Goal: Information Seeking & Learning: Learn about a topic

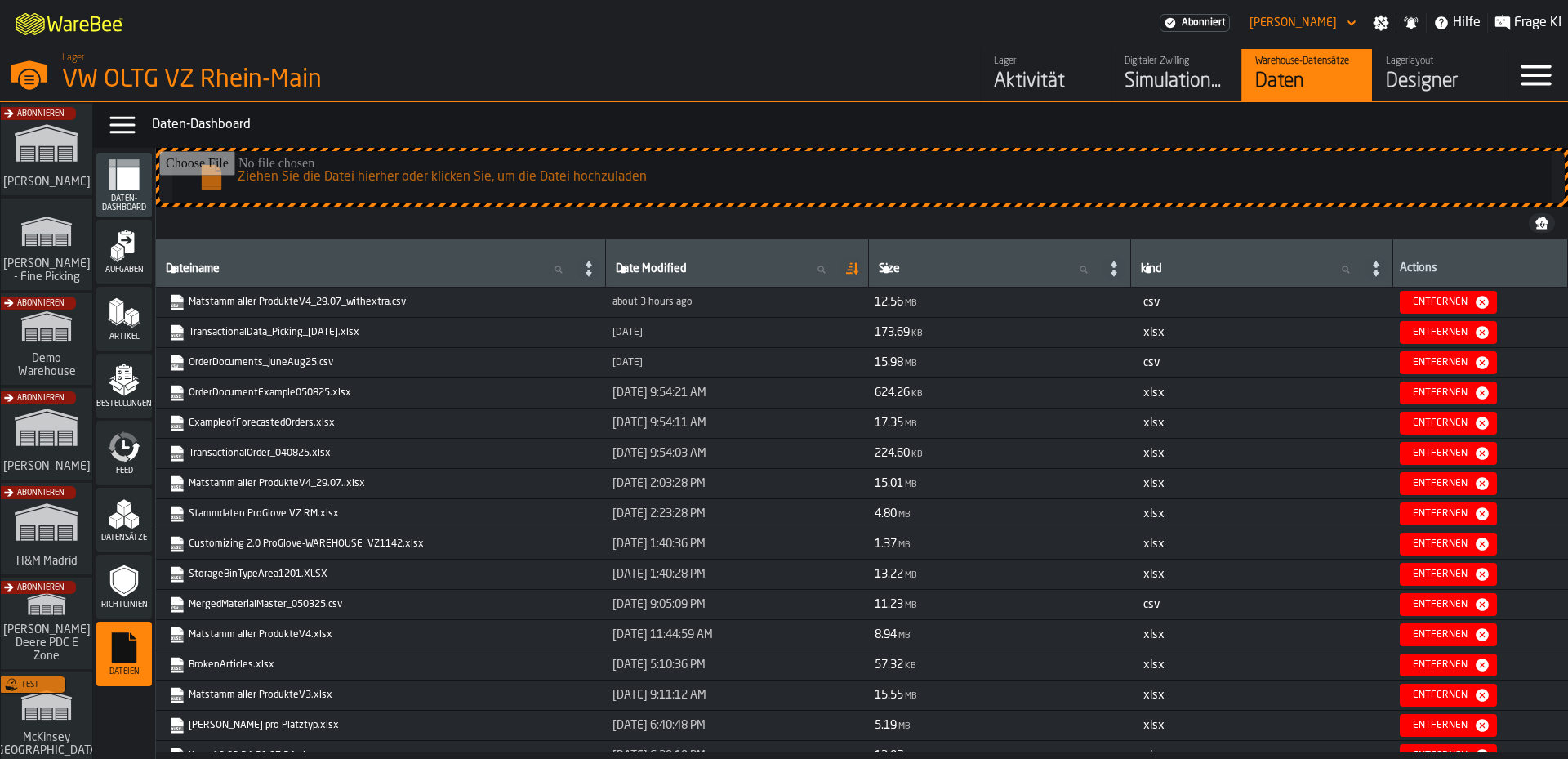
click at [87, 69] on div "VW OLTG VZ Rhein-Main" at bounding box center [283, 80] width 441 height 29
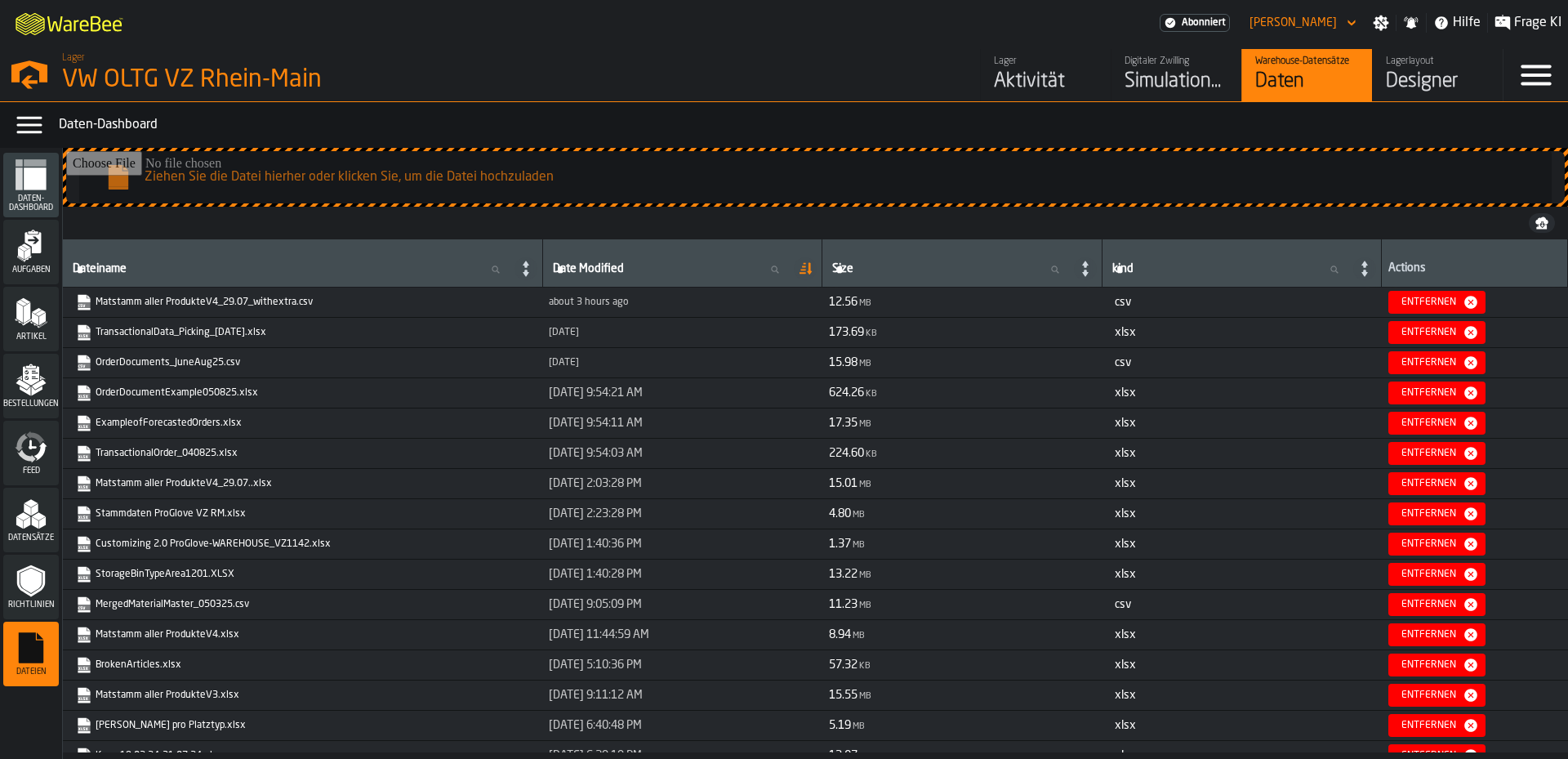
click at [83, 16] on icon "M A K I N G W A R E H O U S E S M O R E EF F I C I E N T" at bounding box center [70, 23] width 121 height 33
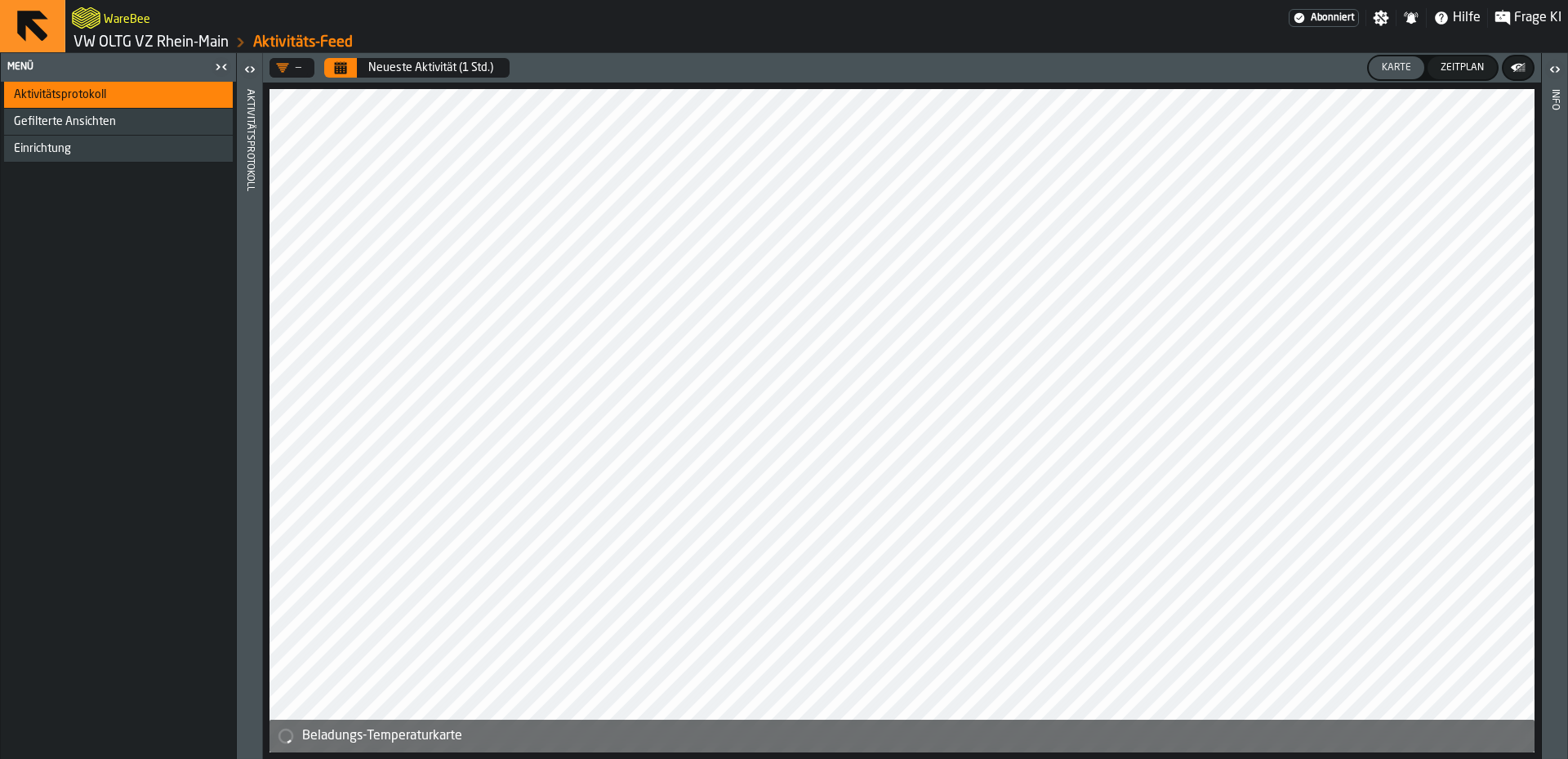
click at [257, 72] on icon "button-toggle-Öffnen" at bounding box center [250, 69] width 20 height 20
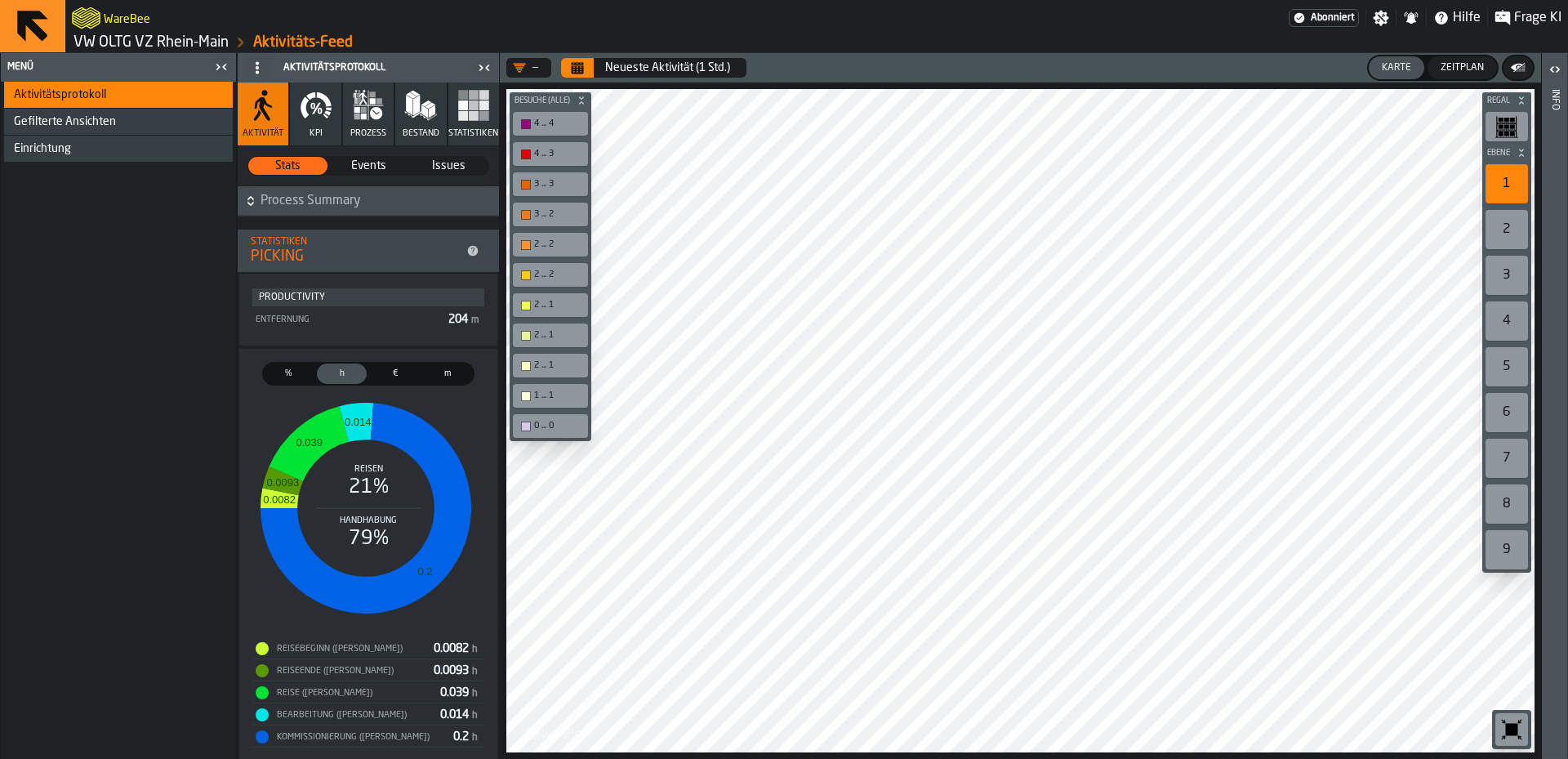
click at [296, 380] on span "%" at bounding box center [288, 373] width 43 height 14
click at [225, 64] on icon "button-toggle-Schließe mich" at bounding box center [221, 67] width 20 height 20
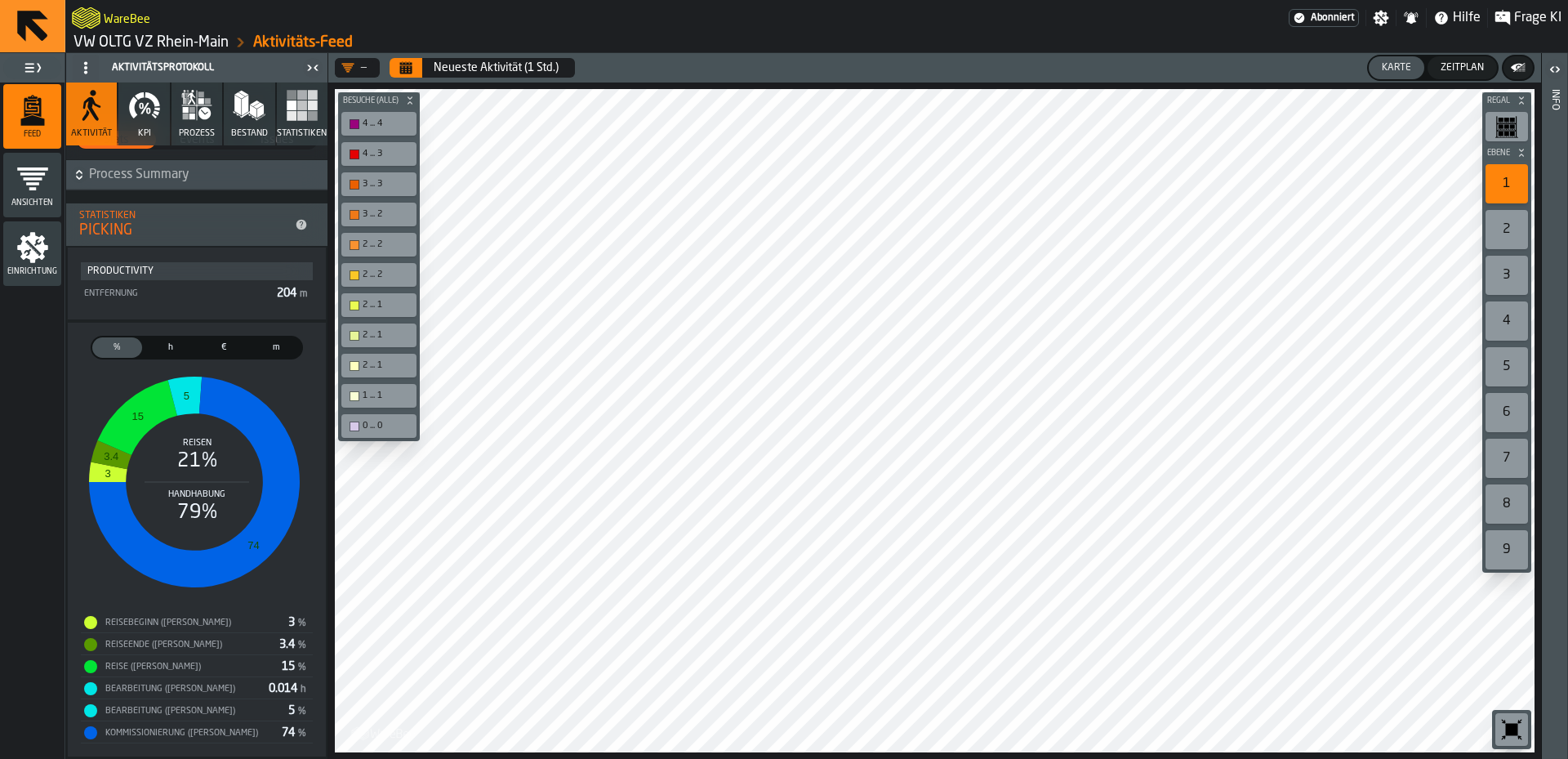
scroll to position [35, 0]
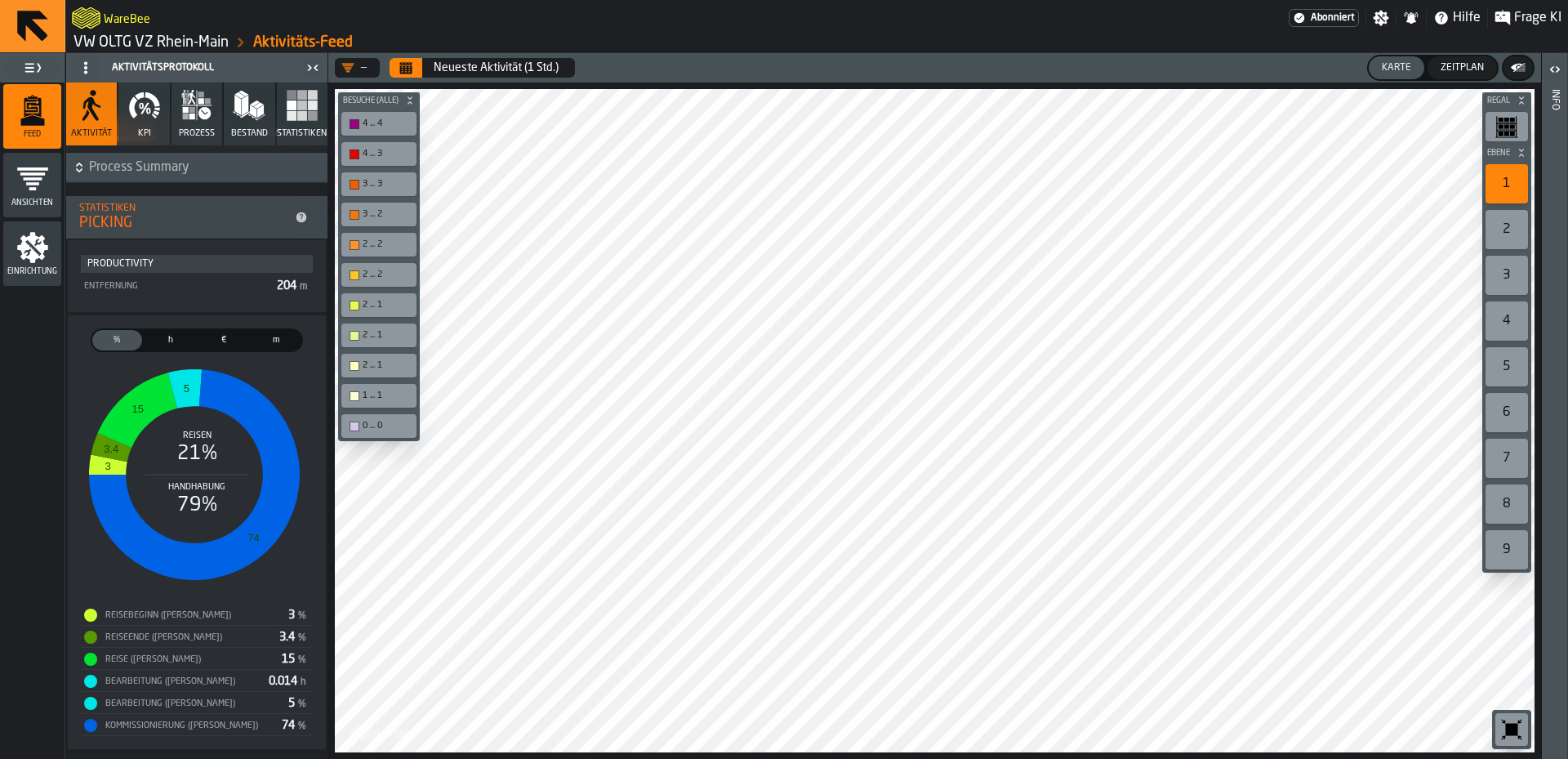
click at [140, 109] on icon "button" at bounding box center [145, 105] width 33 height 33
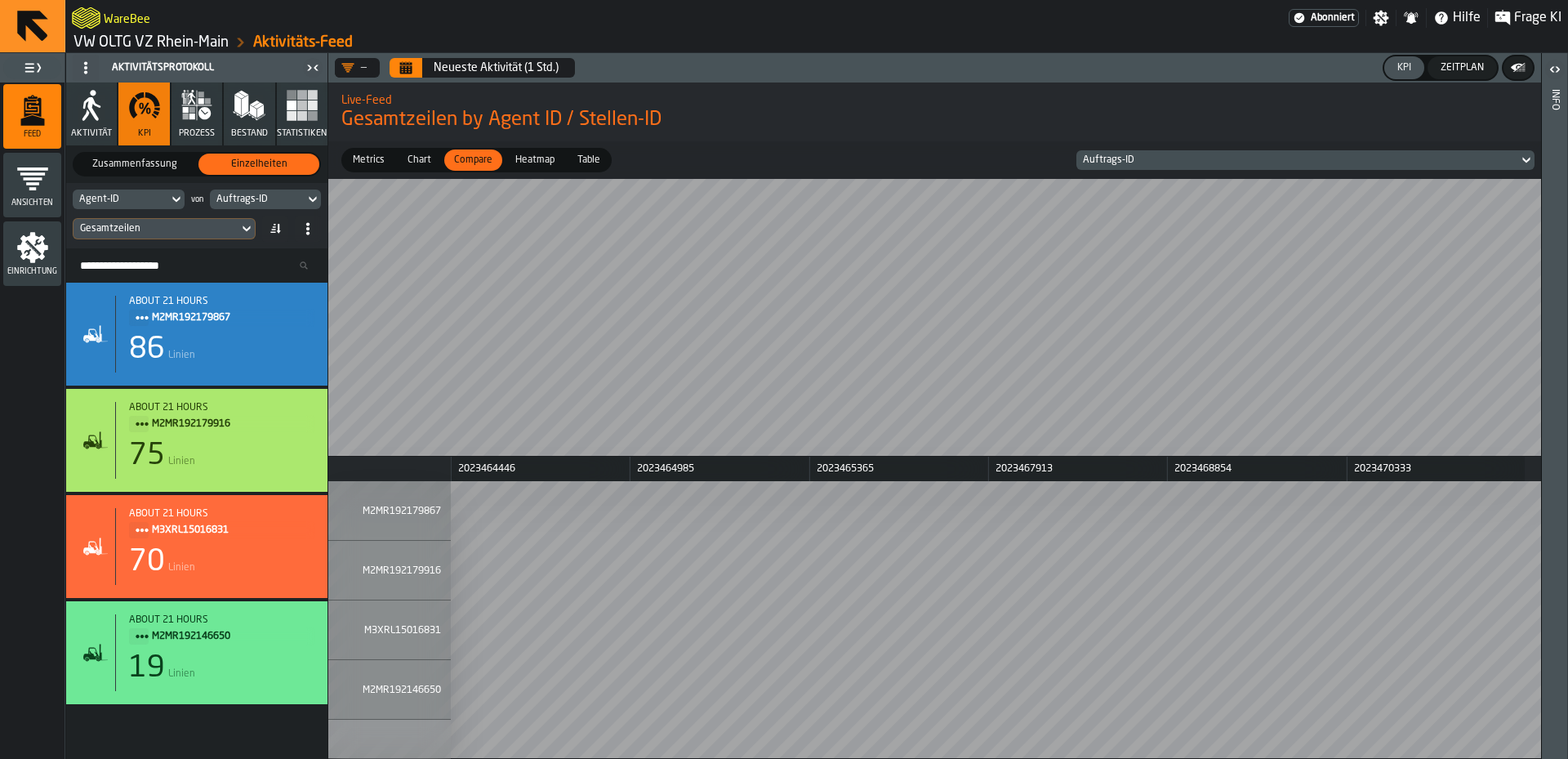
click at [117, 203] on div "Agent-ID" at bounding box center [120, 199] width 82 height 11
click at [105, 205] on div "Agent-ID" at bounding box center [120, 199] width 82 height 11
click at [253, 200] on div "Auftrags-ID" at bounding box center [257, 199] width 82 height 11
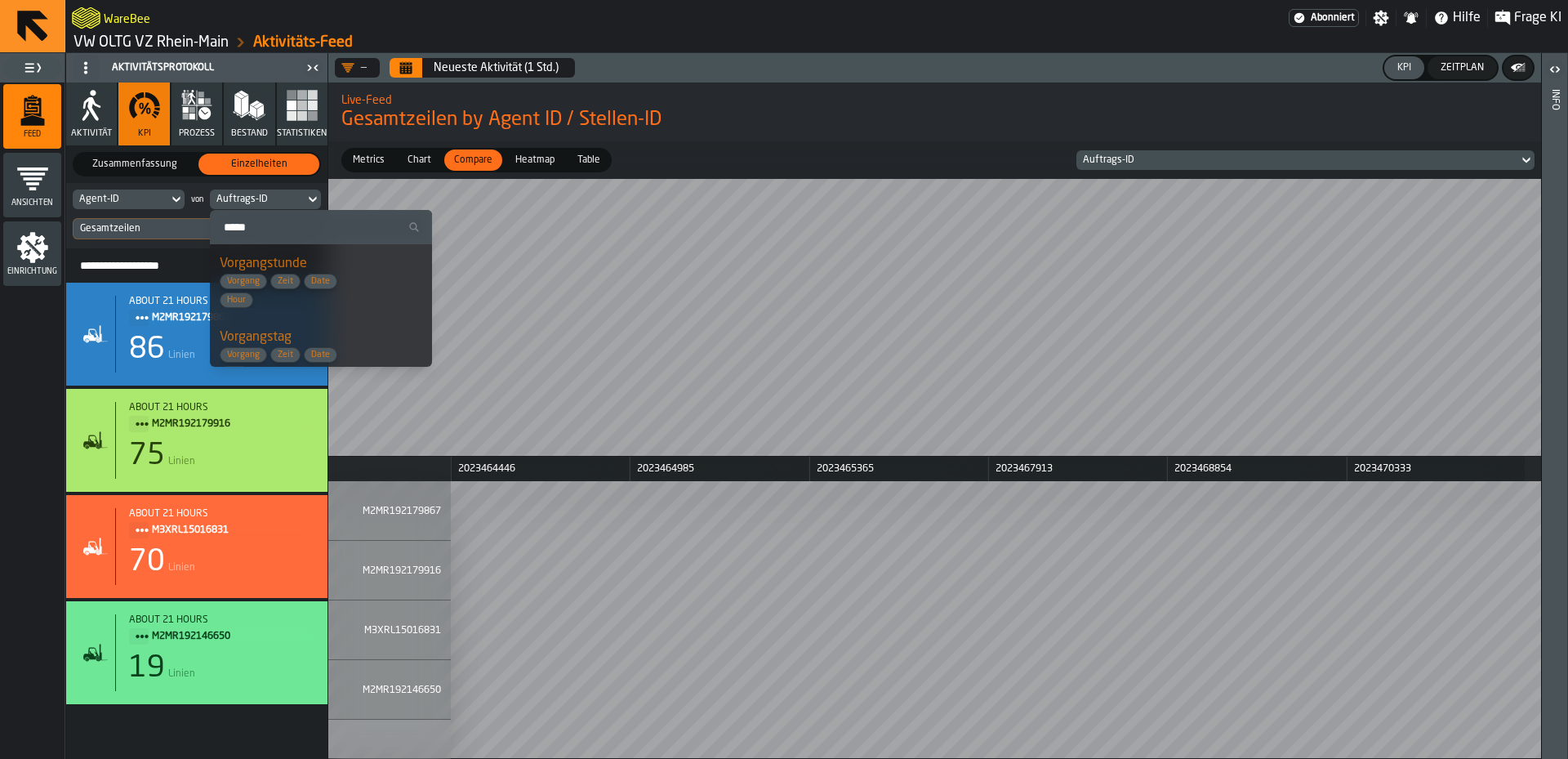
click at [39, 252] on icon "menu Einrichtung" at bounding box center [33, 248] width 31 height 31
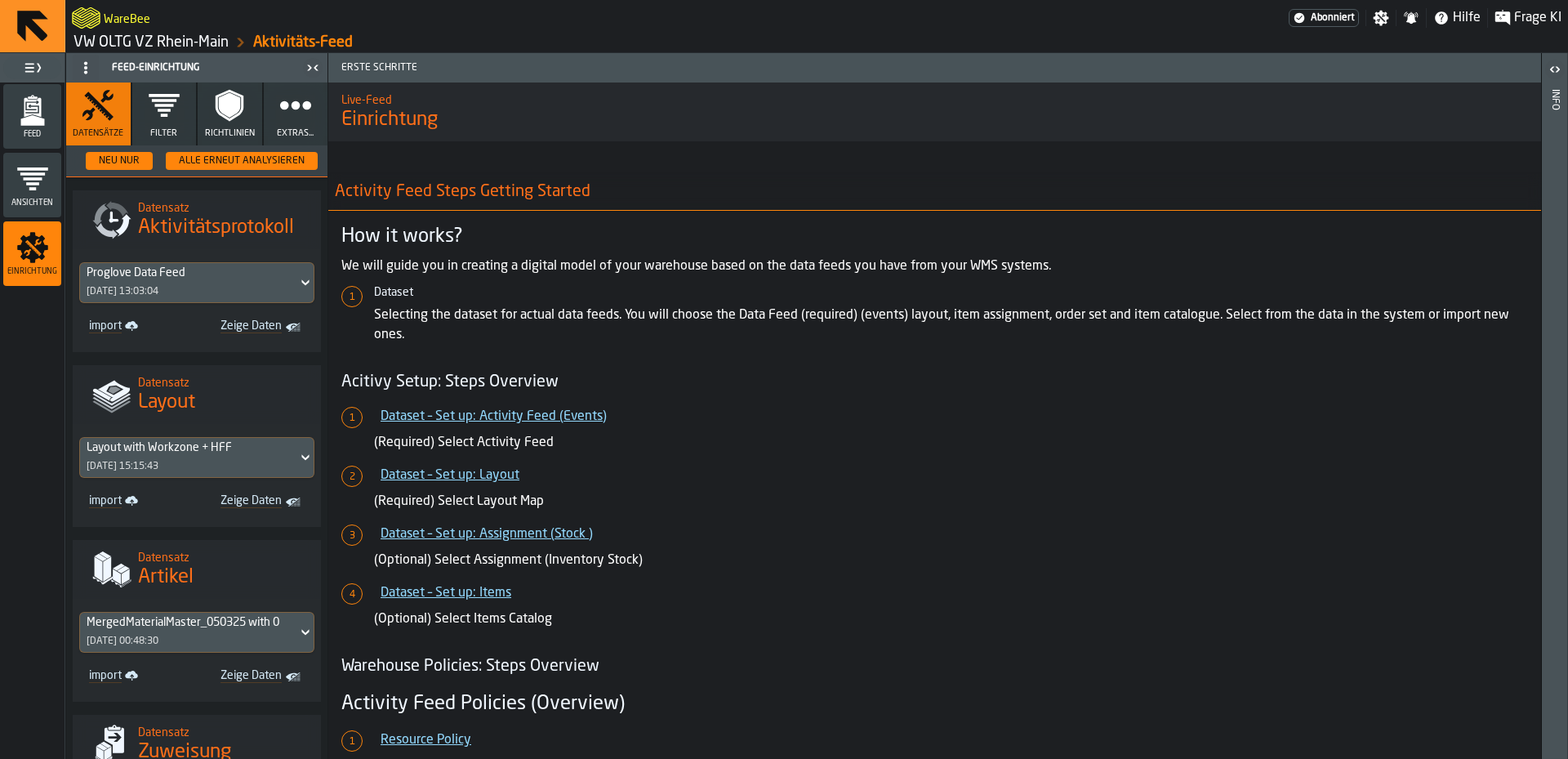
click at [287, 111] on icon "button" at bounding box center [296, 105] width 33 height 33
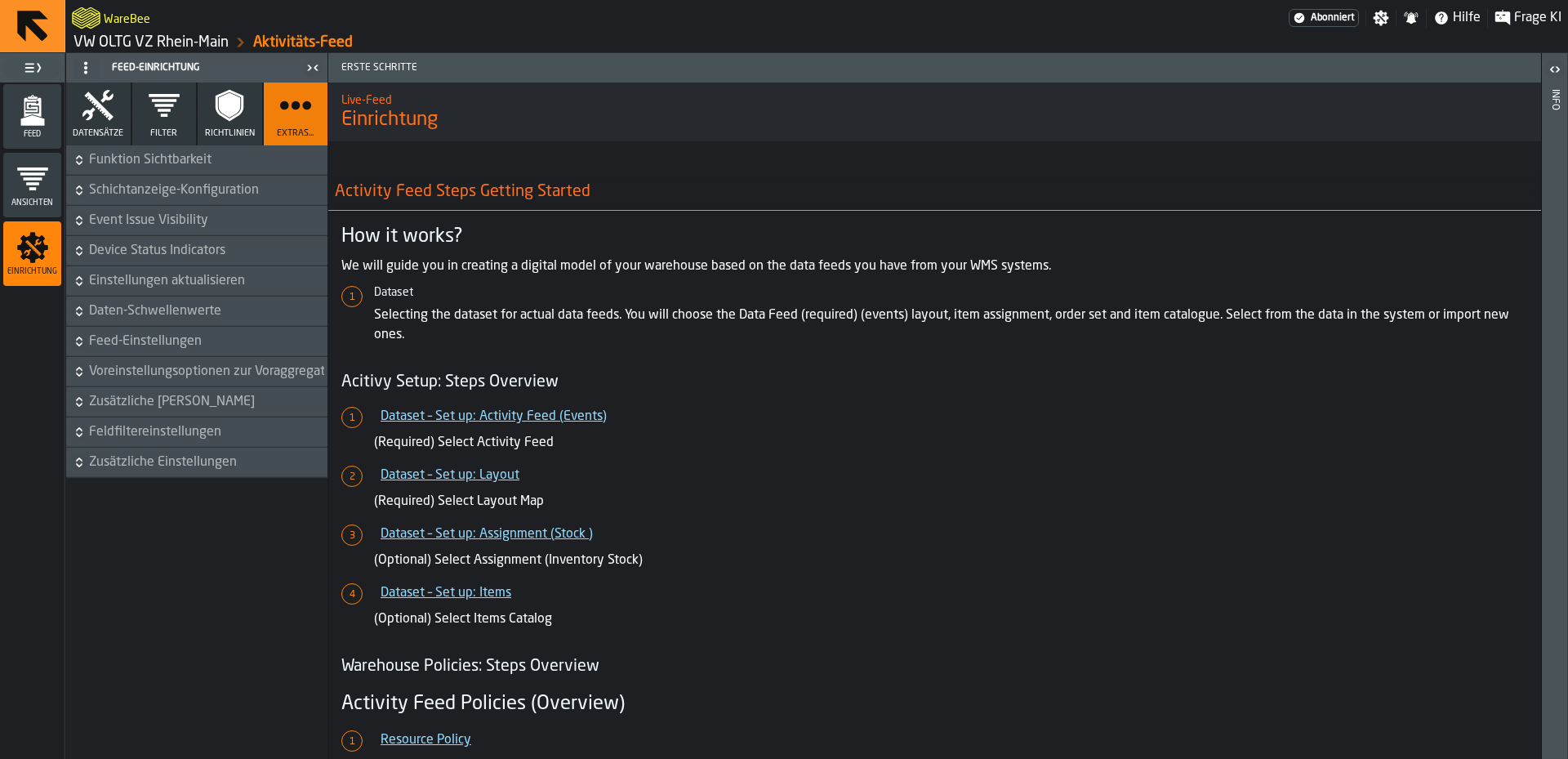
click at [1379, 19] on icon "button-toggle-Einstellungen" at bounding box center [1381, 18] width 16 height 16
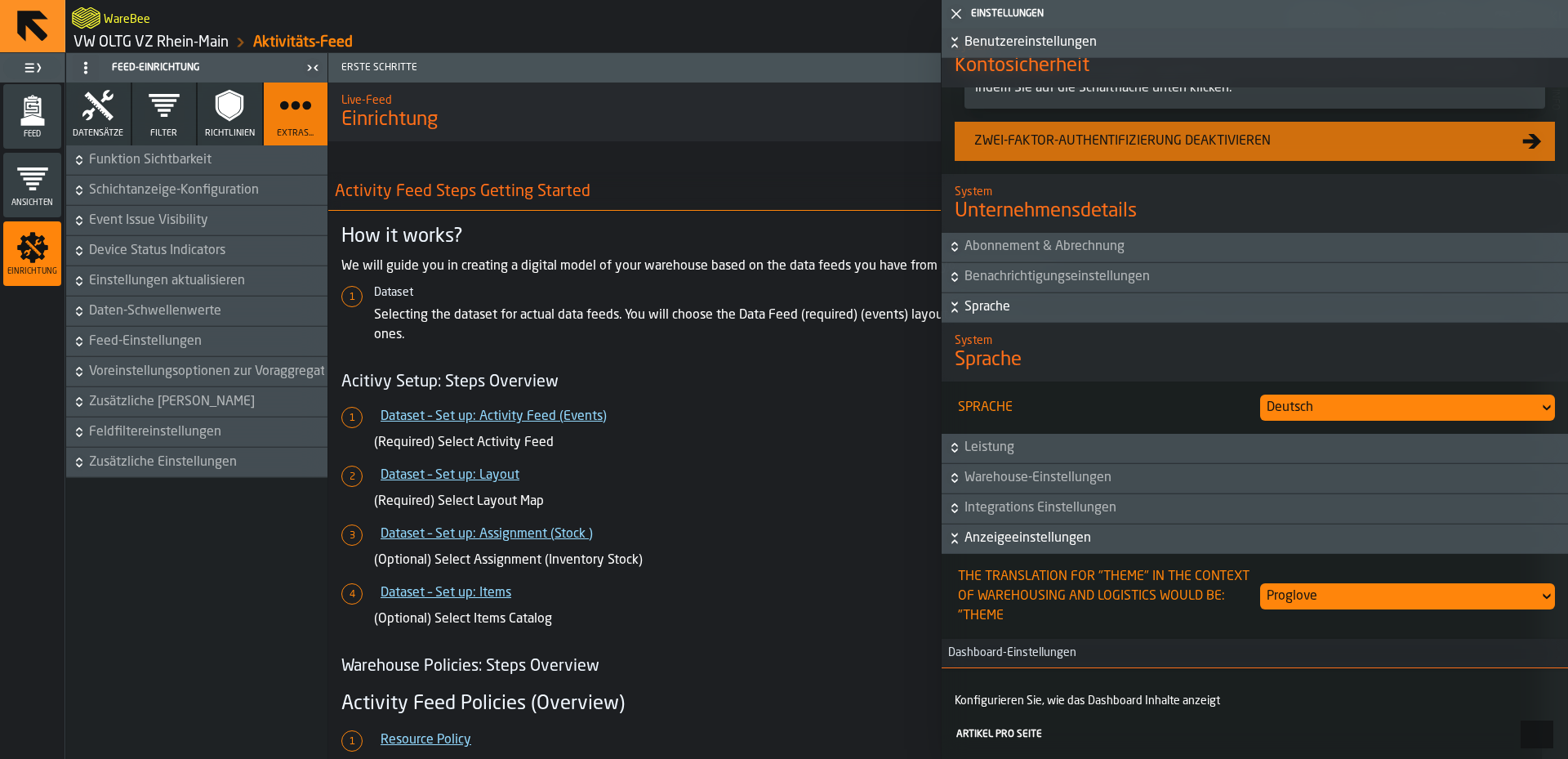
scroll to position [899, 0]
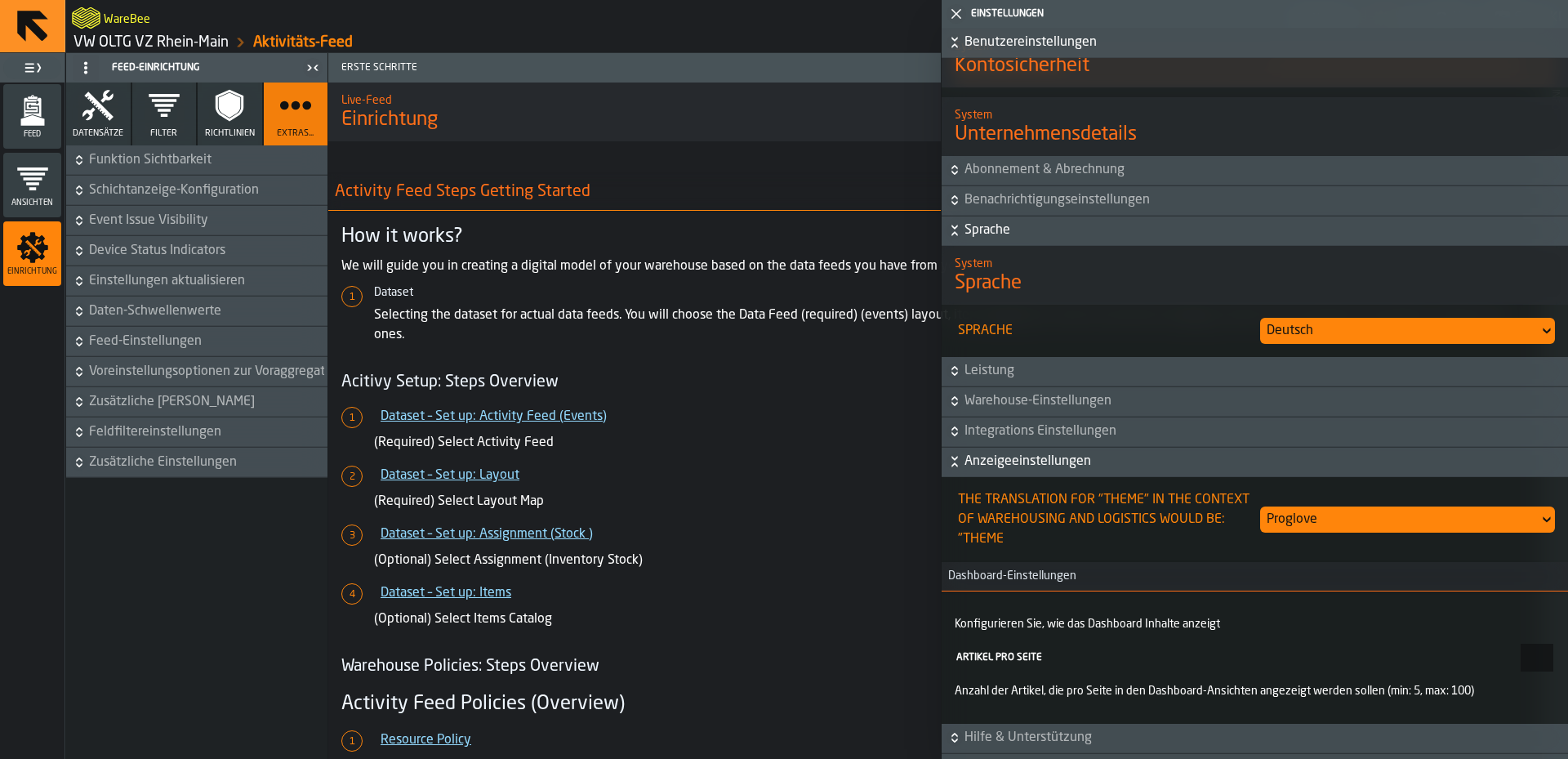
click at [1410, 337] on div "Deutsch" at bounding box center [1400, 331] width 266 height 20
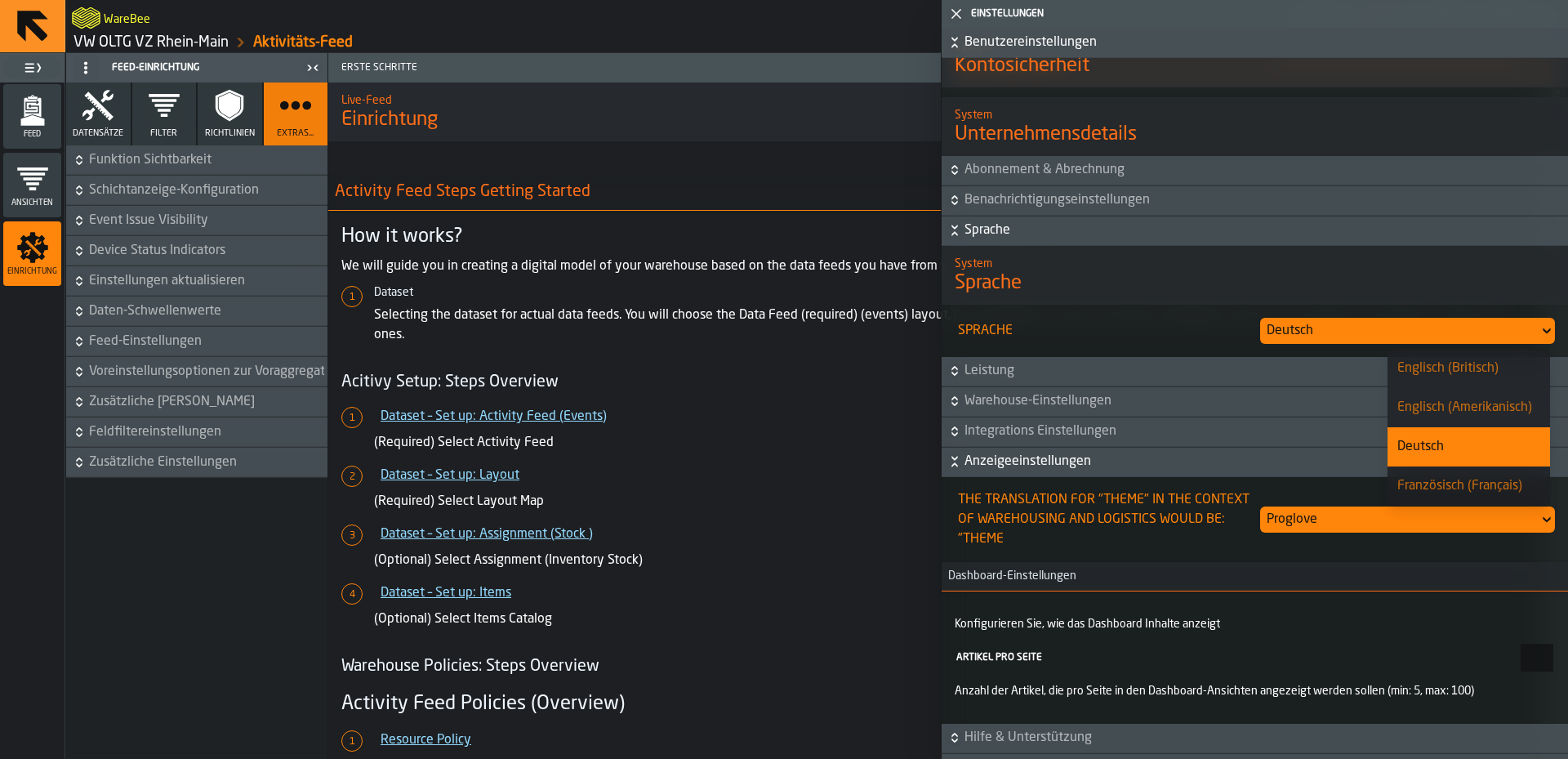
click at [1454, 365] on div "Englisch (Britisch)" at bounding box center [1468, 368] width 143 height 20
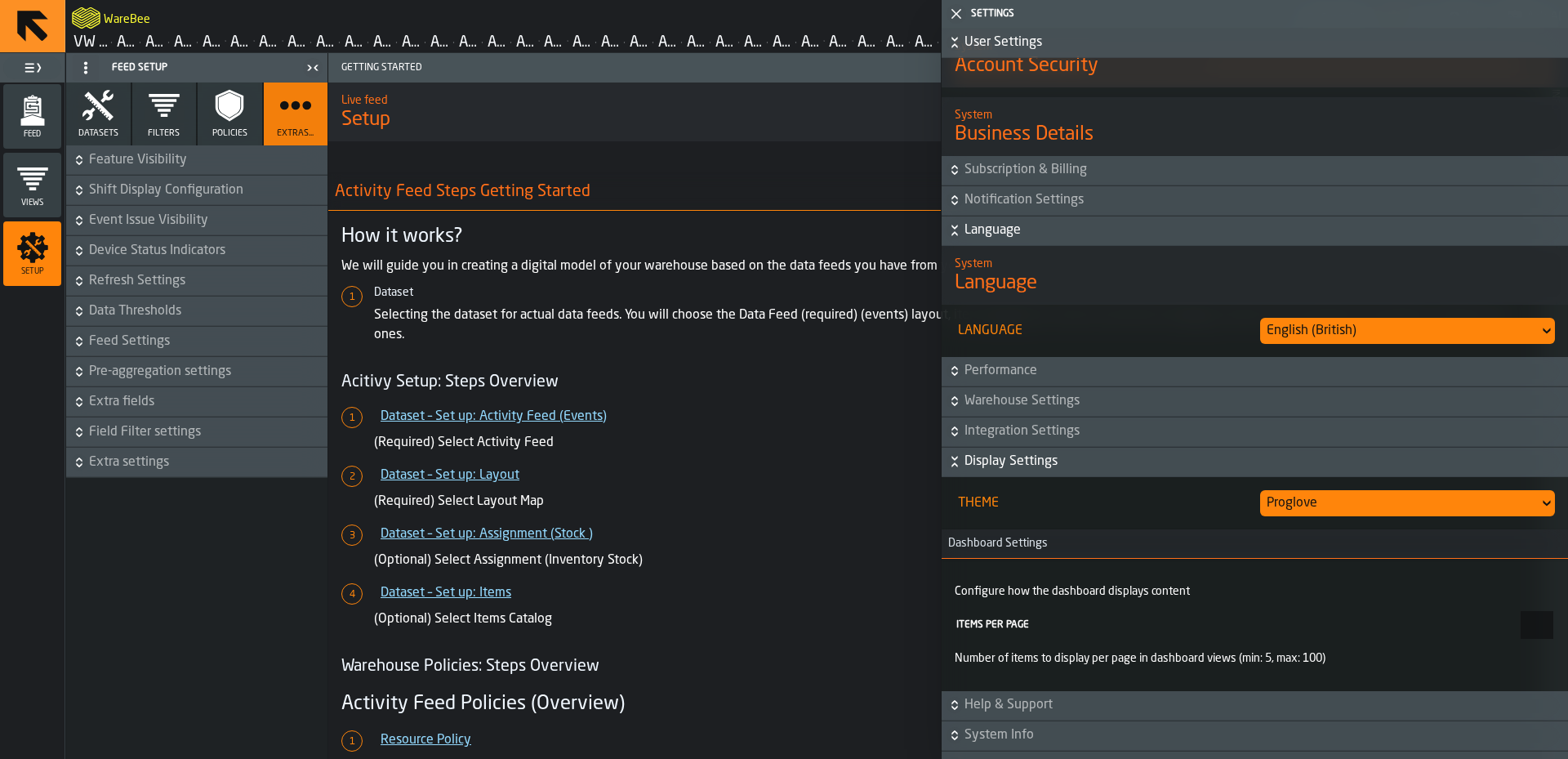
click at [956, 11] on icon "button-toggle-Close me" at bounding box center [956, 14] width 20 height 20
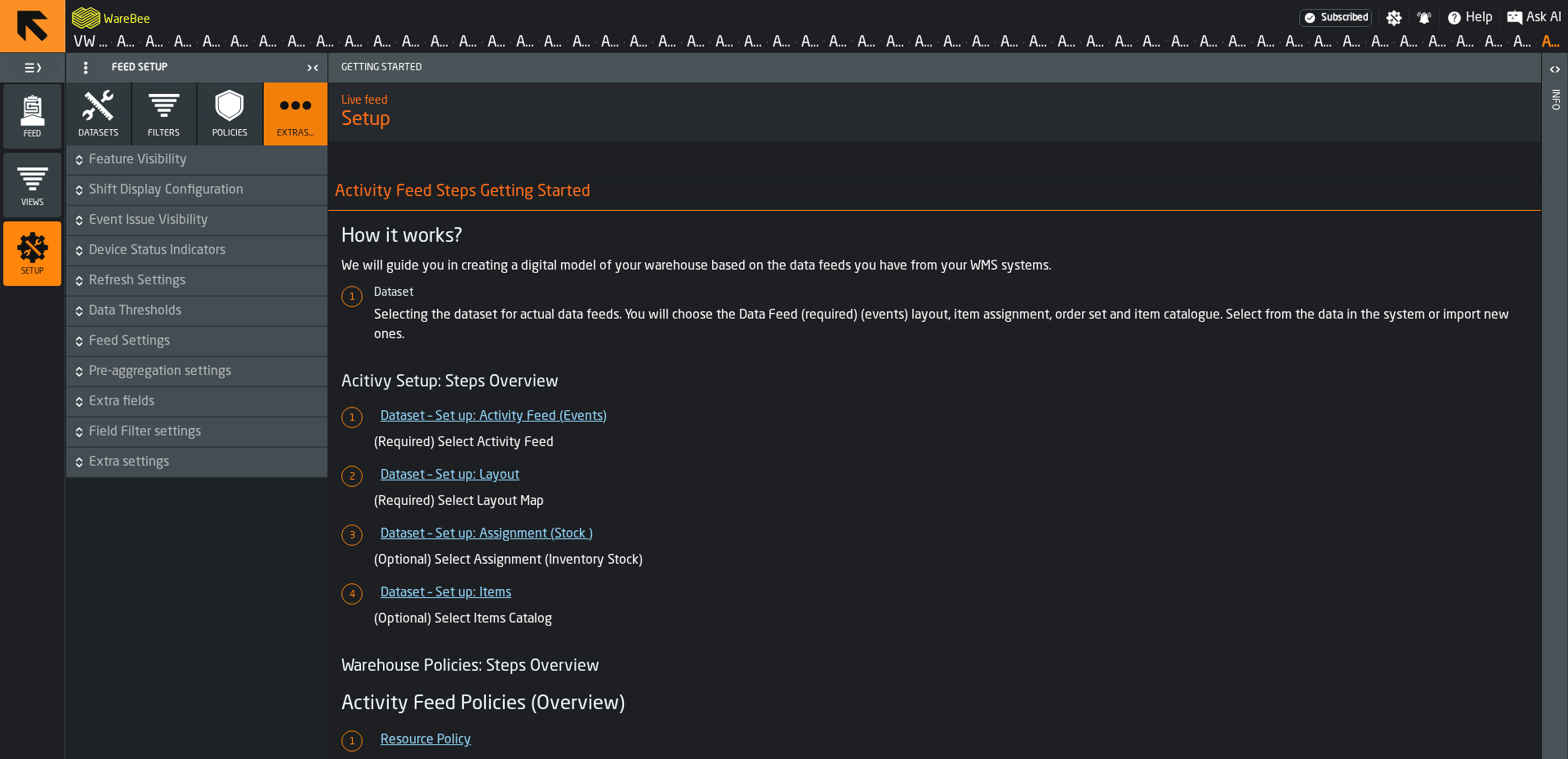
click at [1393, 16] on icon "button-toggle-Settings" at bounding box center [1394, 18] width 16 height 16
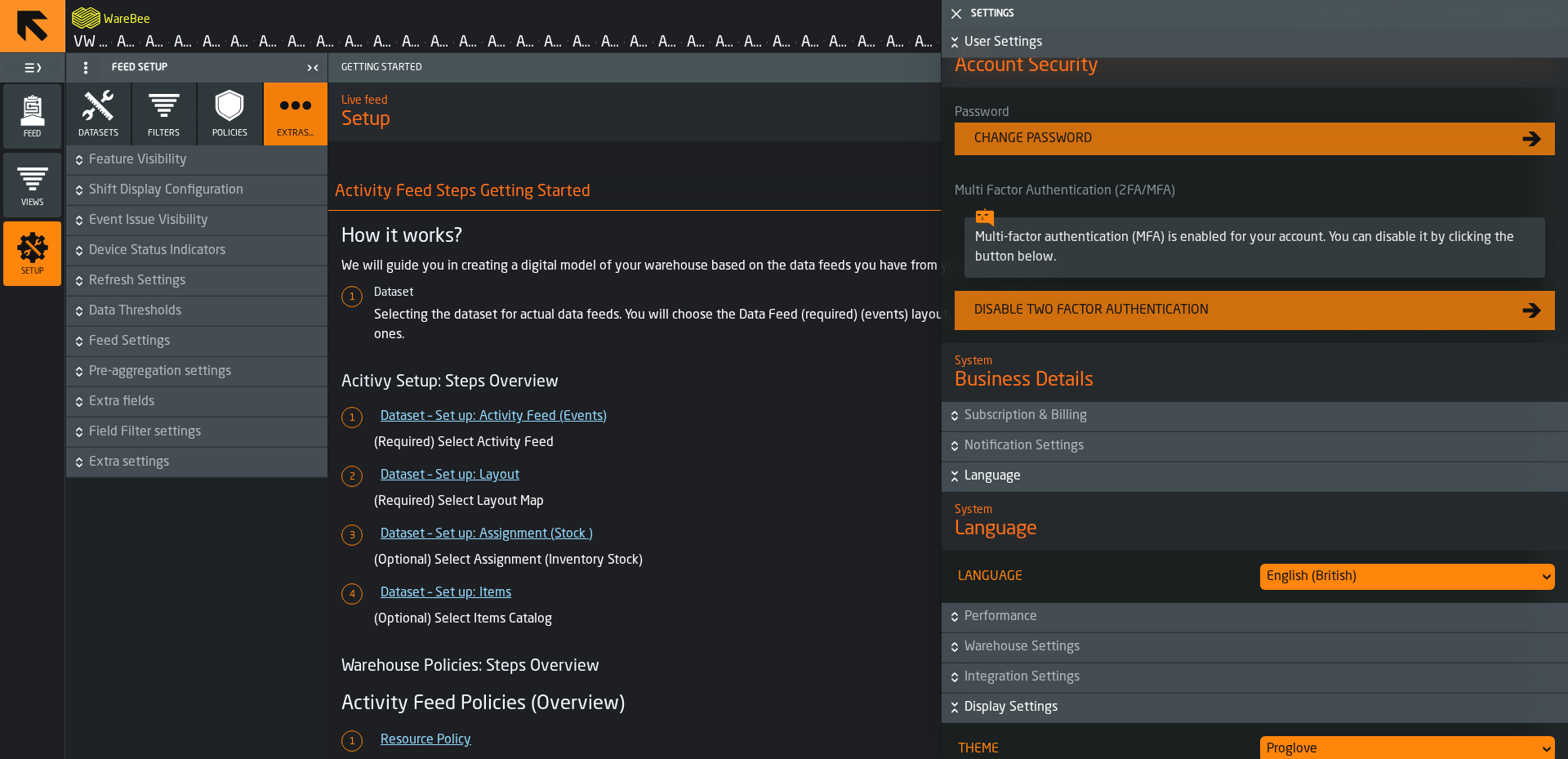
scroll to position [654, 0]
click at [1324, 575] on div "English (British)" at bounding box center [1400, 576] width 266 height 20
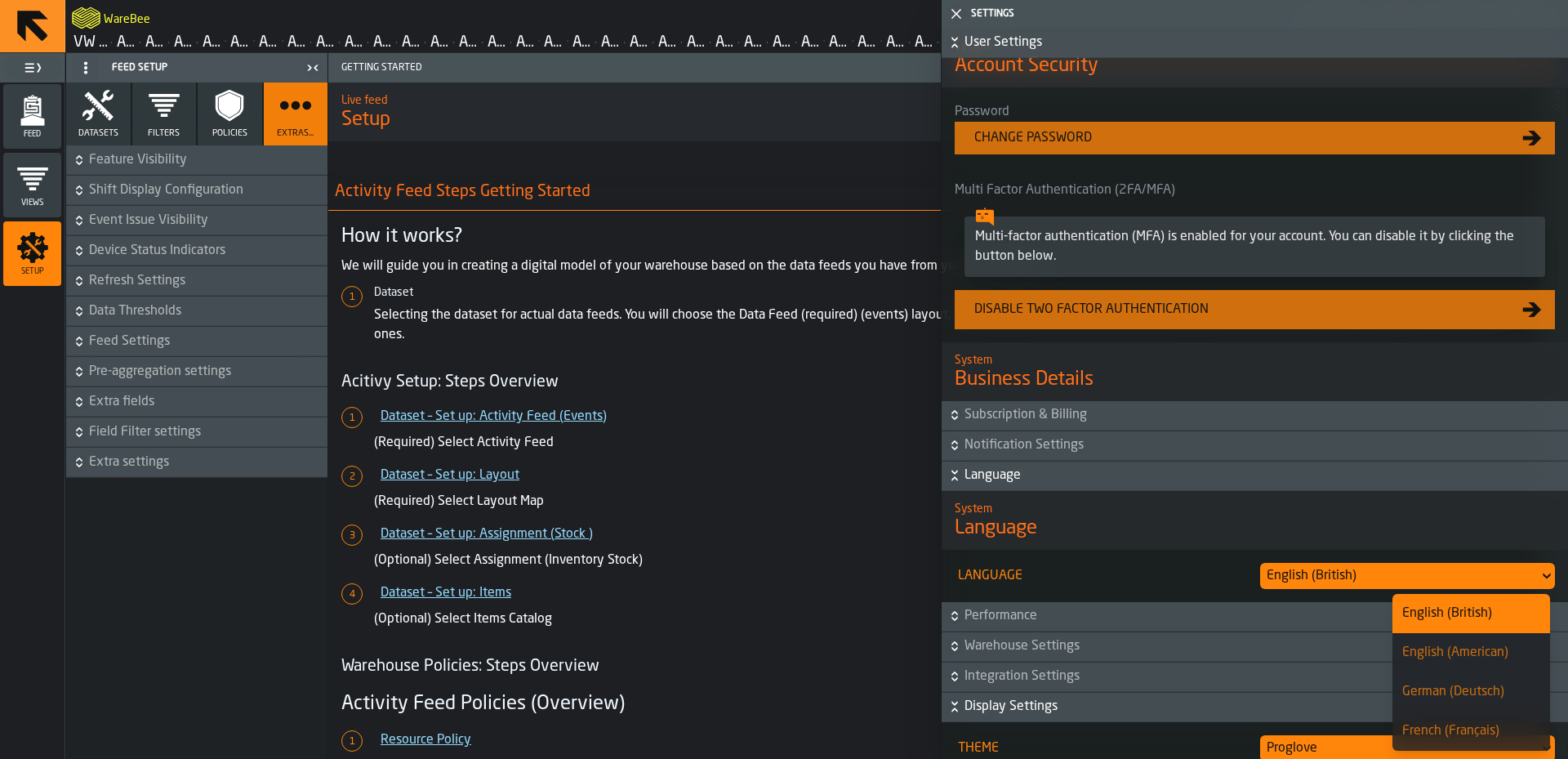
click at [1471, 654] on div "English (American)" at bounding box center [1471, 653] width 138 height 20
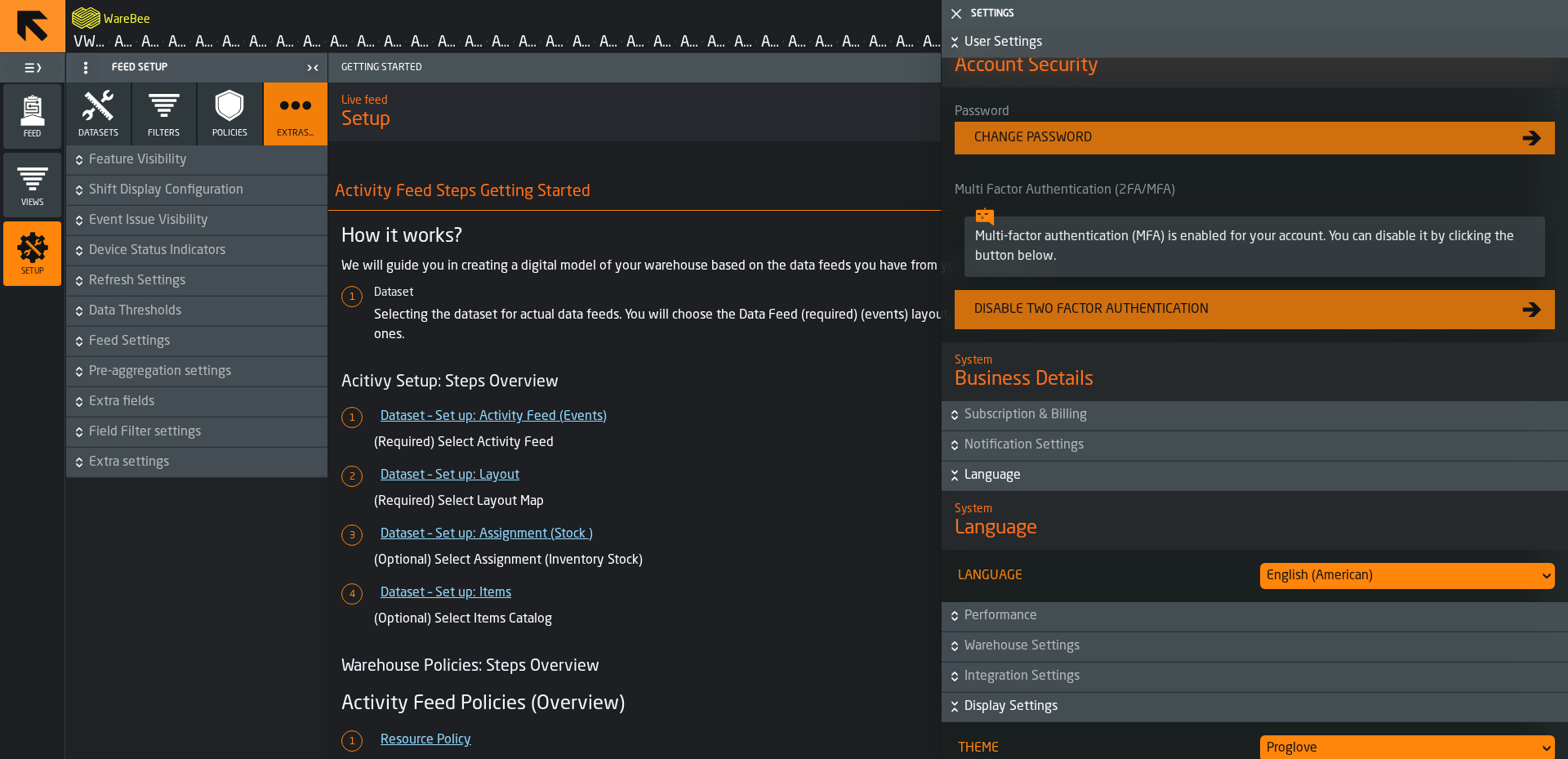
click at [962, 14] on icon "button-toggle-Close me" at bounding box center [956, 14] width 20 height 20
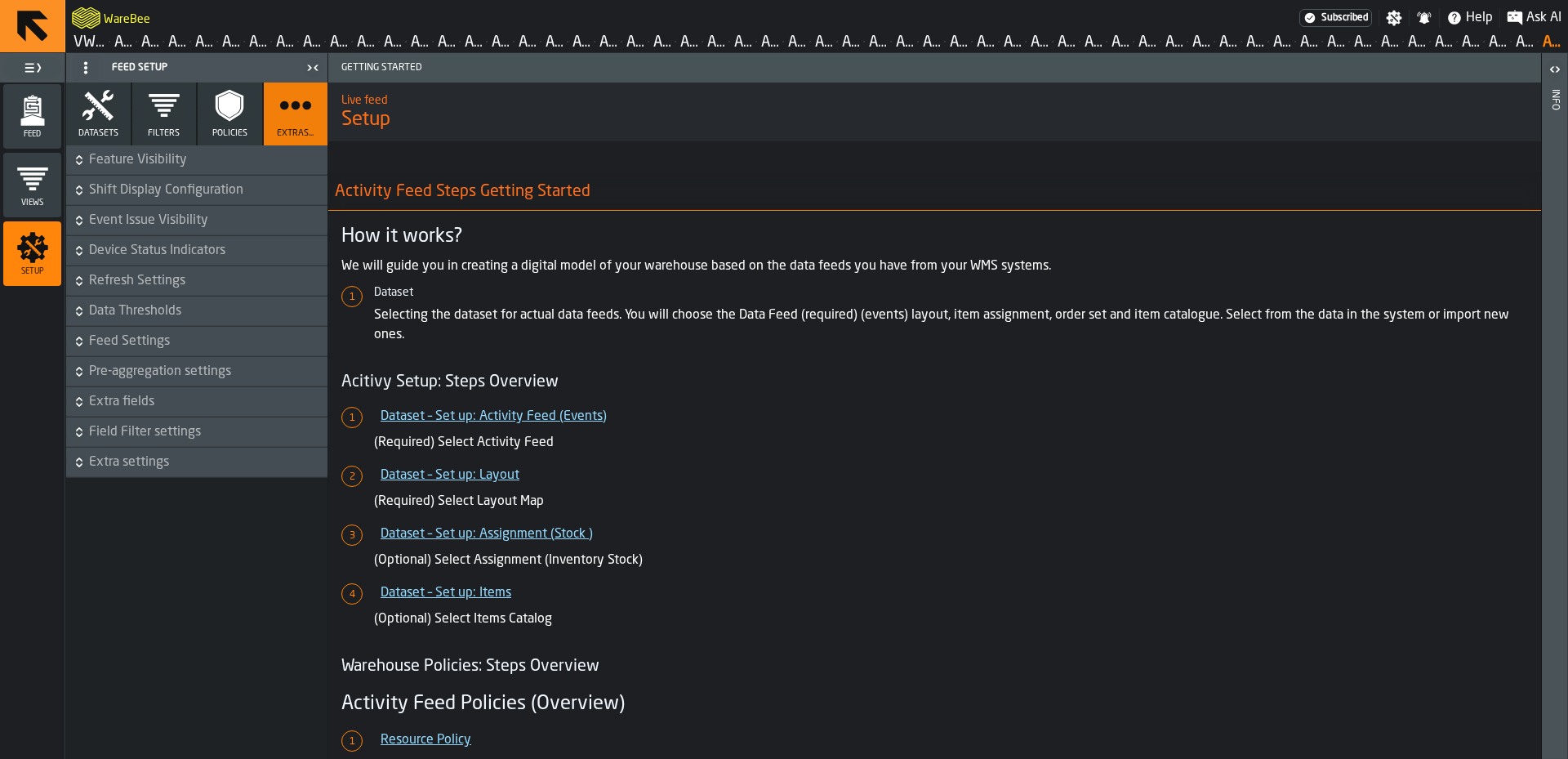
click at [22, 123] on polygon "menu Feed" at bounding box center [32, 120] width 24 height 11
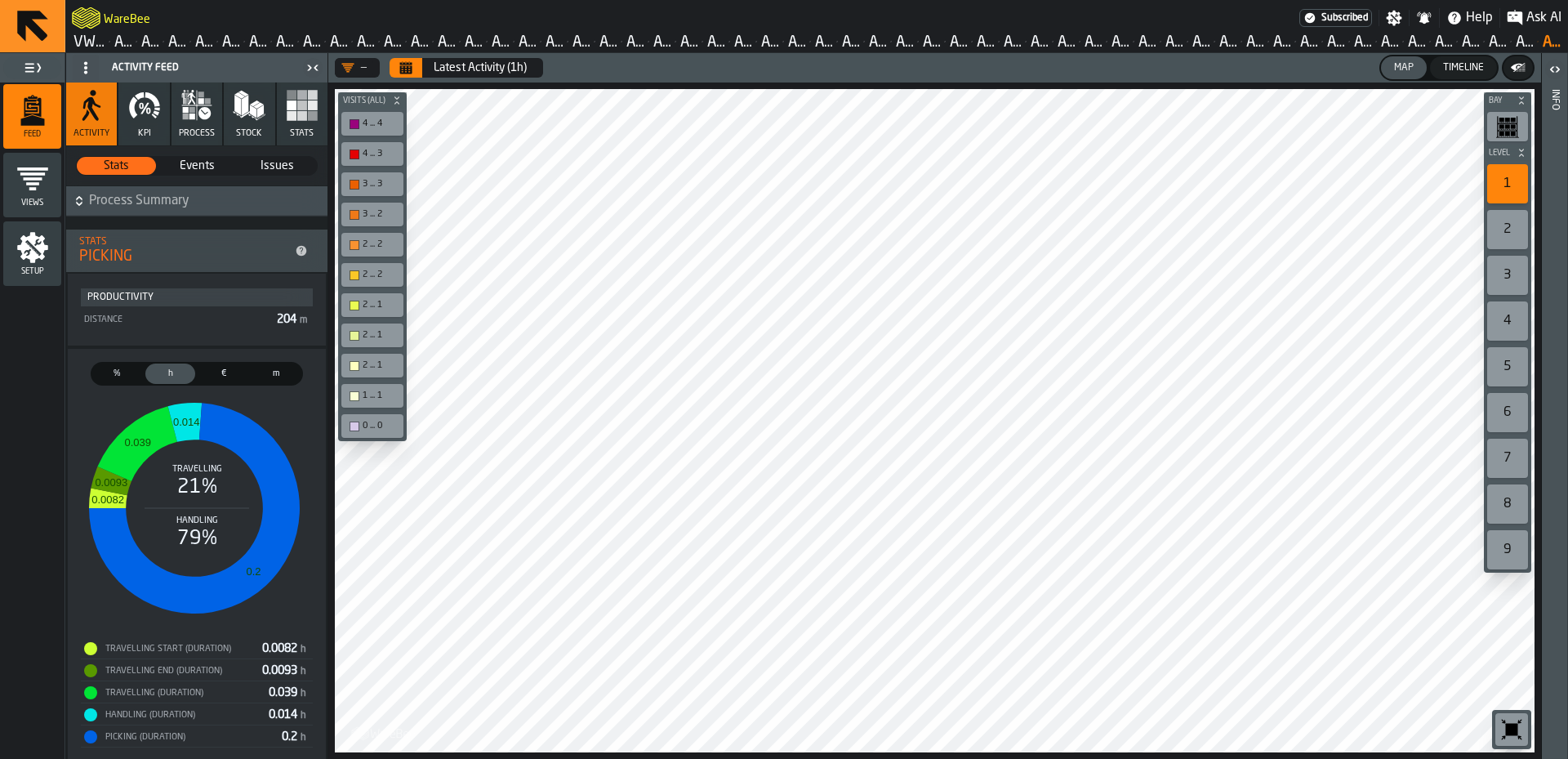
click at [140, 125] on button "KPI" at bounding box center [144, 114] width 51 height 63
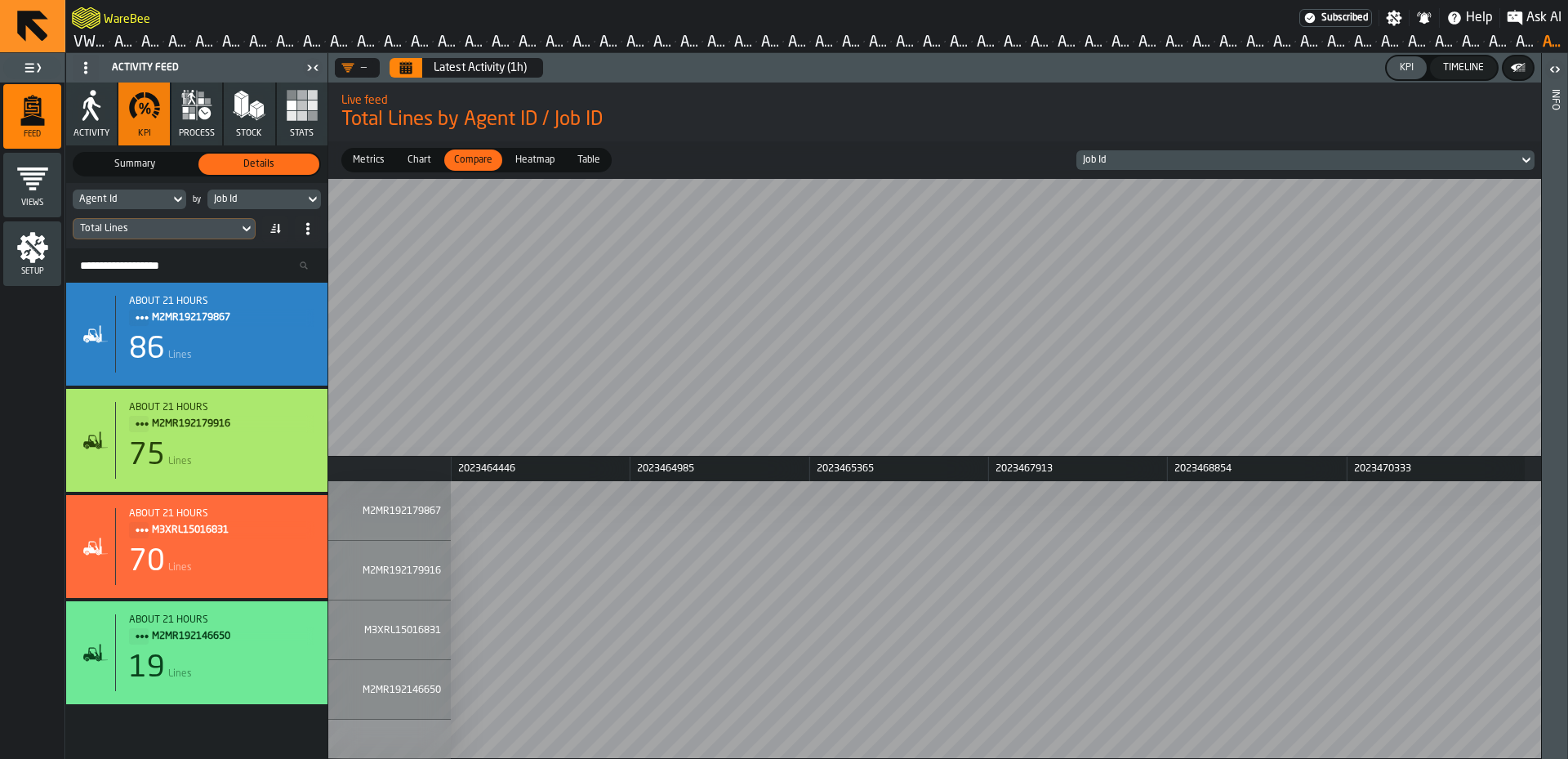
click at [148, 207] on div "Agent Id" at bounding box center [121, 199] width 97 height 18
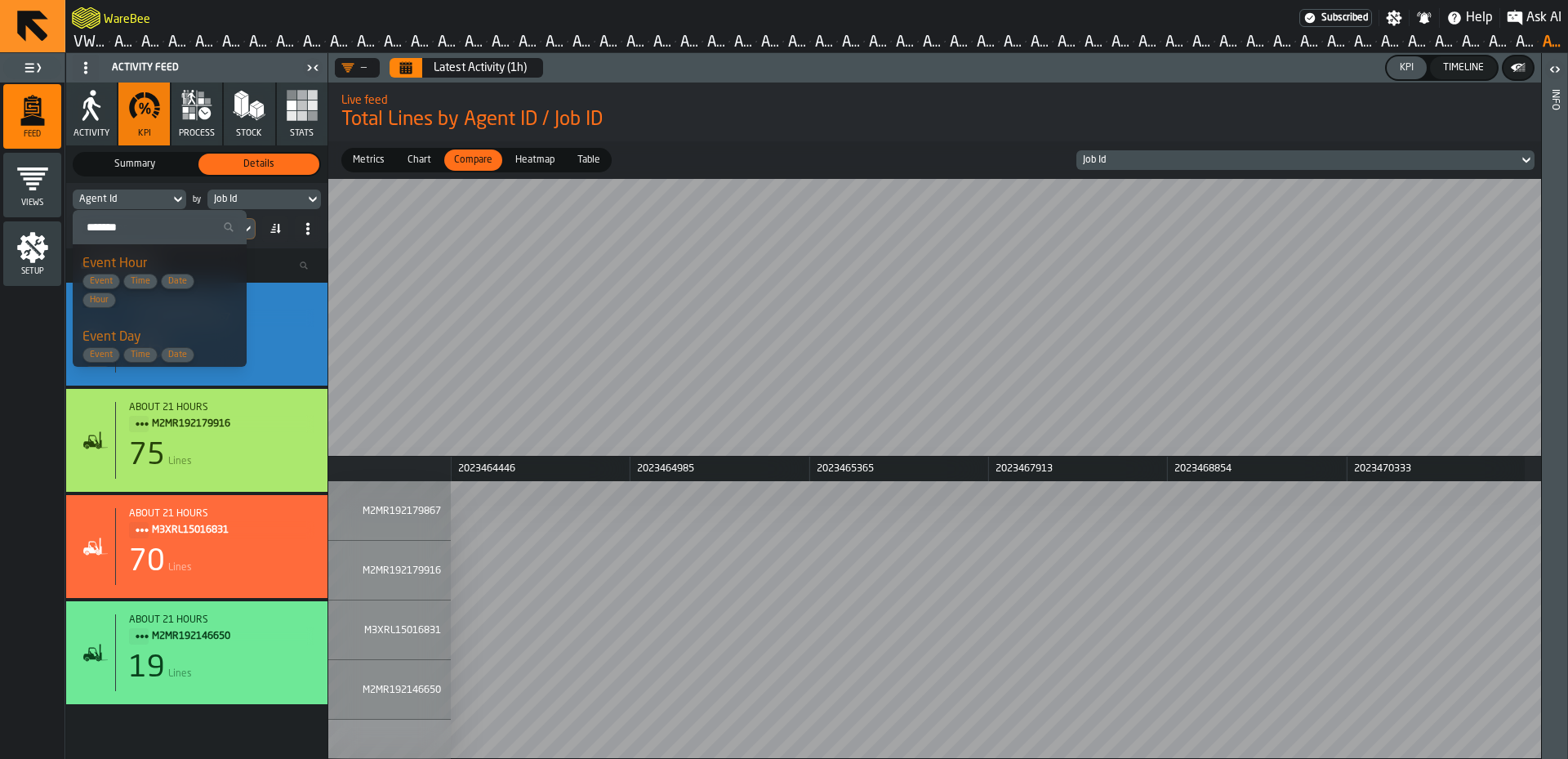
click at [148, 207] on div "Agent Id" at bounding box center [121, 199] width 97 height 18
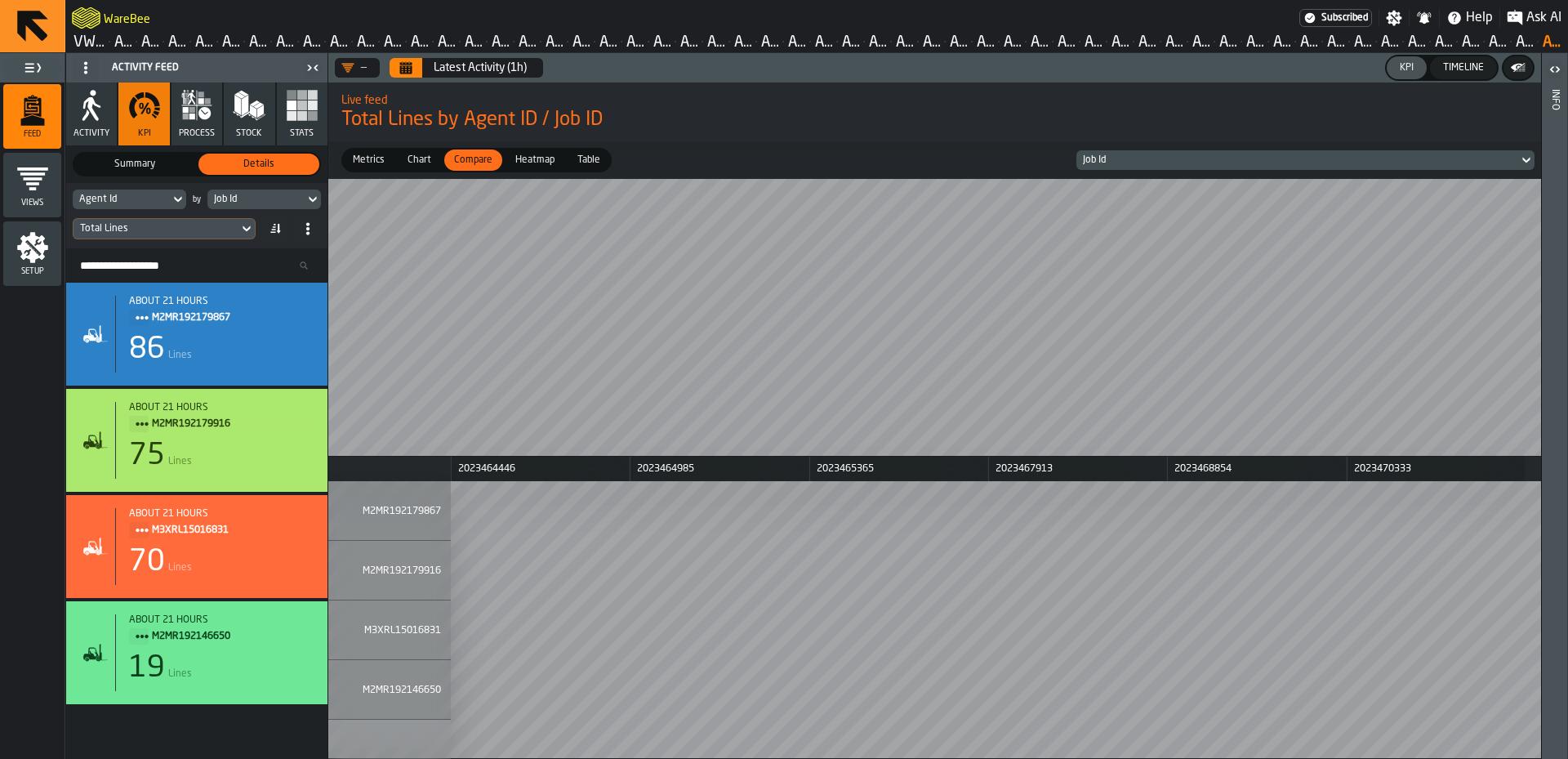
click at [263, 200] on div "Job Id" at bounding box center [256, 199] width 84 height 11
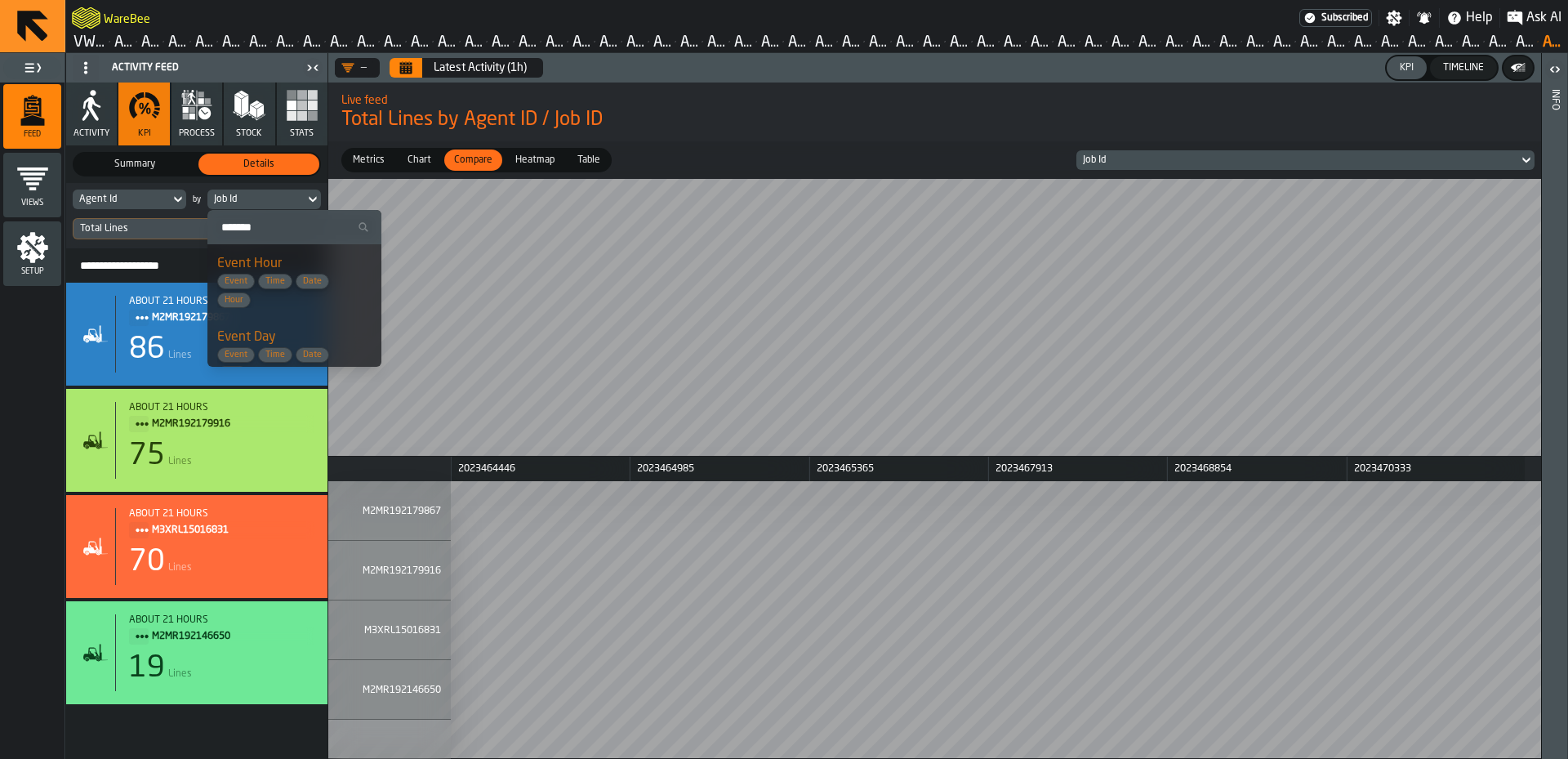
click at [304, 296] on span "Event Time Date Hour" at bounding box center [283, 291] width 131 height 34
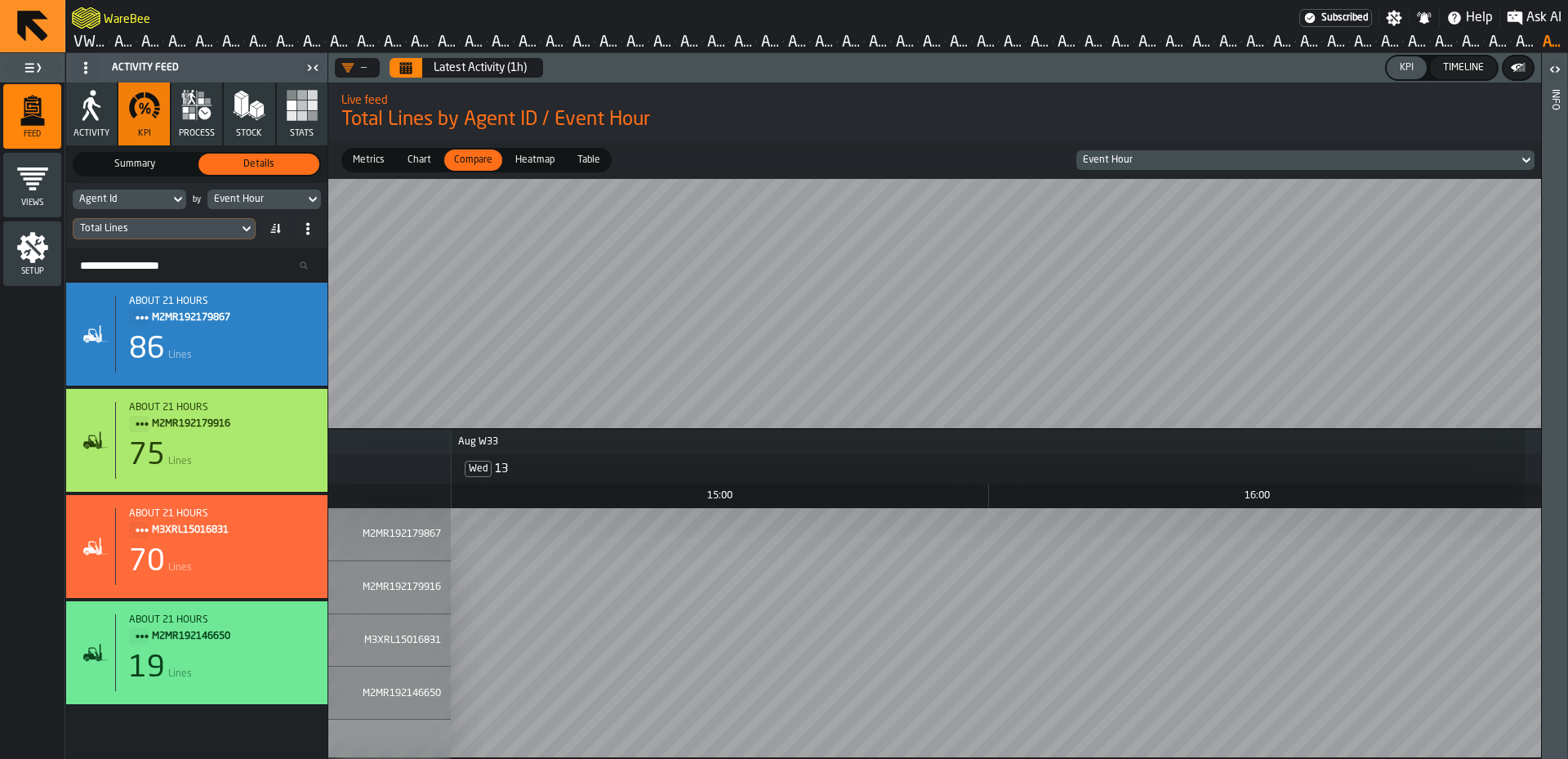
click at [446, 73] on div "Latest Activity (1h)" at bounding box center [480, 68] width 93 height 13
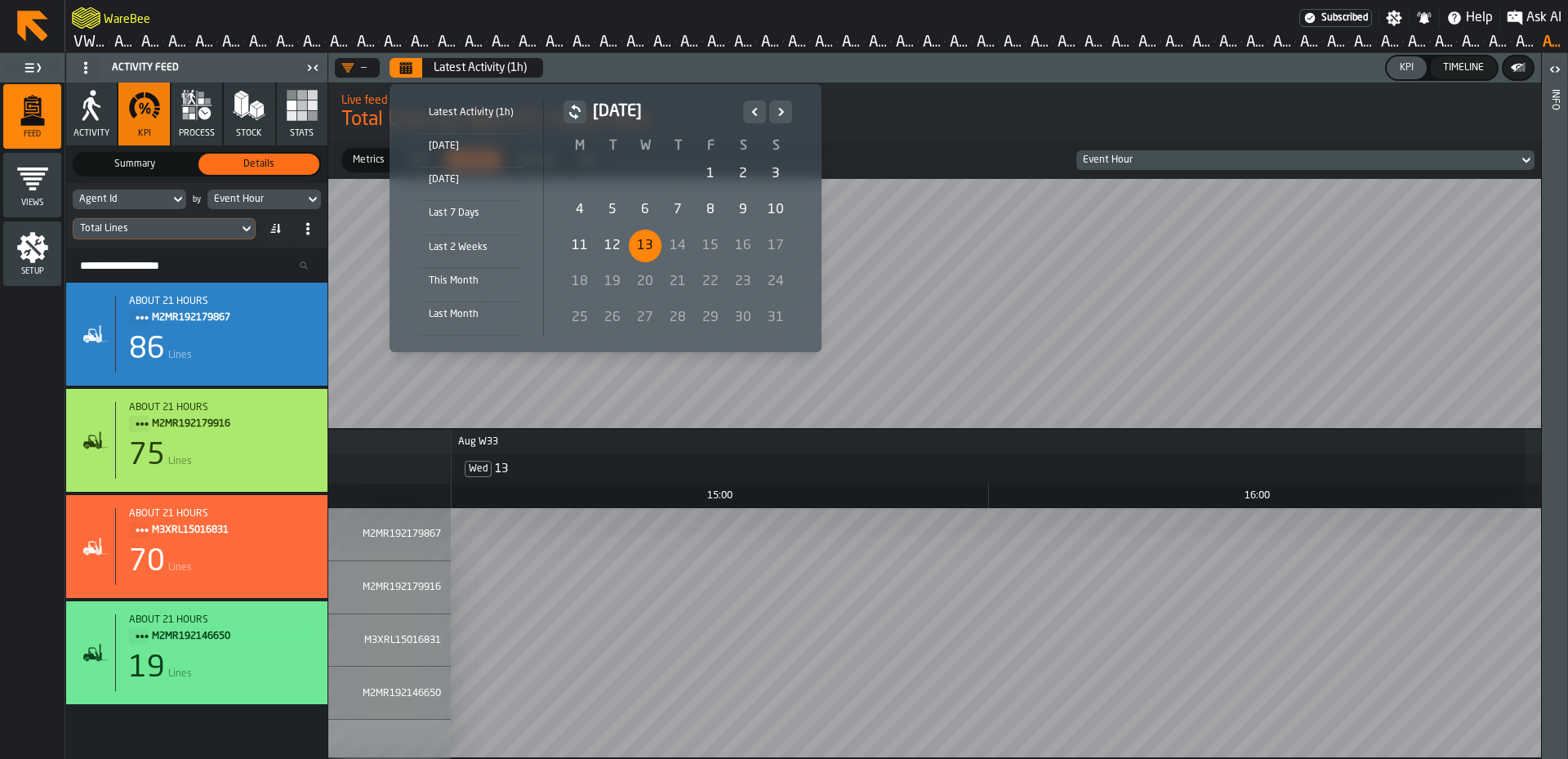
click at [572, 217] on div "4" at bounding box center [580, 210] width 33 height 33
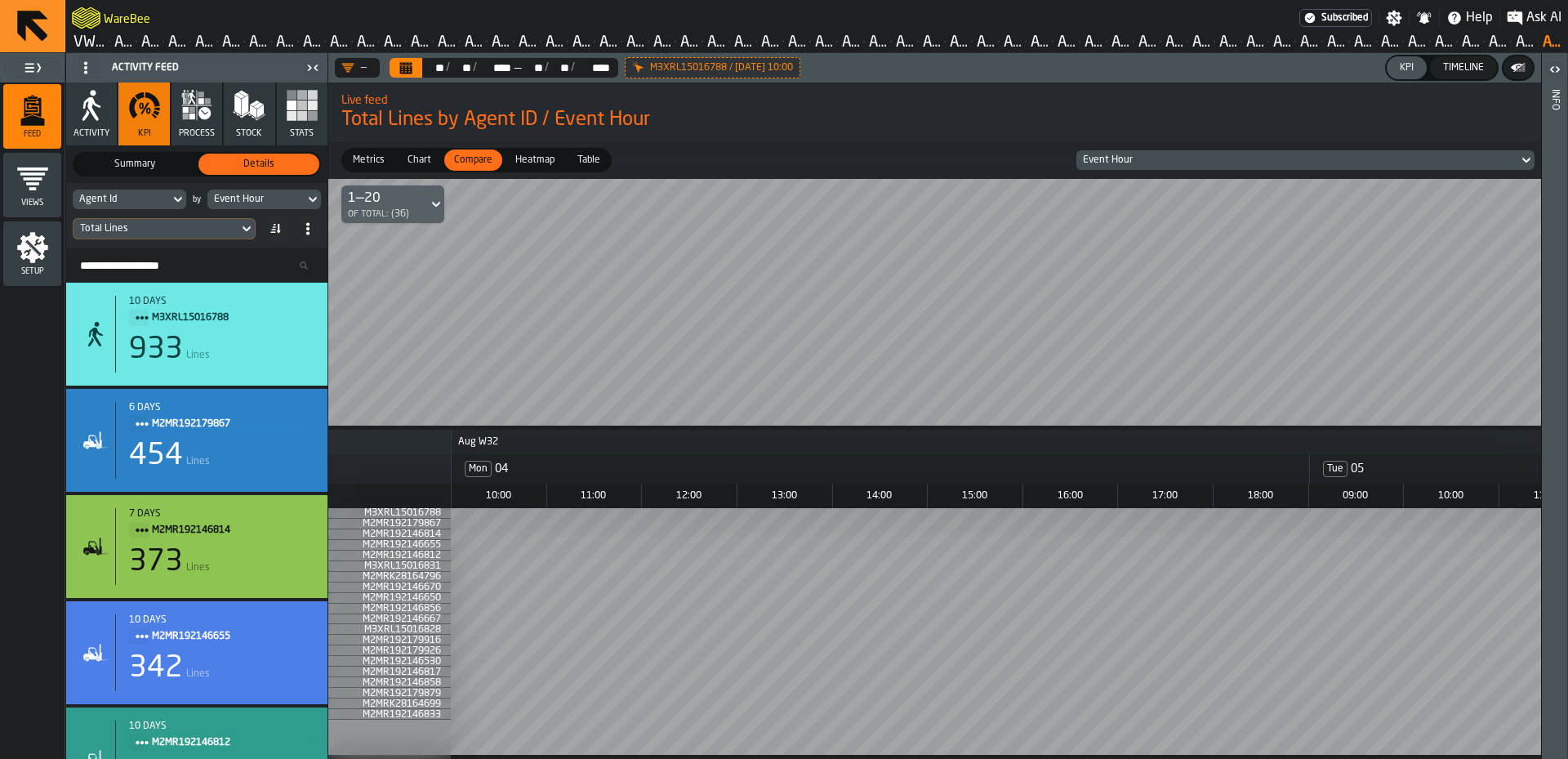
click at [590, 160] on span "Table" at bounding box center [589, 160] width 36 height 15
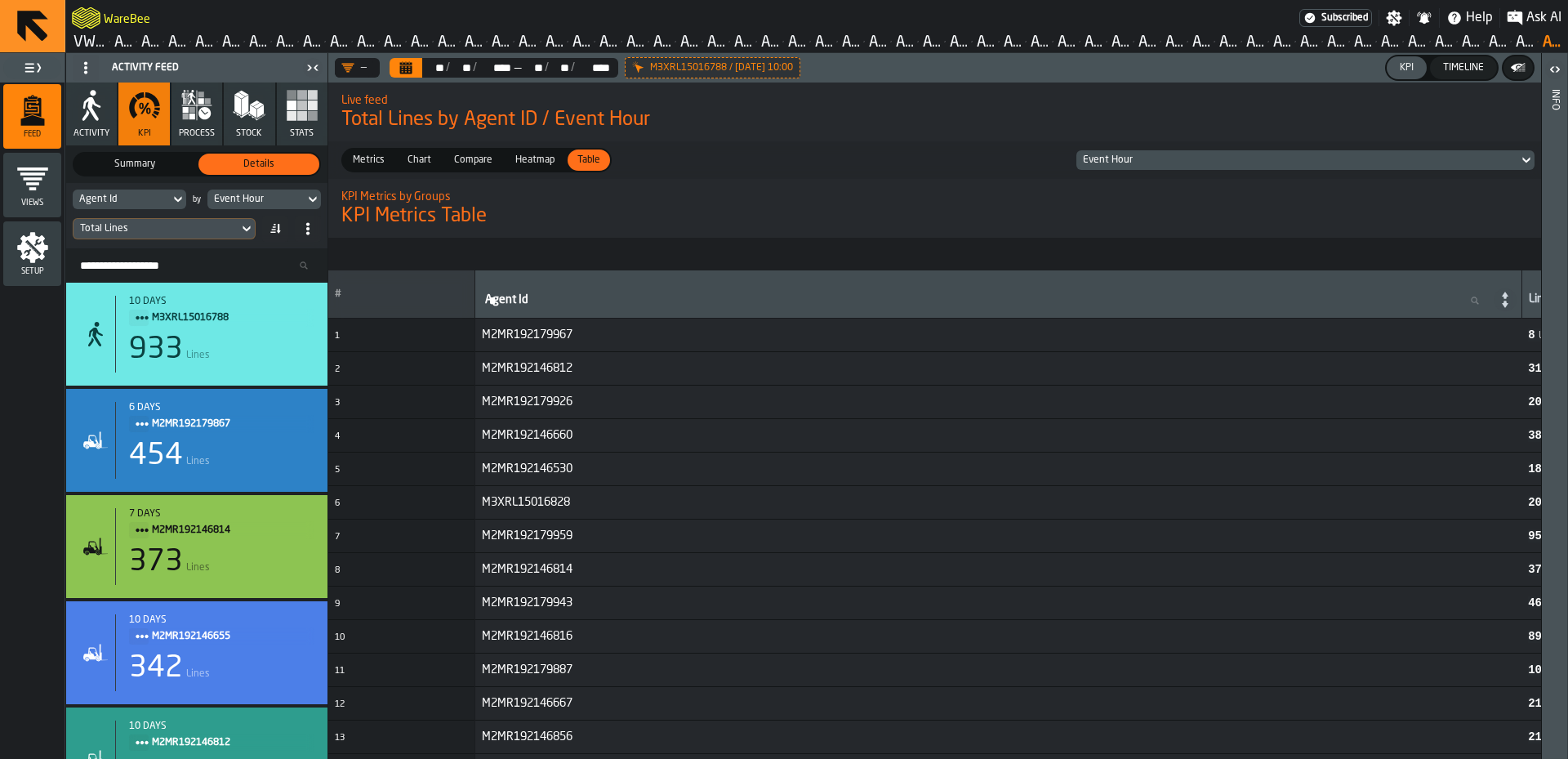
click at [557, 334] on span "M2MR192179967" at bounding box center [527, 335] width 91 height 13
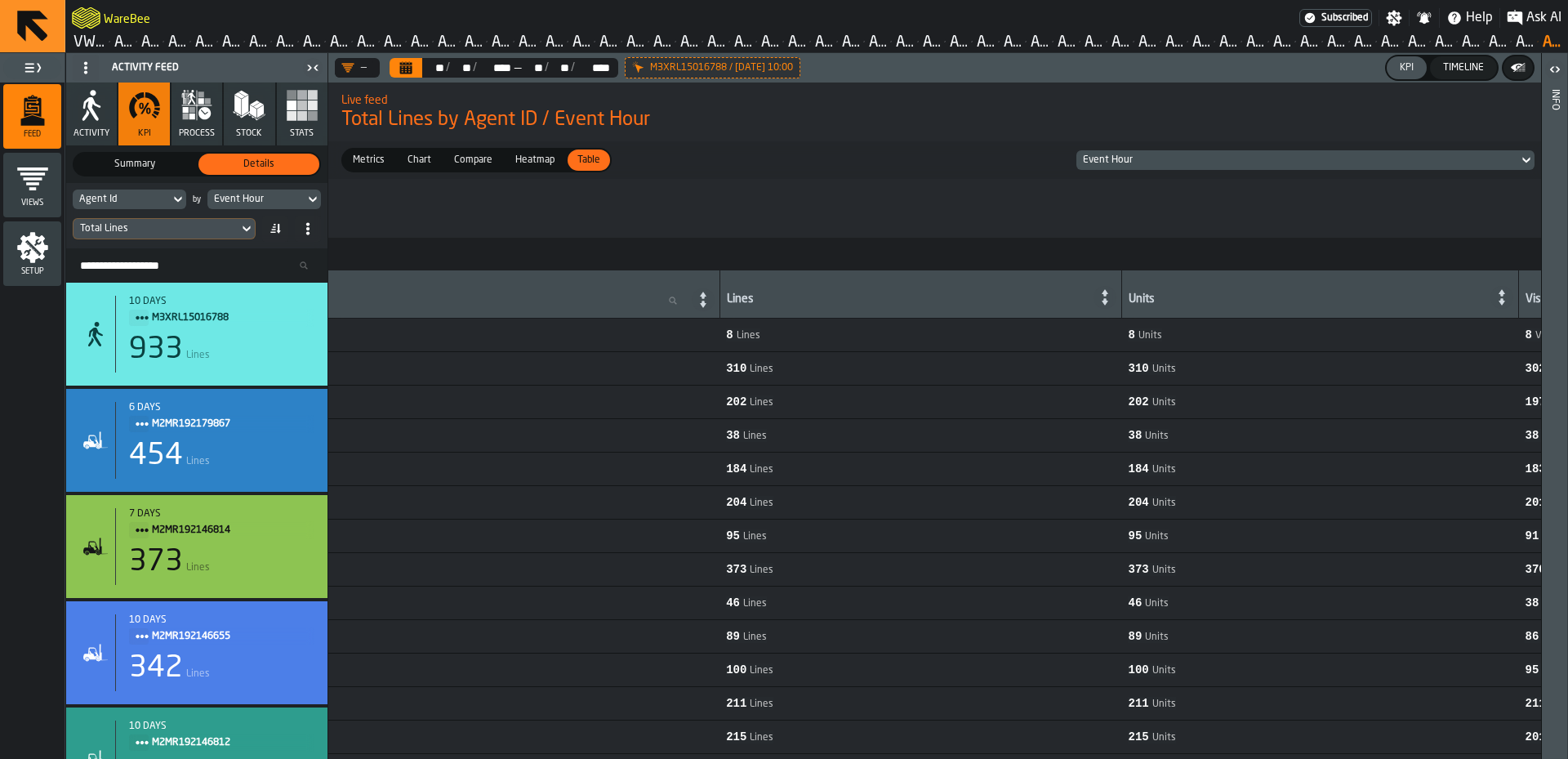
scroll to position [0, 795]
click at [544, 167] on span "Heatmap" at bounding box center [535, 160] width 52 height 15
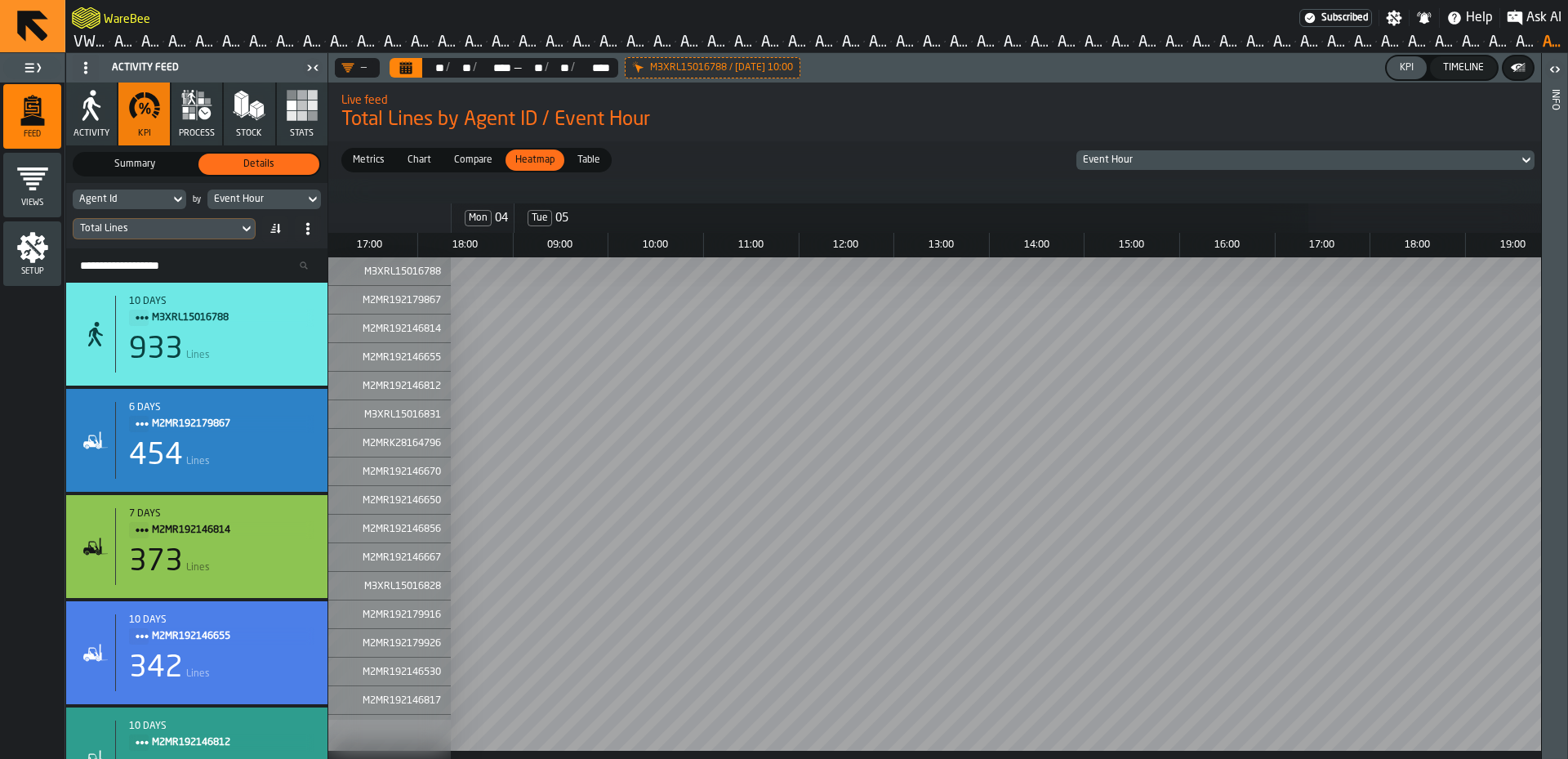
click at [468, 160] on span "Compare" at bounding box center [473, 160] width 51 height 15
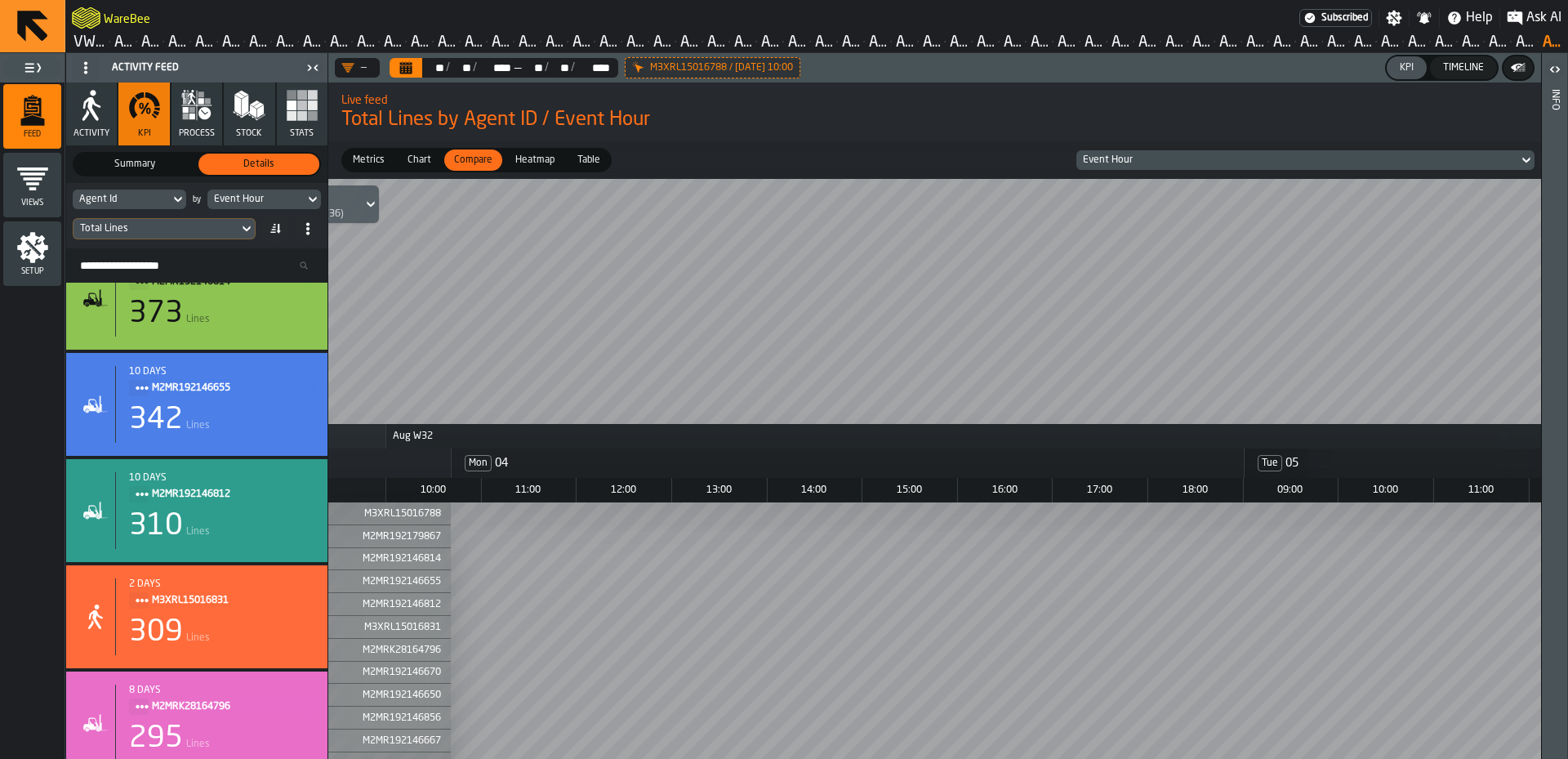
scroll to position [0, 0]
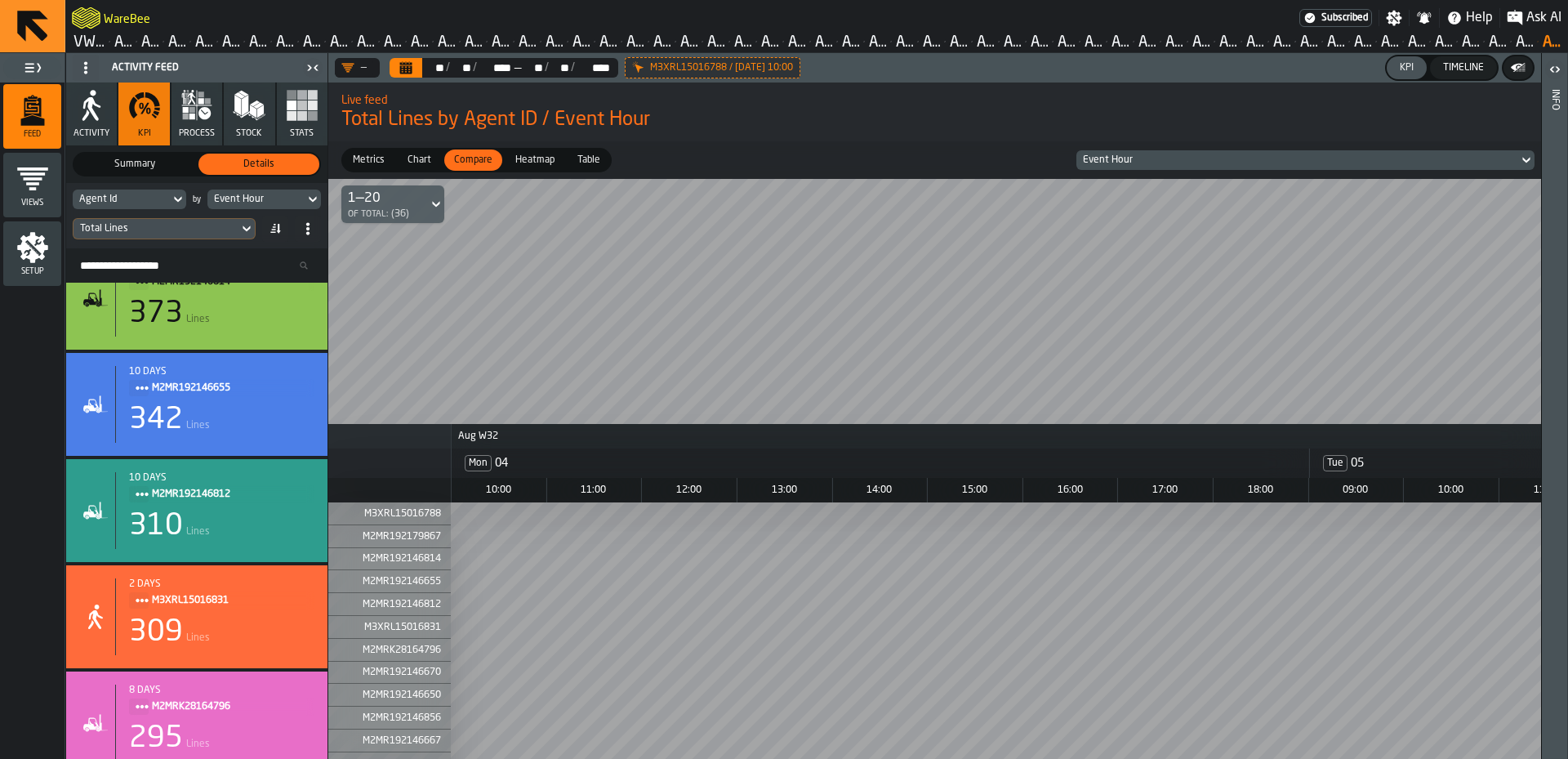
click at [100, 108] on icon "button" at bounding box center [91, 105] width 33 height 33
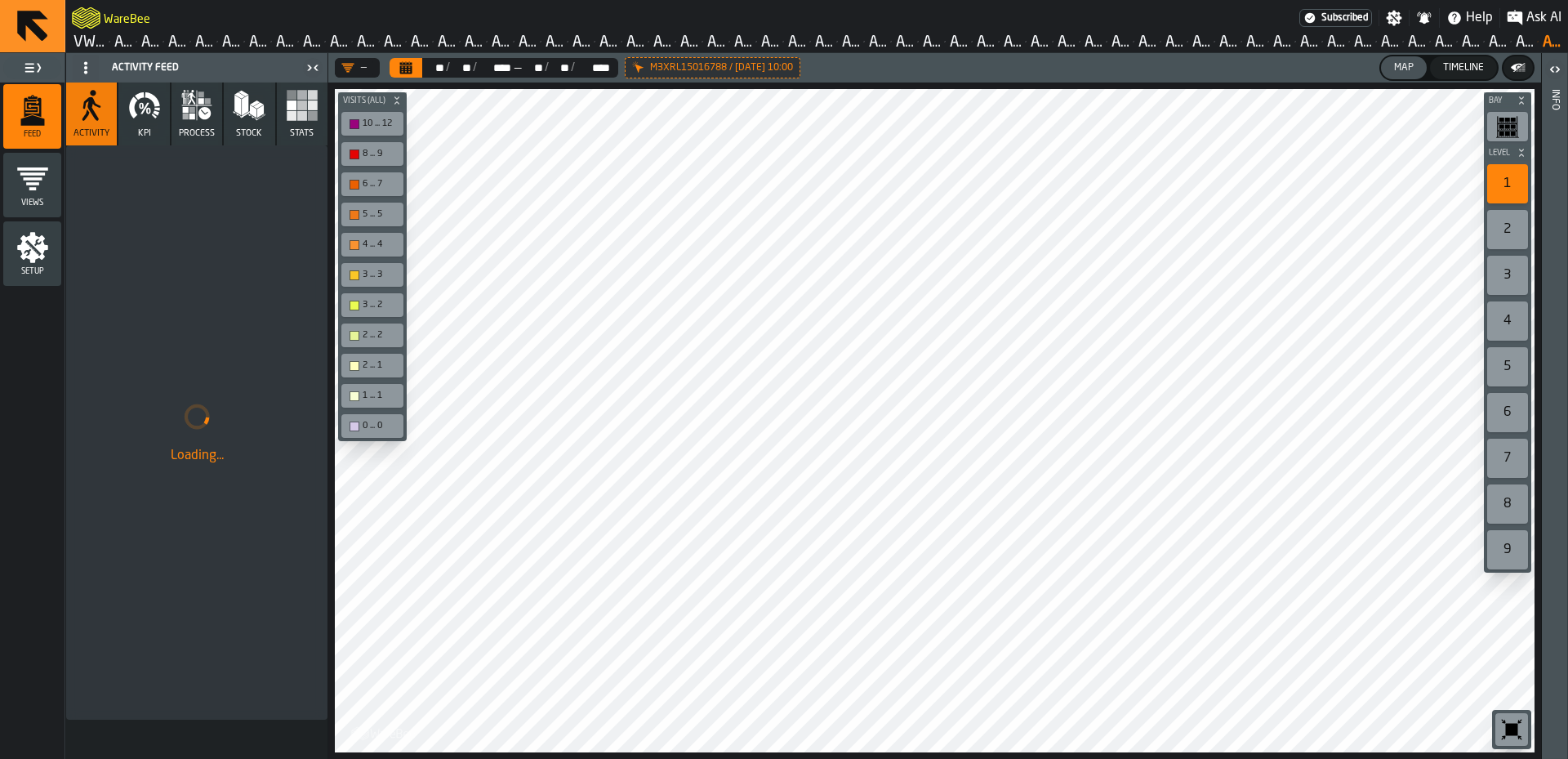
click at [494, 74] on div "**** ****" at bounding box center [495, 68] width 36 height 13
click at [404, 66] on icon "Calendar" at bounding box center [406, 69] width 12 height 8
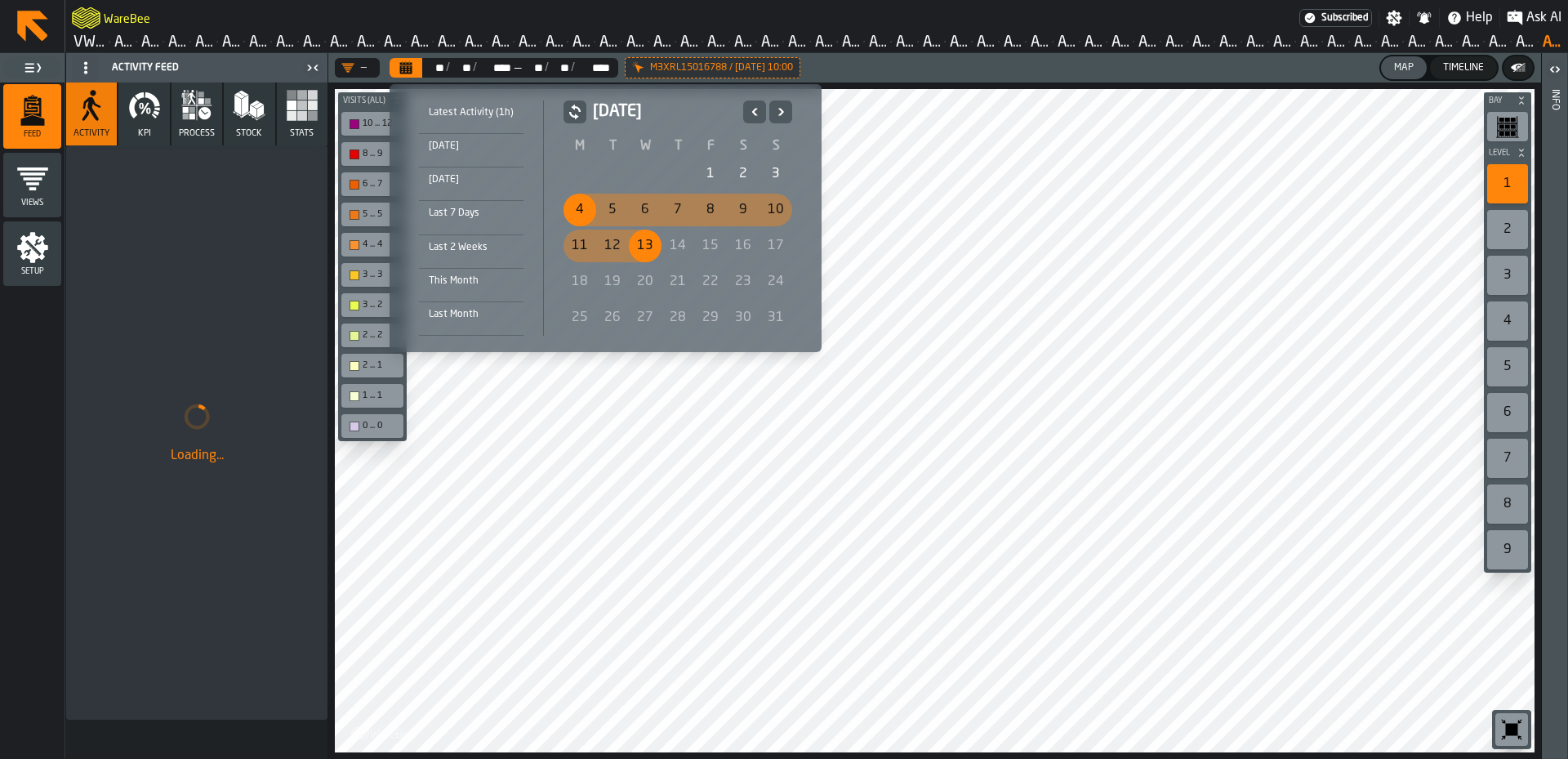
click at [585, 212] on div "4" at bounding box center [580, 210] width 33 height 33
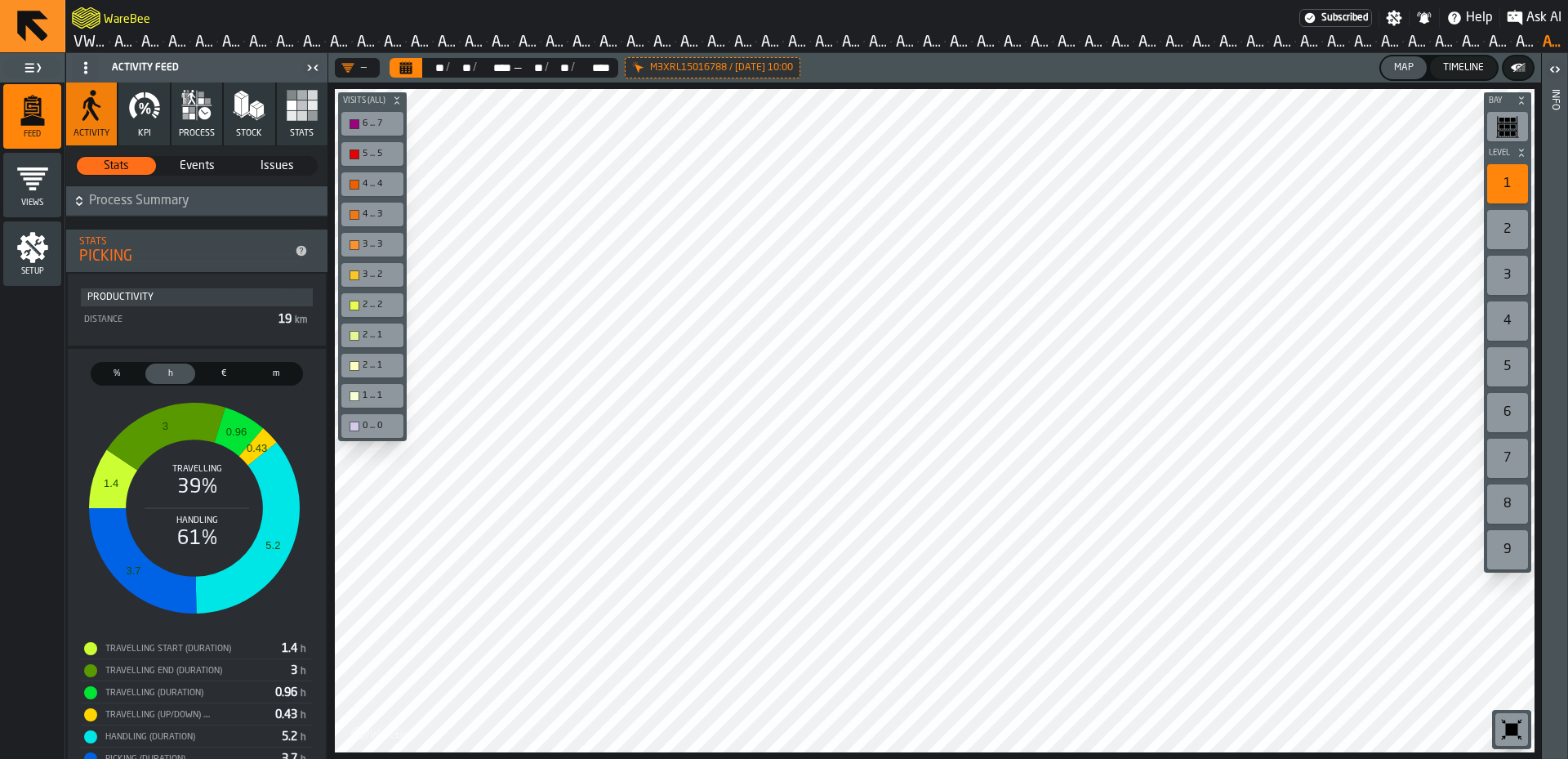
click at [118, 376] on span "%" at bounding box center [117, 373] width 43 height 14
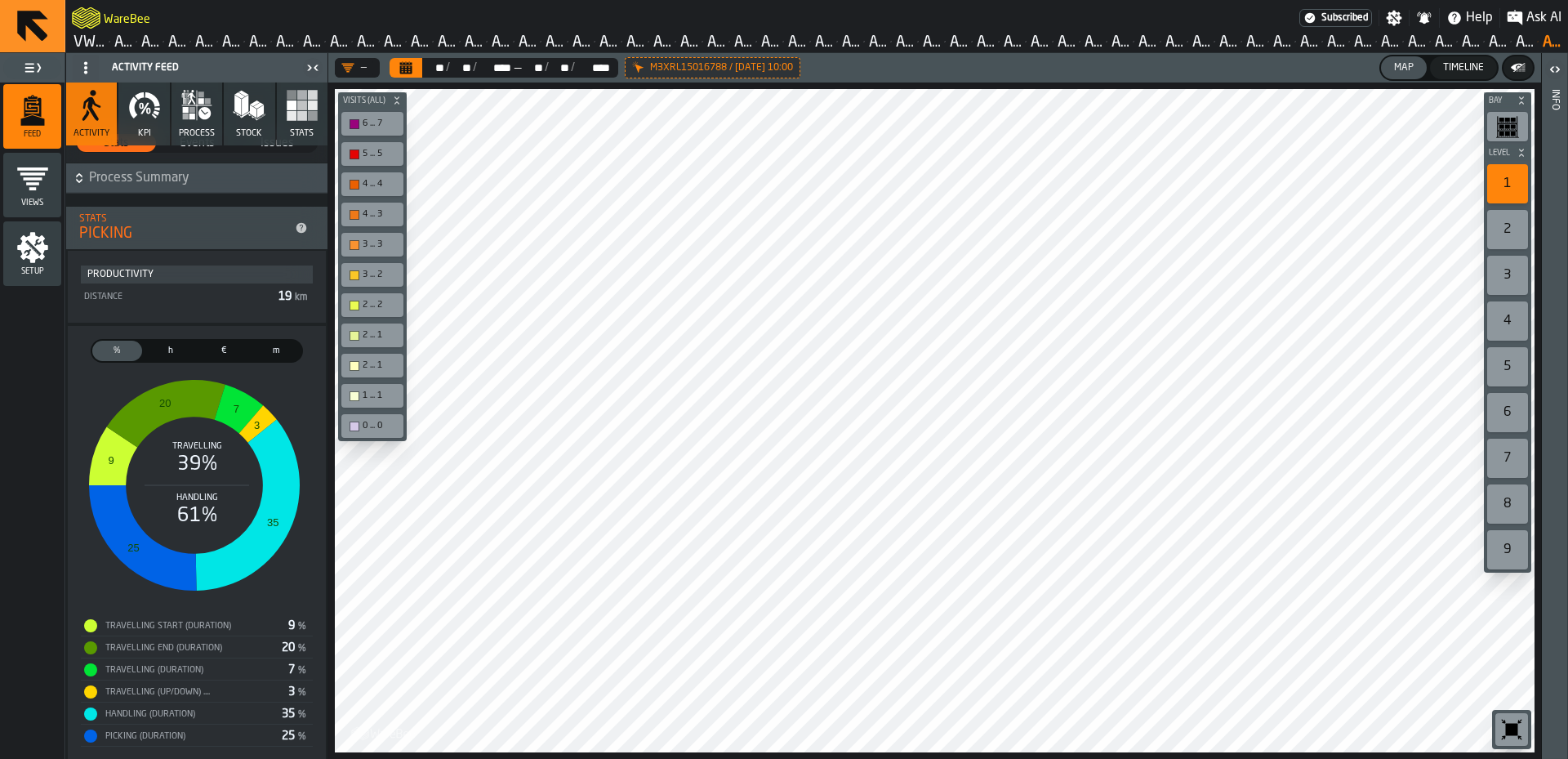
scroll to position [35, 0]
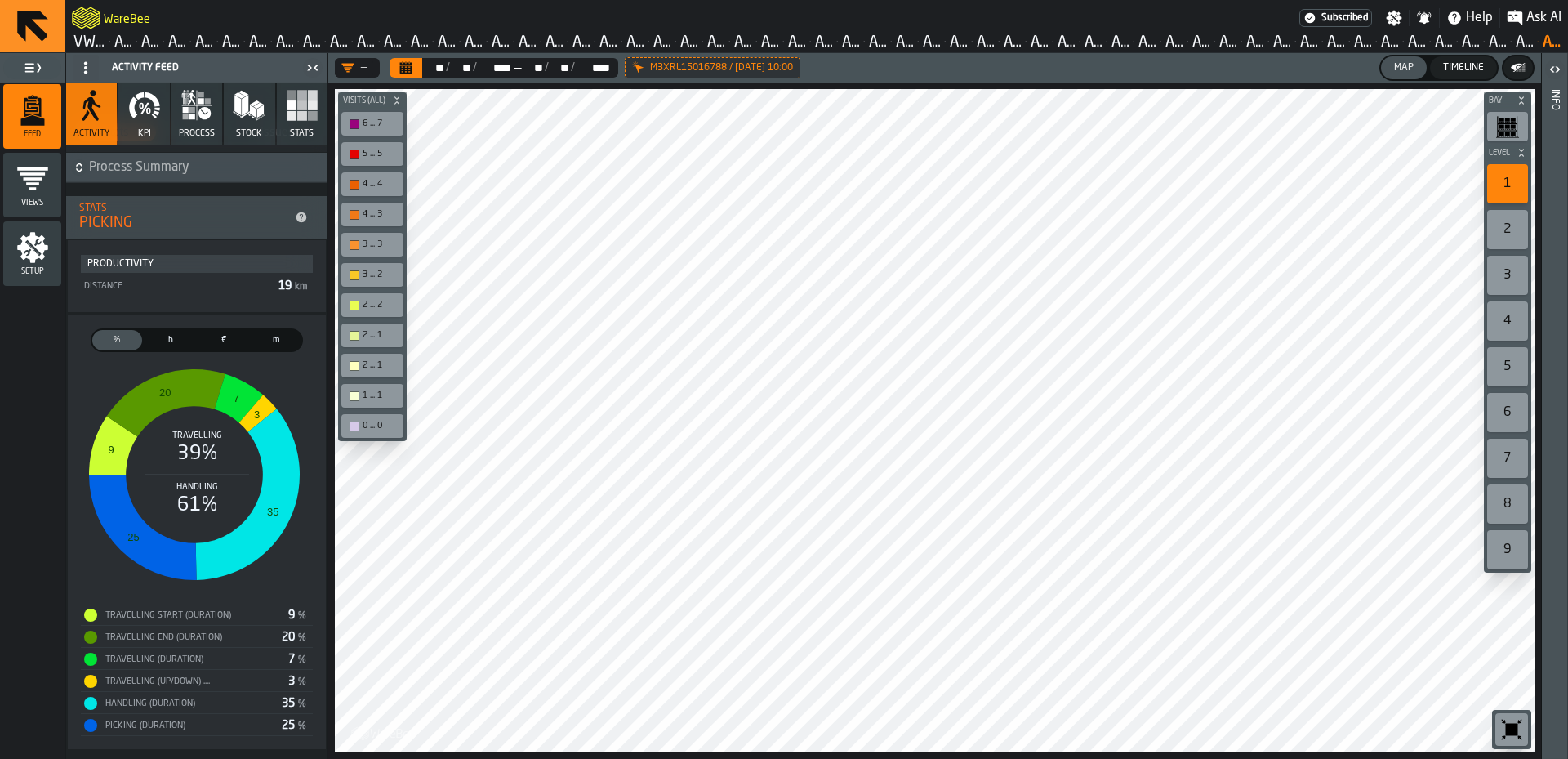
click at [214, 338] on span "€" at bounding box center [223, 340] width 43 height 14
click at [207, 122] on button "process" at bounding box center [197, 114] width 51 height 63
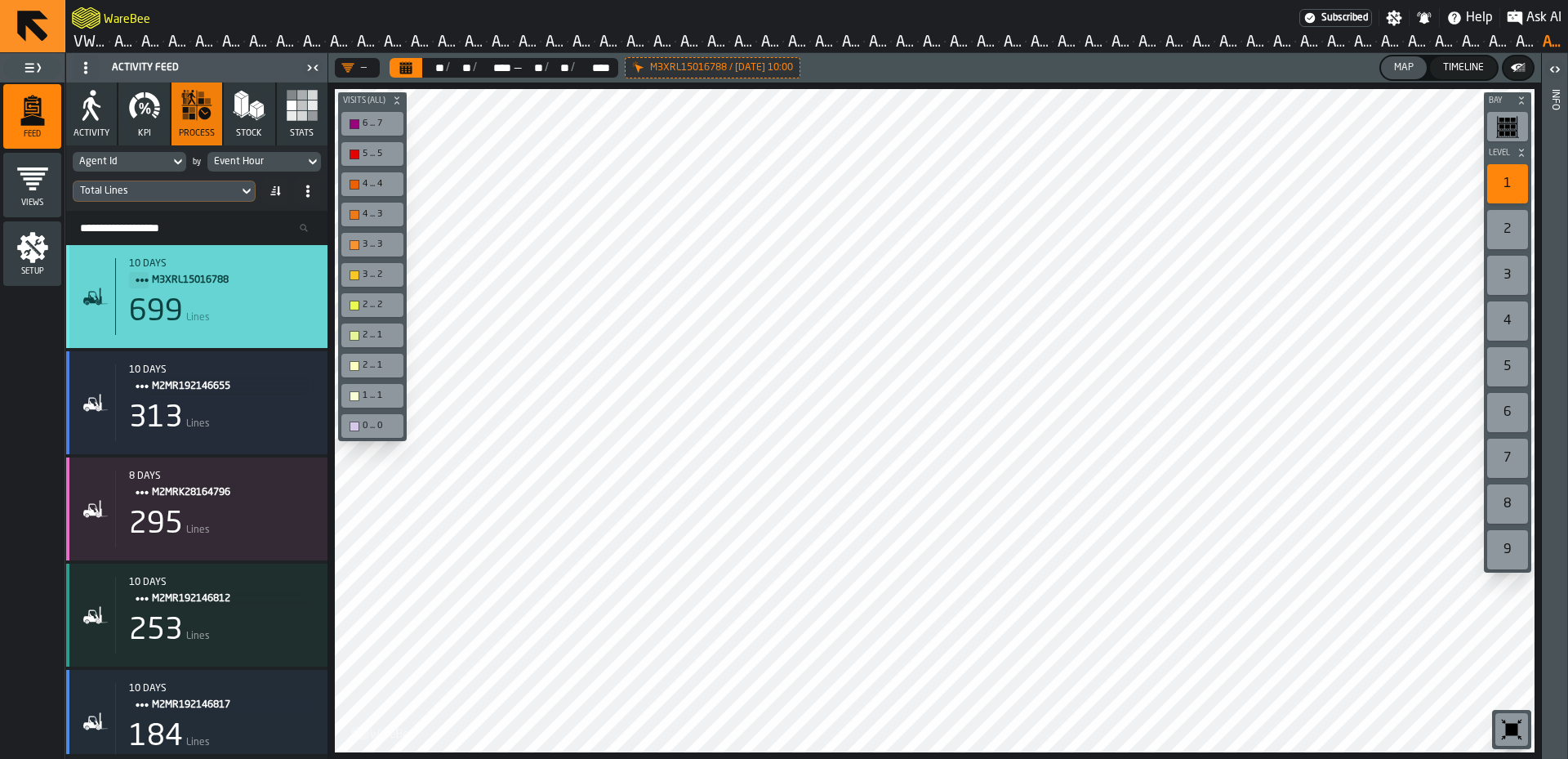
click at [196, 302] on div "699 Lines" at bounding box center [221, 312] width 185 height 33
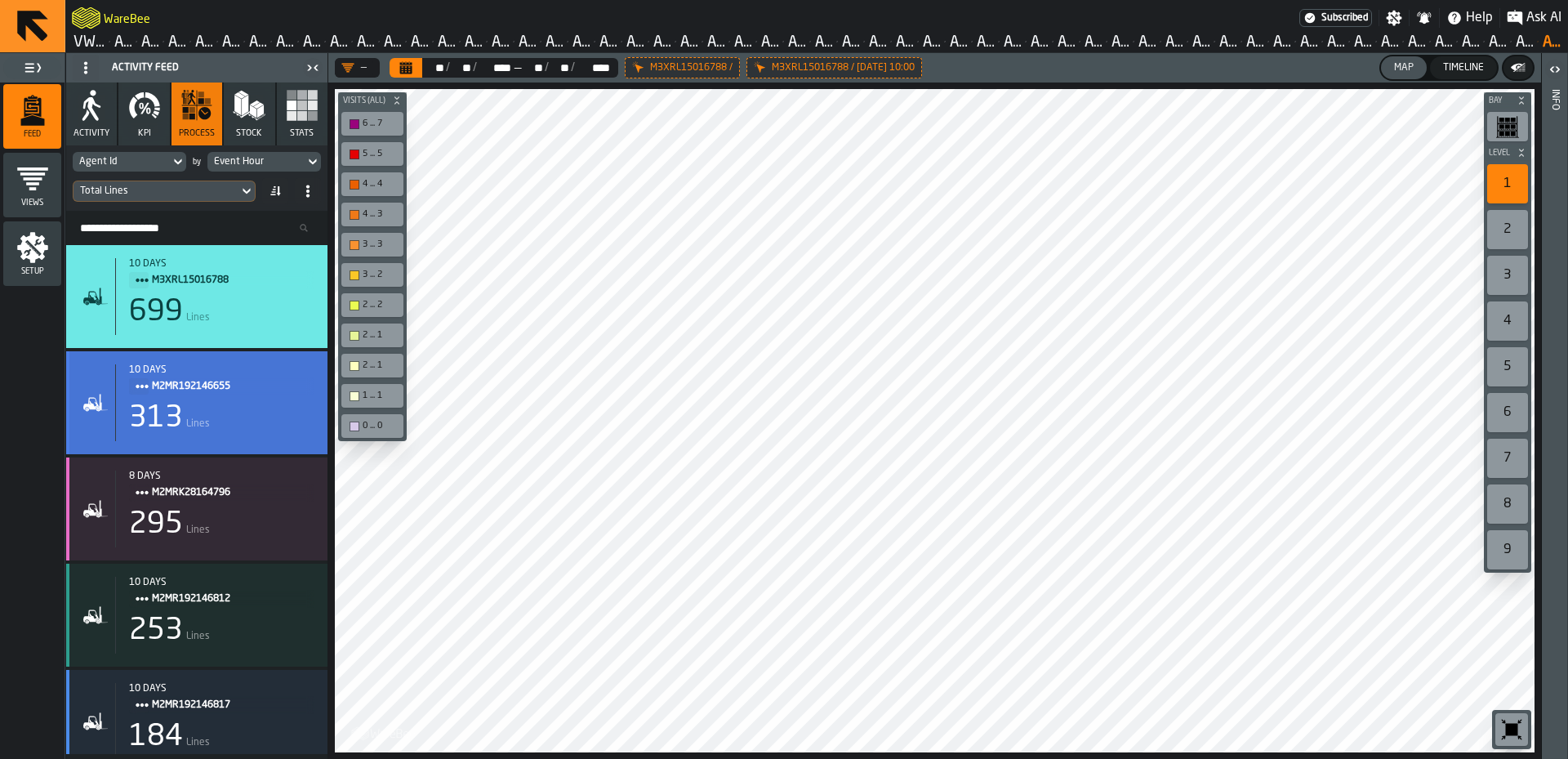
click at [225, 388] on span "M2MR192146655" at bounding box center [226, 386] width 149 height 18
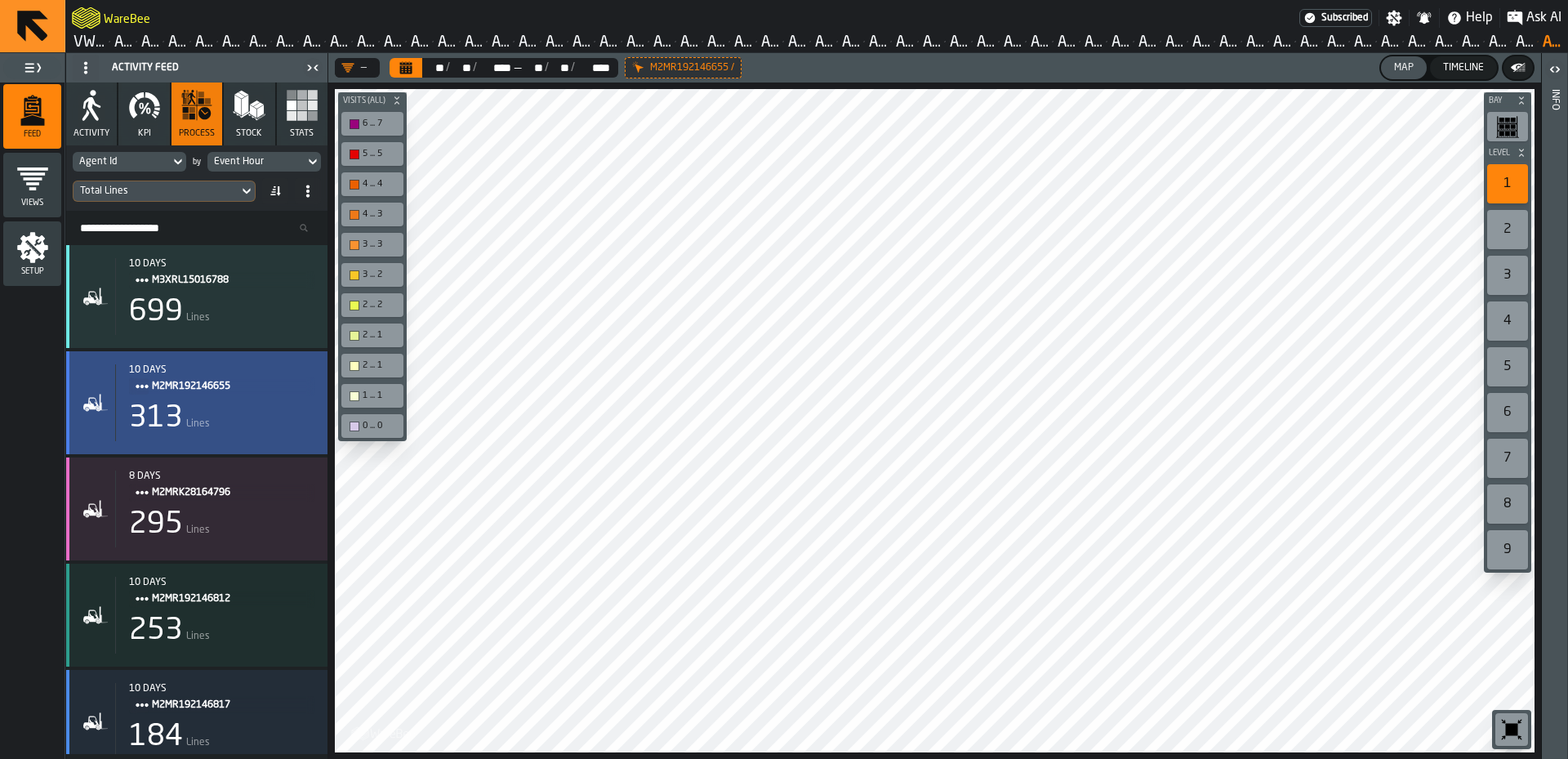
click at [264, 430] on div "313 Lines" at bounding box center [221, 418] width 185 height 33
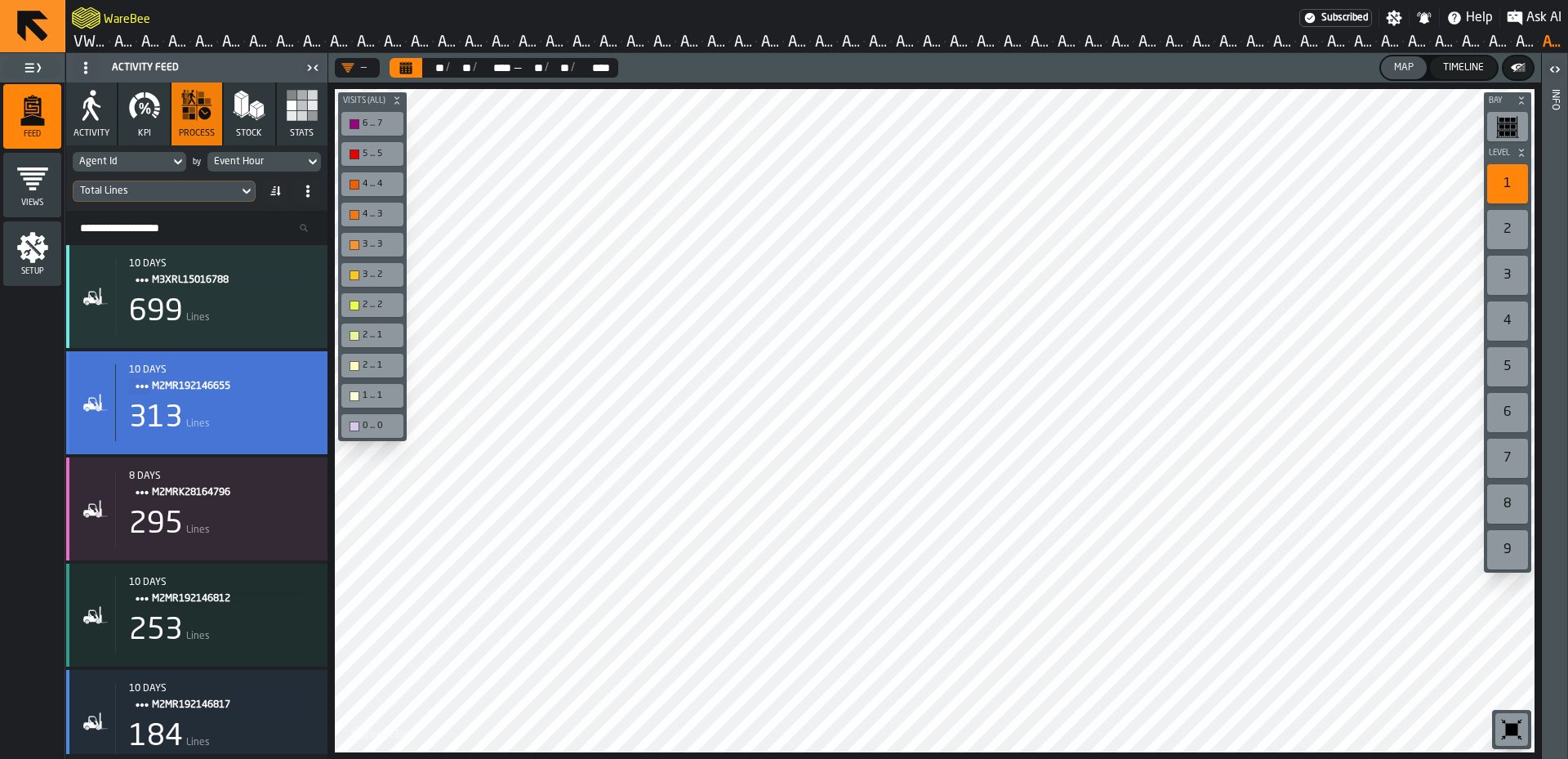
click at [238, 424] on div "313 Lines" at bounding box center [221, 418] width 185 height 33
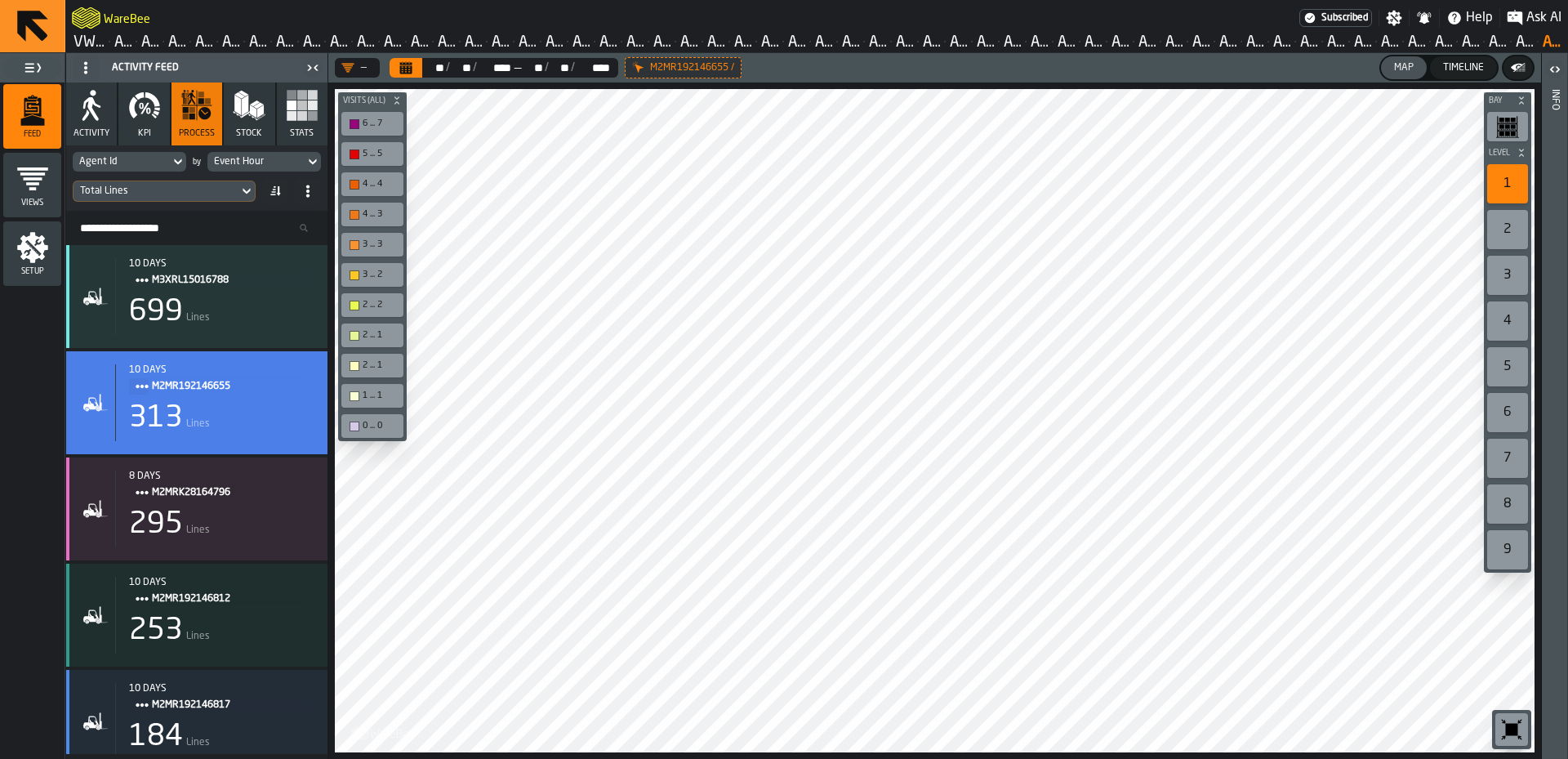
click at [305, 119] on rect "button" at bounding box center [302, 116] width 10 height 10
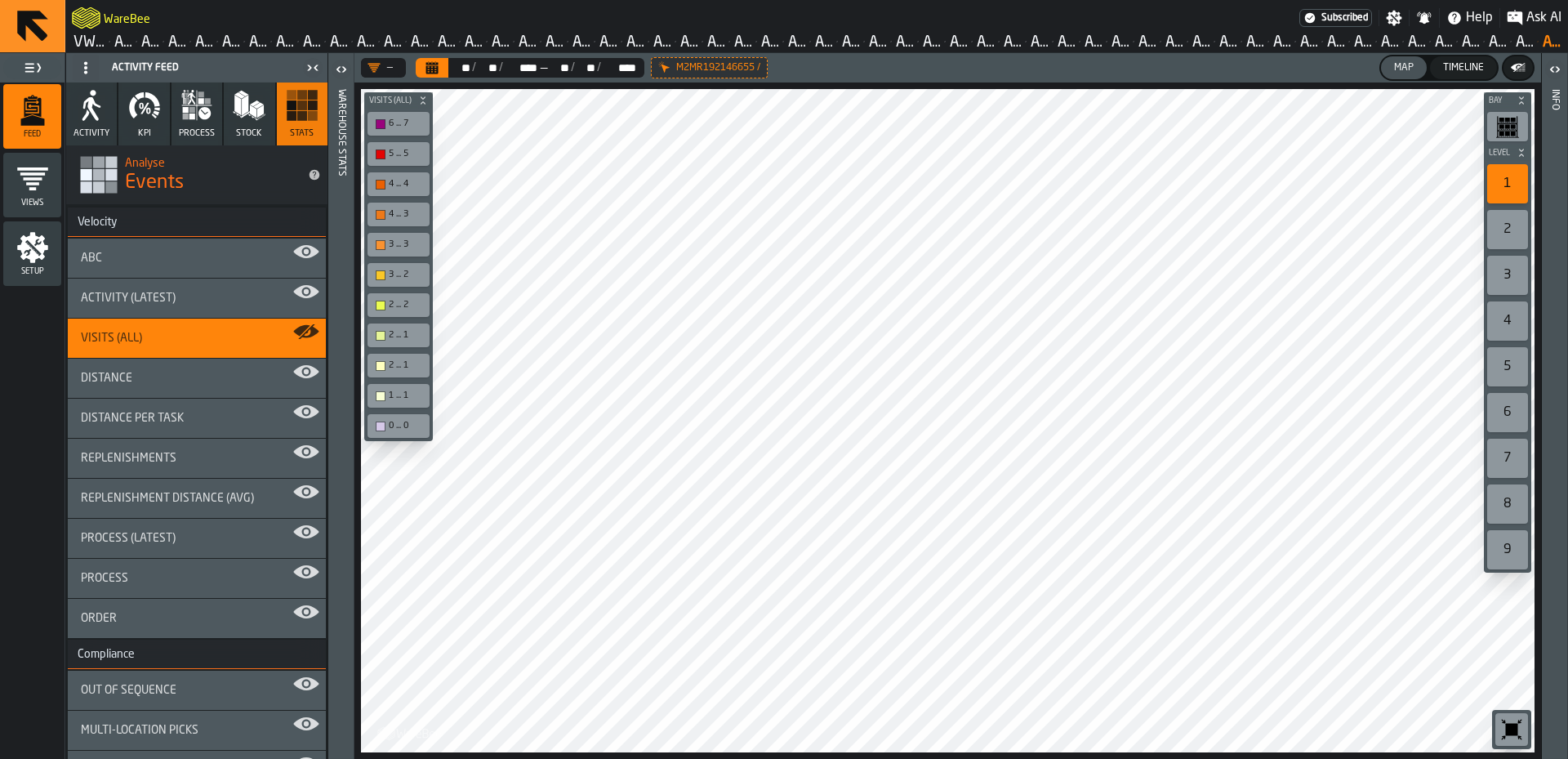
click at [226, 337] on div "Visits (All)" at bounding box center [197, 338] width 232 height 13
click at [156, 259] on div "ABC" at bounding box center [197, 258] width 232 height 13
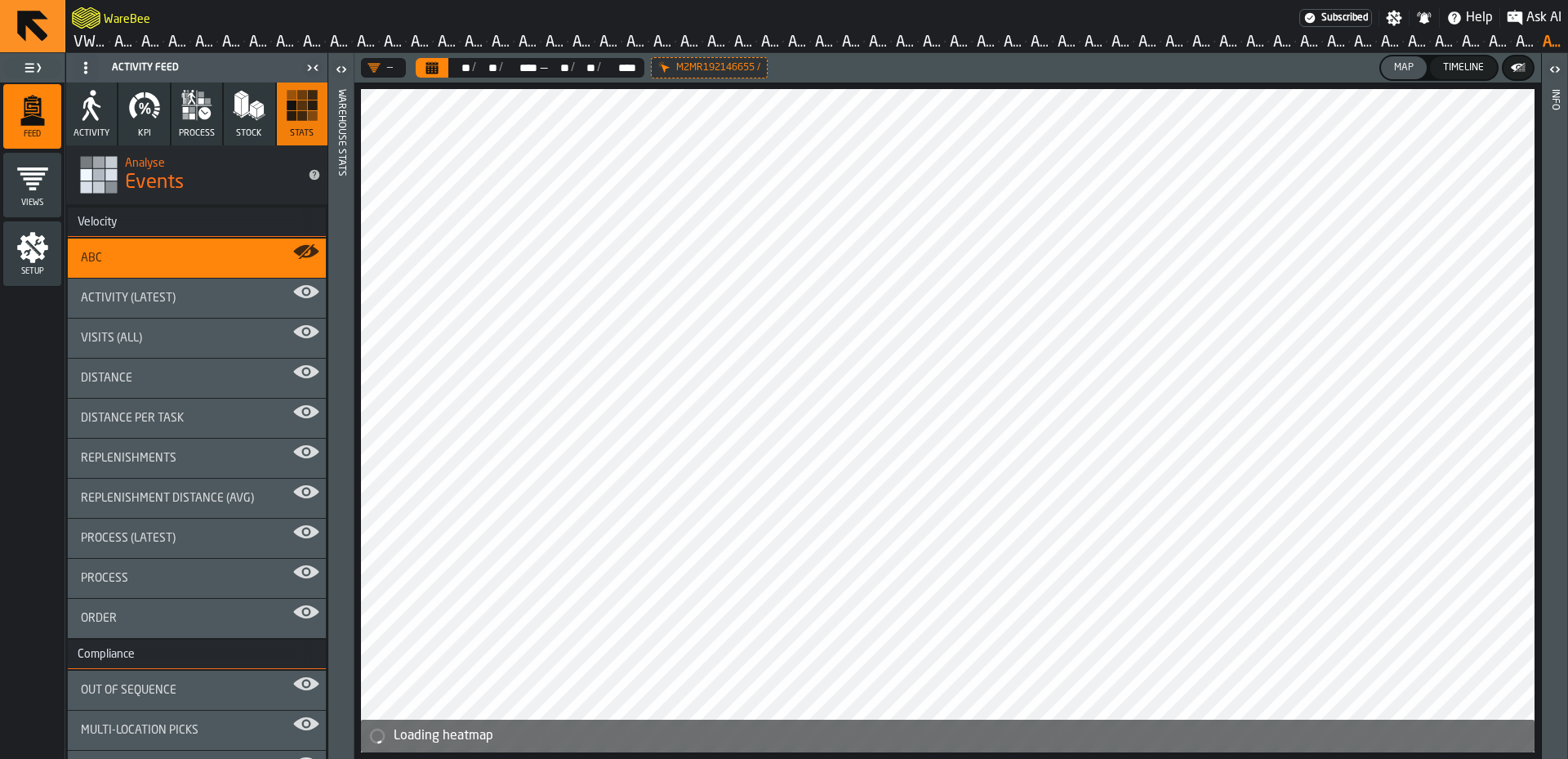
click at [216, 250] on div "ABC" at bounding box center [197, 258] width 258 height 39
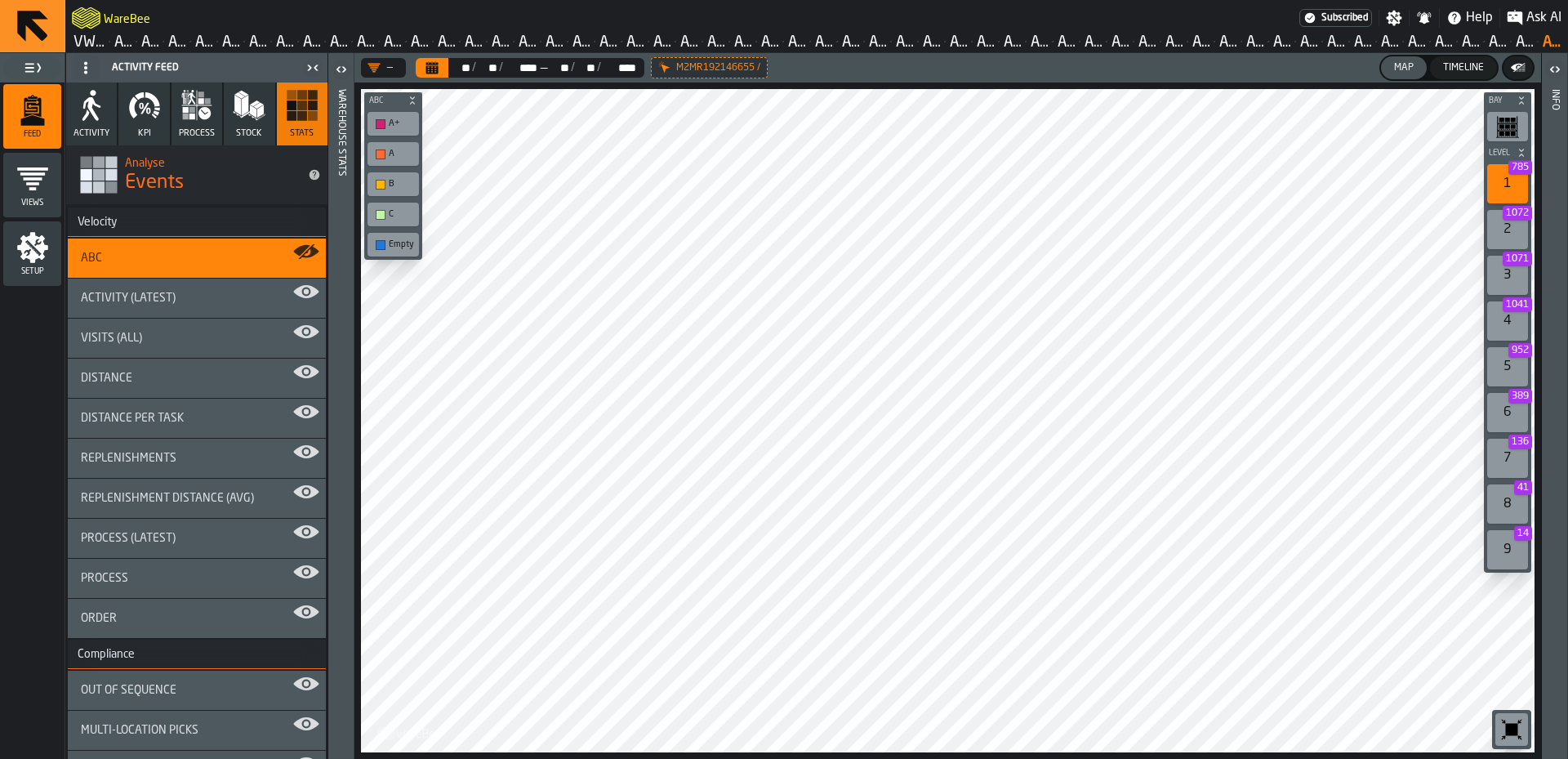
click at [191, 115] on icon "button" at bounding box center [192, 116] width 6 height 6
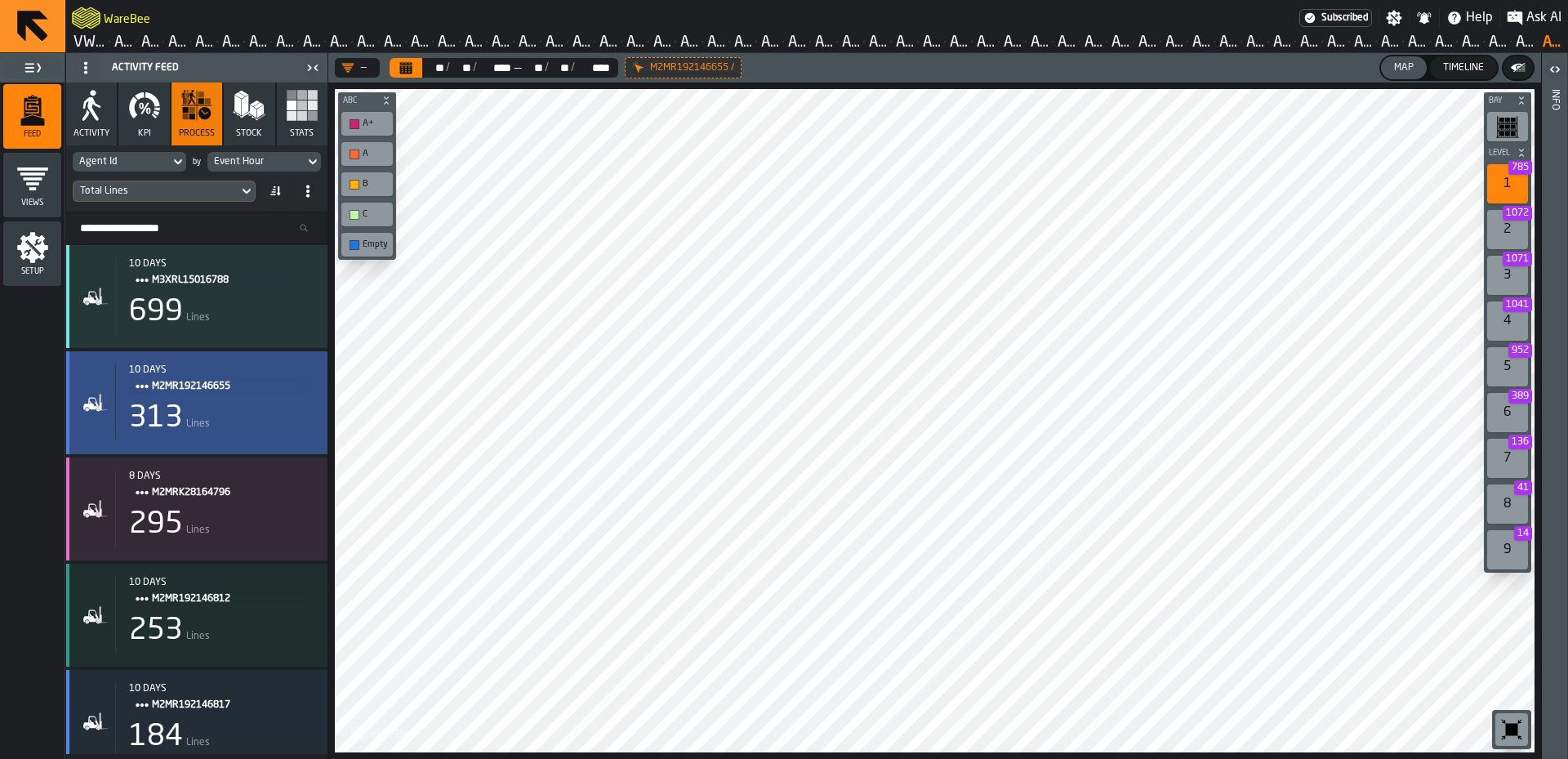
click at [203, 391] on span "M2MR192146655" at bounding box center [226, 386] width 149 height 18
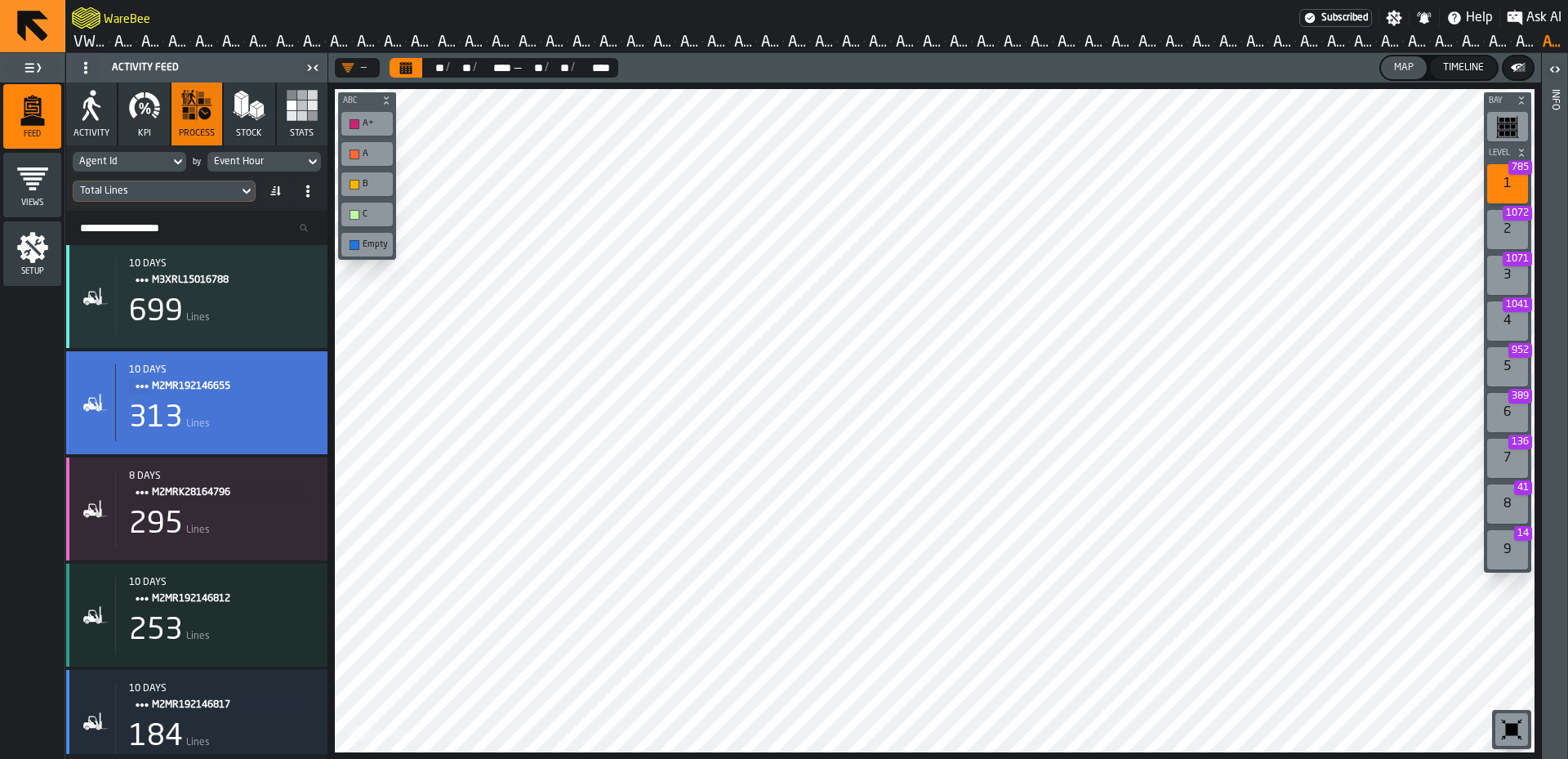
click at [256, 441] on div "10 days M2MR192146655 313 Lines" at bounding box center [215, 403] width 199 height 77
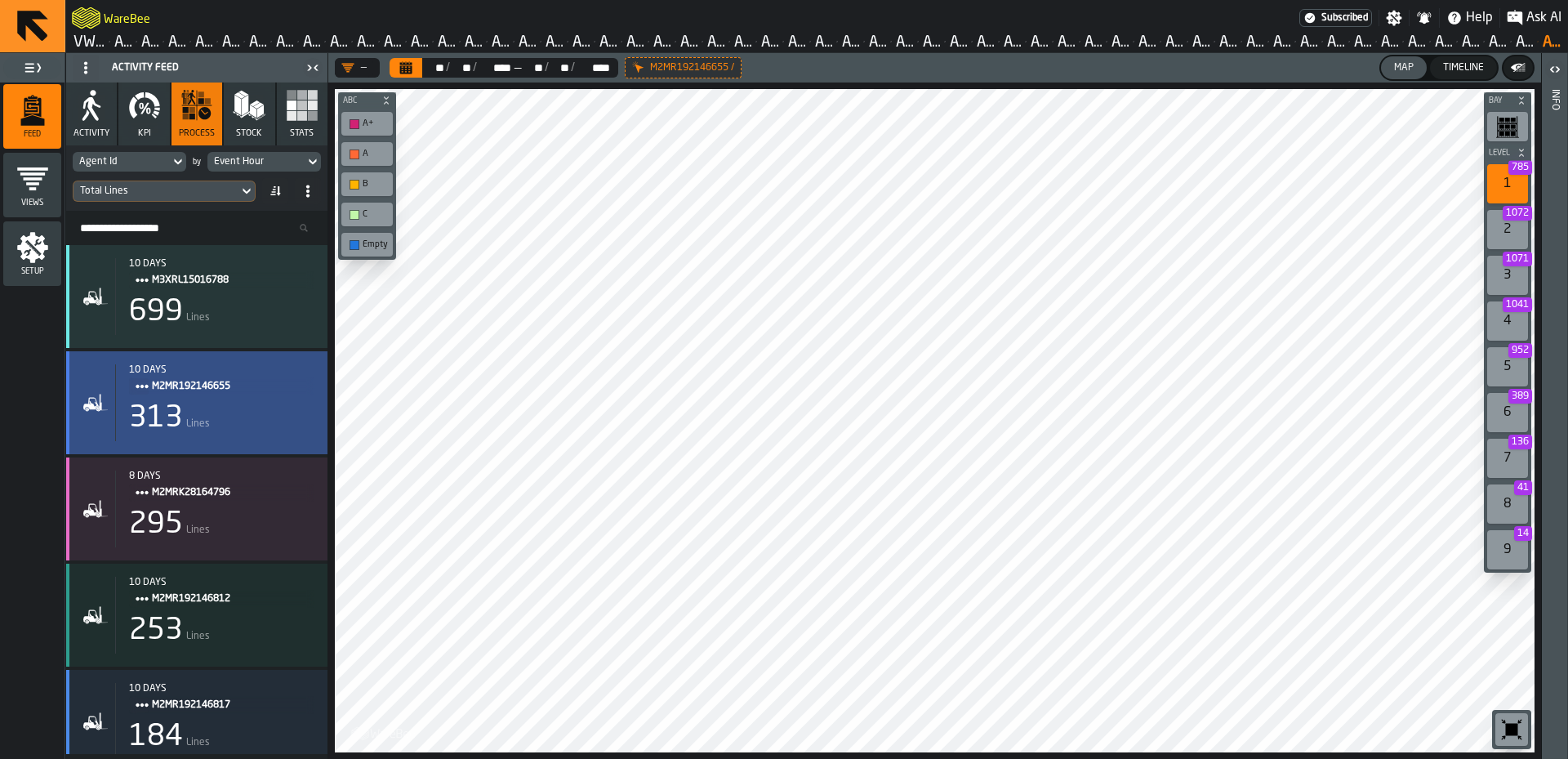
click at [275, 426] on div "313 Lines" at bounding box center [221, 418] width 185 height 33
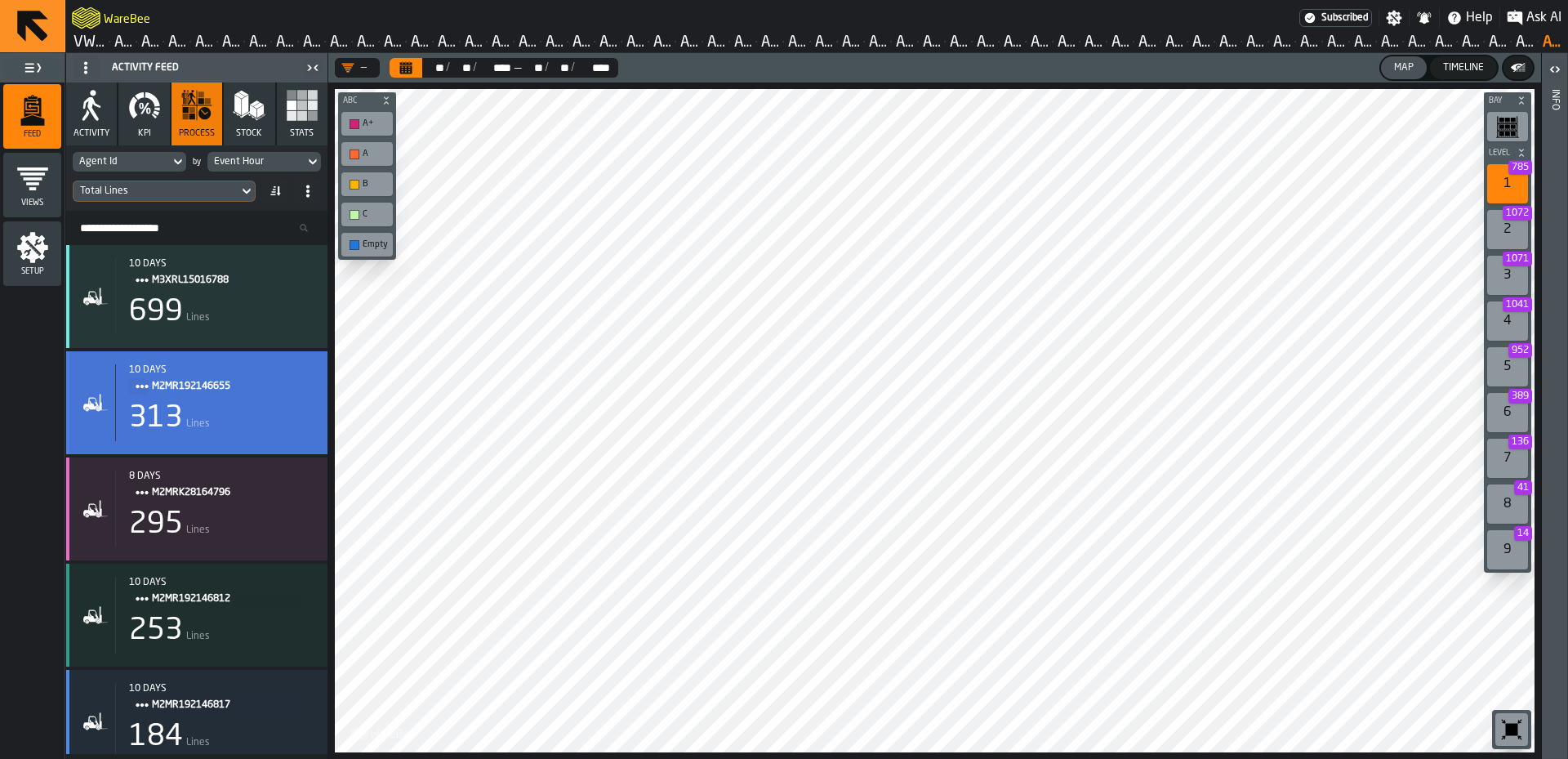
click at [193, 411] on div "313 Lines" at bounding box center [221, 418] width 185 height 33
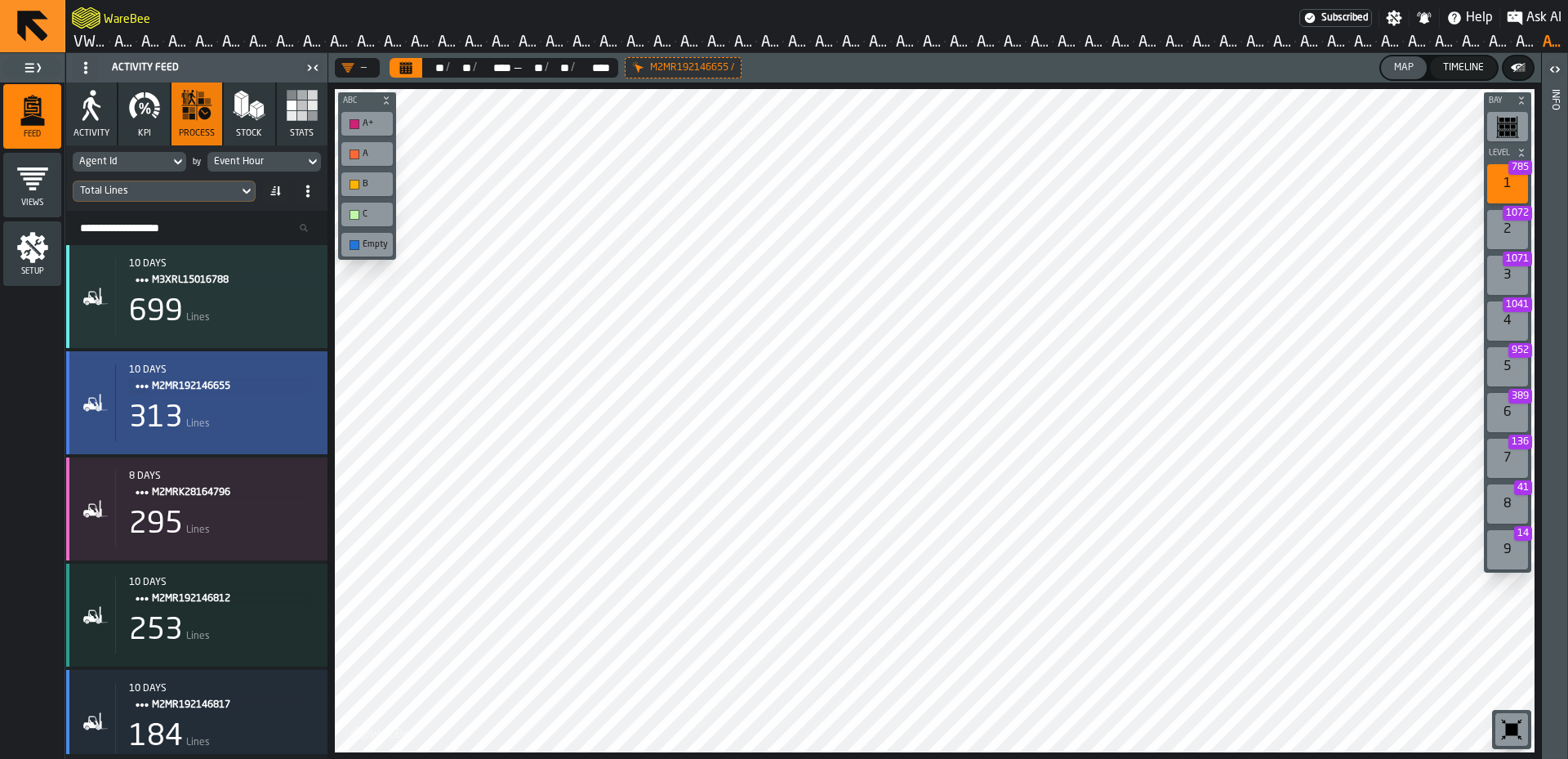
click at [286, 408] on div "313 Lines" at bounding box center [221, 418] width 185 height 33
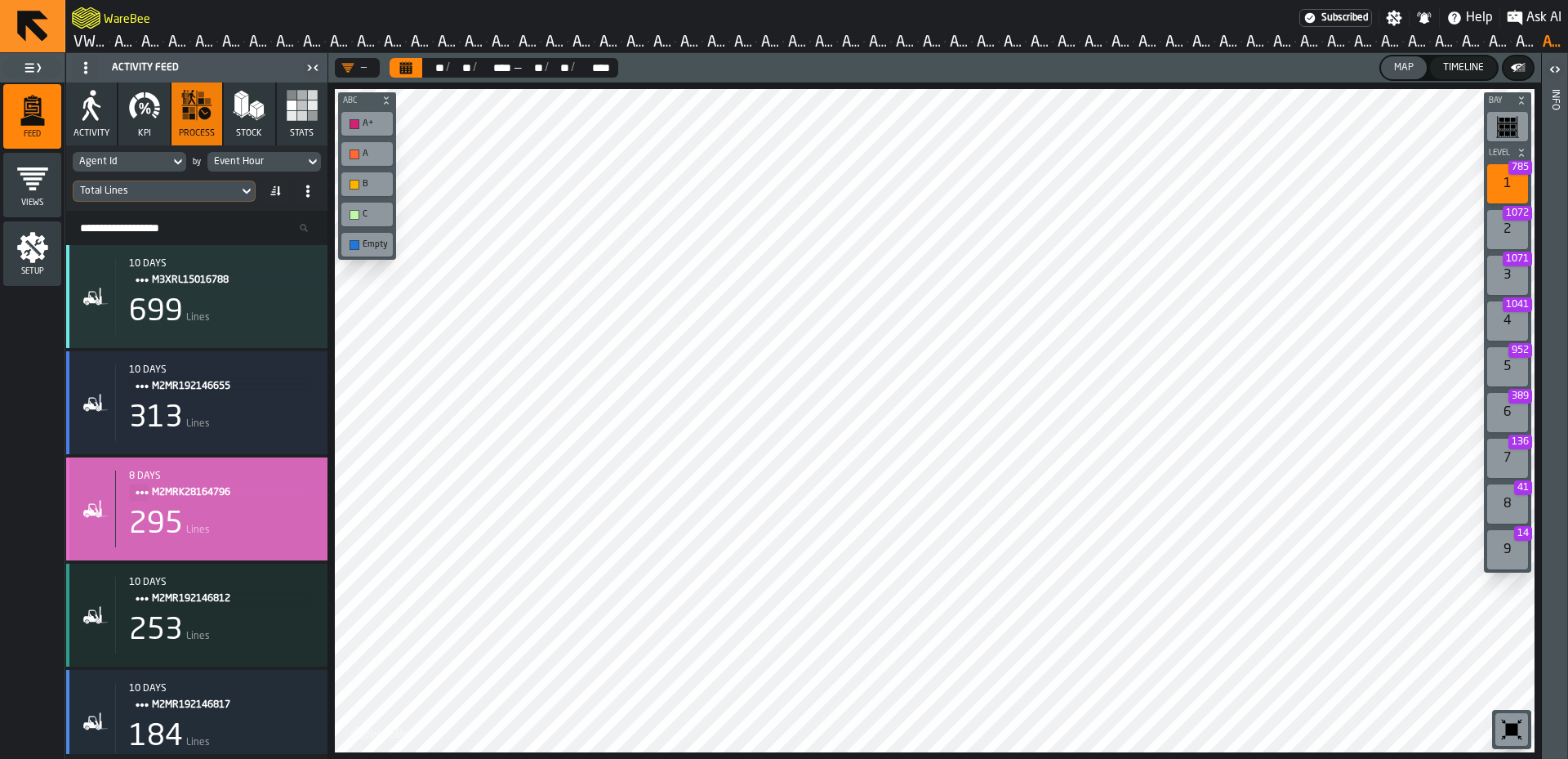
click at [215, 493] on span "M2MRK28164796" at bounding box center [226, 493] width 149 height 18
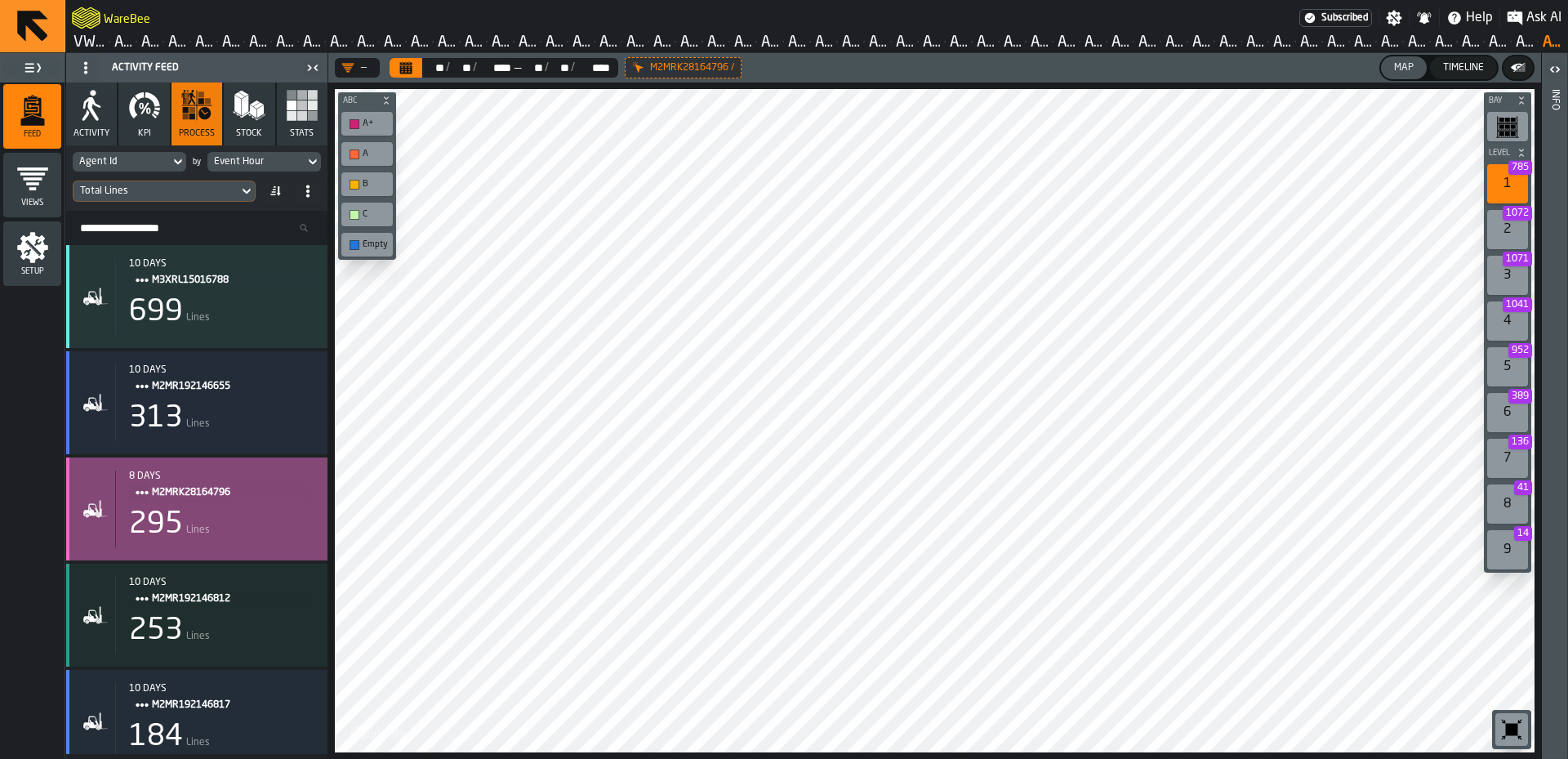
click at [248, 535] on div "295 Lines" at bounding box center [221, 525] width 185 height 33
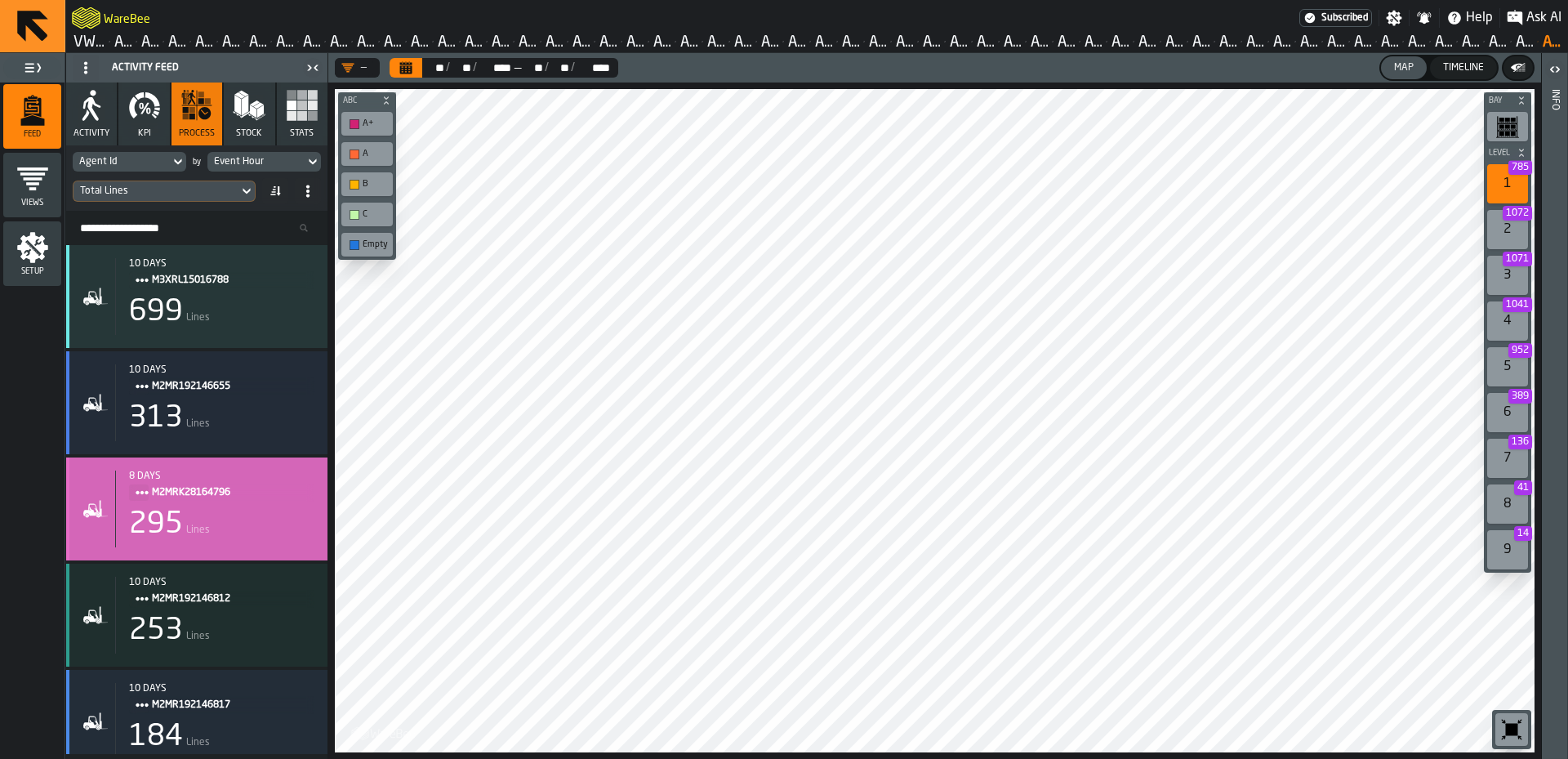
click at [248, 535] on div "295 Lines" at bounding box center [221, 525] width 185 height 33
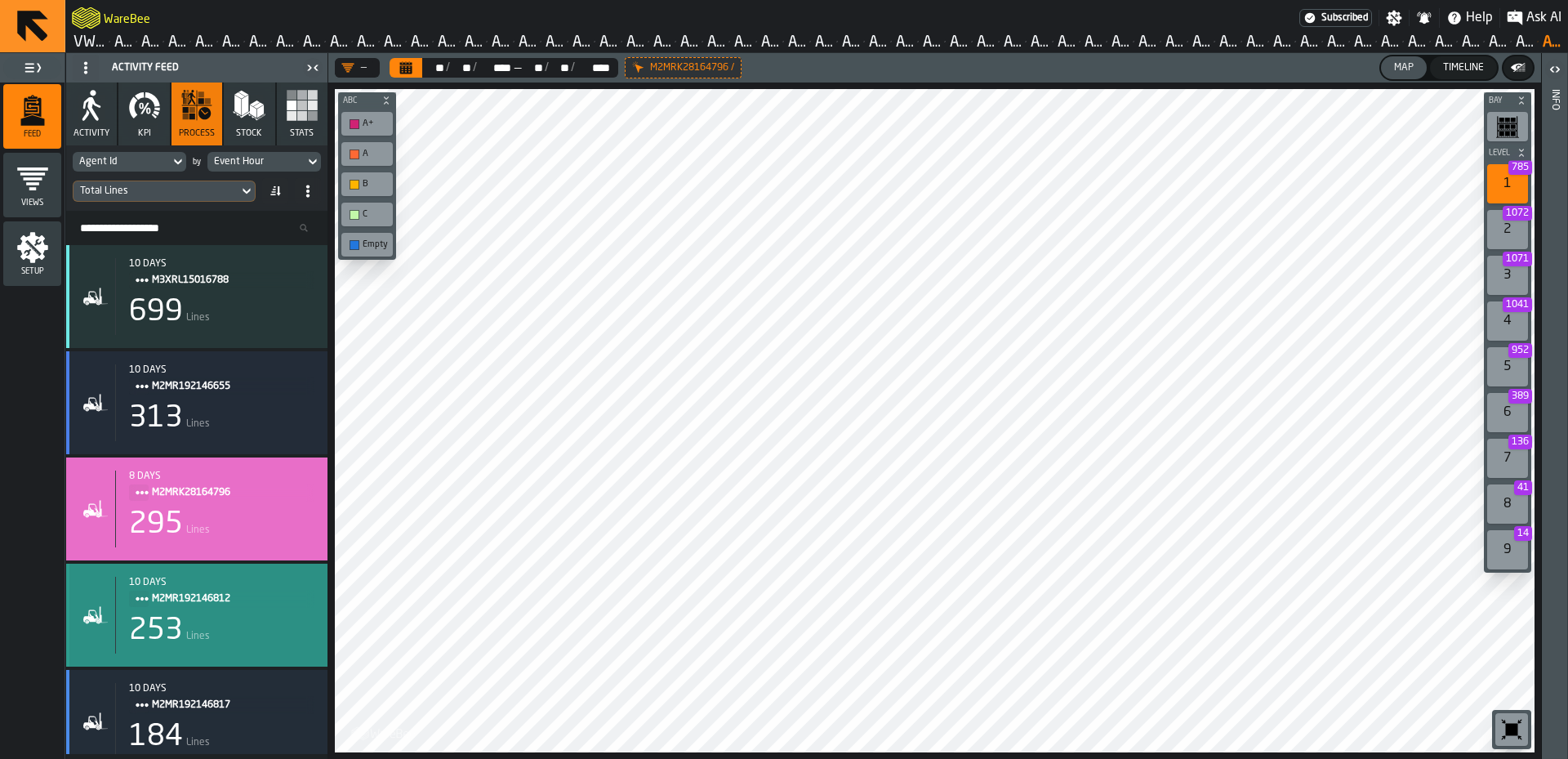
click at [287, 645] on div "253 Lines" at bounding box center [221, 631] width 185 height 33
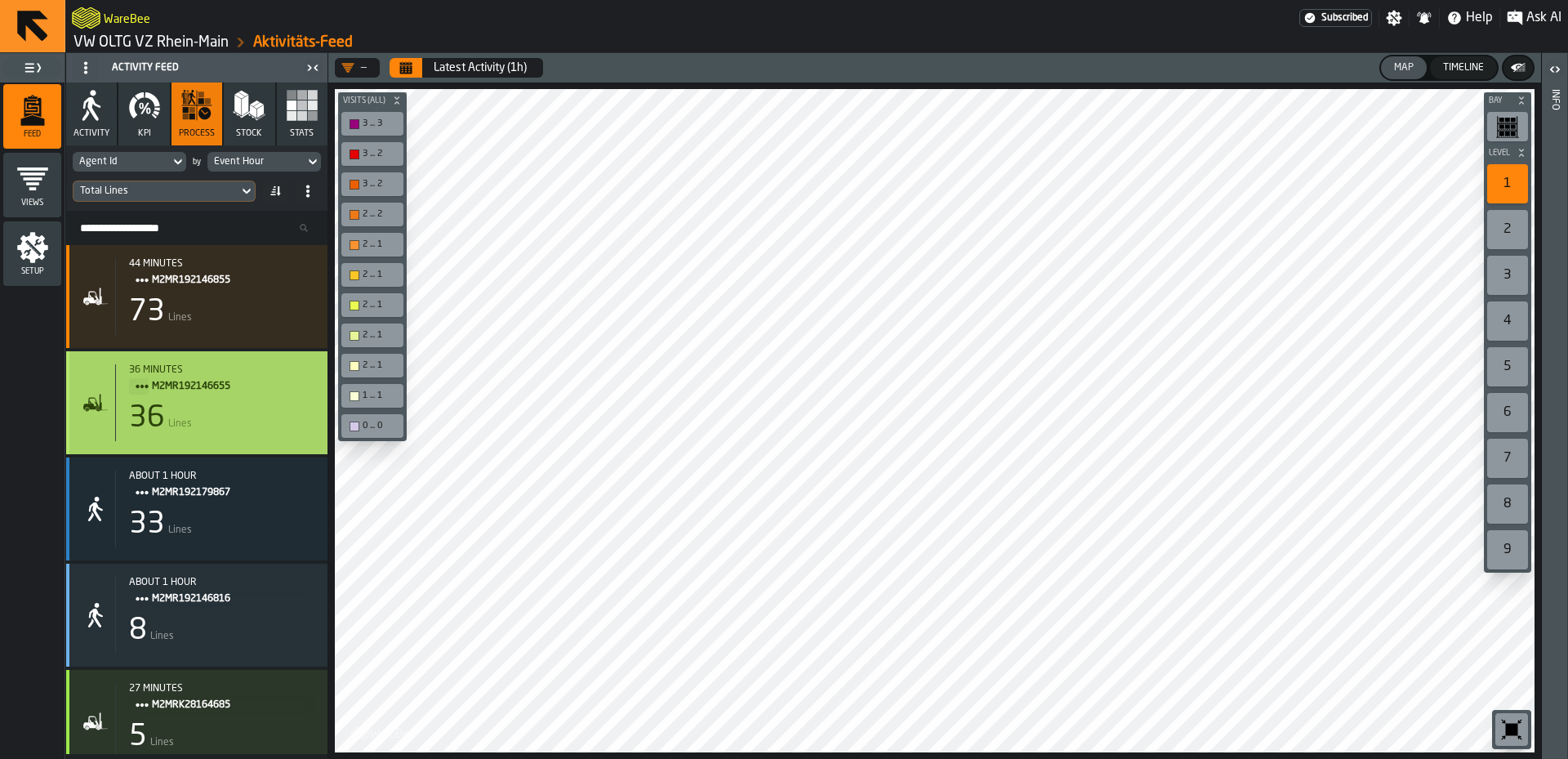
click at [243, 404] on div "36 minutes M2MR192146655 36 Lines" at bounding box center [215, 403] width 199 height 77
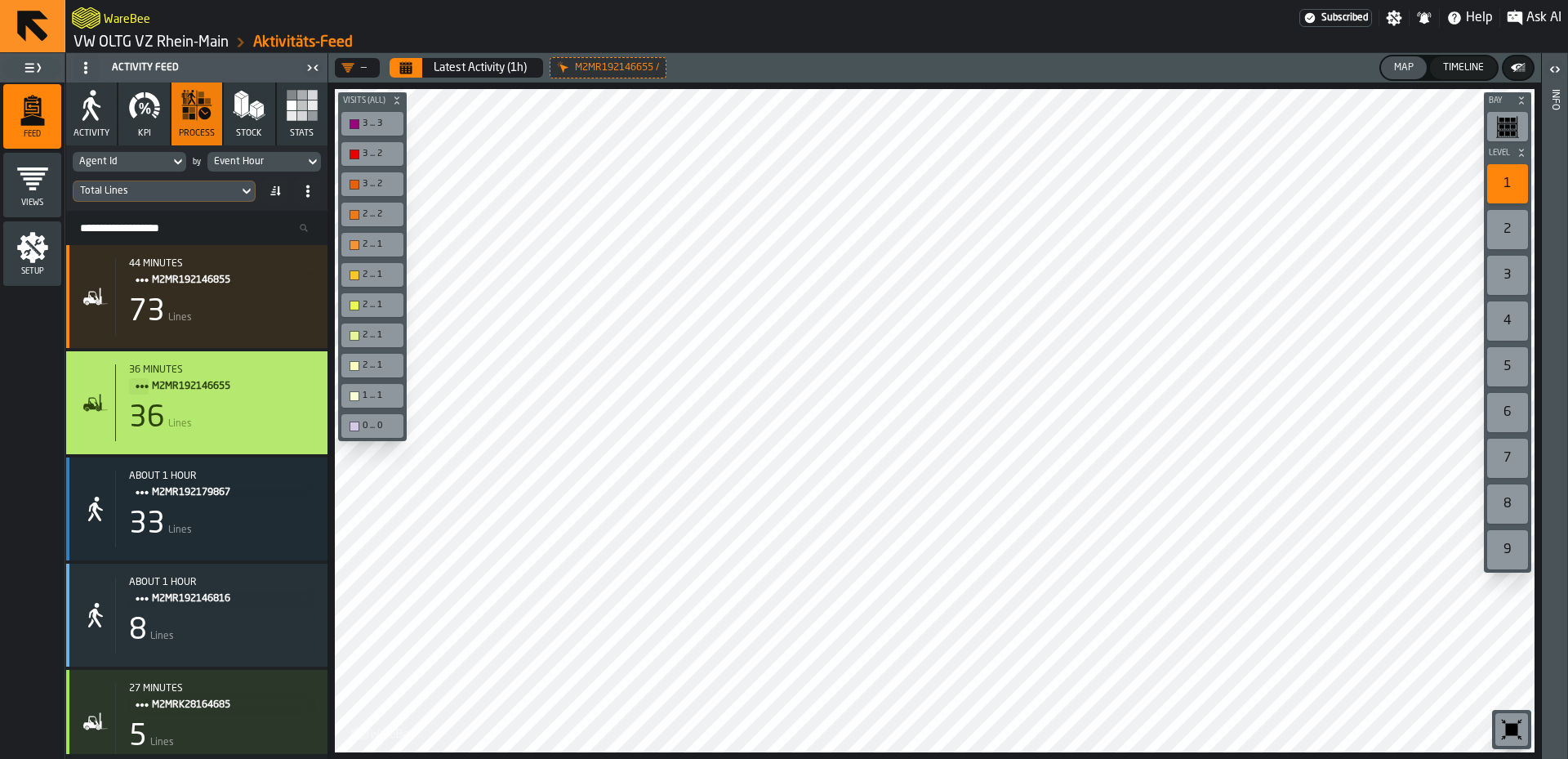
click at [168, 163] on div "Agent Id" at bounding box center [121, 162] width 97 height 18
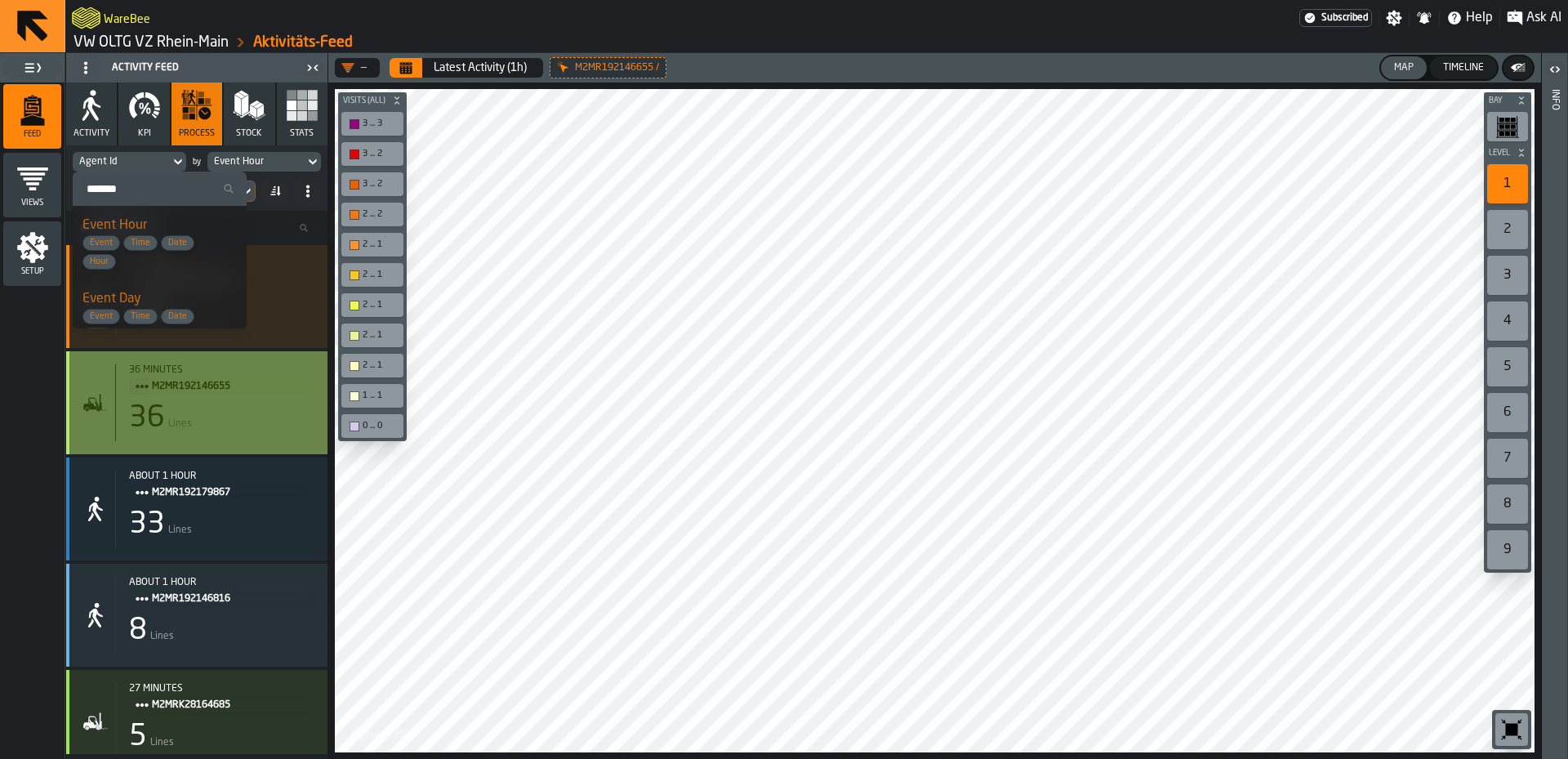
click at [229, 432] on div "36 Lines" at bounding box center [221, 418] width 185 height 33
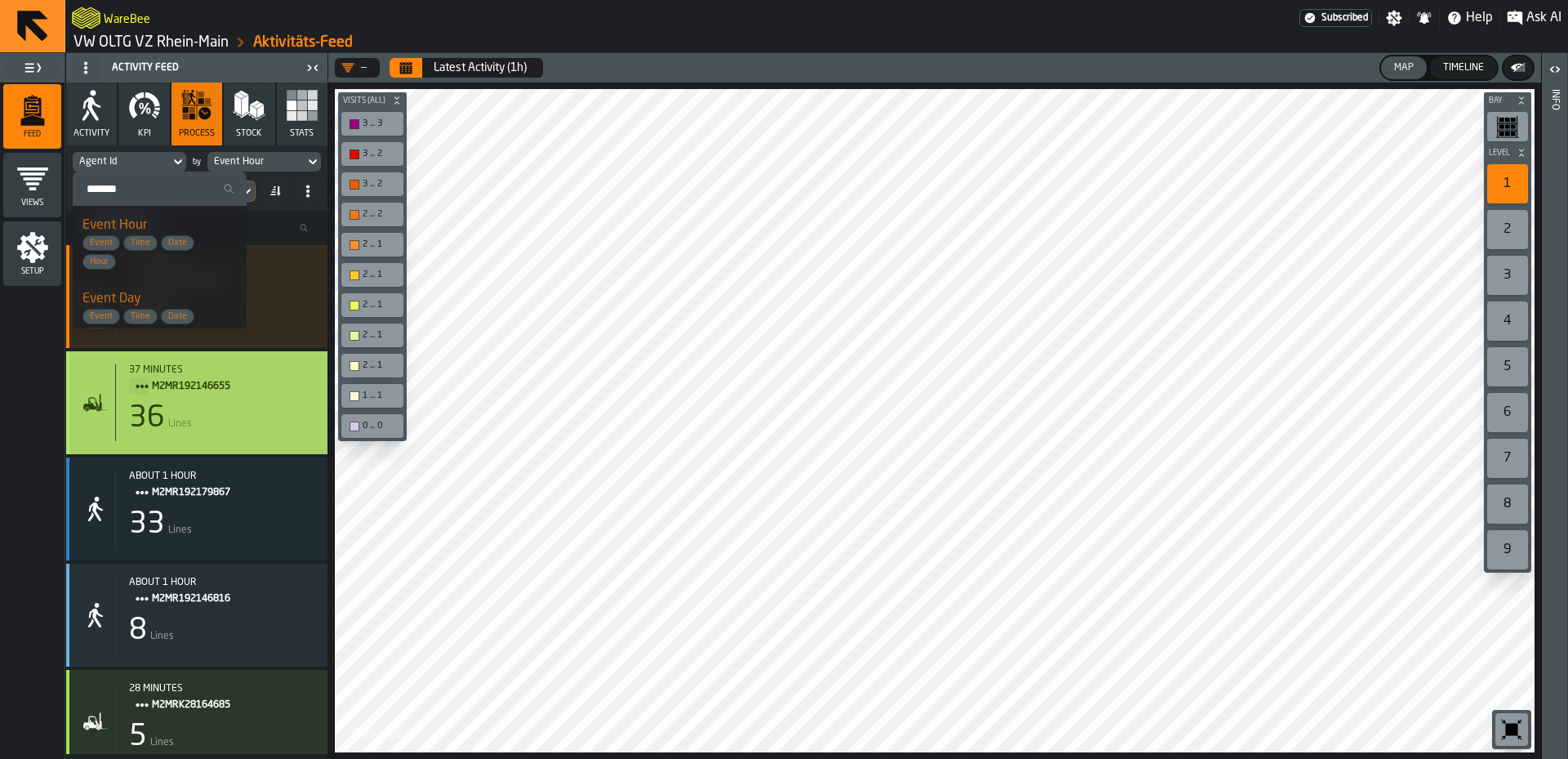
click at [229, 432] on div "36 Lines" at bounding box center [221, 418] width 185 height 33
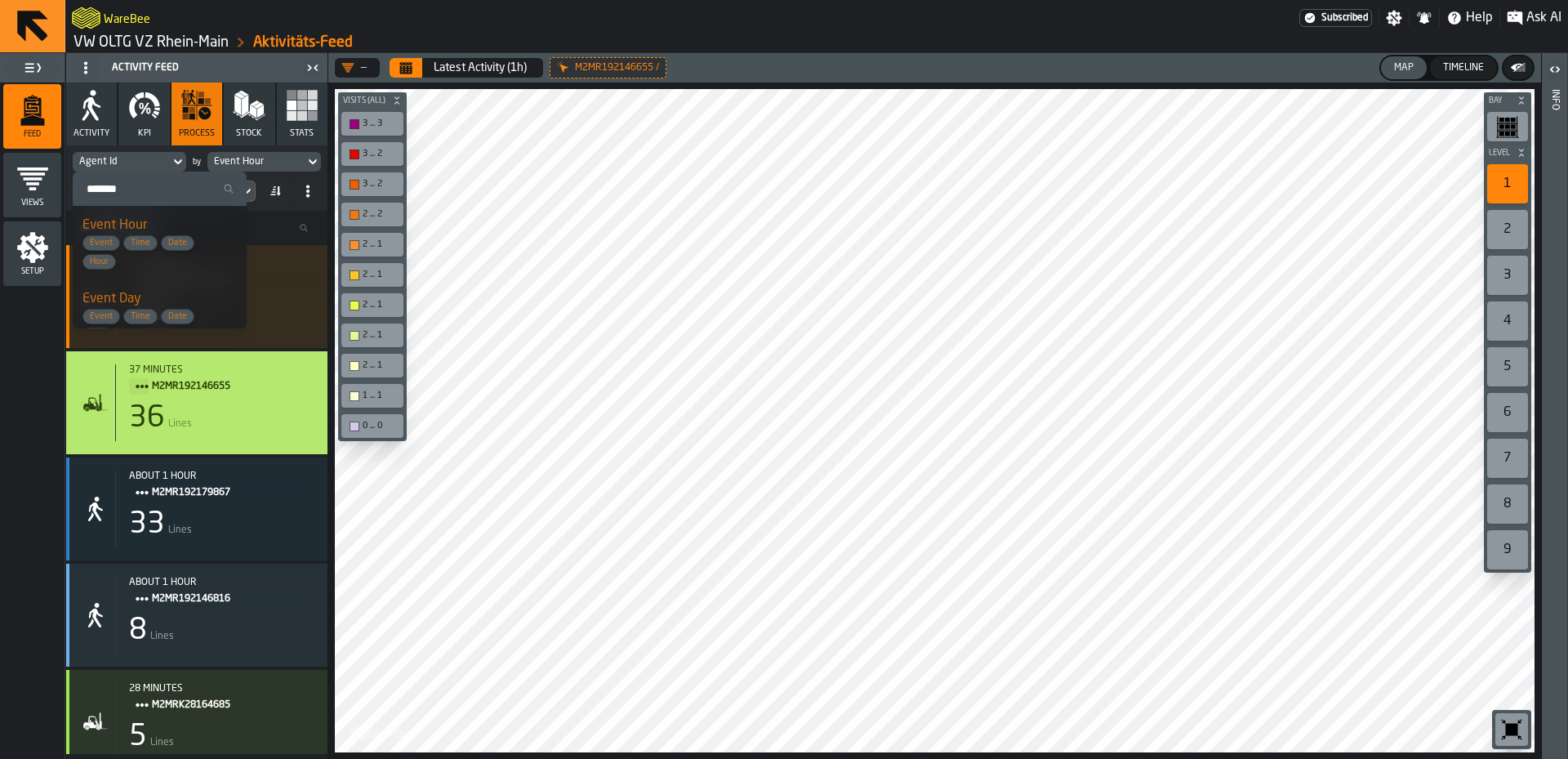
scroll to position [82, 0]
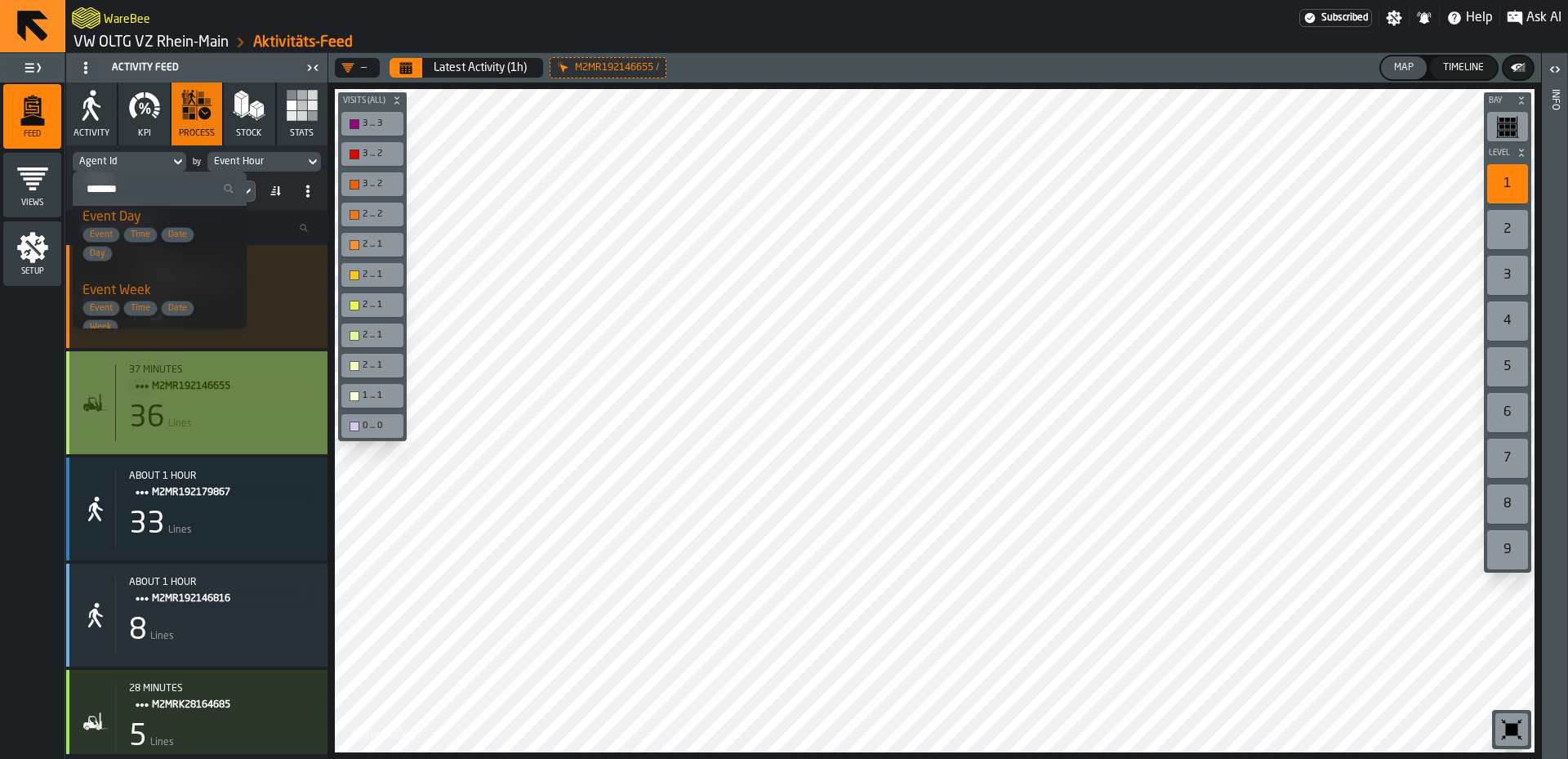
click at [275, 419] on div "36 Lines" at bounding box center [221, 418] width 185 height 33
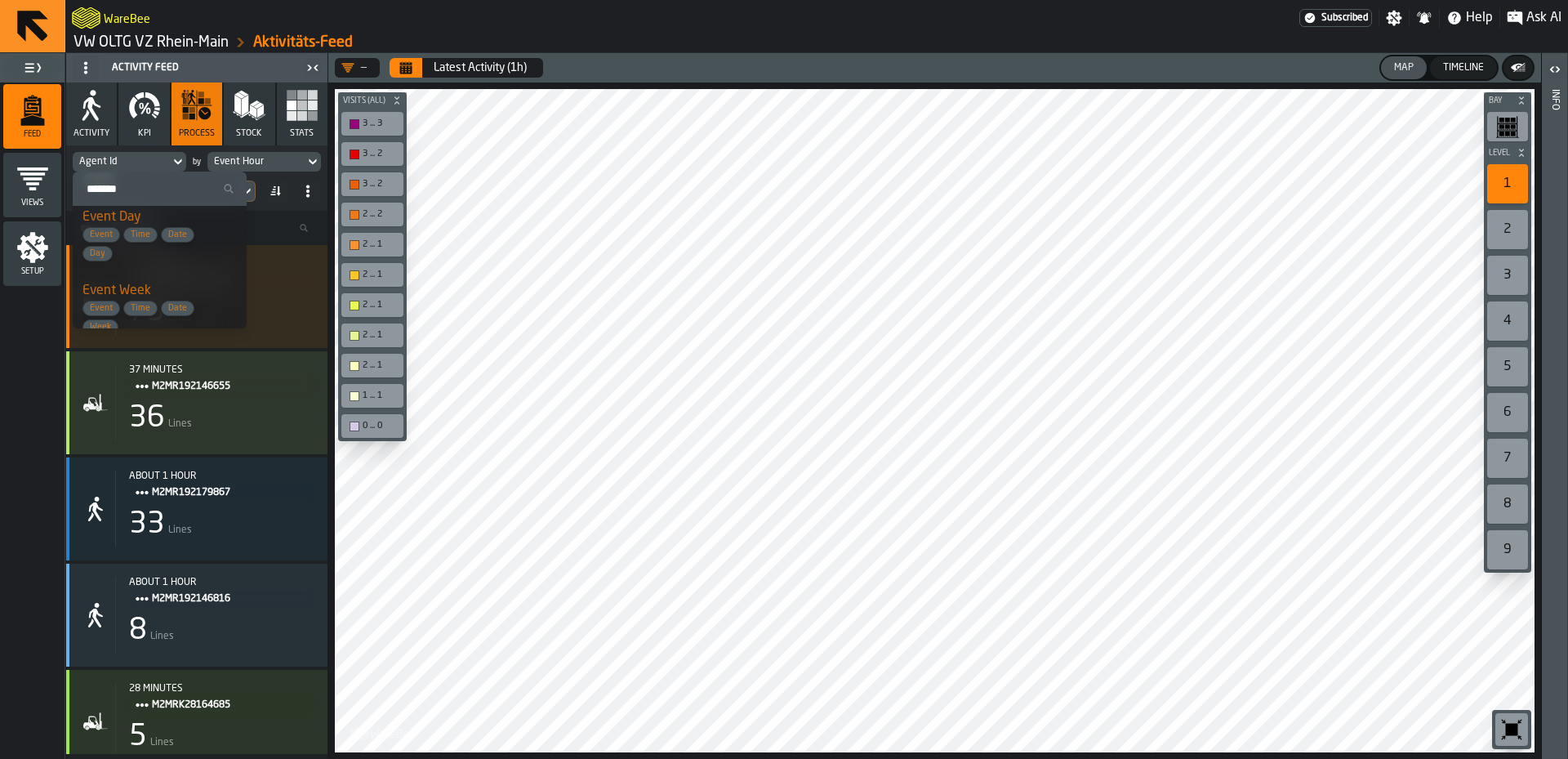
scroll to position [0, 0]
click at [249, 154] on div "Event Hour" at bounding box center [256, 162] width 97 height 18
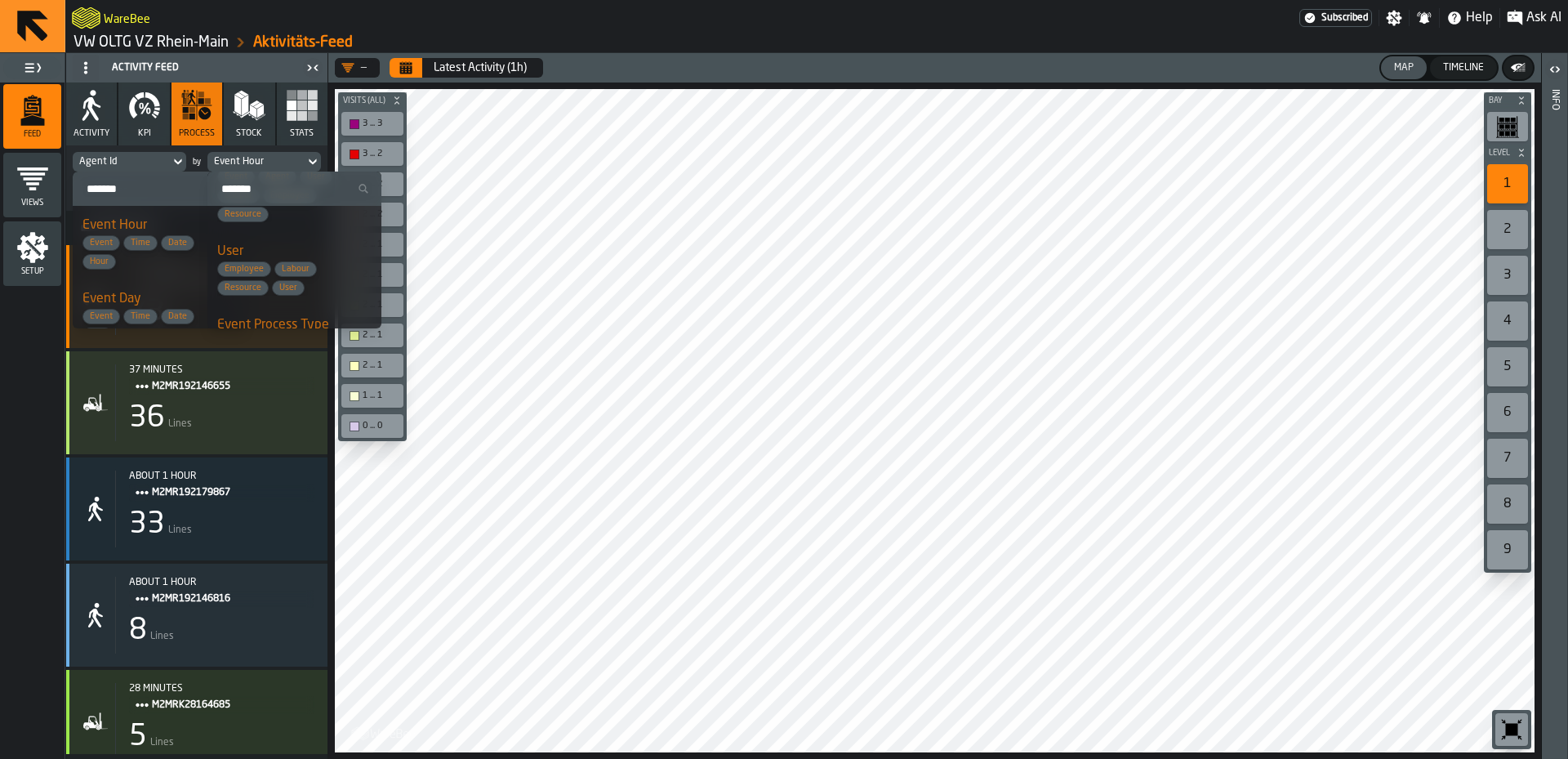
scroll to position [409, 0]
click at [320, 313] on span "Event Process" at bounding box center [283, 313] width 131 height 16
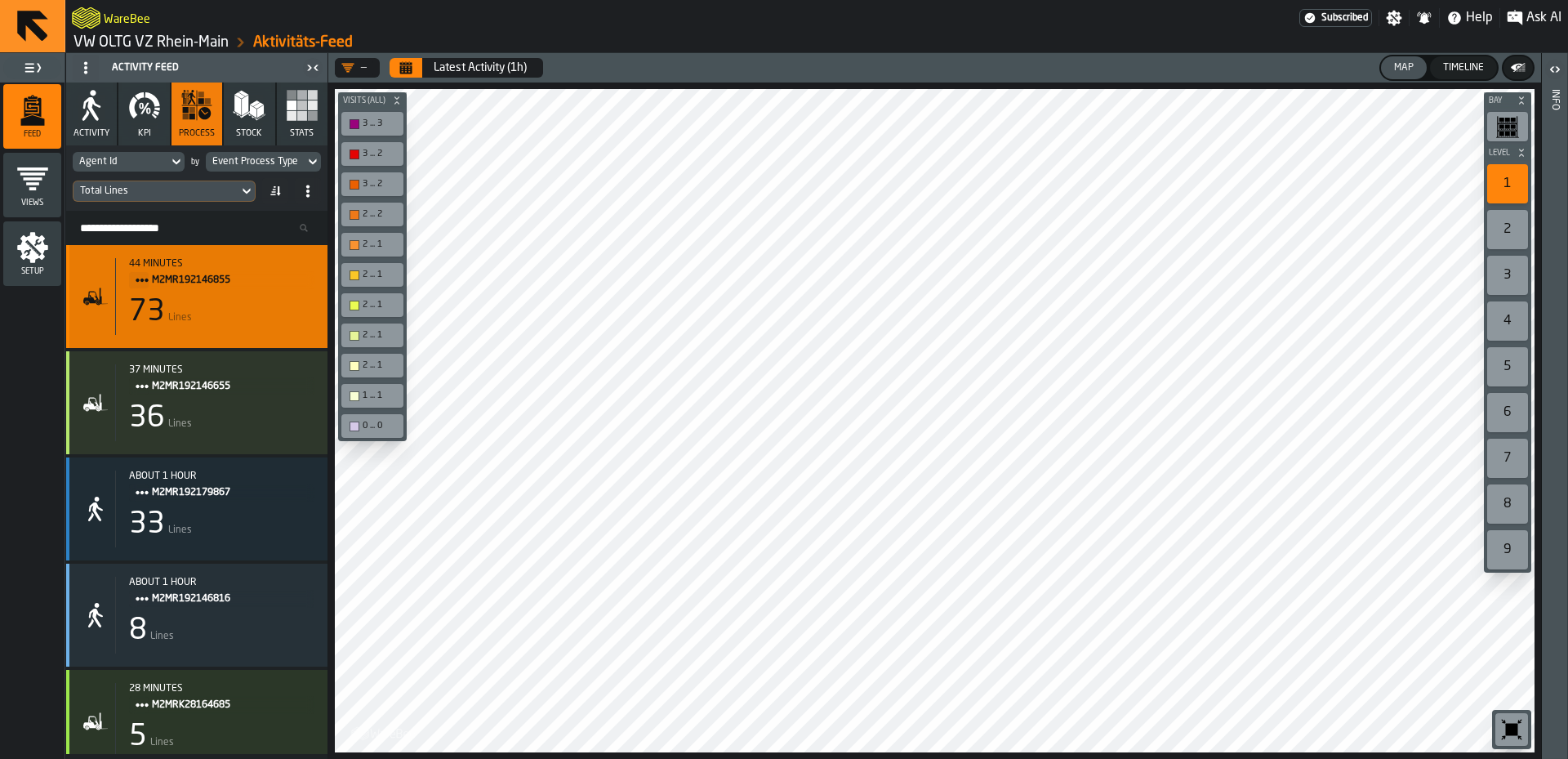
click at [270, 324] on div "73 Lines" at bounding box center [221, 312] width 185 height 33
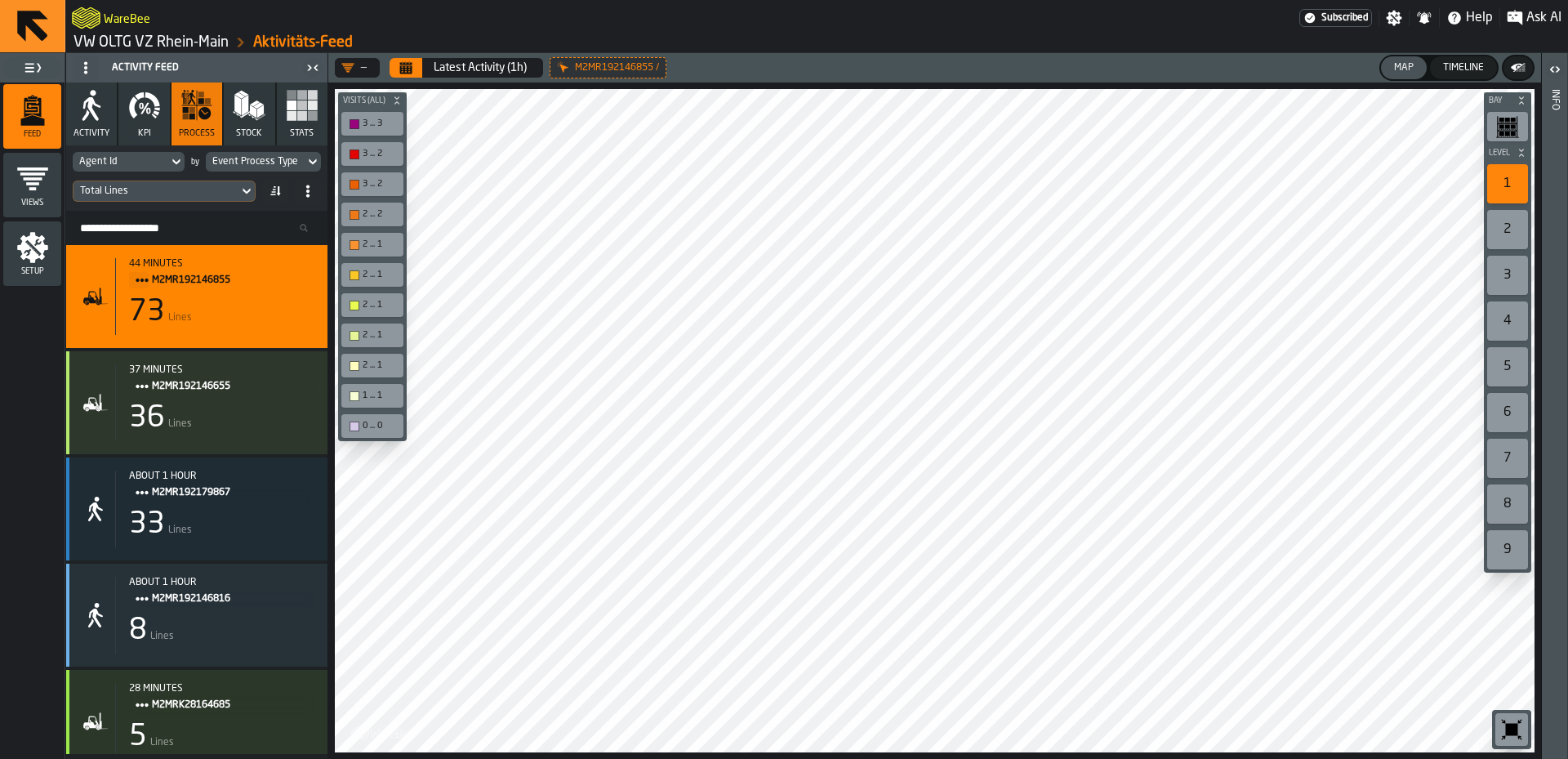
click at [234, 162] on div "Event Process Type" at bounding box center [255, 162] width 86 height 11
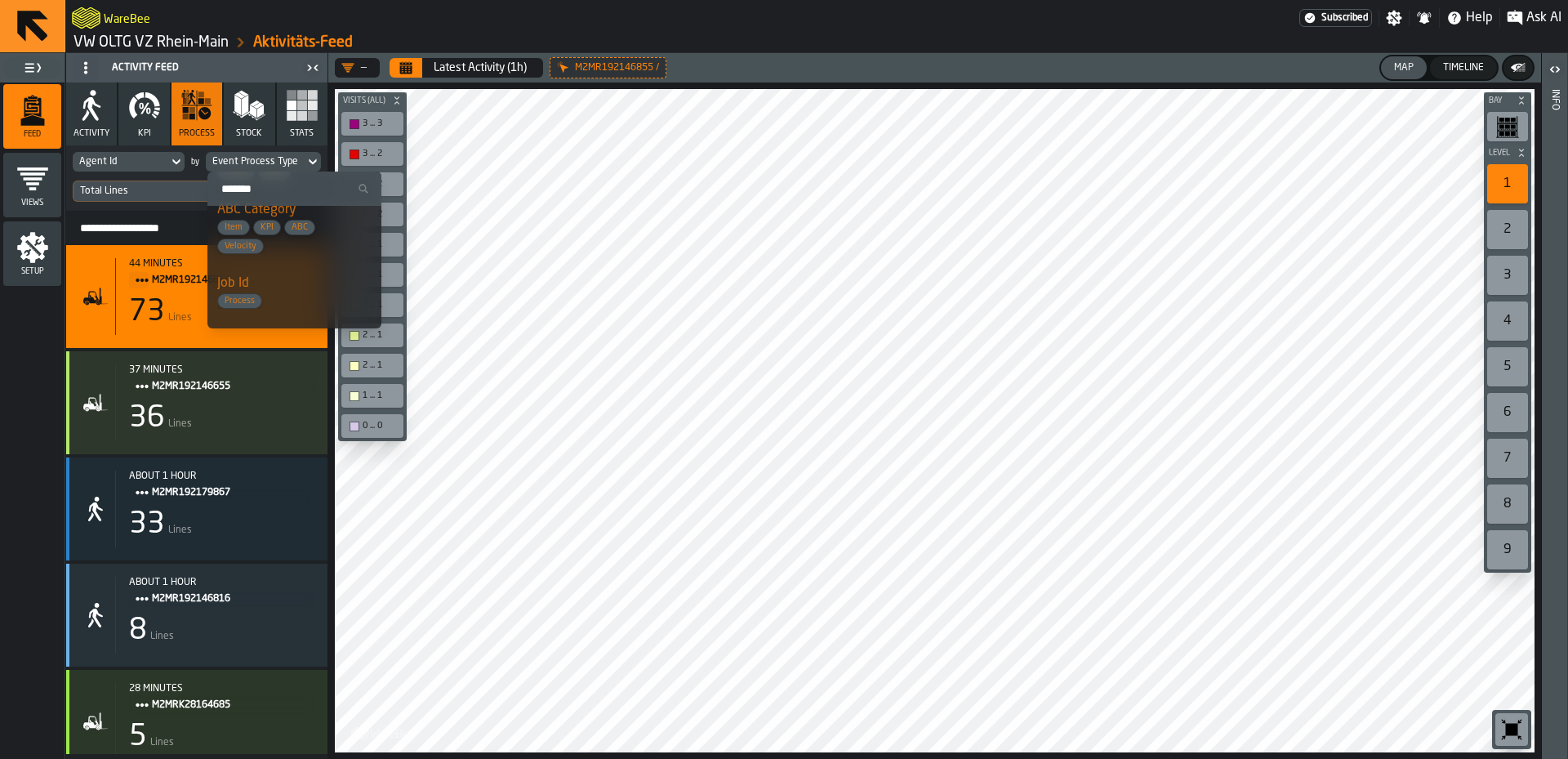
scroll to position [817, 0]
click at [298, 245] on span "Process" at bounding box center [283, 252] width 131 height 16
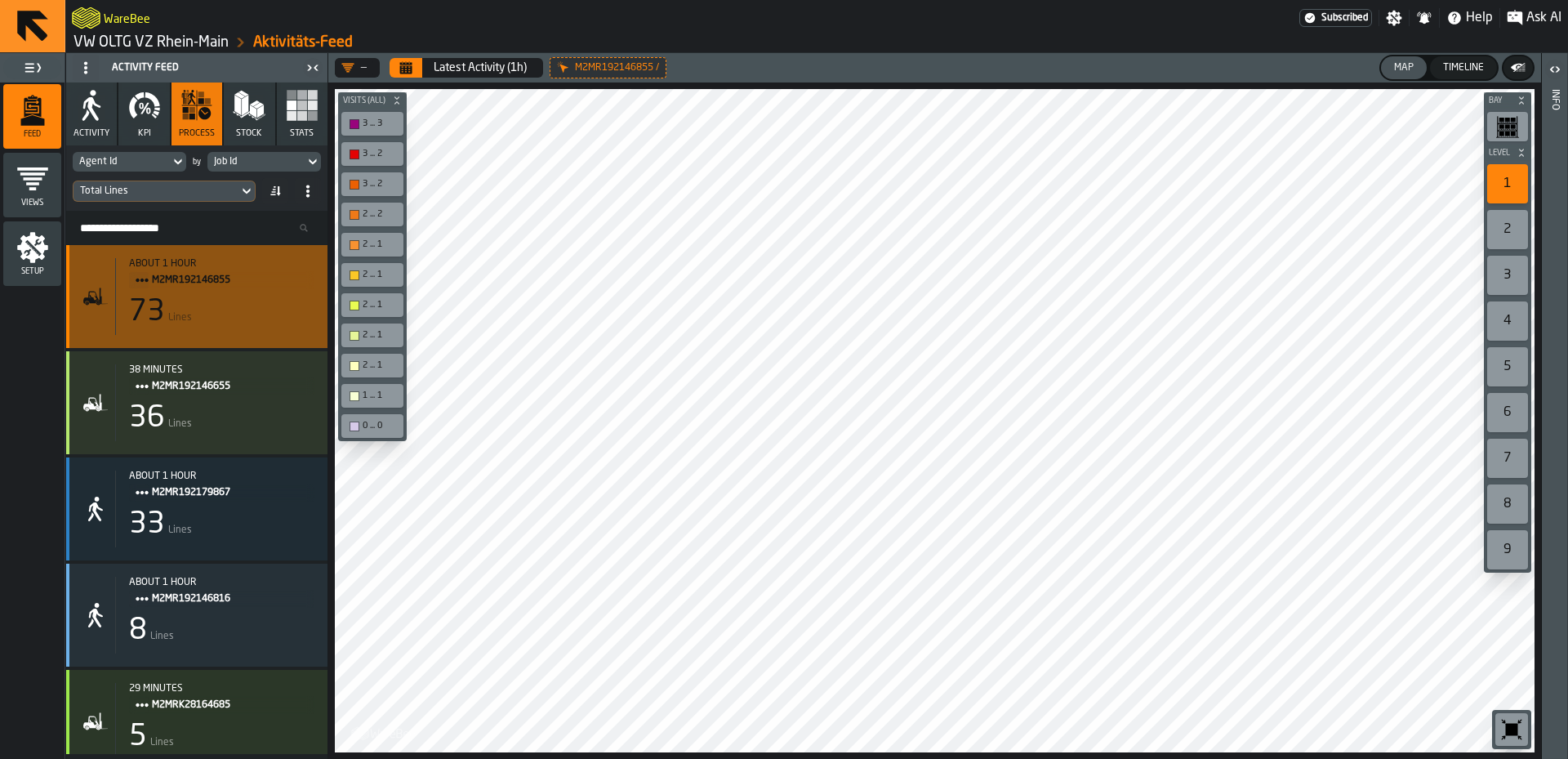
click at [262, 316] on div "73 Lines" at bounding box center [221, 312] width 185 height 33
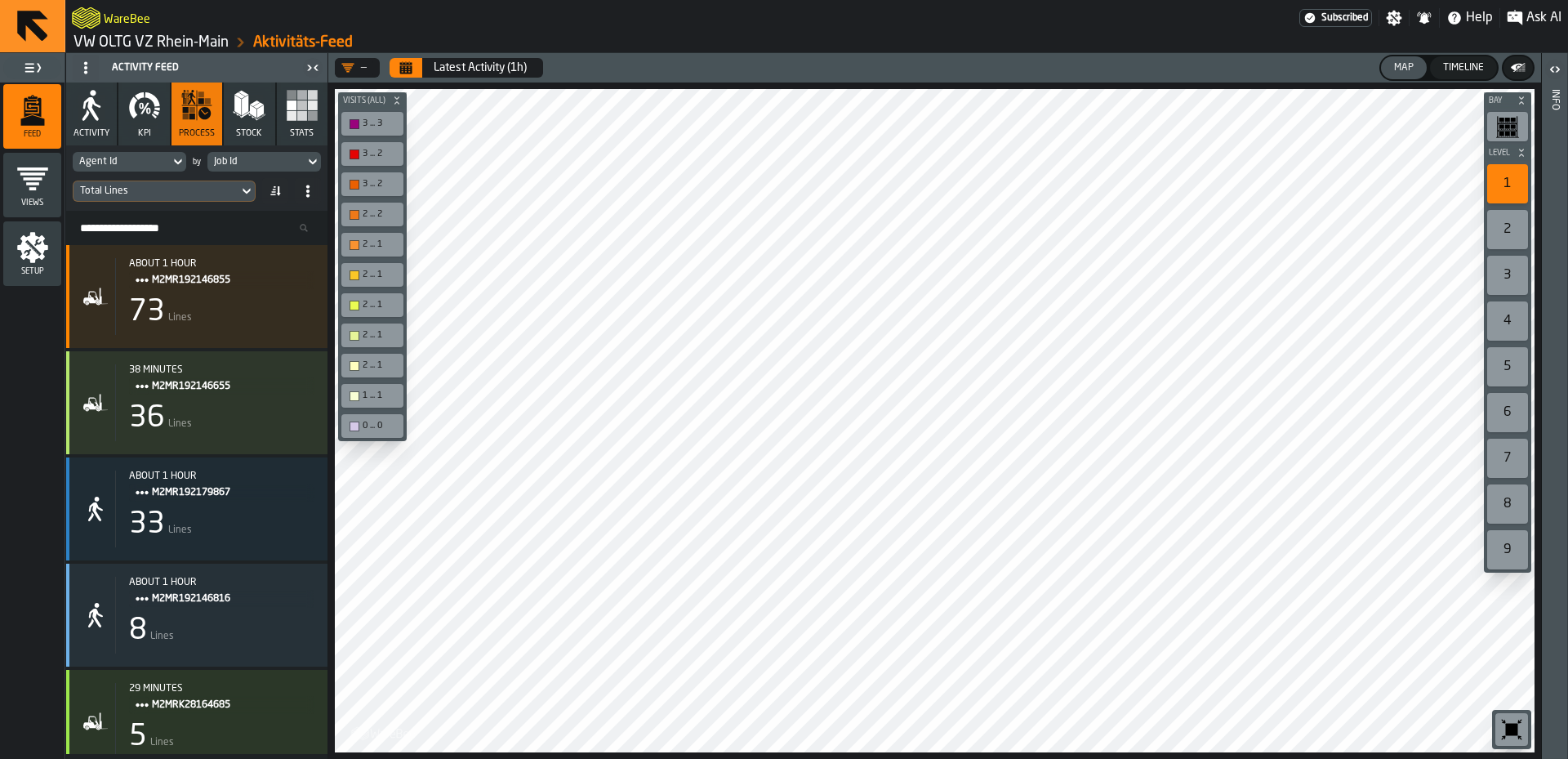
click at [366, 69] on div "—" at bounding box center [354, 68] width 25 height 13
click at [355, 69] on div "—" at bounding box center [354, 68] width 25 height 13
click at [313, 67] on icon "button-toggle-Close me" at bounding box center [313, 68] width 20 height 20
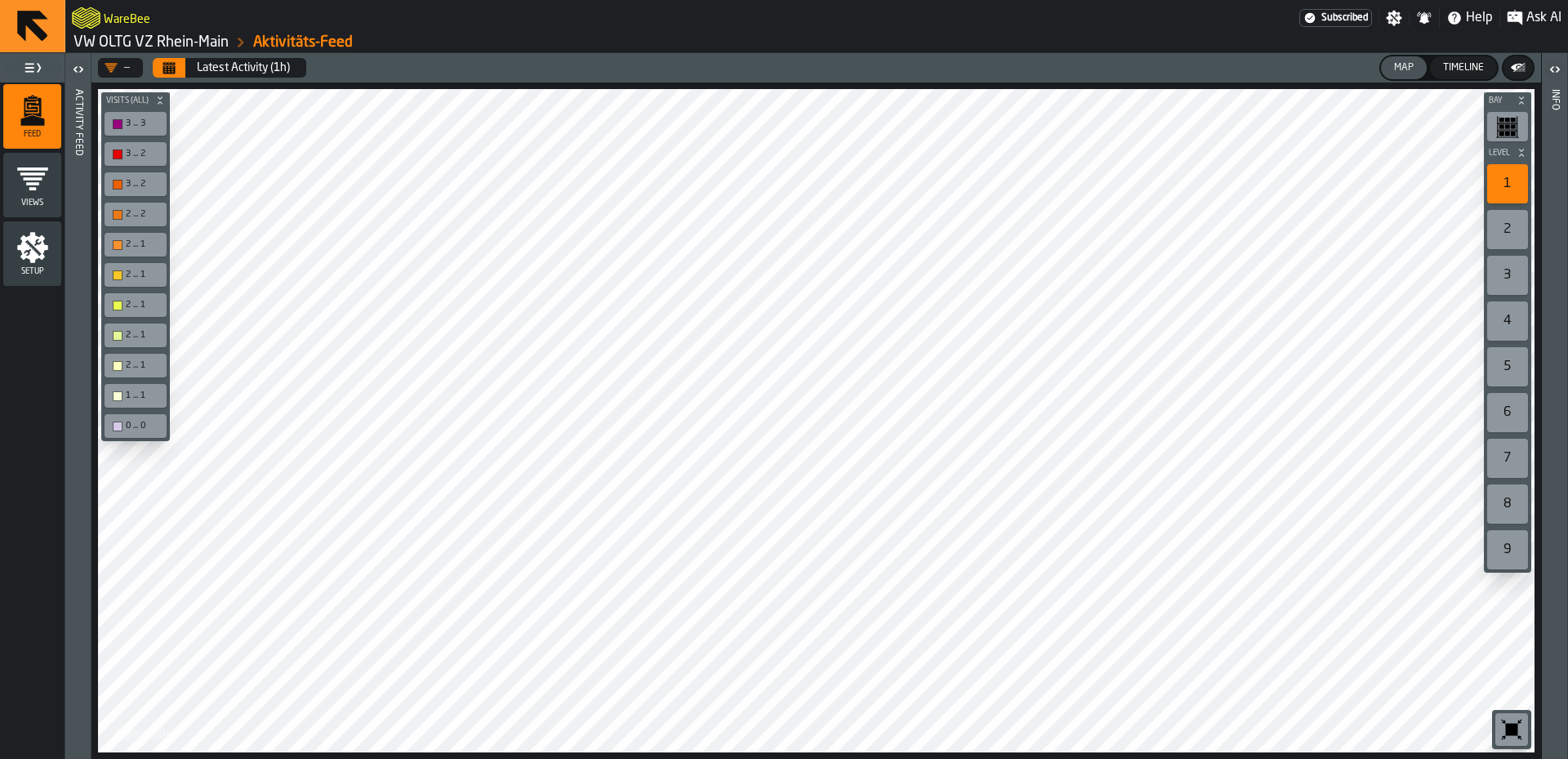
click at [83, 73] on icon "button-toggle-Open" at bounding box center [78, 69] width 20 height 20
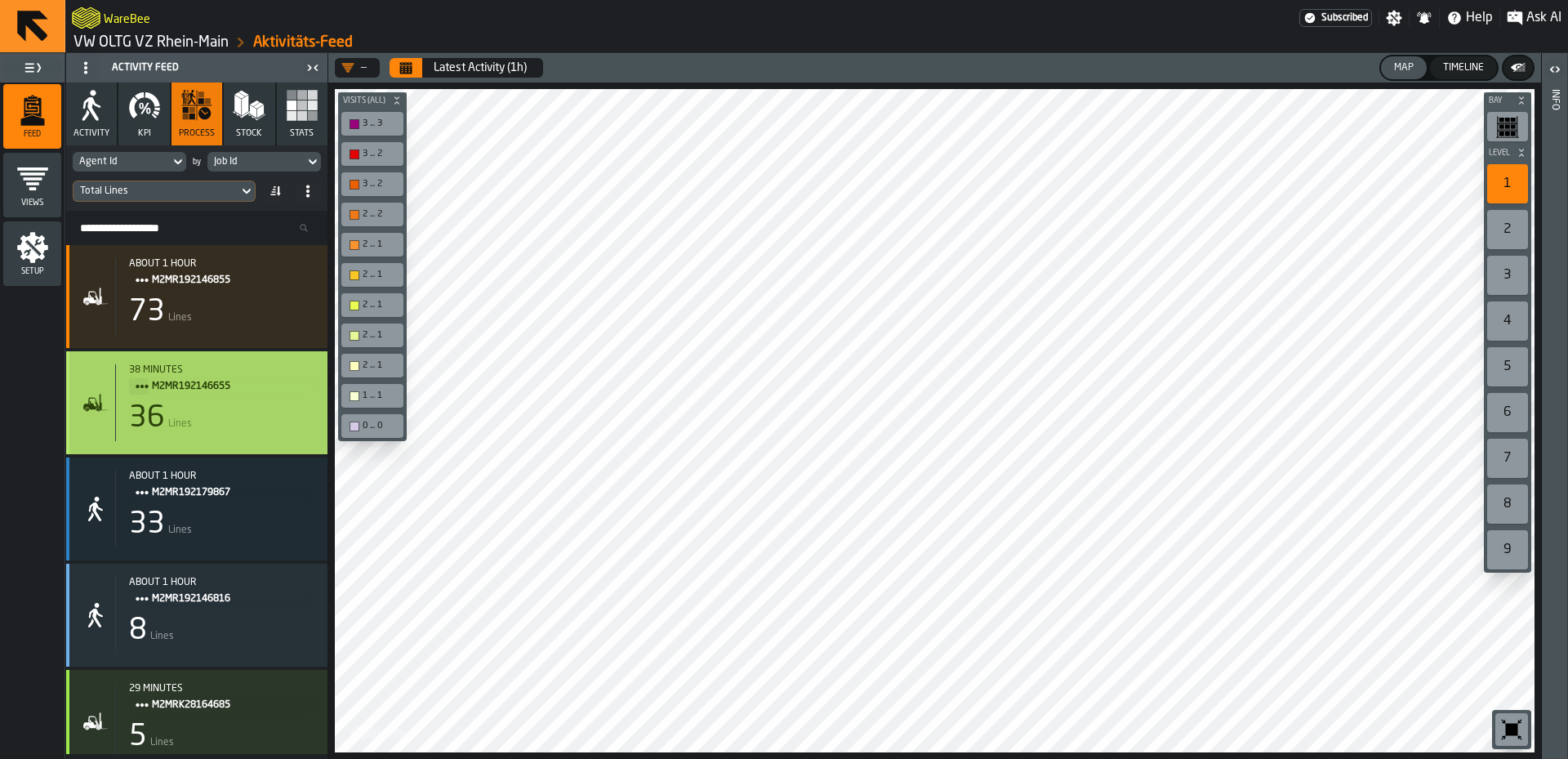
click at [269, 431] on div "36 Lines" at bounding box center [221, 418] width 185 height 33
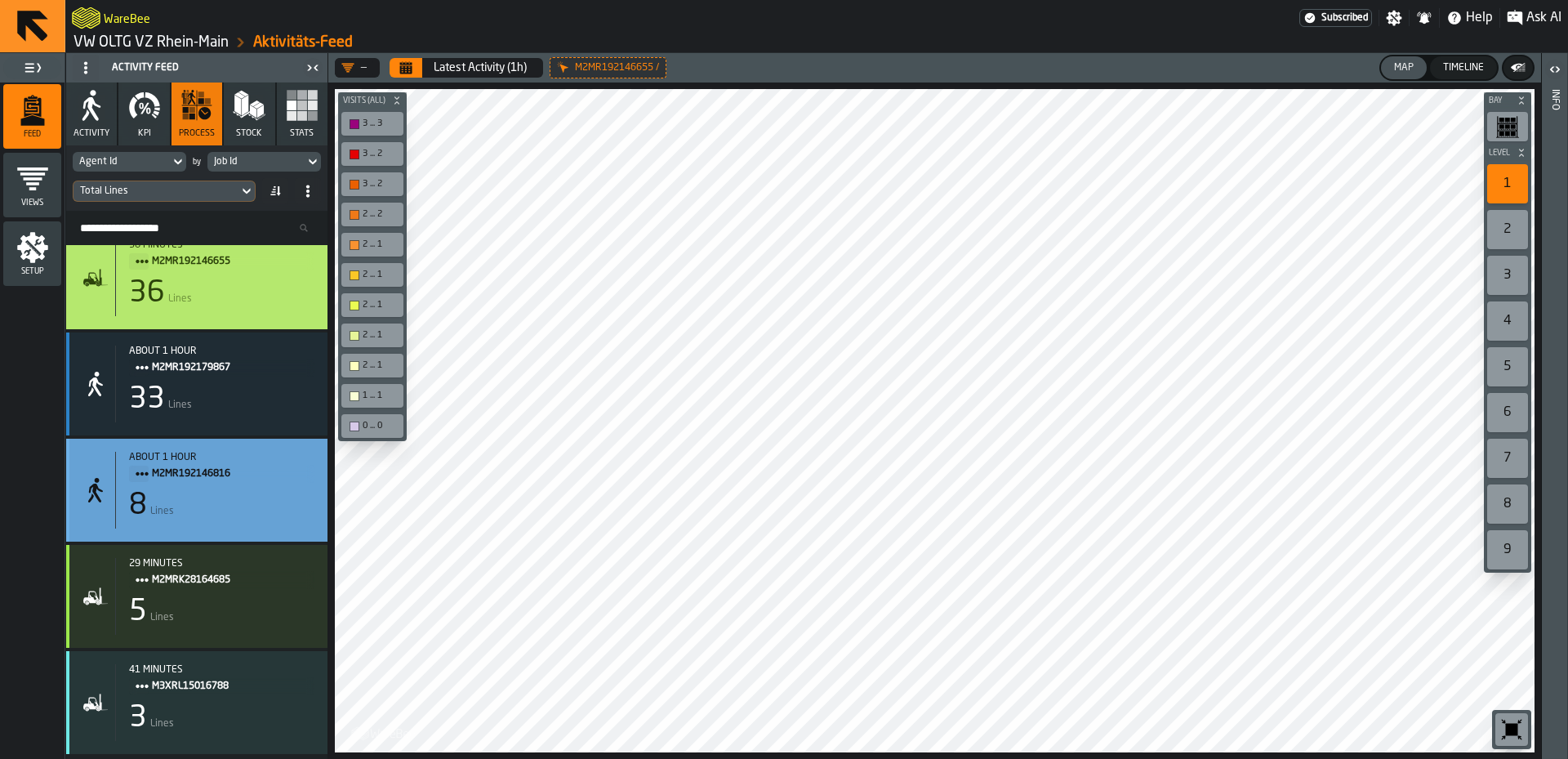
scroll to position [132, 0]
click at [291, 499] on div "8 Lines" at bounding box center [221, 506] width 185 height 33
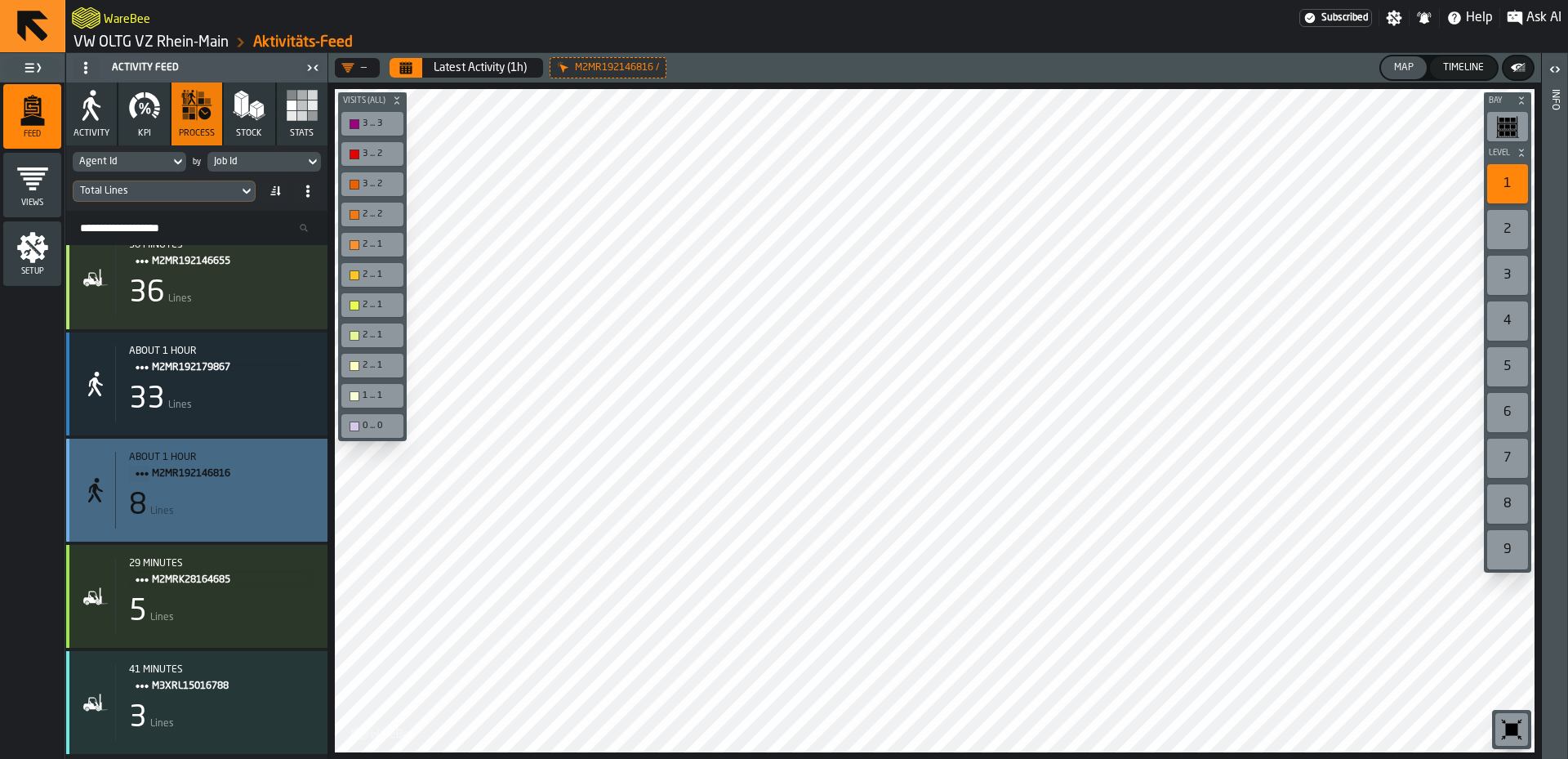
click at [184, 475] on span "M2MR192146816" at bounding box center [226, 474] width 149 height 18
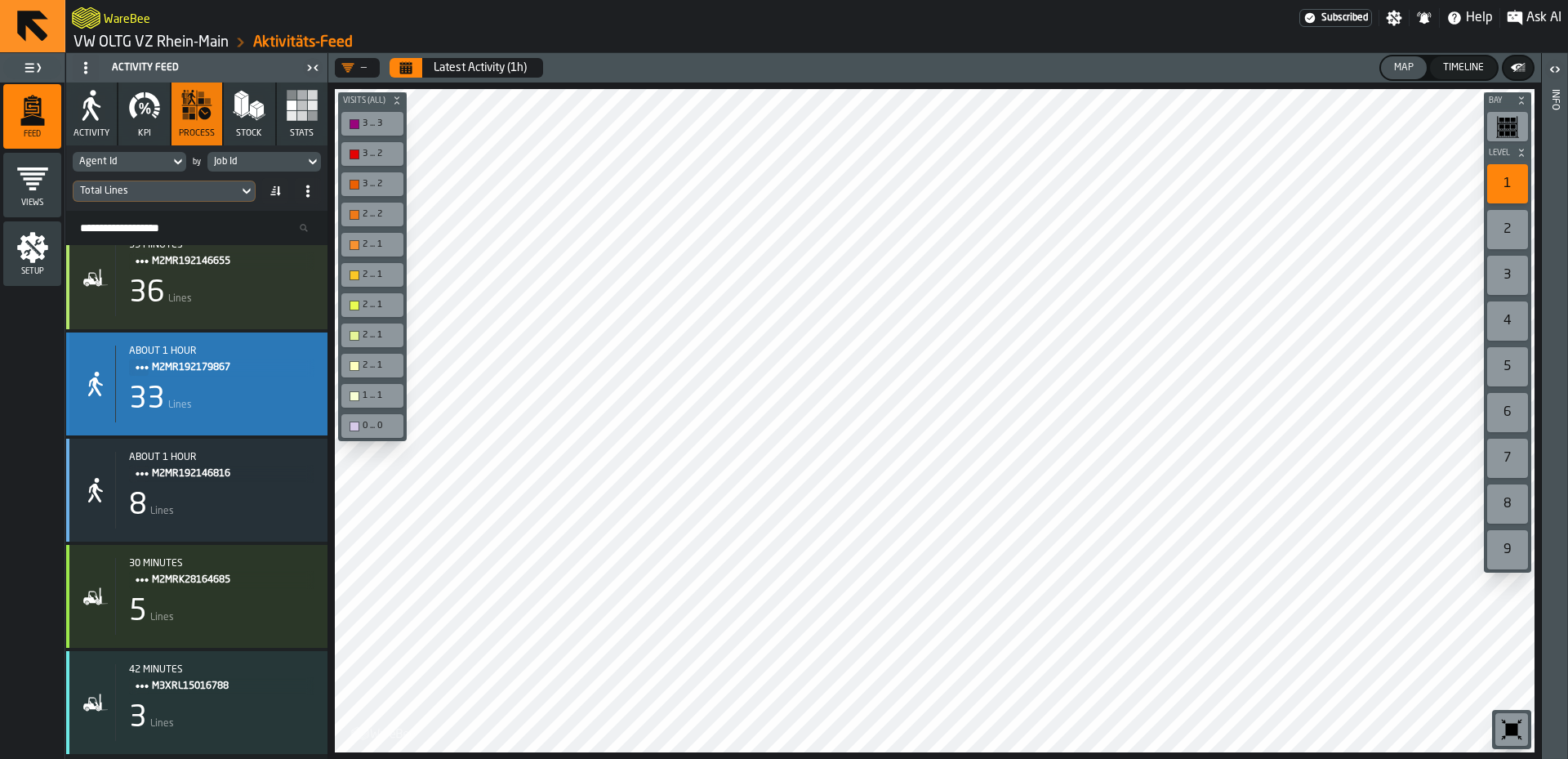
click at [184, 364] on span "M2MR192179867" at bounding box center [226, 368] width 149 height 18
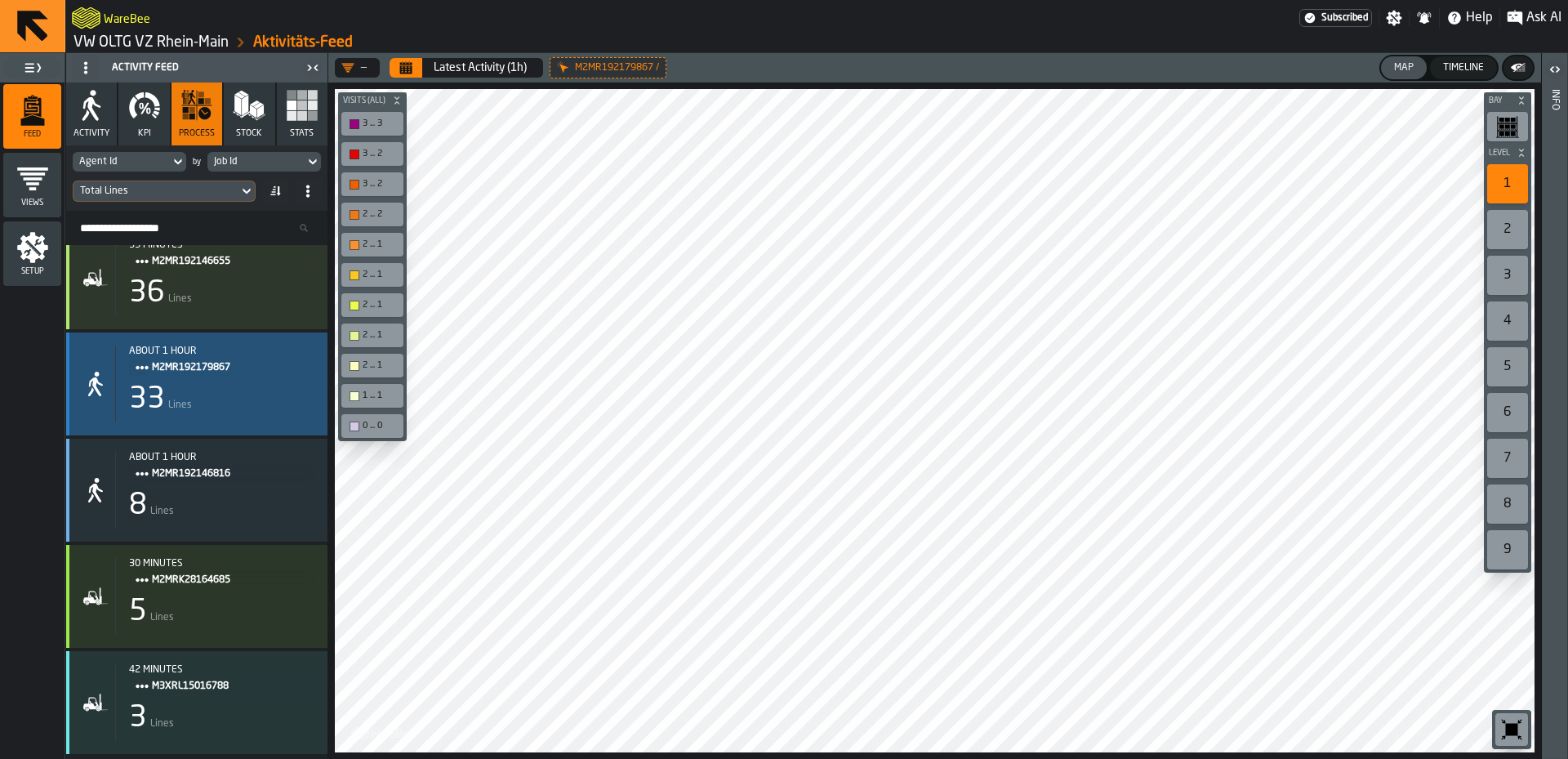
click at [267, 395] on div "33 Lines" at bounding box center [221, 400] width 185 height 33
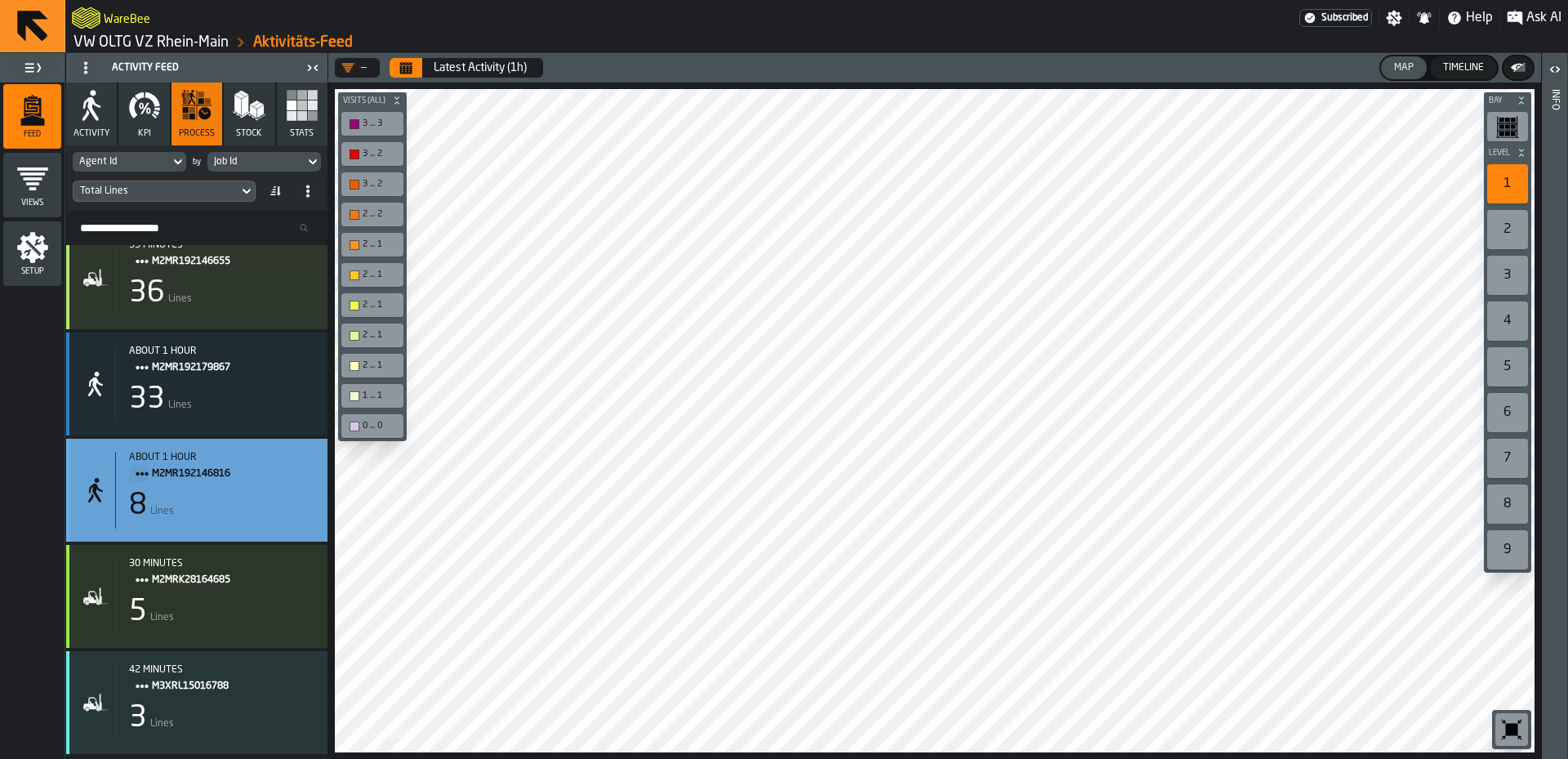
click at [283, 519] on div "about 1 hour M2MR192146816 8 Lines" at bounding box center [215, 490] width 199 height 77
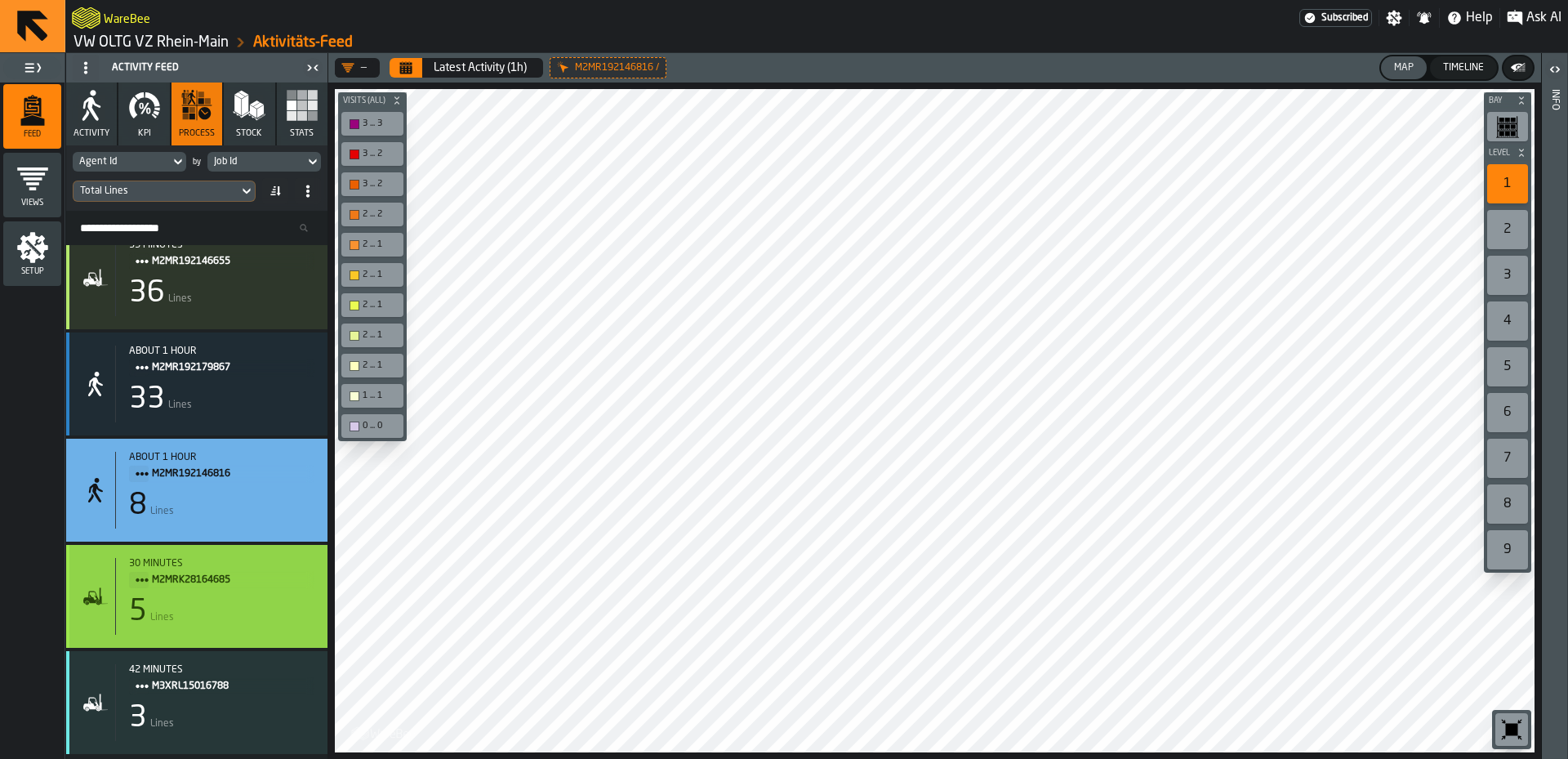
click at [299, 562] on div "30 minutes" at bounding box center [221, 564] width 185 height 11
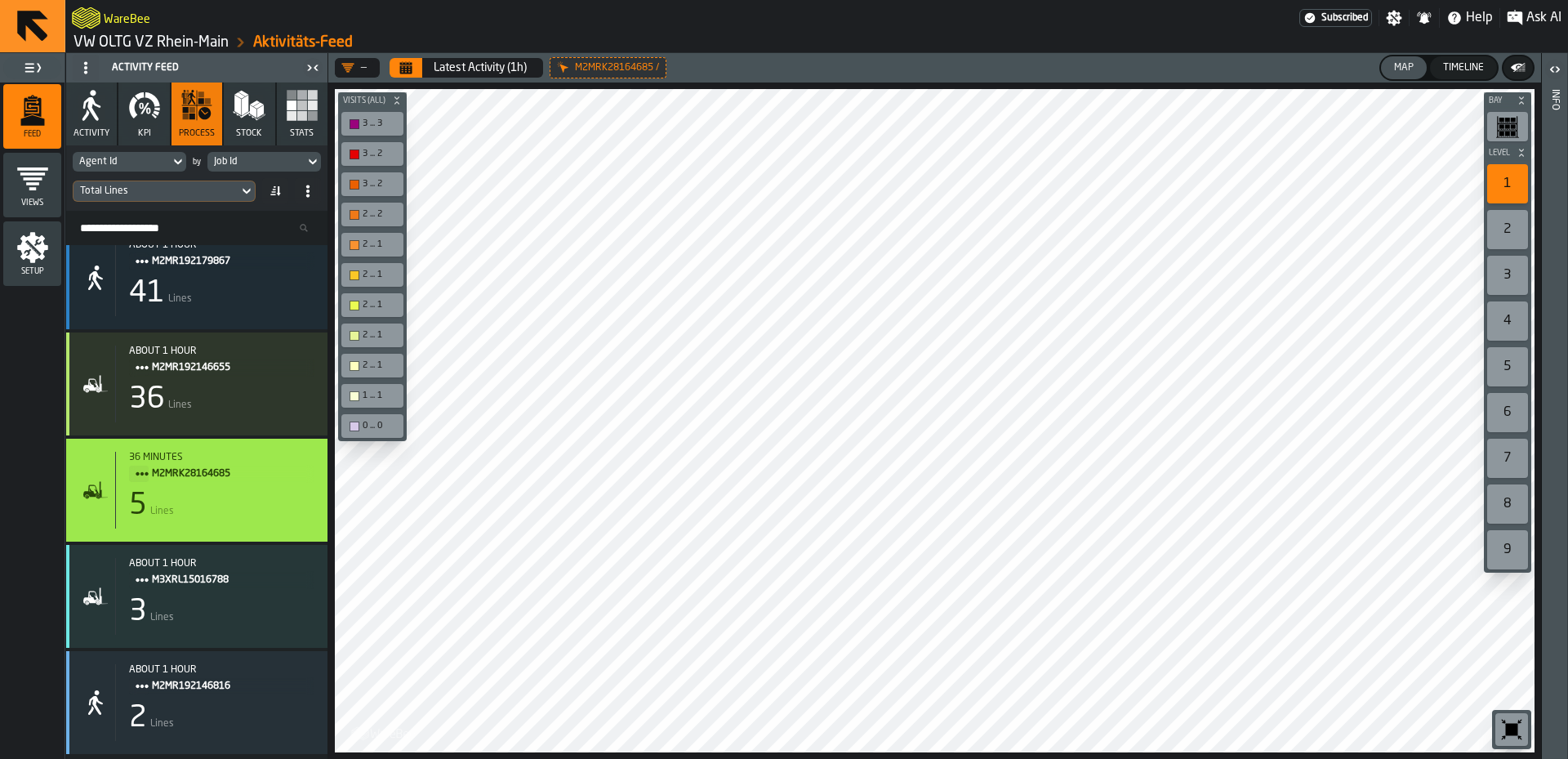
click at [248, 114] on icon "button" at bounding box center [246, 114] width 8 height 7
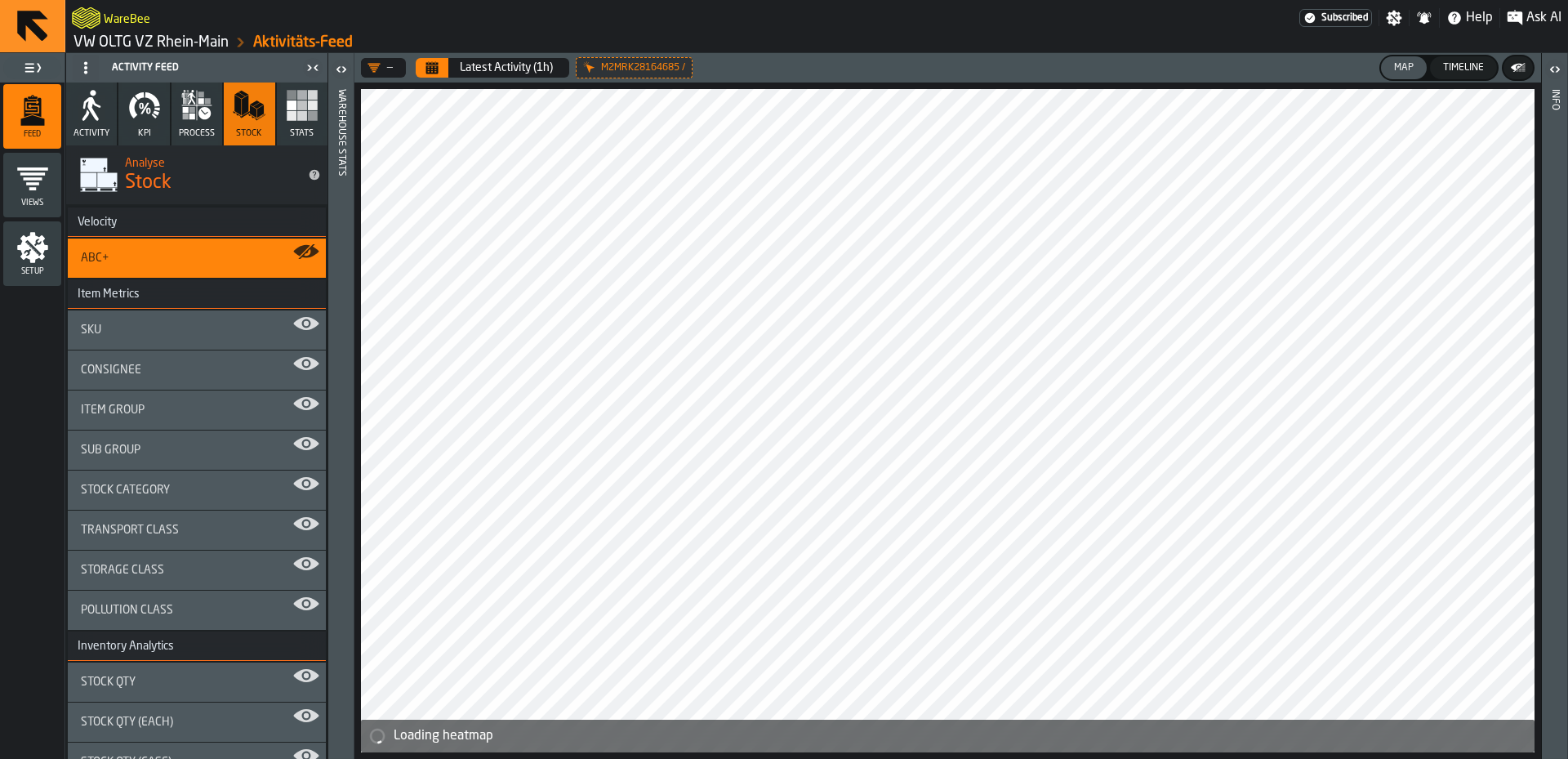
click at [312, 132] on button "Stats" at bounding box center [302, 114] width 51 height 63
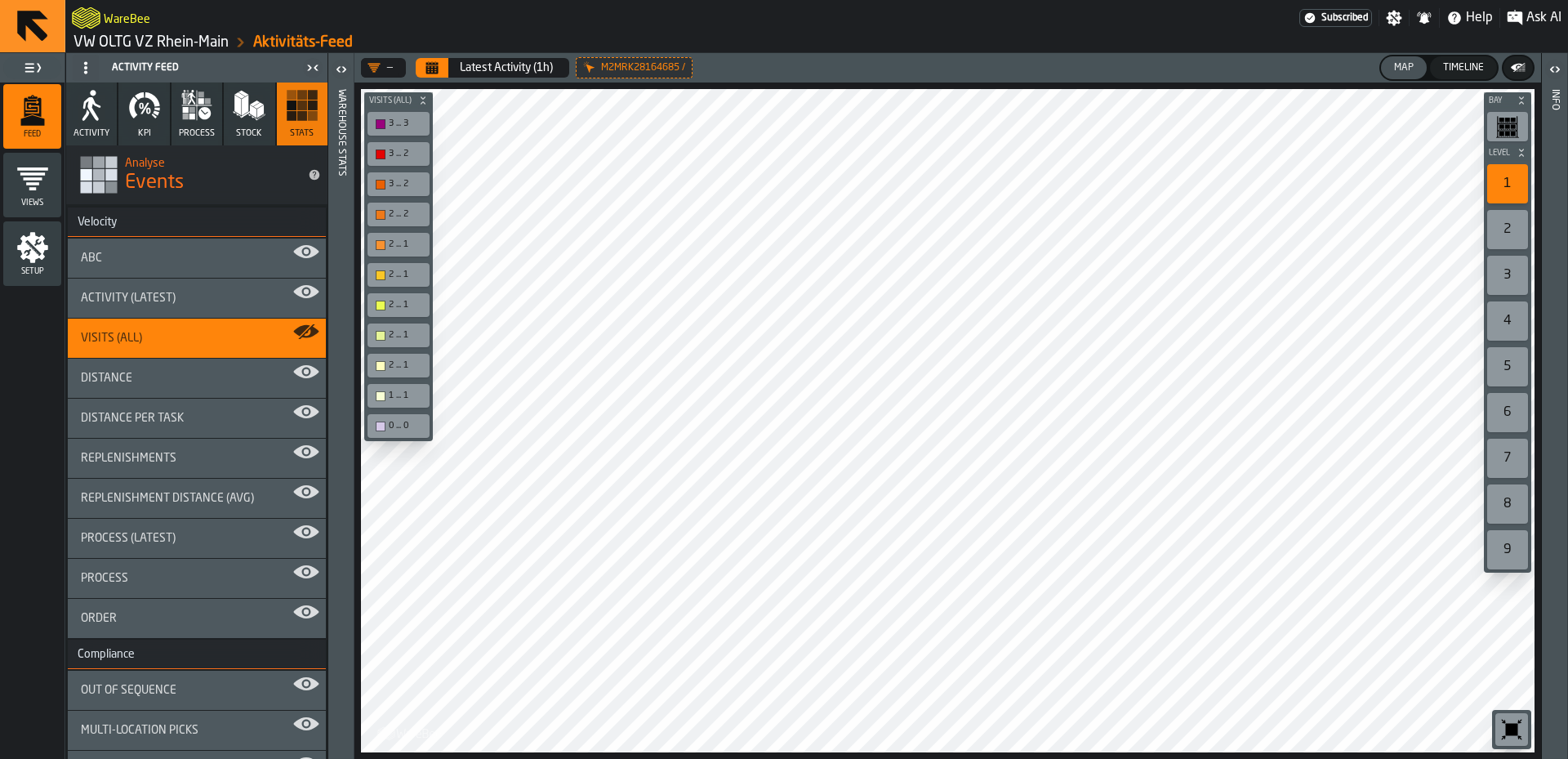
click at [262, 125] on button "Stock" at bounding box center [249, 114] width 51 height 63
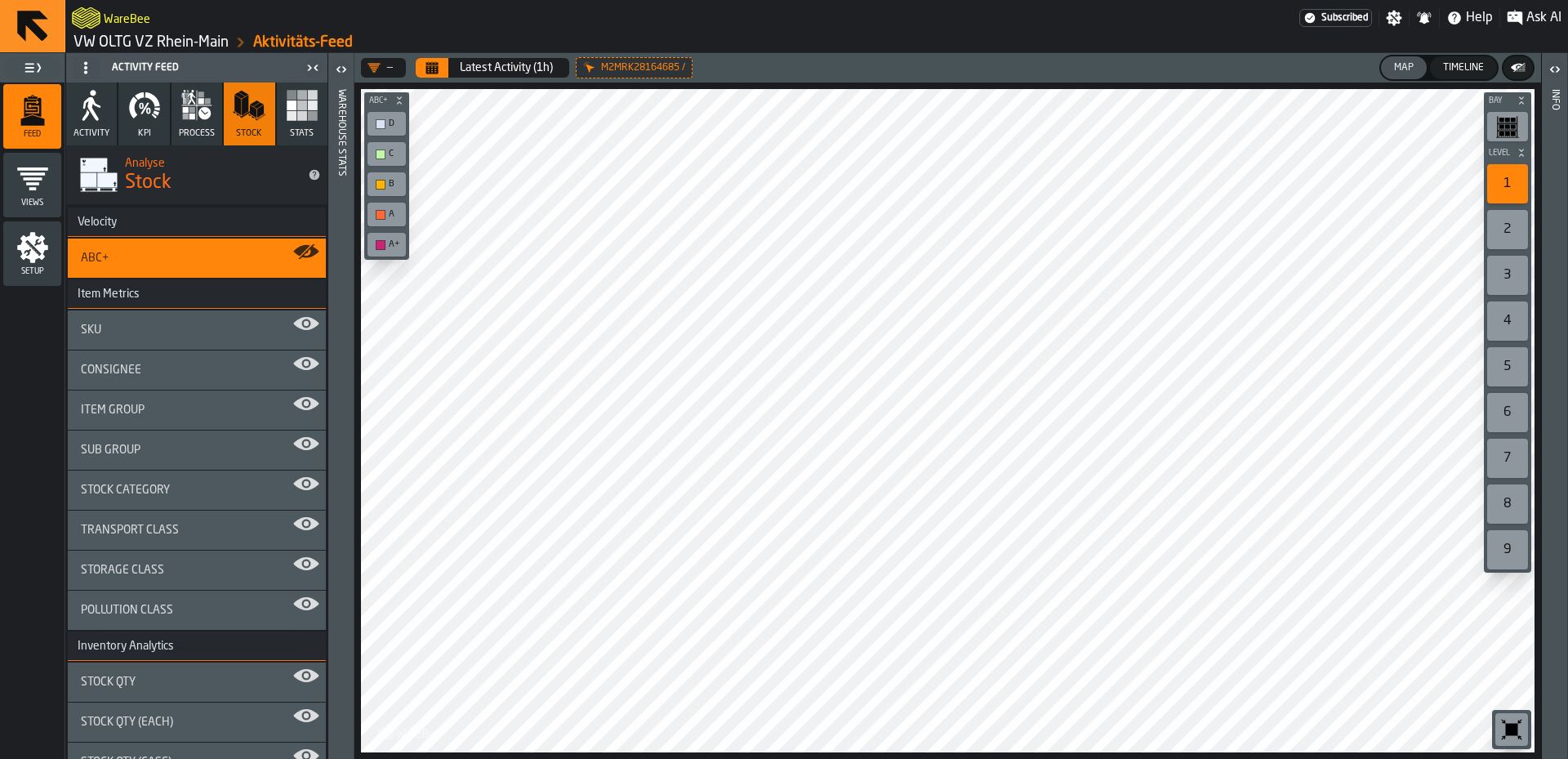
click at [289, 375] on div "Consignee" at bounding box center [197, 370] width 232 height 13
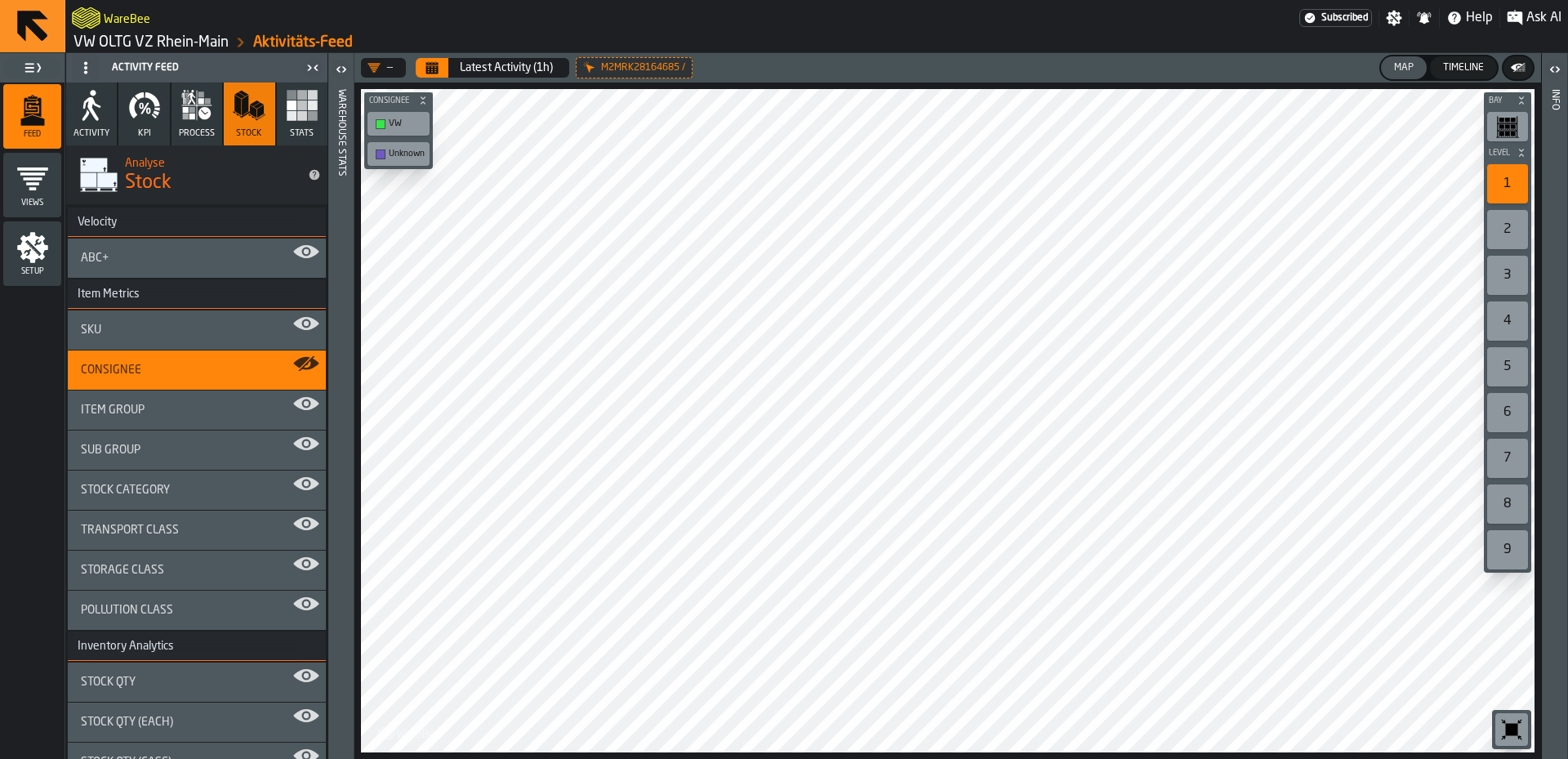
click at [169, 263] on div "ABC+" at bounding box center [197, 258] width 232 height 13
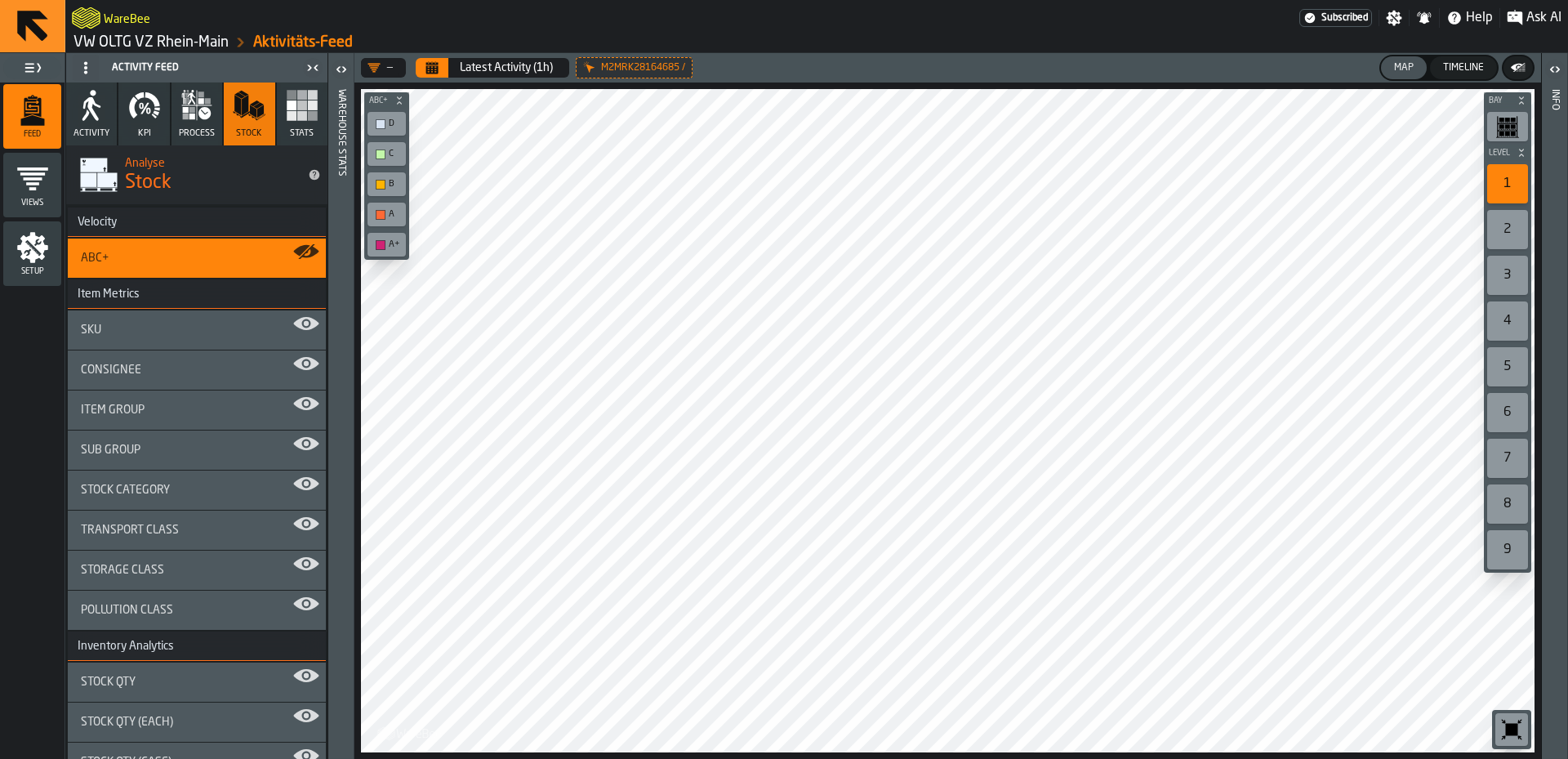
click at [296, 128] on span "Stats" at bounding box center [301, 133] width 24 height 11
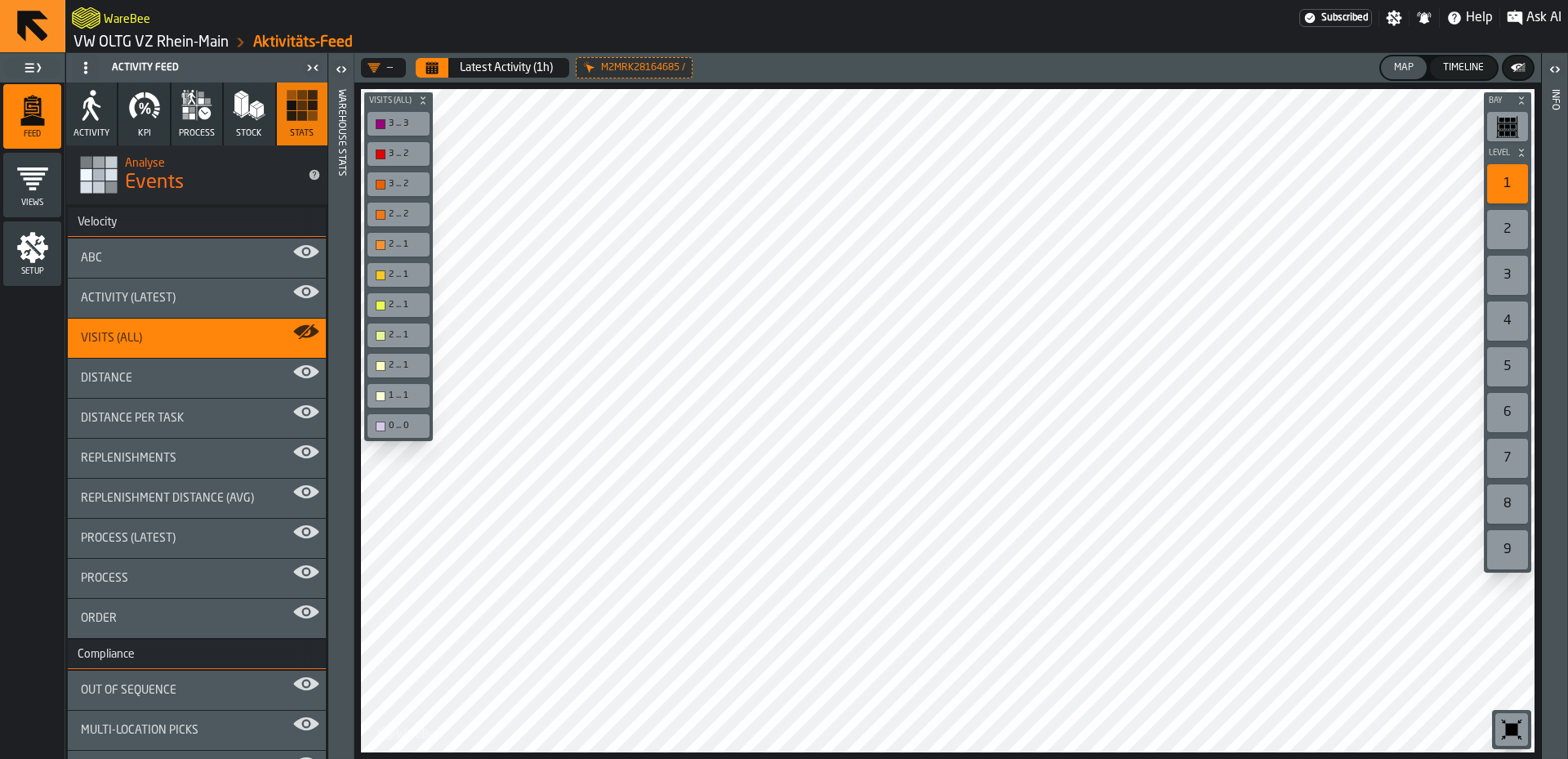
click at [99, 259] on span "ABC" at bounding box center [91, 258] width 21 height 13
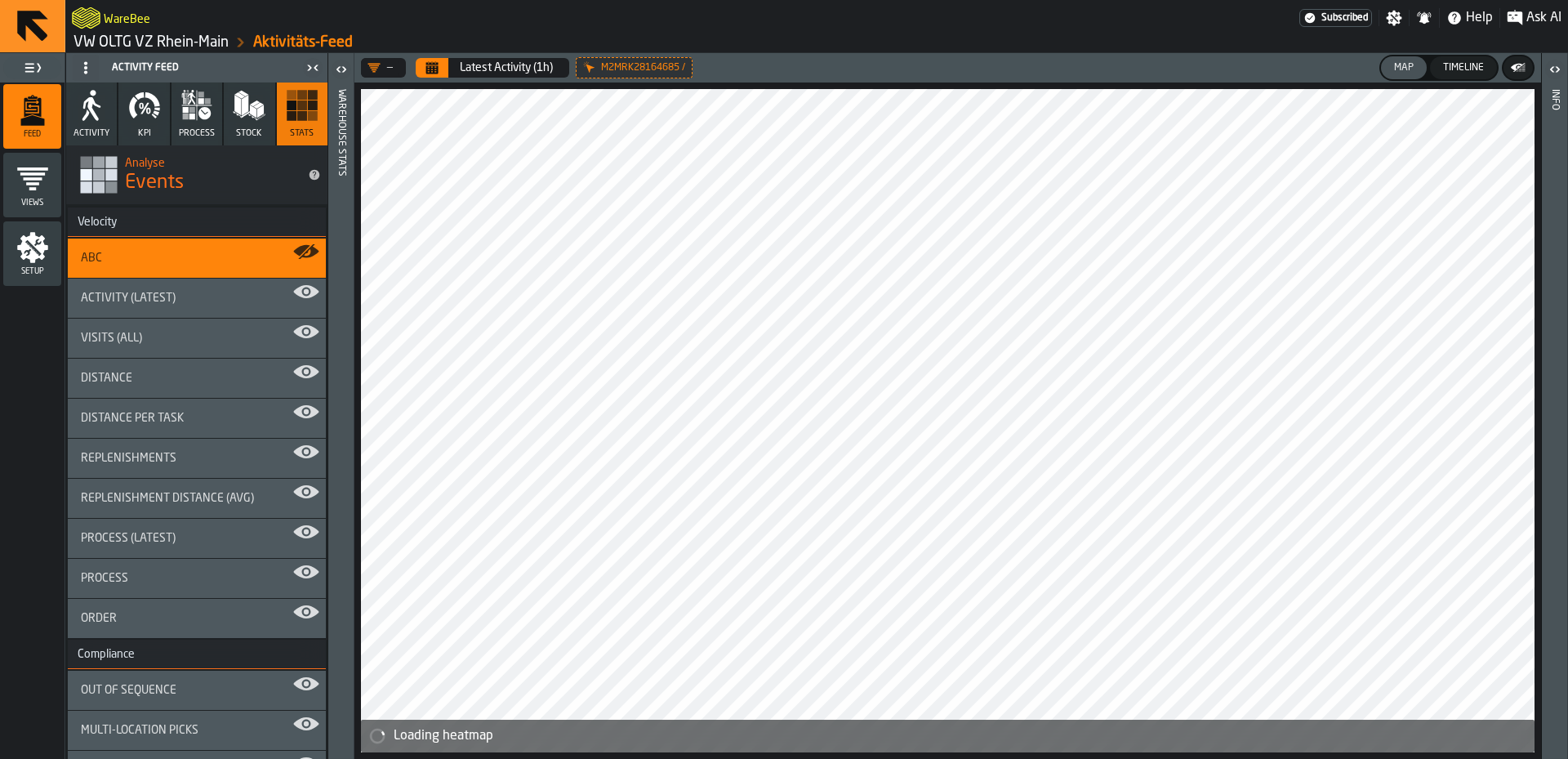
click at [263, 120] on button "Stock" at bounding box center [249, 114] width 51 height 63
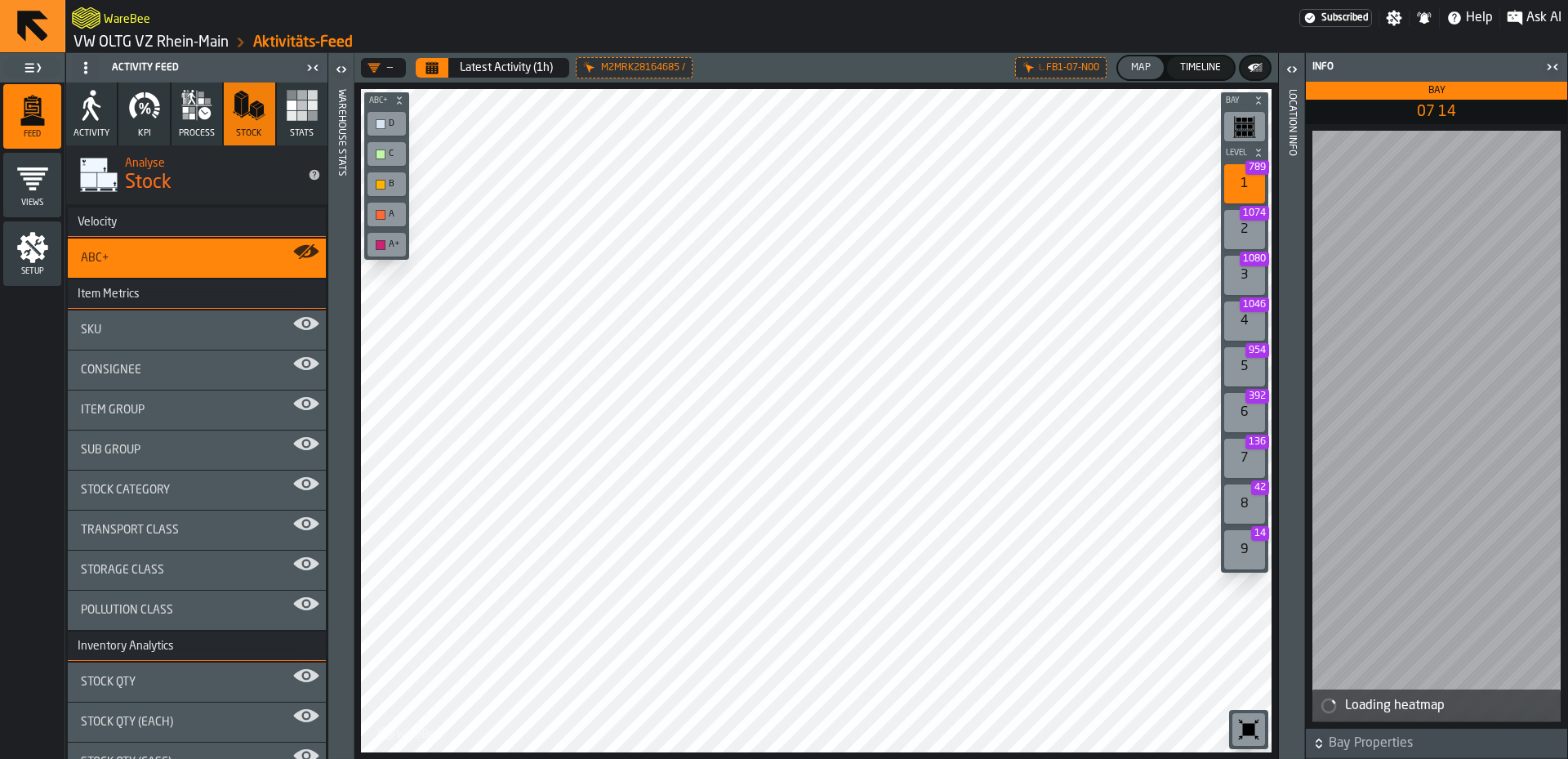
click at [1248, 185] on div "1 789" at bounding box center [1245, 184] width 41 height 39
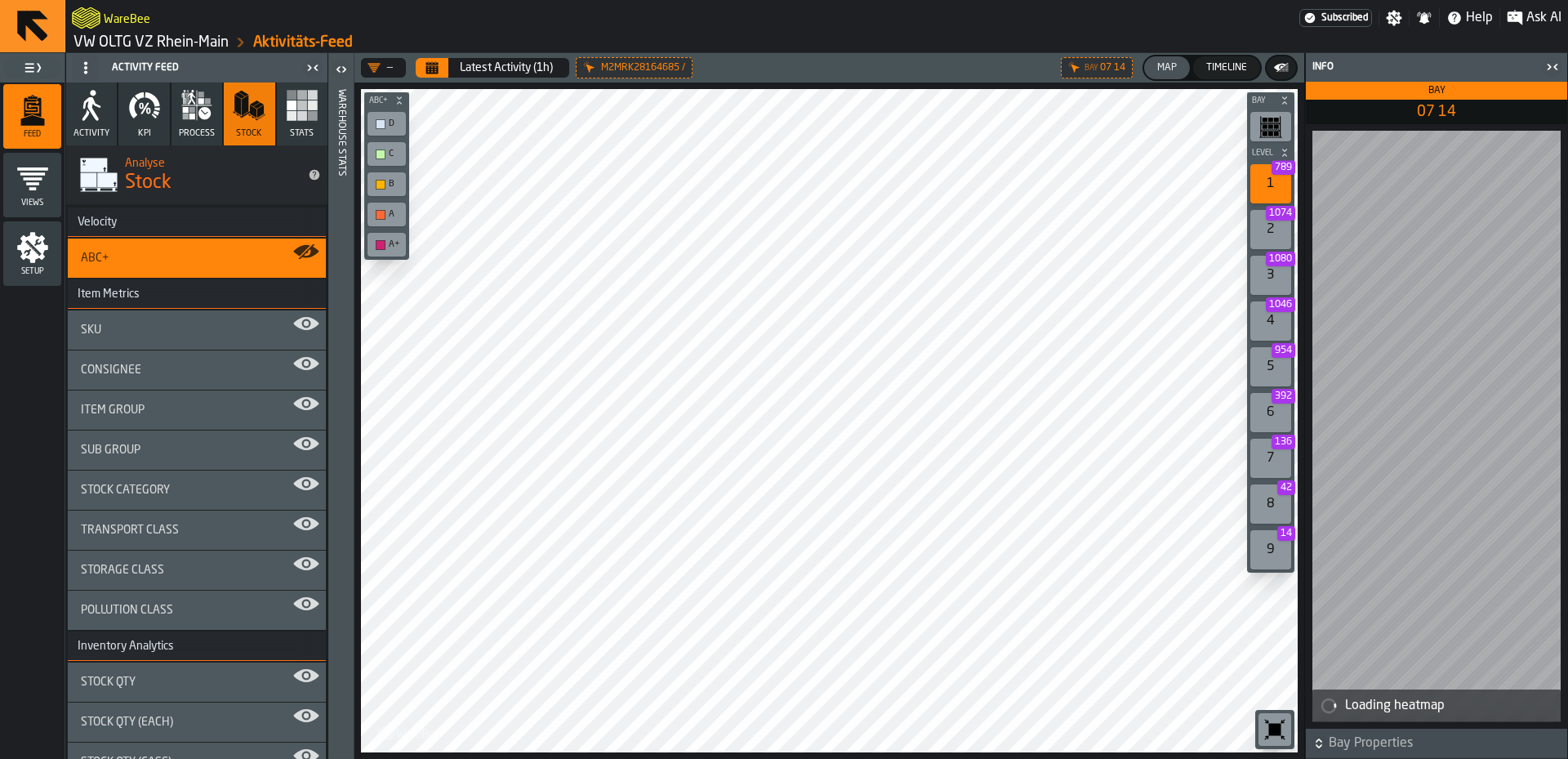
click at [308, 119] on rect "button" at bounding box center [313, 116] width 10 height 10
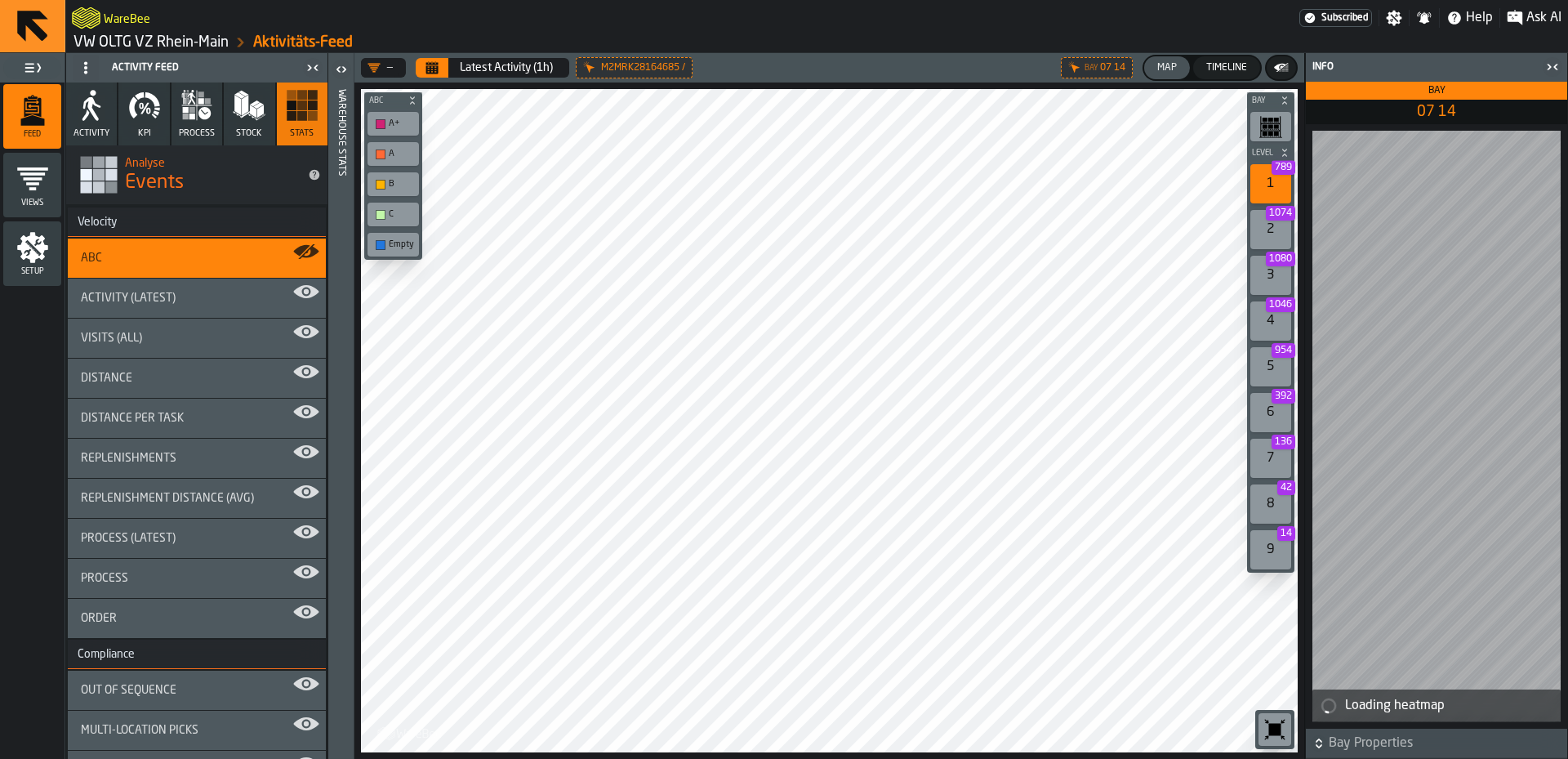
click at [163, 267] on div "ABC" at bounding box center [197, 258] width 258 height 39
click at [252, 136] on span "Stock" at bounding box center [249, 133] width 26 height 11
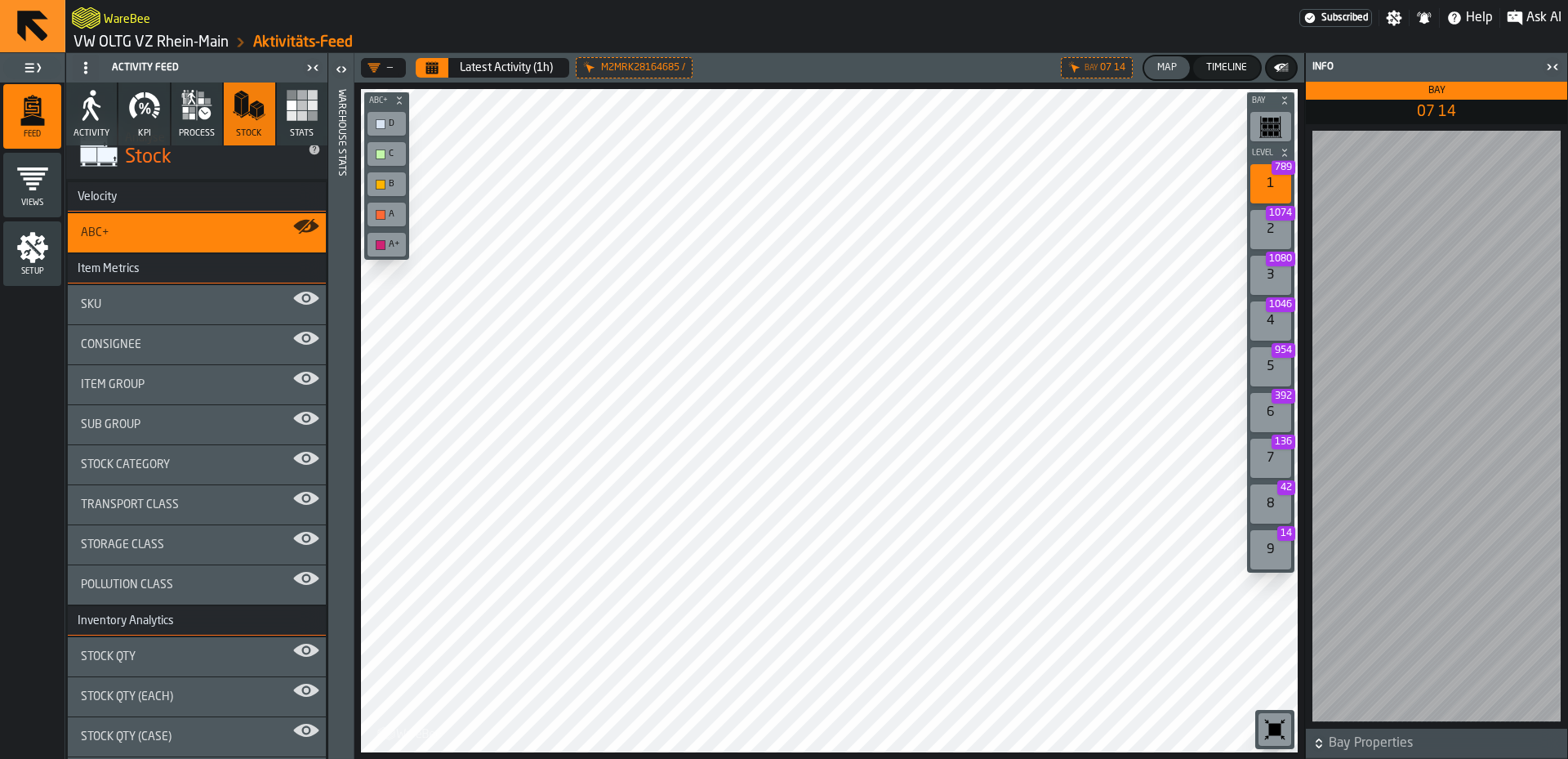
scroll to position [25, 0]
click at [314, 118] on button "Stats" at bounding box center [302, 114] width 51 height 63
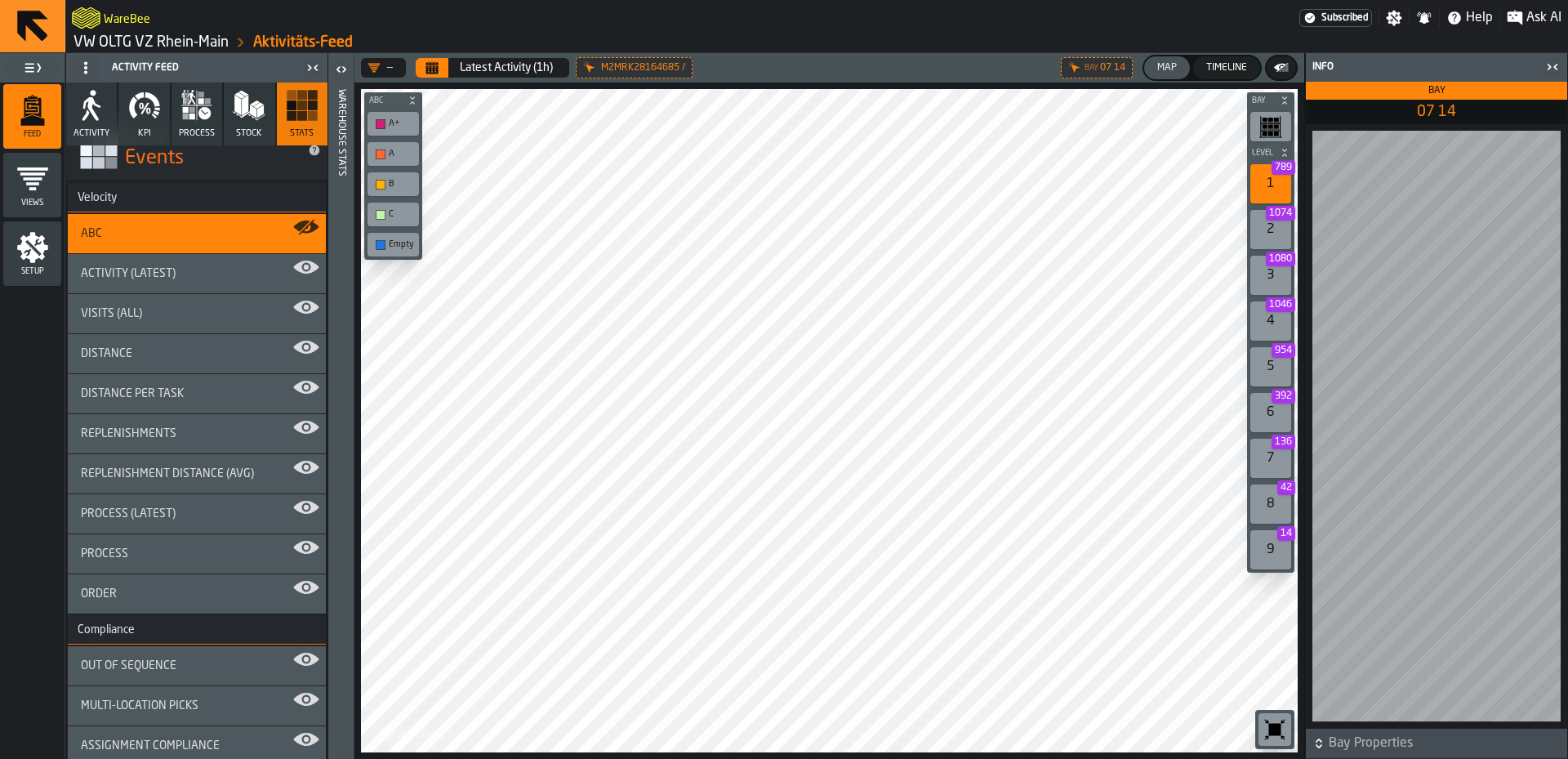
click at [244, 118] on icon "button" at bounding box center [249, 105] width 33 height 33
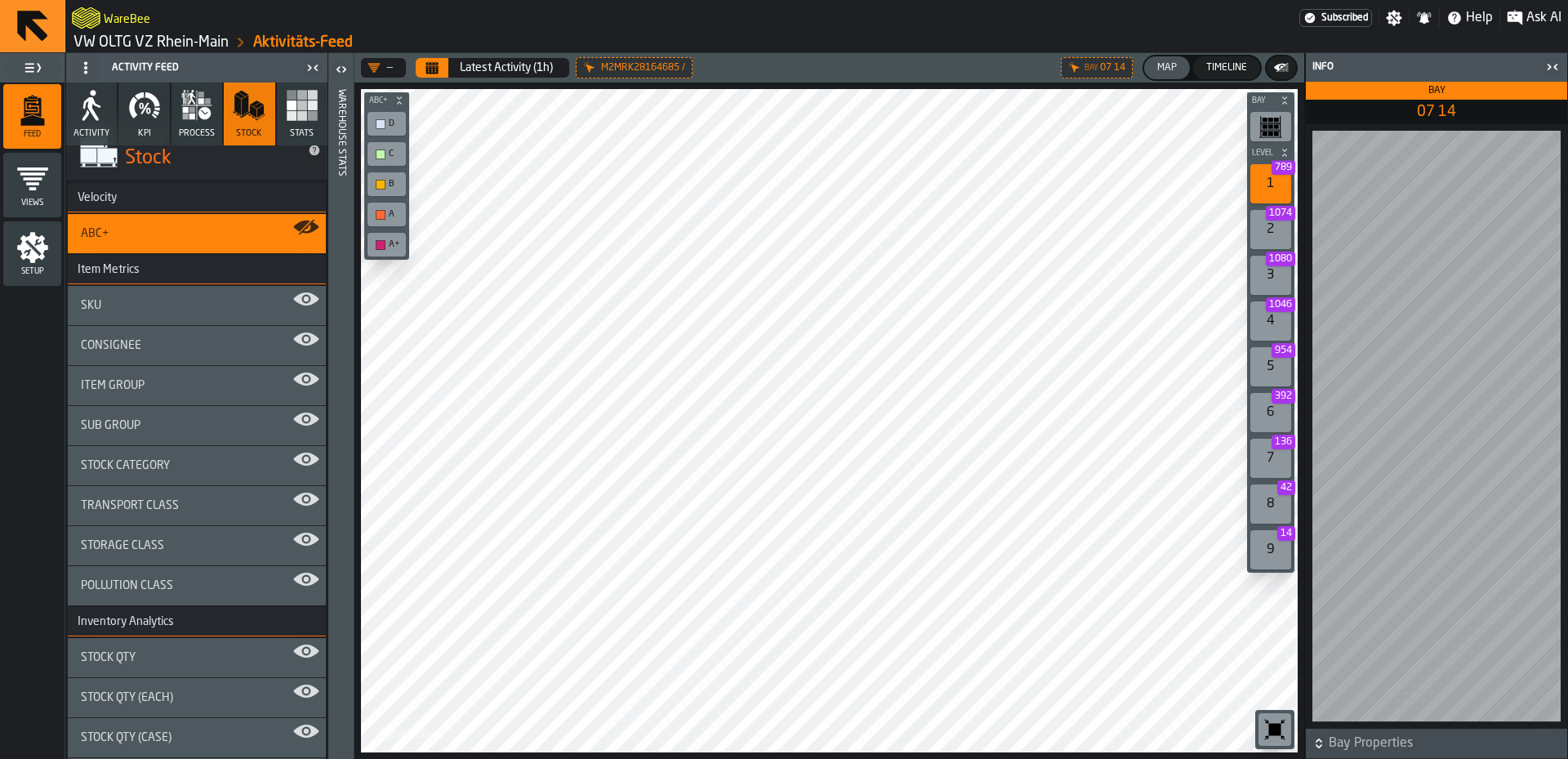
click at [238, 125] on button "Stock" at bounding box center [249, 114] width 51 height 63
click at [286, 94] on icon "button" at bounding box center [302, 105] width 33 height 33
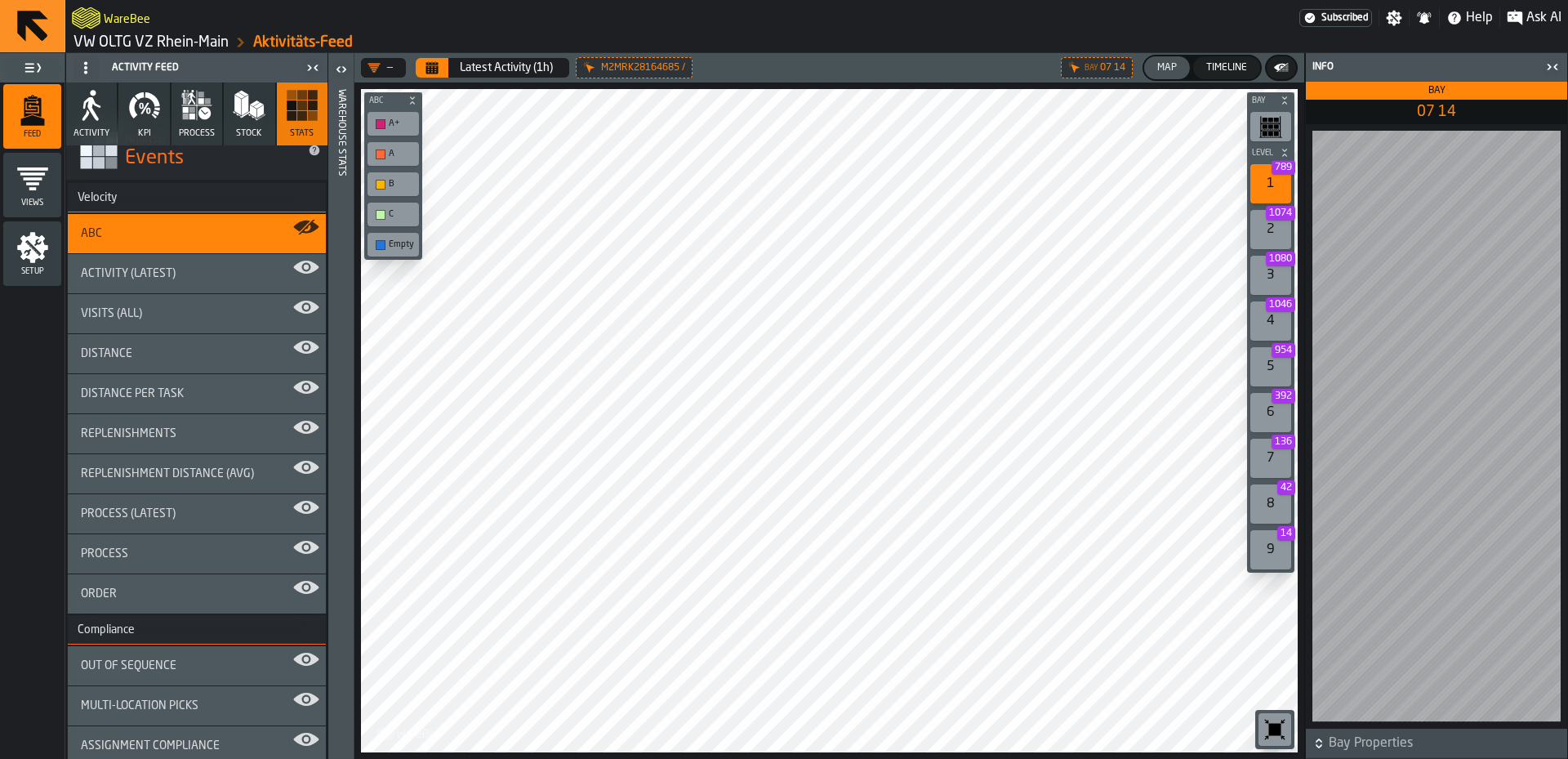
click at [235, 125] on button "Stock" at bounding box center [249, 114] width 51 height 63
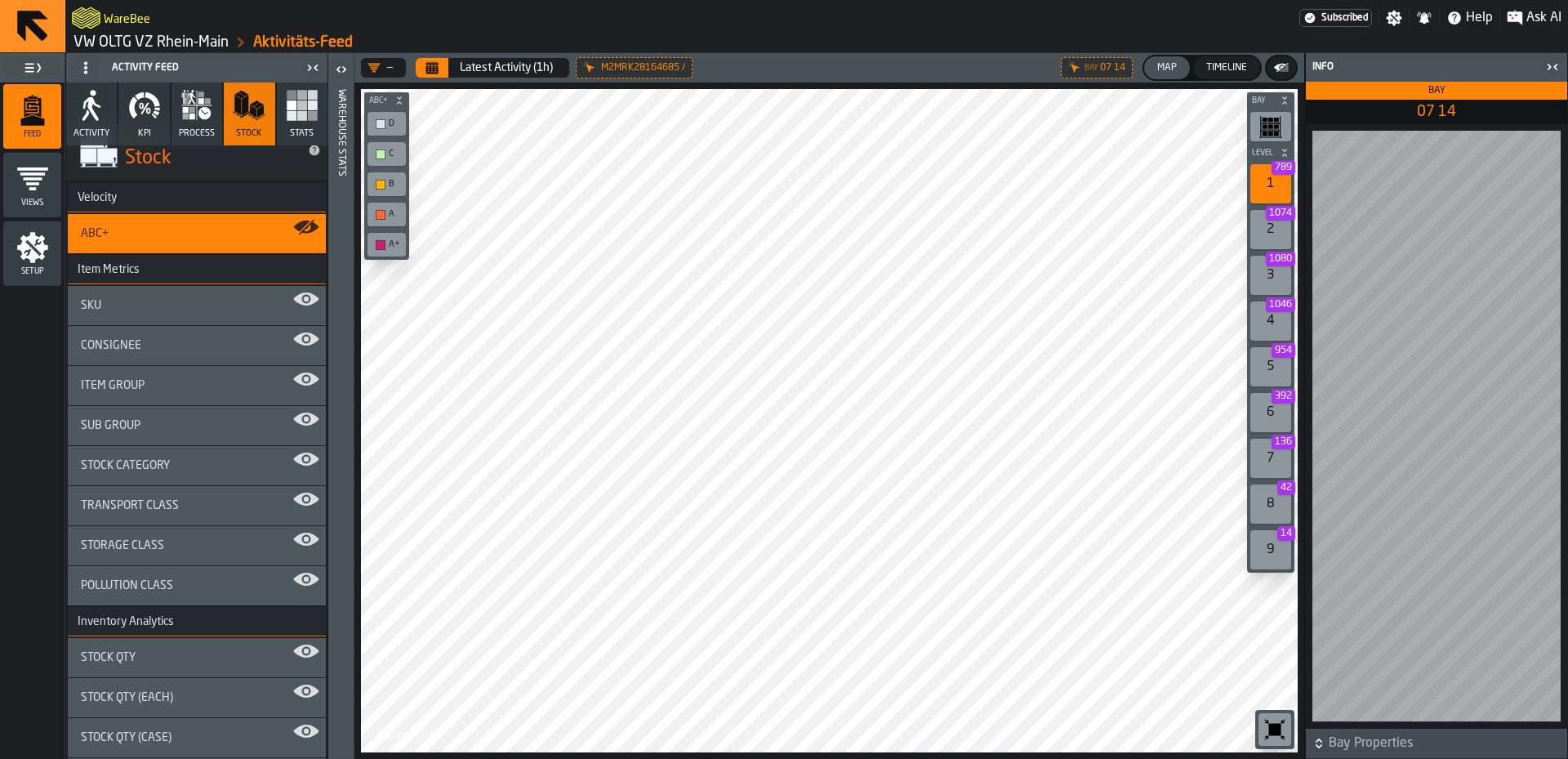
scroll to position [106, 0]
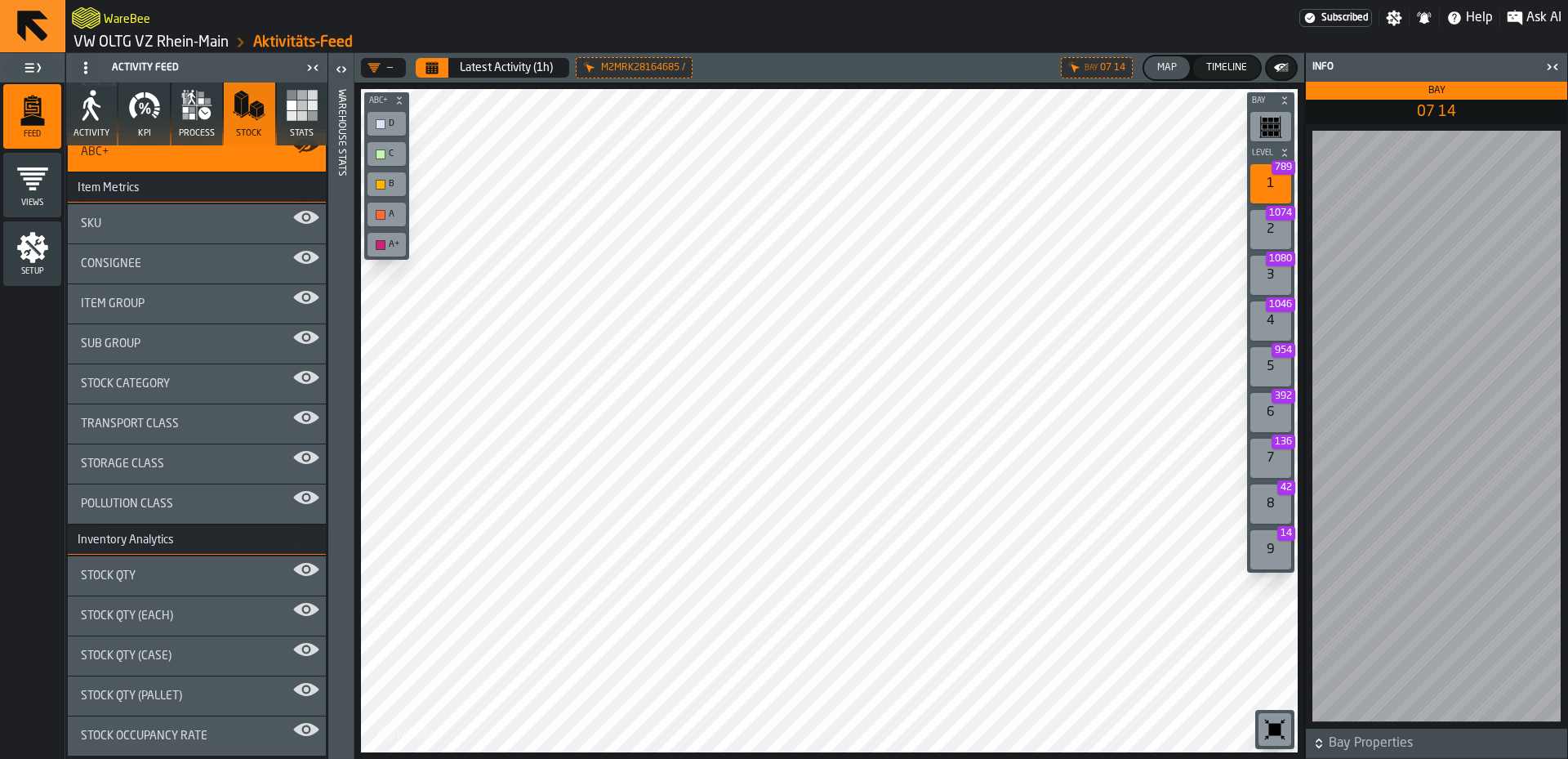
click at [189, 221] on div "SKU" at bounding box center [197, 224] width 232 height 13
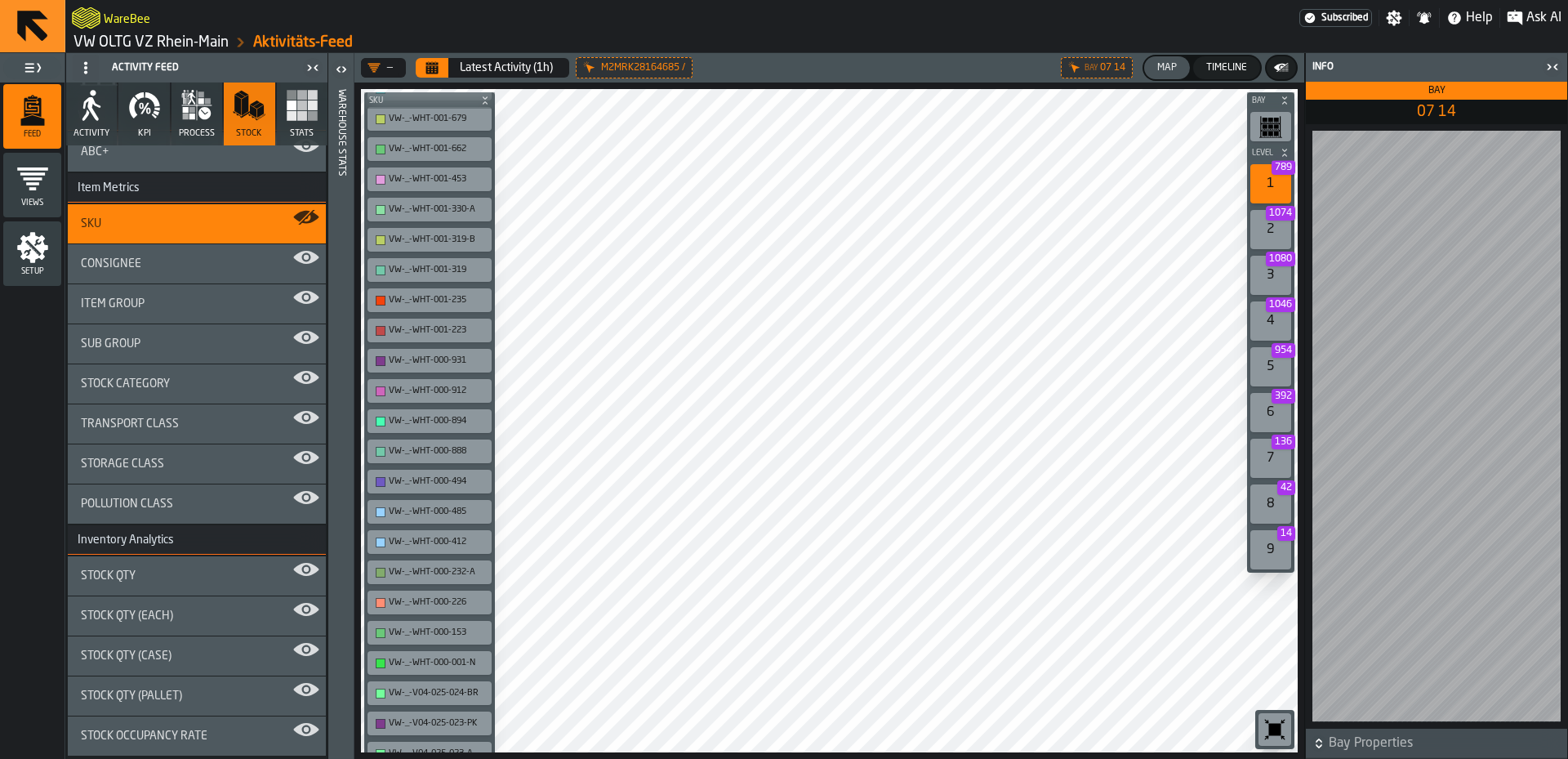
scroll to position [5310, 0]
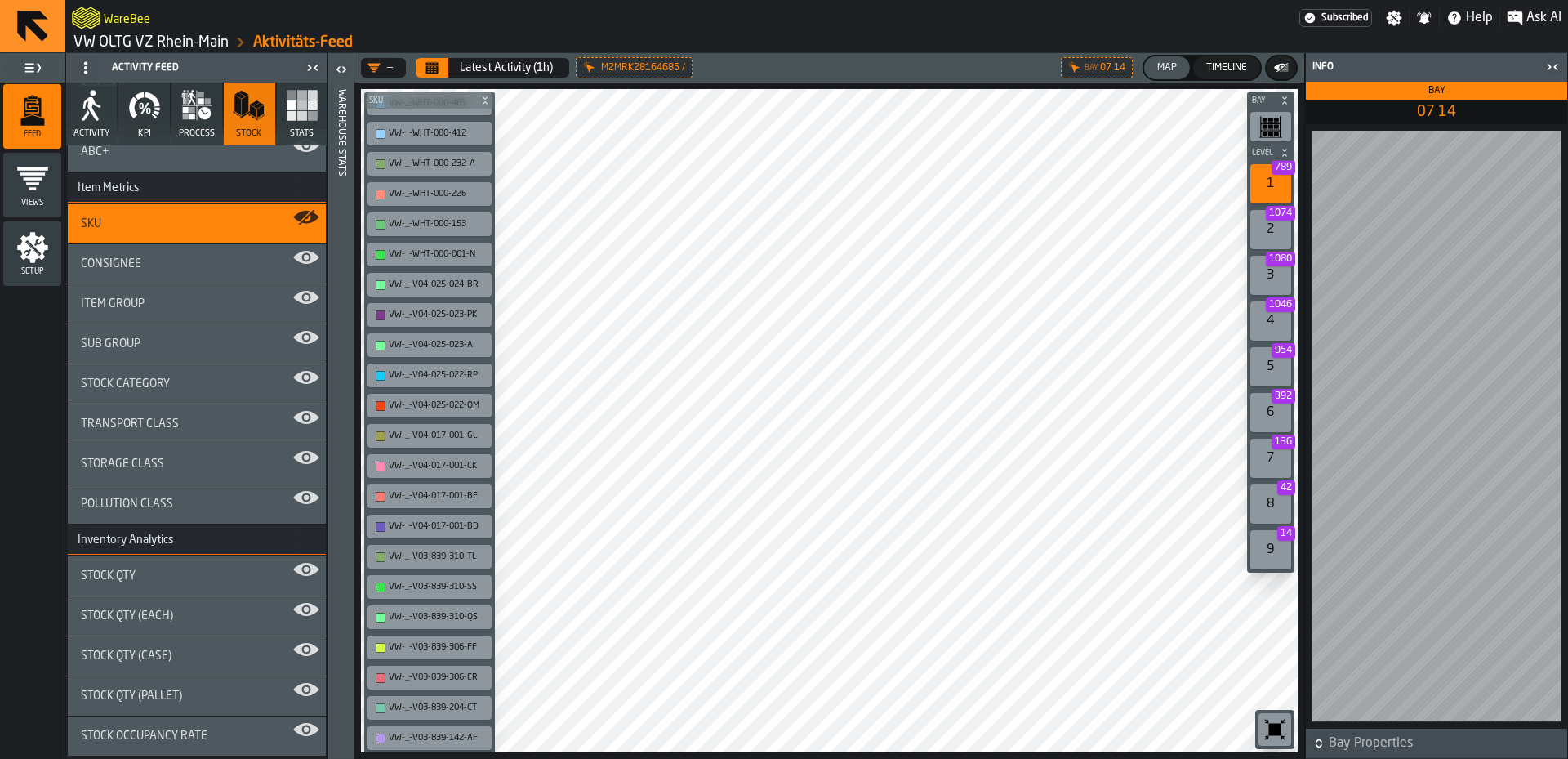
click at [182, 381] on div "Stock Category" at bounding box center [197, 384] width 232 height 13
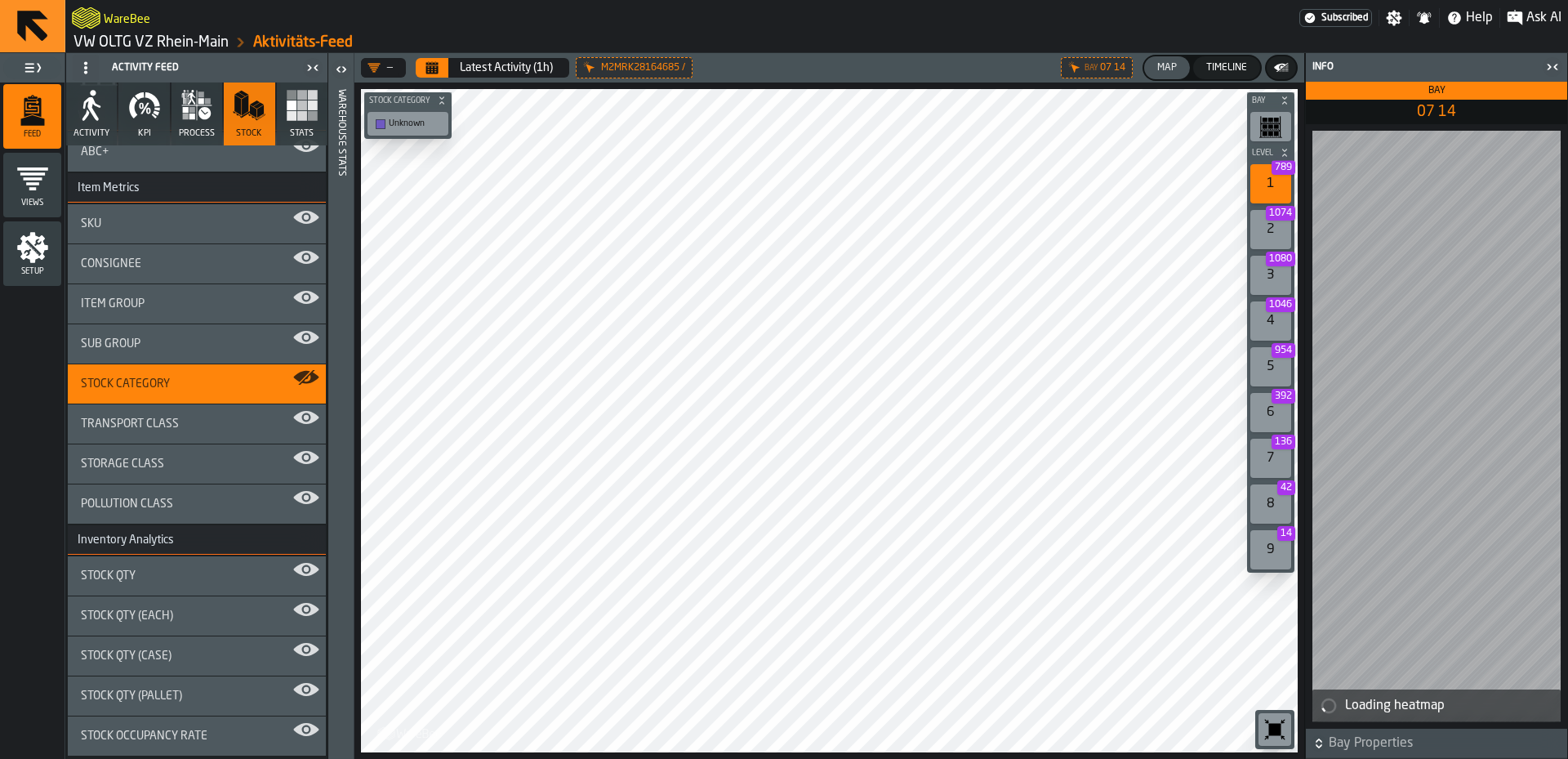
scroll to position [0, 0]
click at [226, 422] on div "Transport Class" at bounding box center [197, 424] width 232 height 13
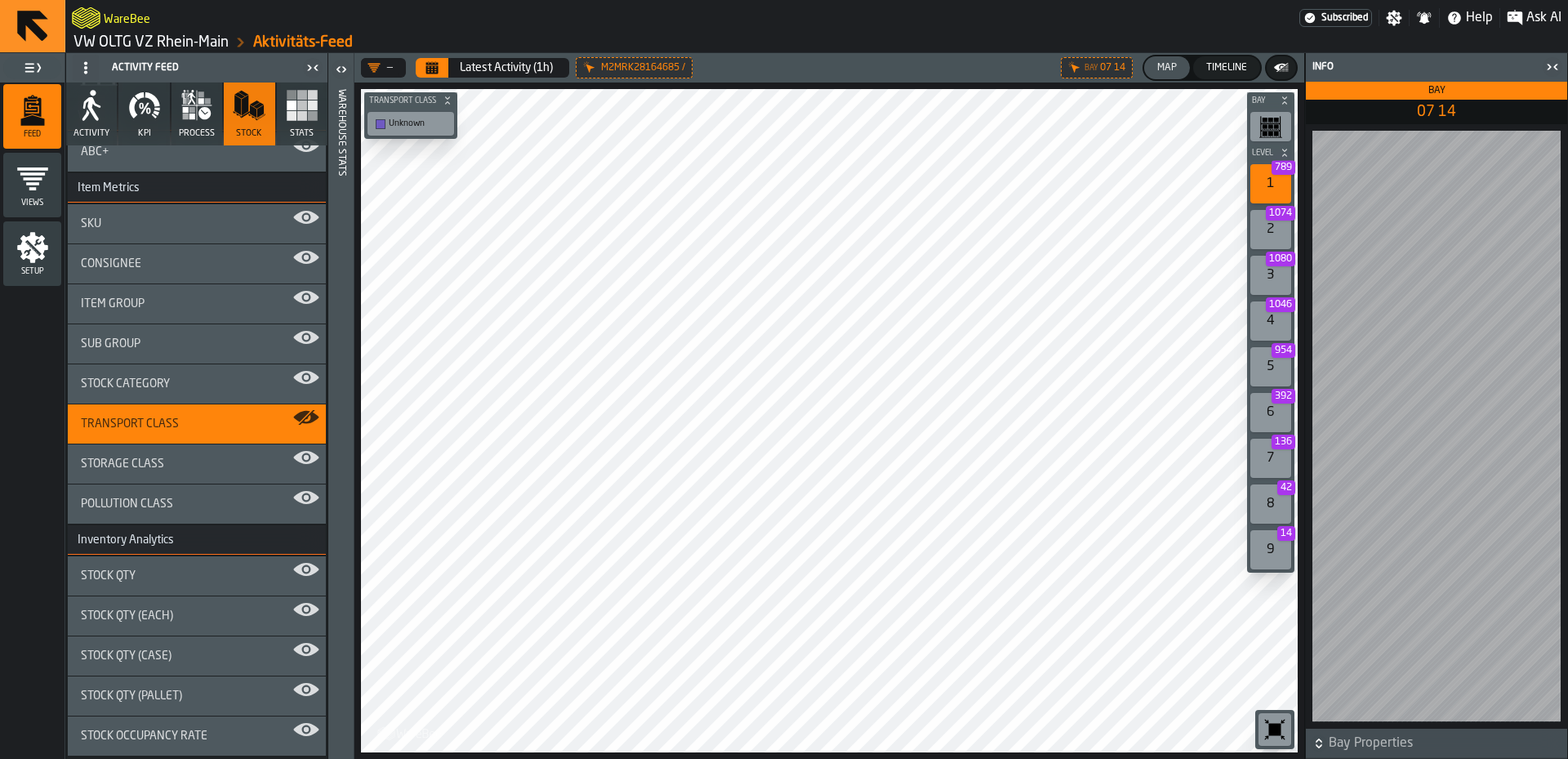
click at [210, 580] on div "Stock Qty" at bounding box center [197, 576] width 232 height 13
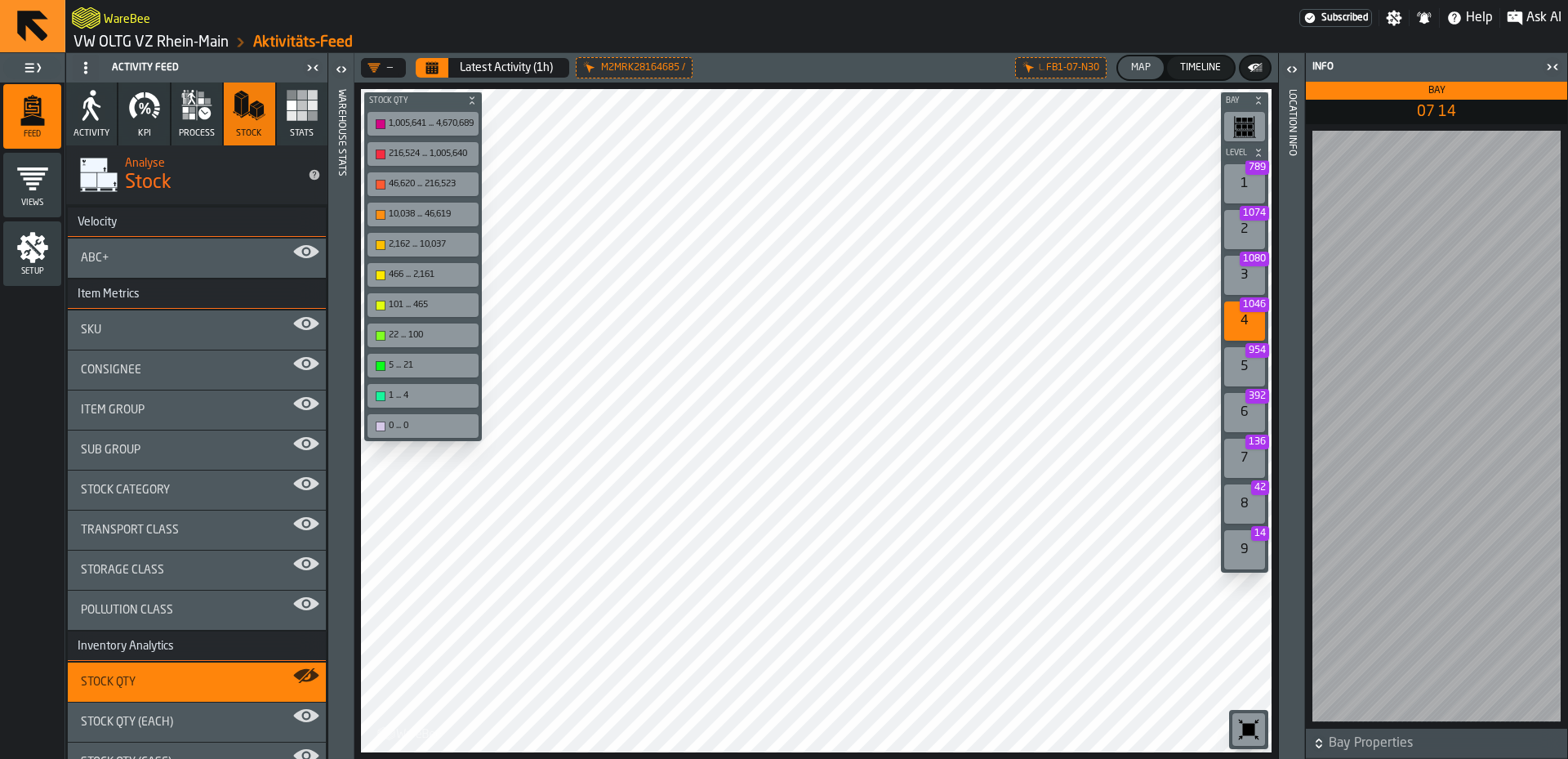
click at [287, 109] on rect "button" at bounding box center [292, 105] width 10 height 10
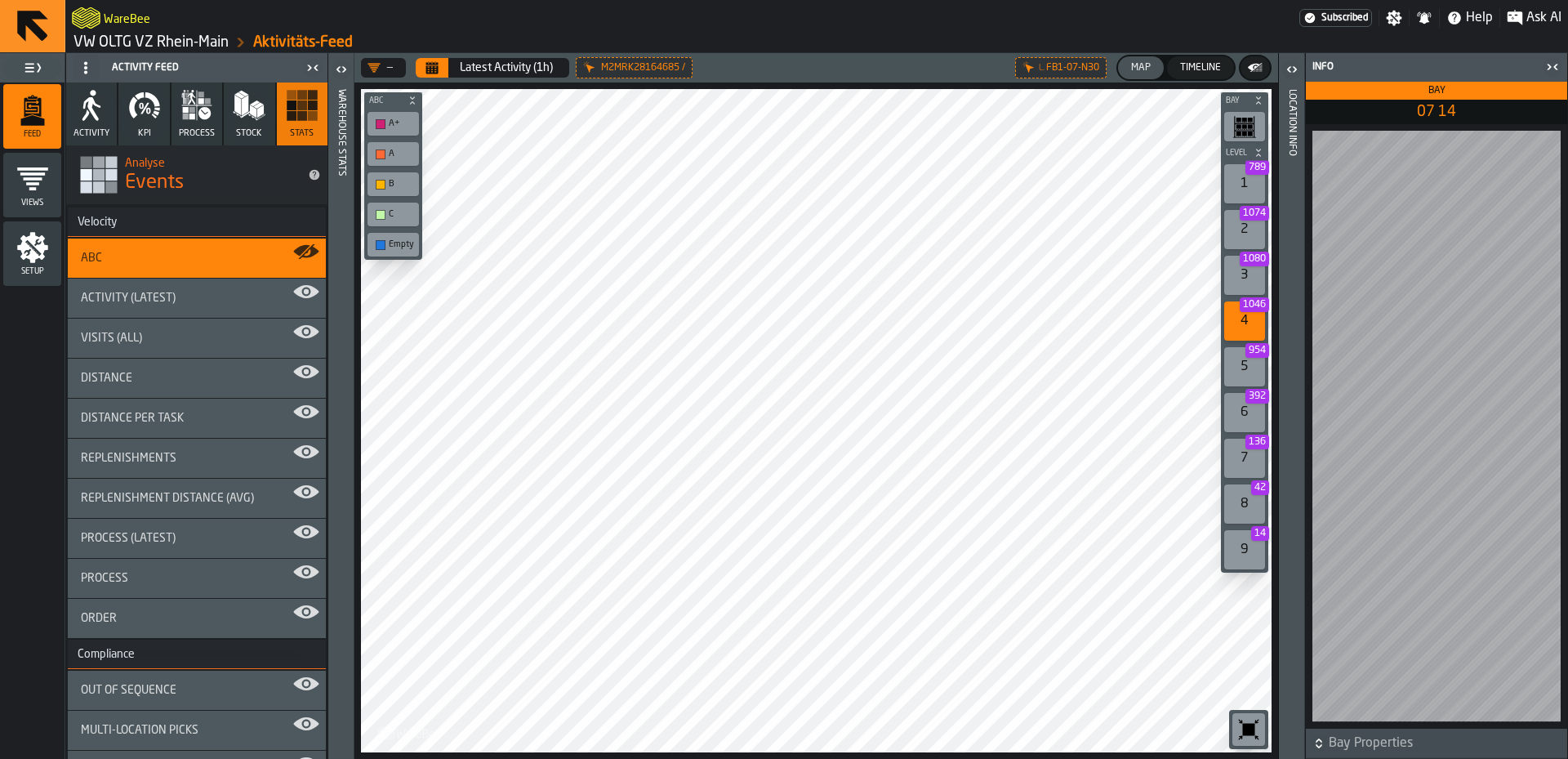
click at [253, 116] on polygon "button" at bounding box center [253, 112] width 7 height 13
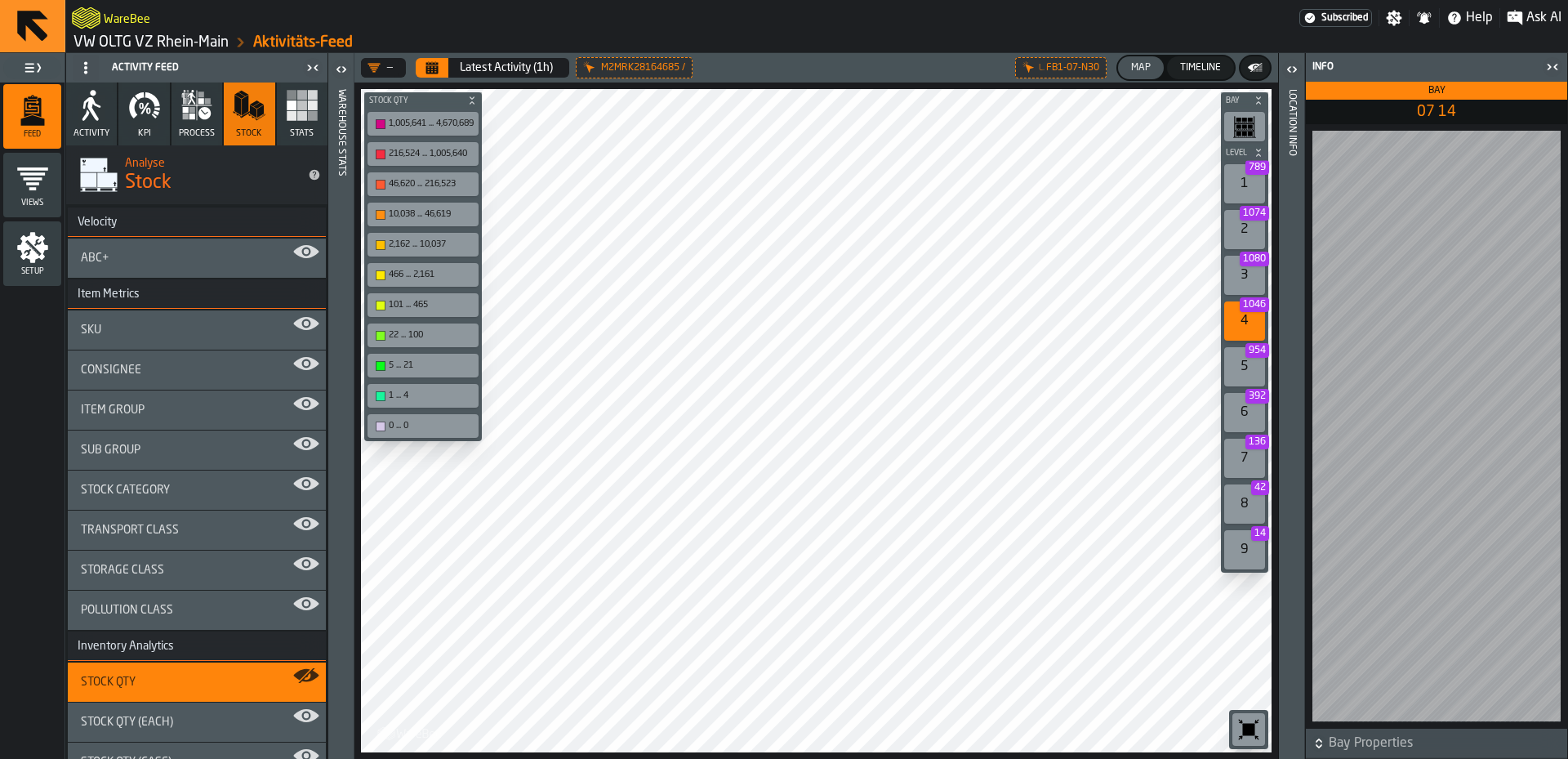
scroll to position [106, 0]
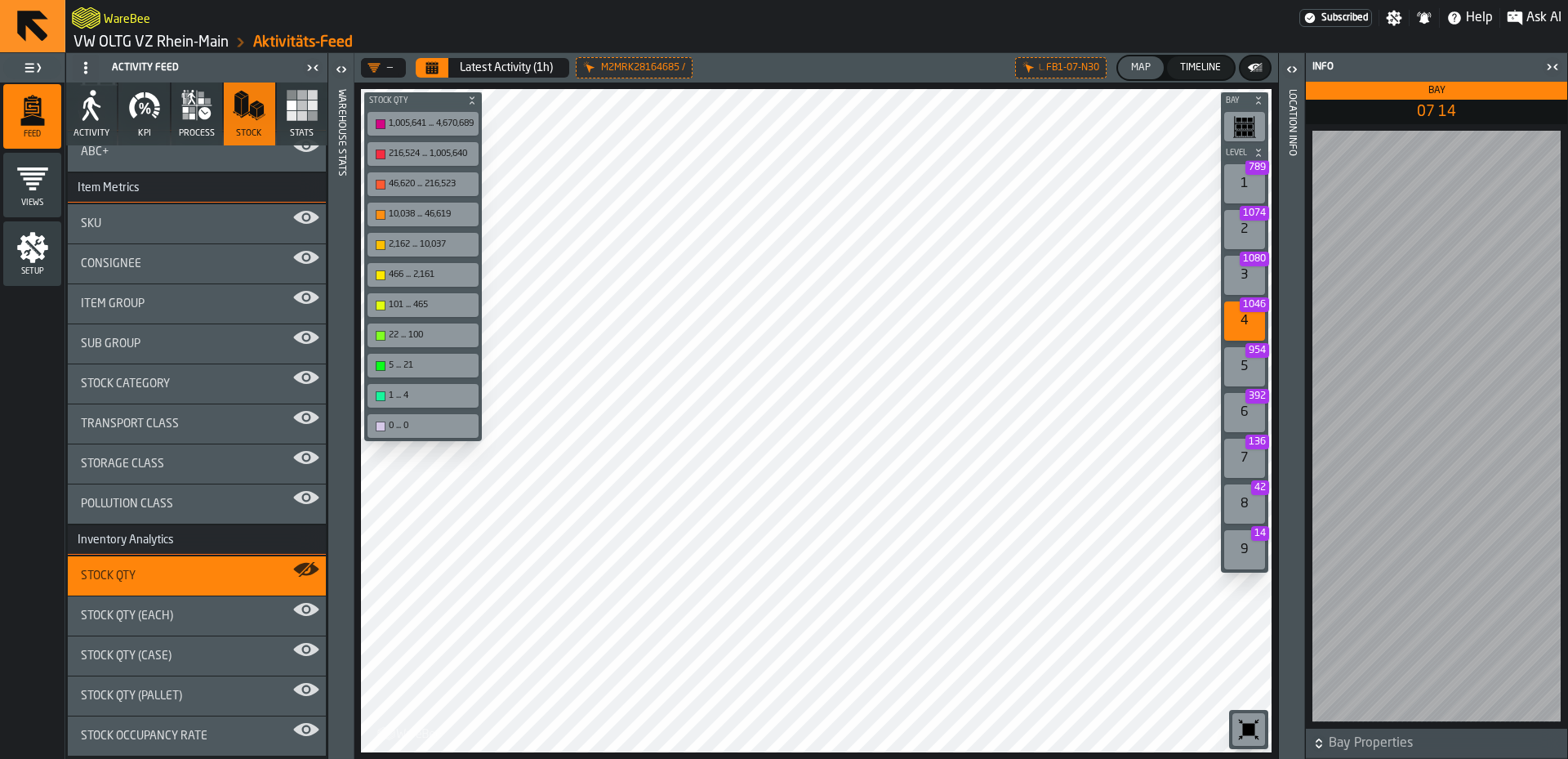
click at [167, 739] on span "Stock Occupancy Rate" at bounding box center [144, 736] width 127 height 13
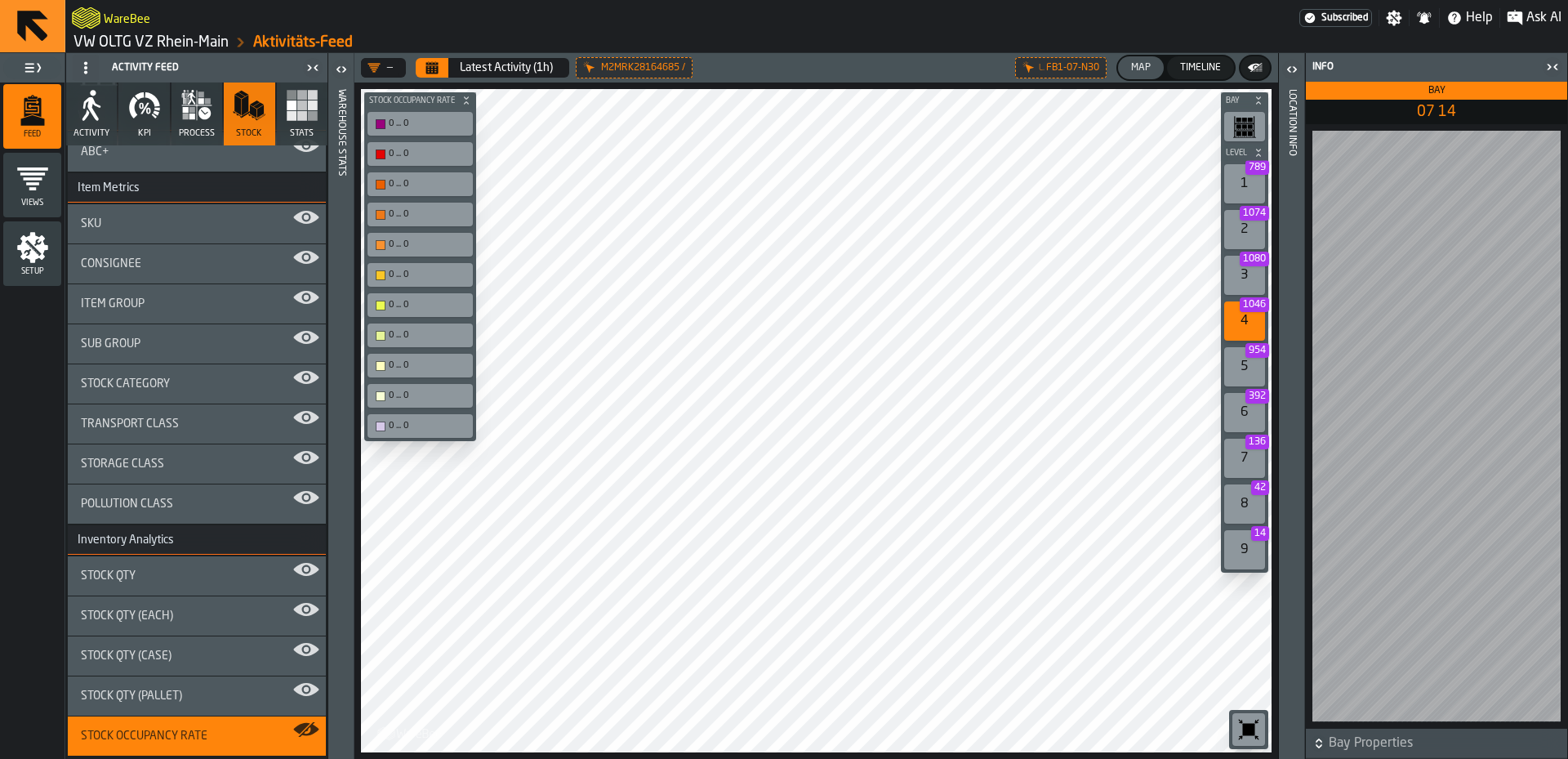
click at [308, 110] on icon "button" at bounding box center [302, 105] width 33 height 33
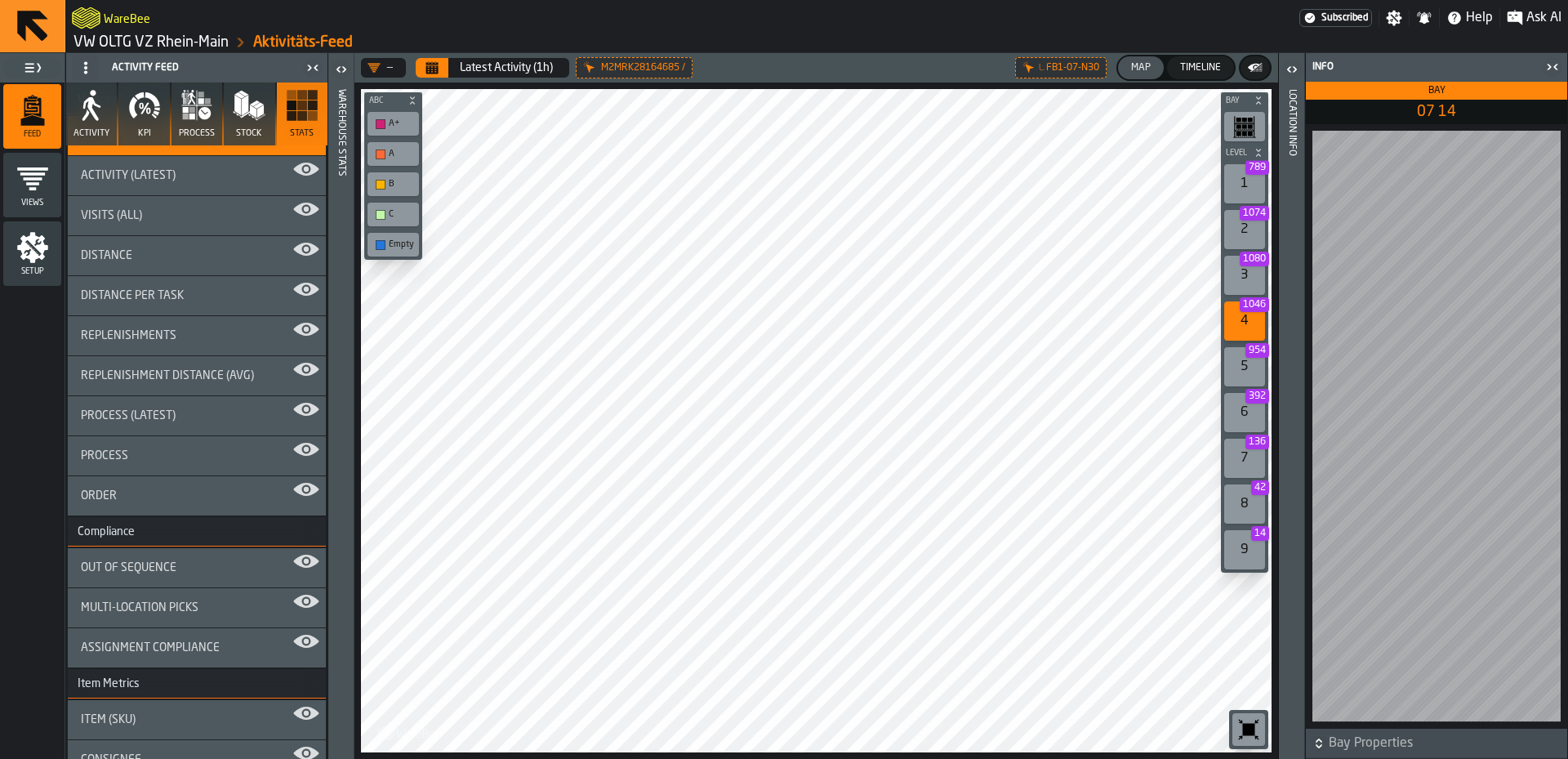
scroll to position [25, 0]
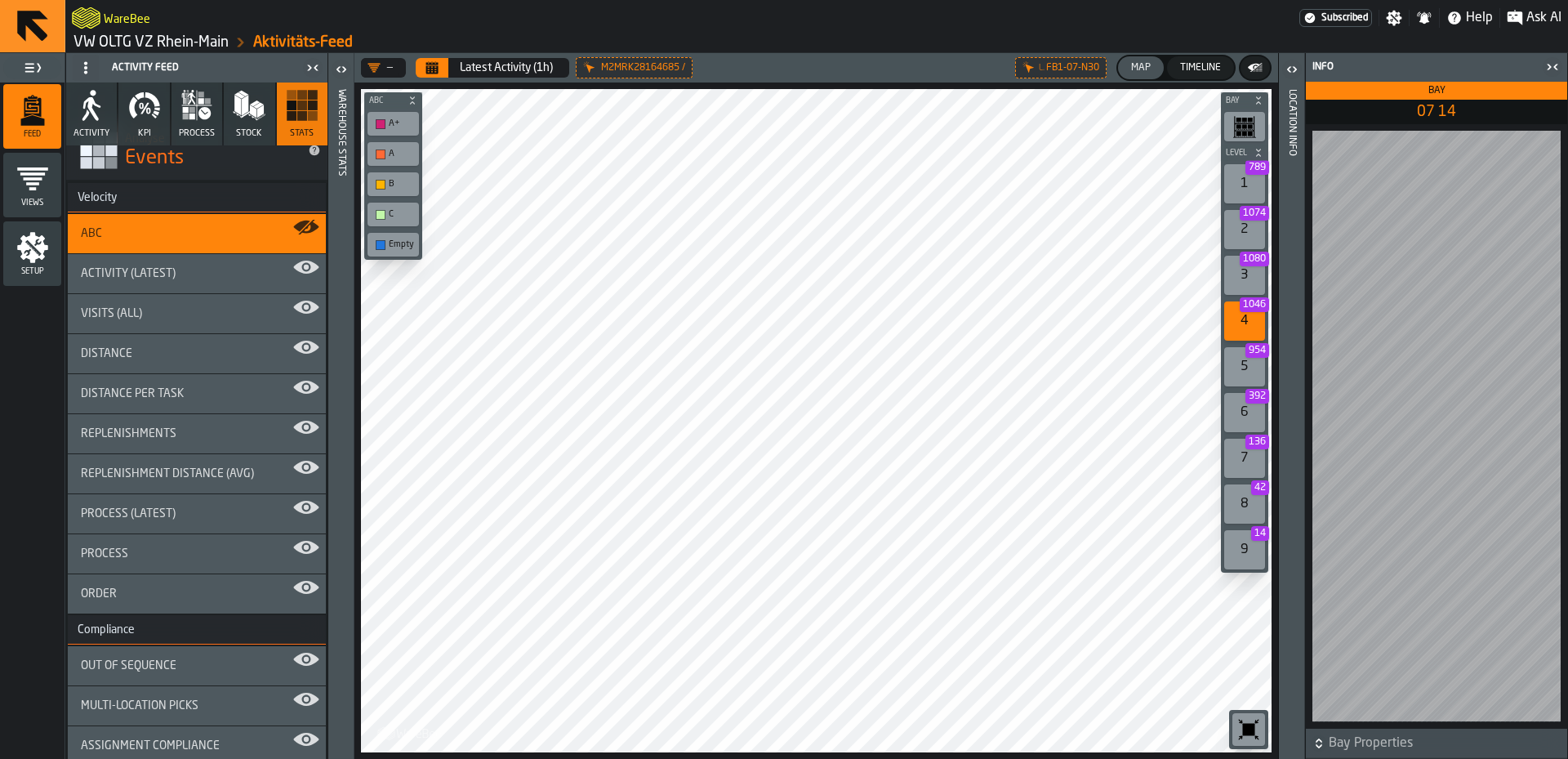
click at [185, 275] on div "Activity (Latest)" at bounding box center [197, 274] width 232 height 13
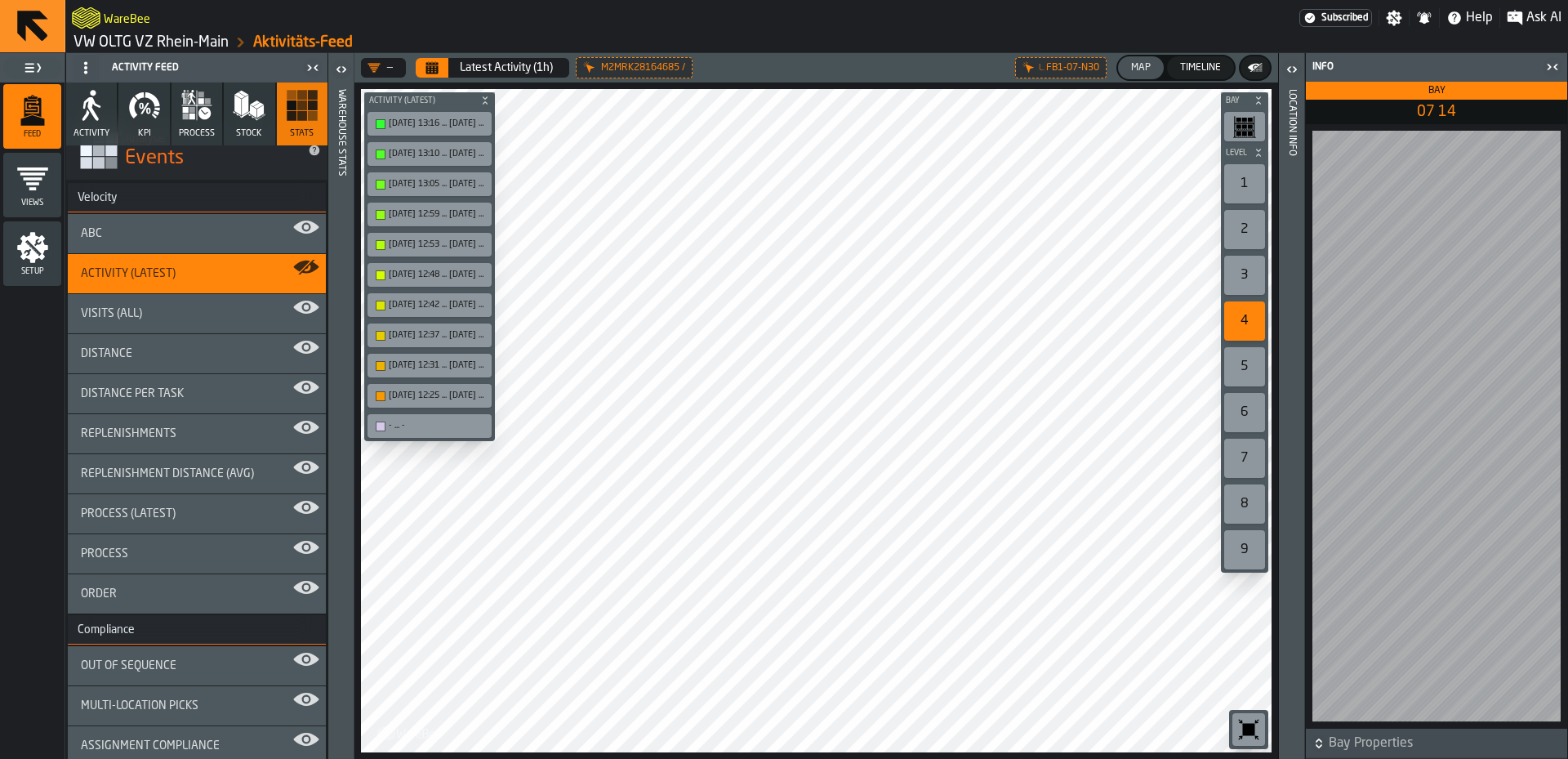
click at [180, 347] on div "Distance" at bounding box center [197, 354] width 232 height 13
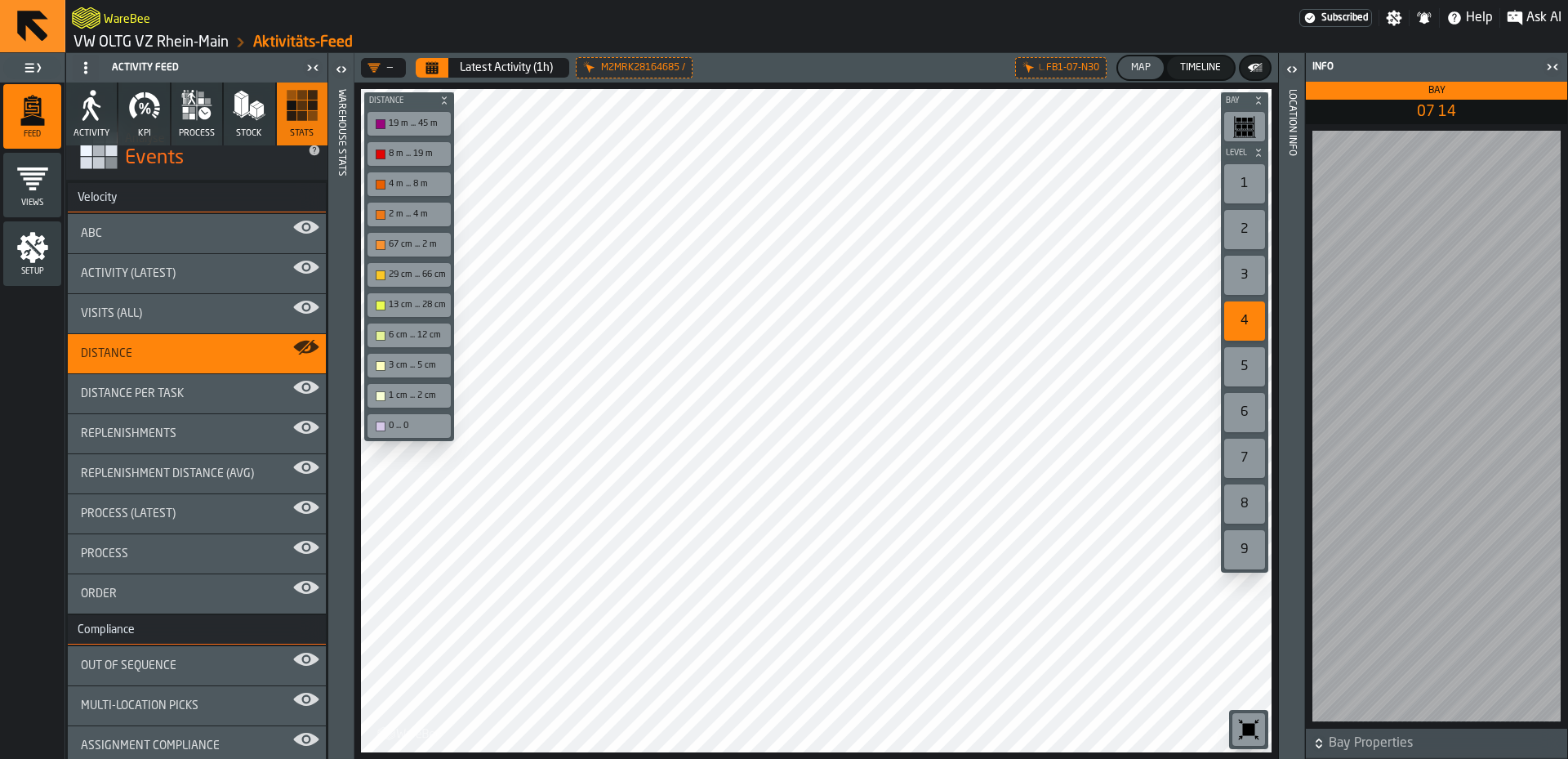
click at [175, 404] on div "Distance per Task" at bounding box center [197, 394] width 258 height 39
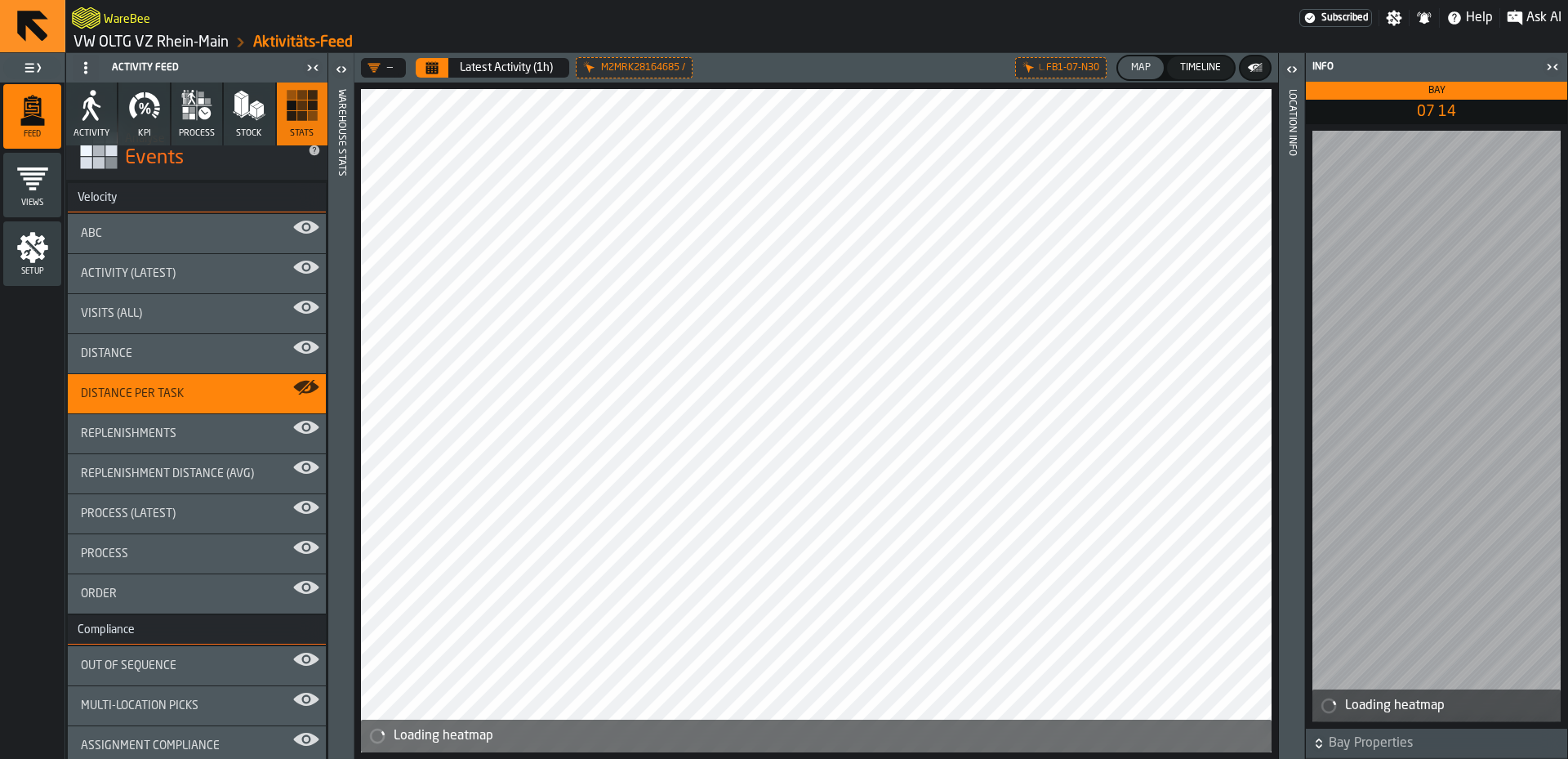
click at [167, 433] on span "Replenishments" at bounding box center [128, 434] width 96 height 13
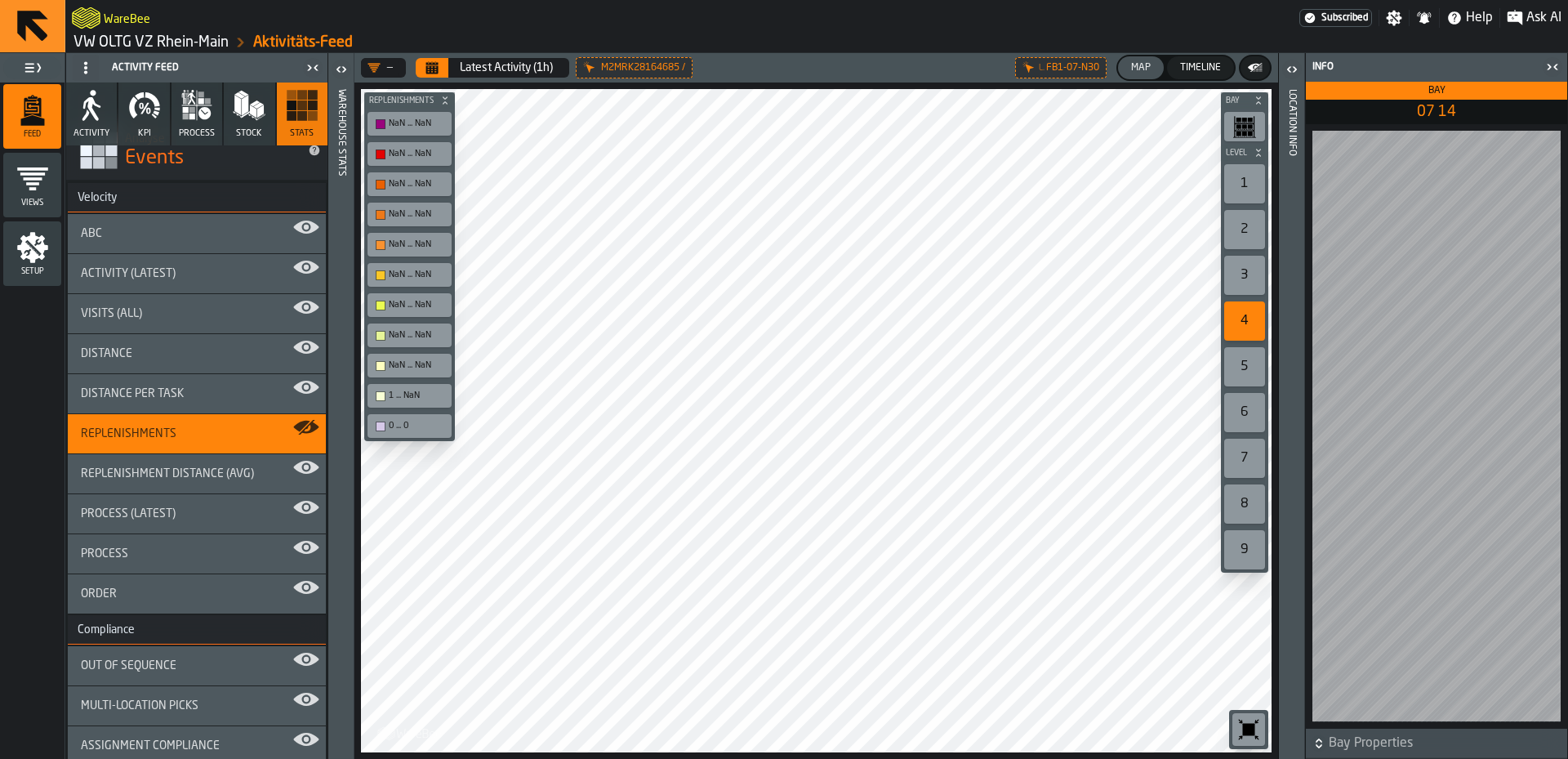
click at [194, 523] on div "Process (Latest)" at bounding box center [197, 514] width 258 height 39
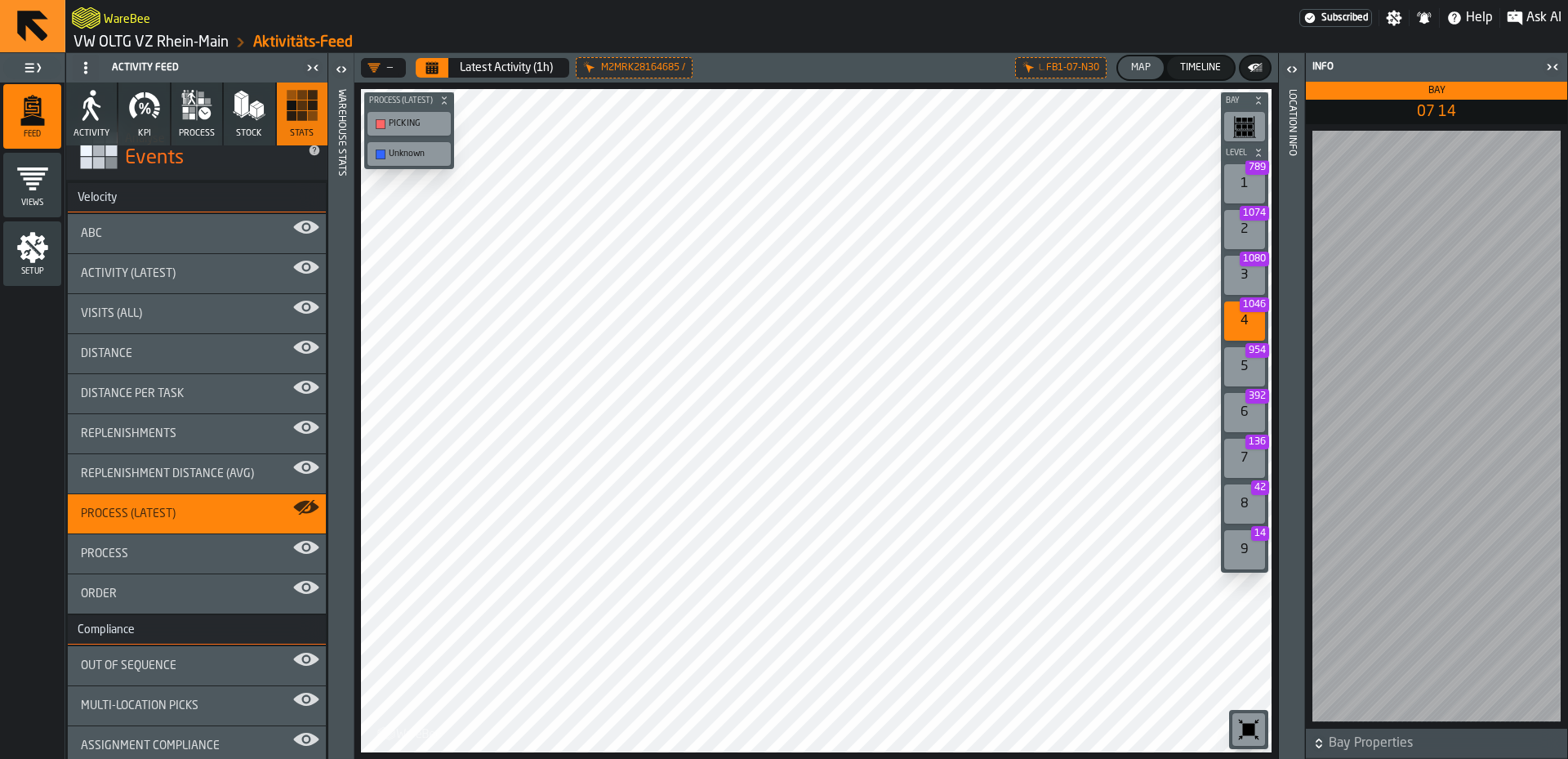
click at [198, 553] on div "Process" at bounding box center [197, 554] width 232 height 13
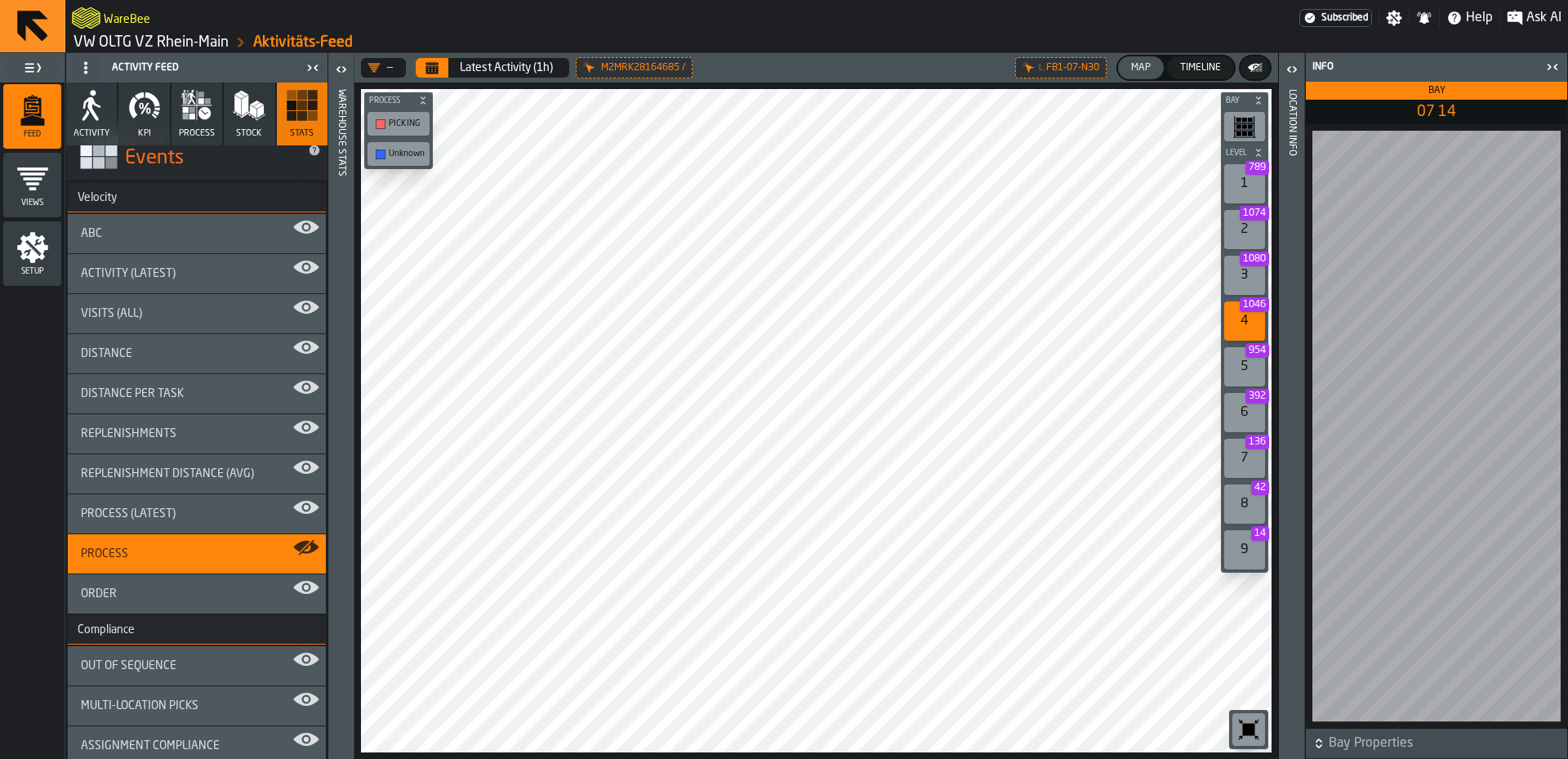
scroll to position [0, 0]
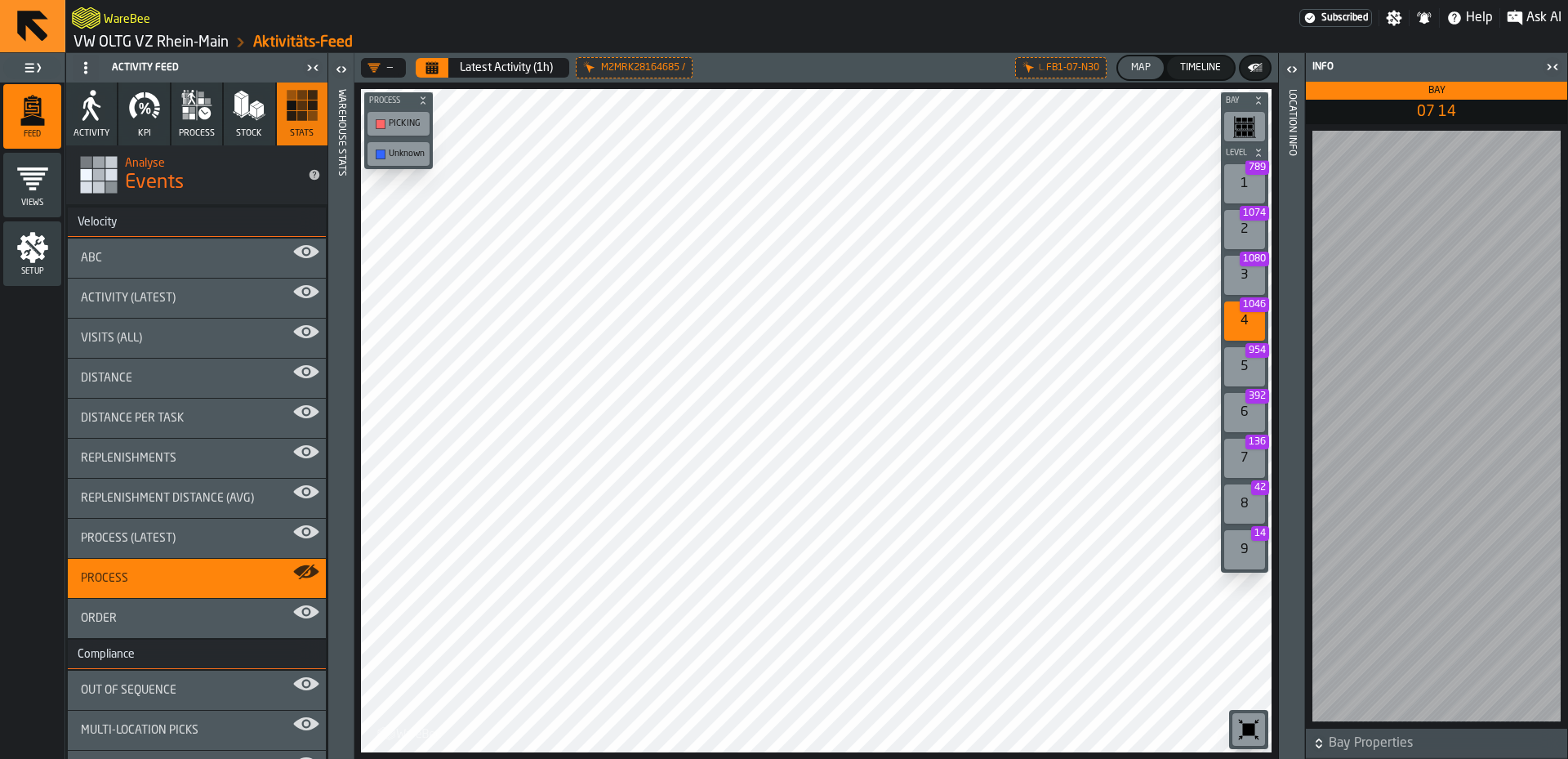
click at [103, 221] on div "Velocity" at bounding box center [97, 222] width 59 height 13
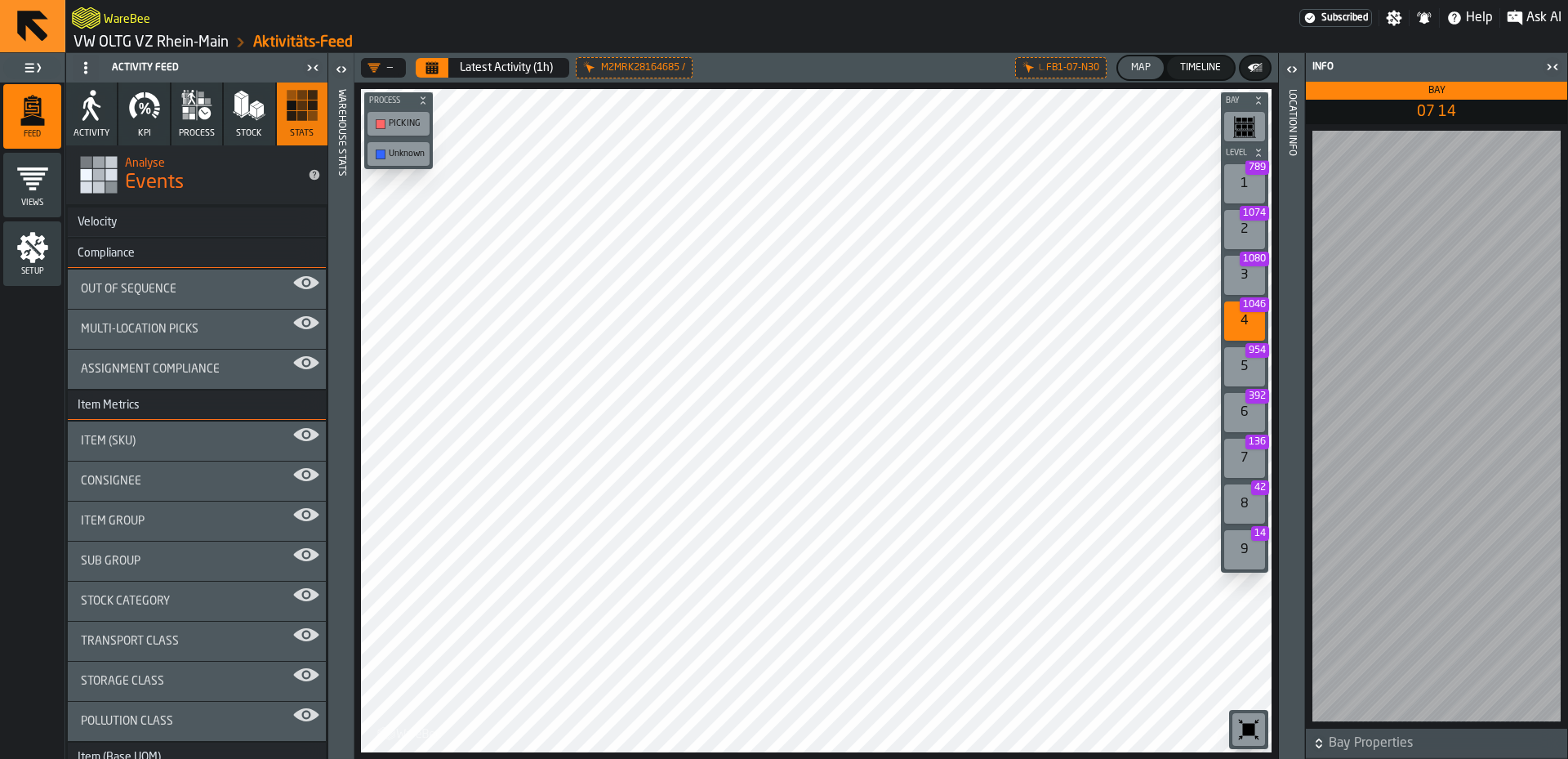
click at [103, 223] on div "Velocity" at bounding box center [97, 222] width 59 height 13
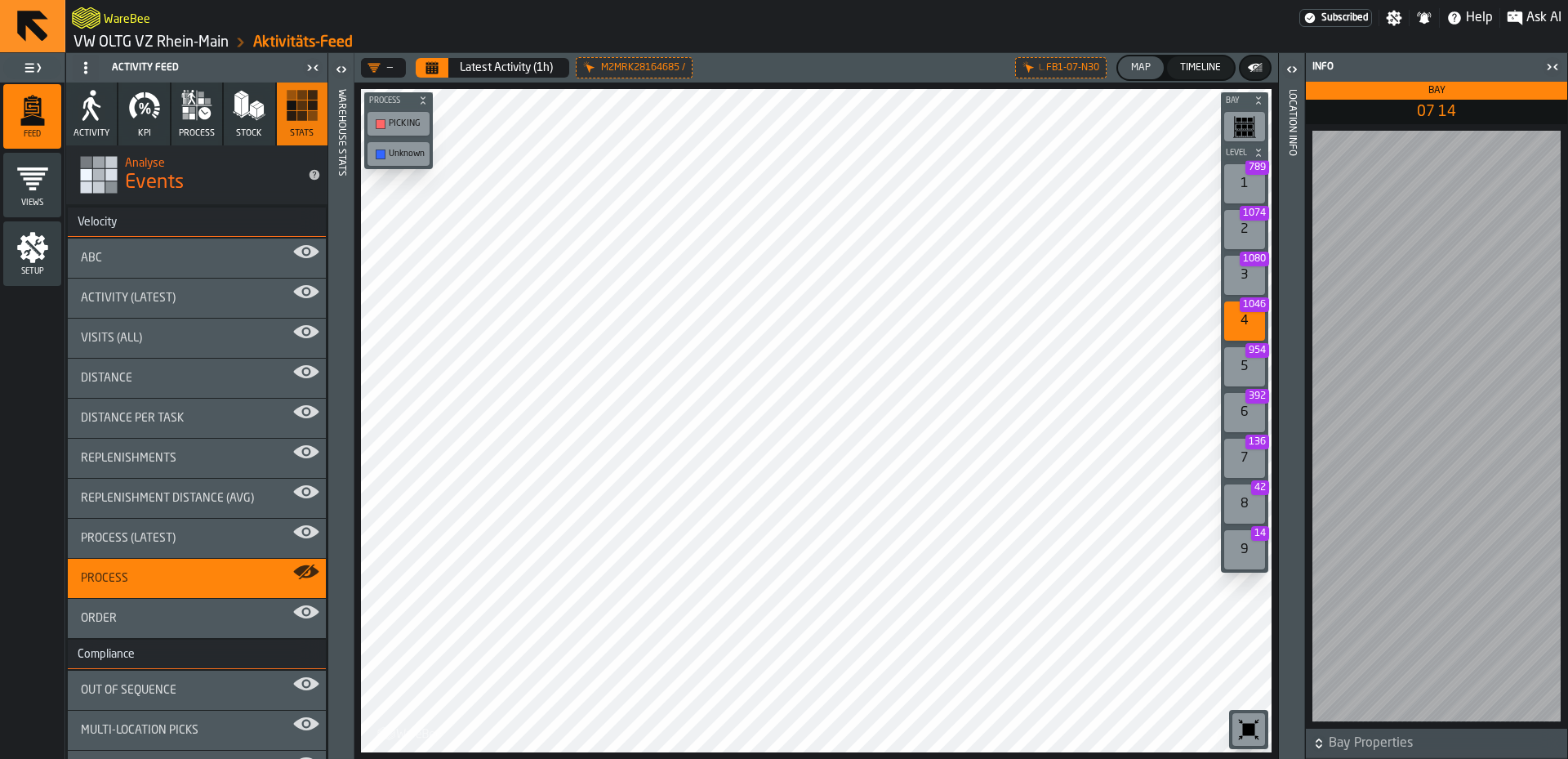
drag, startPoint x: 131, startPoint y: 226, endPoint x: 81, endPoint y: 226, distance: 50.0
click at [81, 226] on h3 "Velocity" at bounding box center [197, 222] width 258 height 29
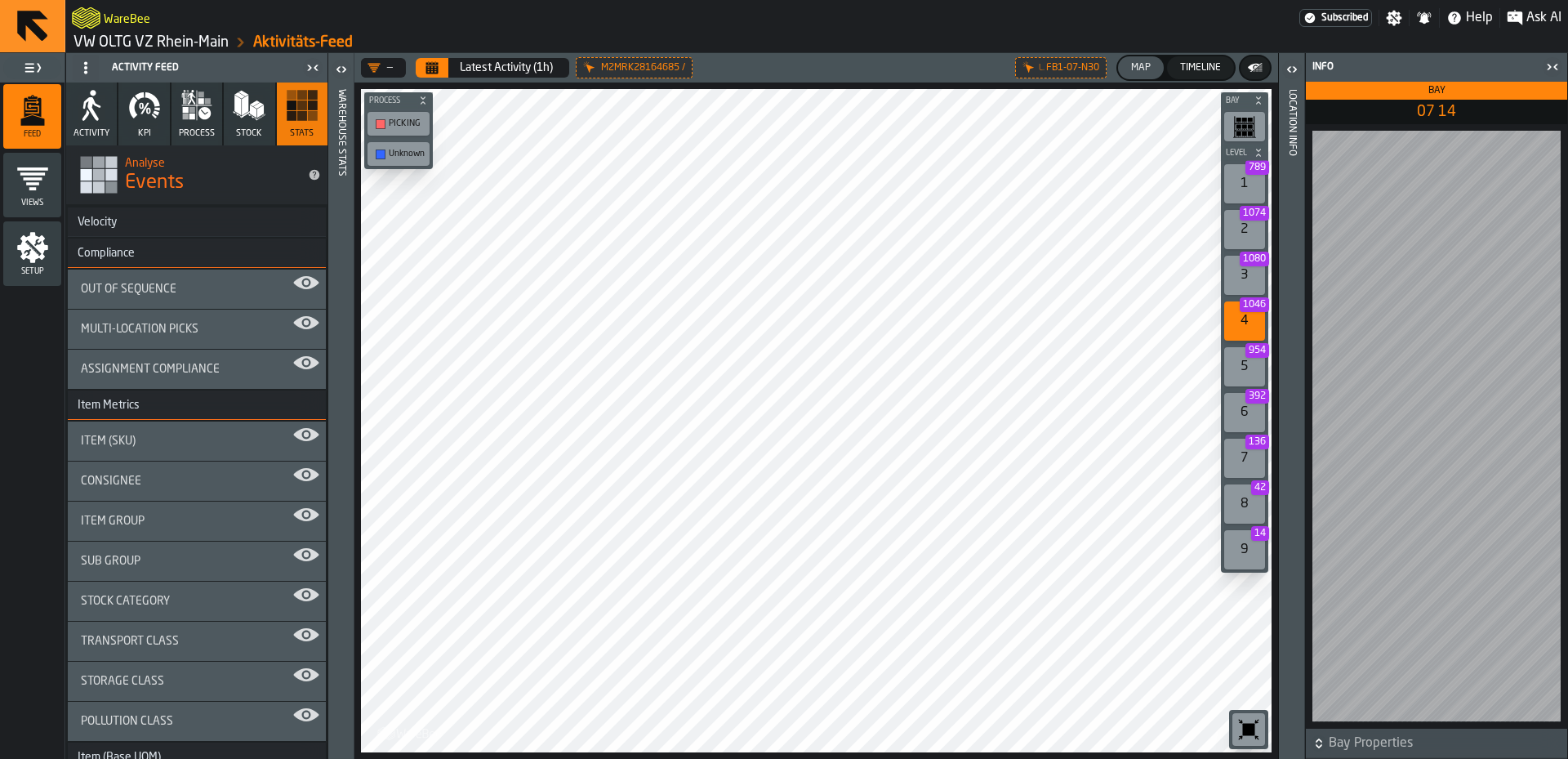
click at [154, 225] on h3 "Velocity" at bounding box center [197, 222] width 258 height 29
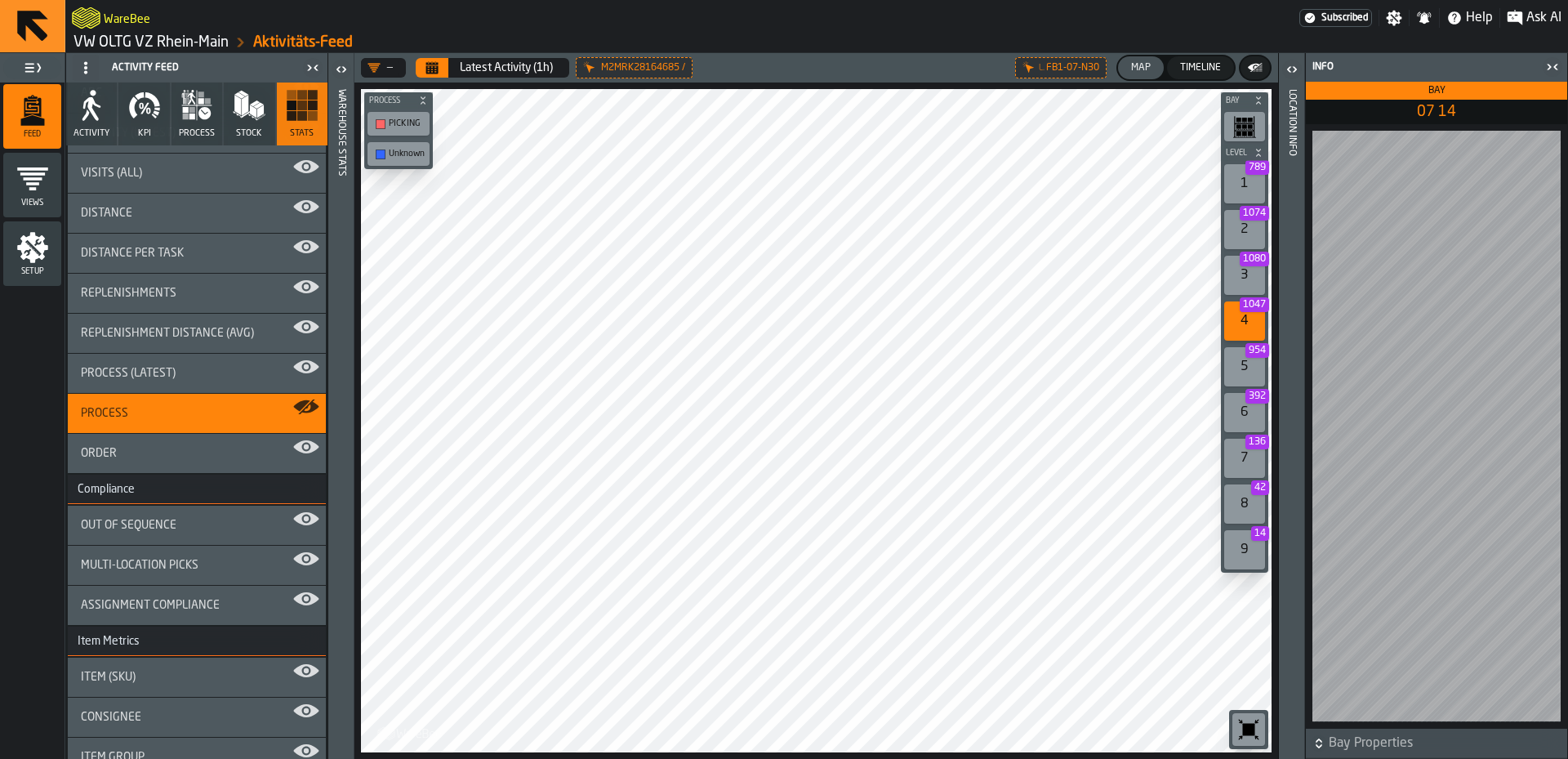
scroll to position [163, 0]
click at [168, 533] on span "Out of Sequence" at bounding box center [128, 527] width 96 height 13
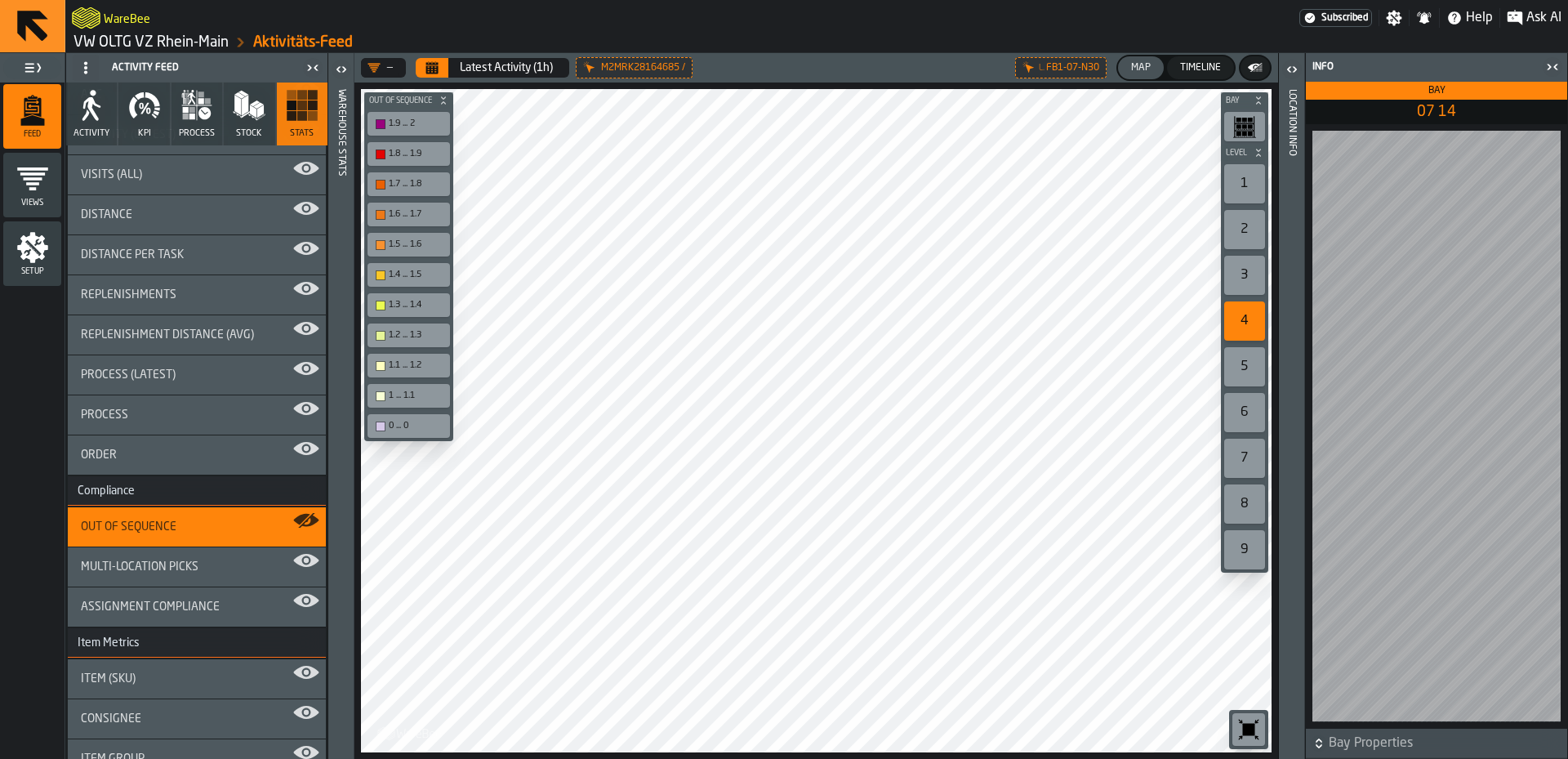
click at [167, 565] on span "Multi-Location Picks" at bounding box center [140, 567] width 118 height 13
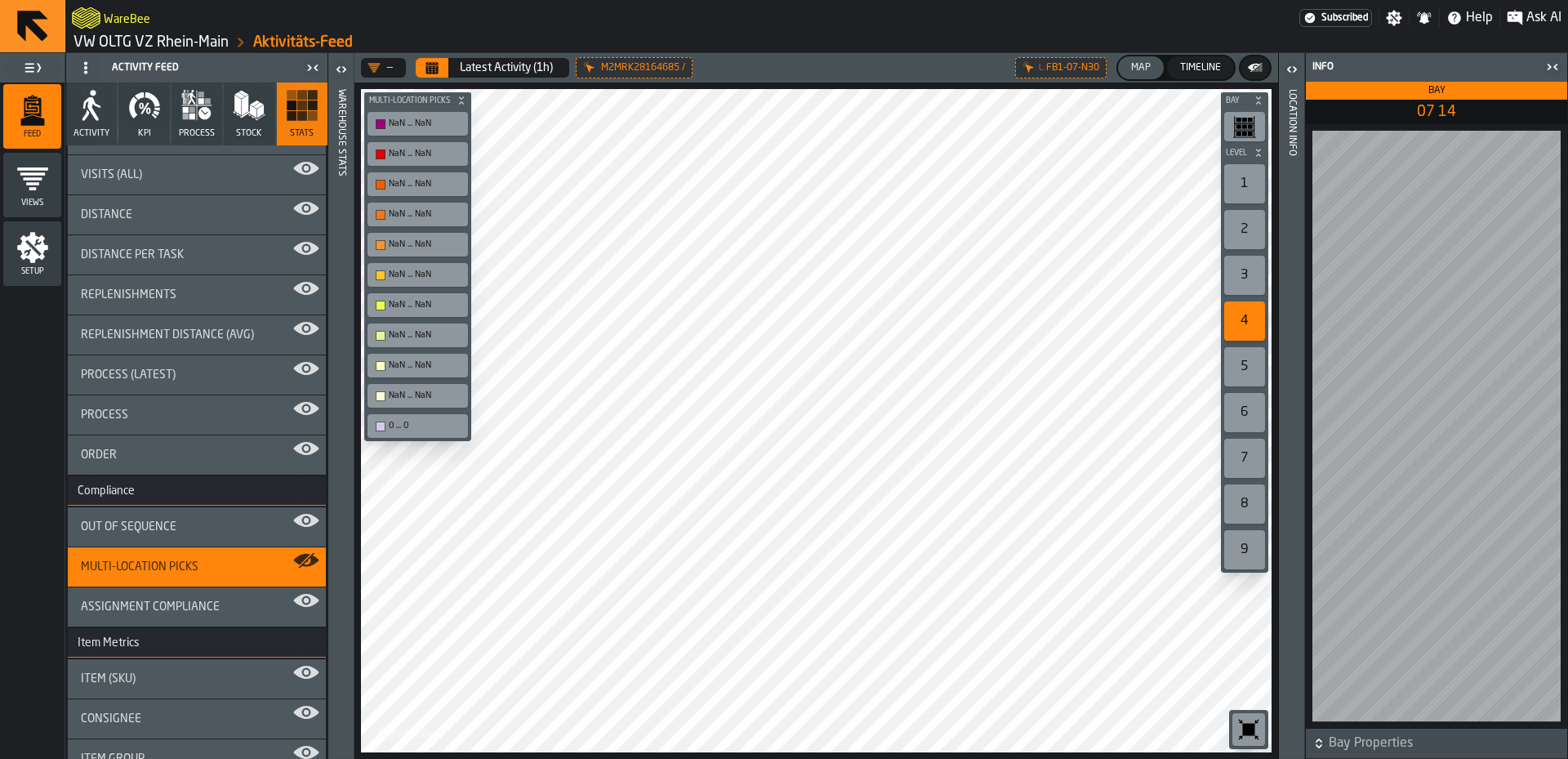
scroll to position [245, 0]
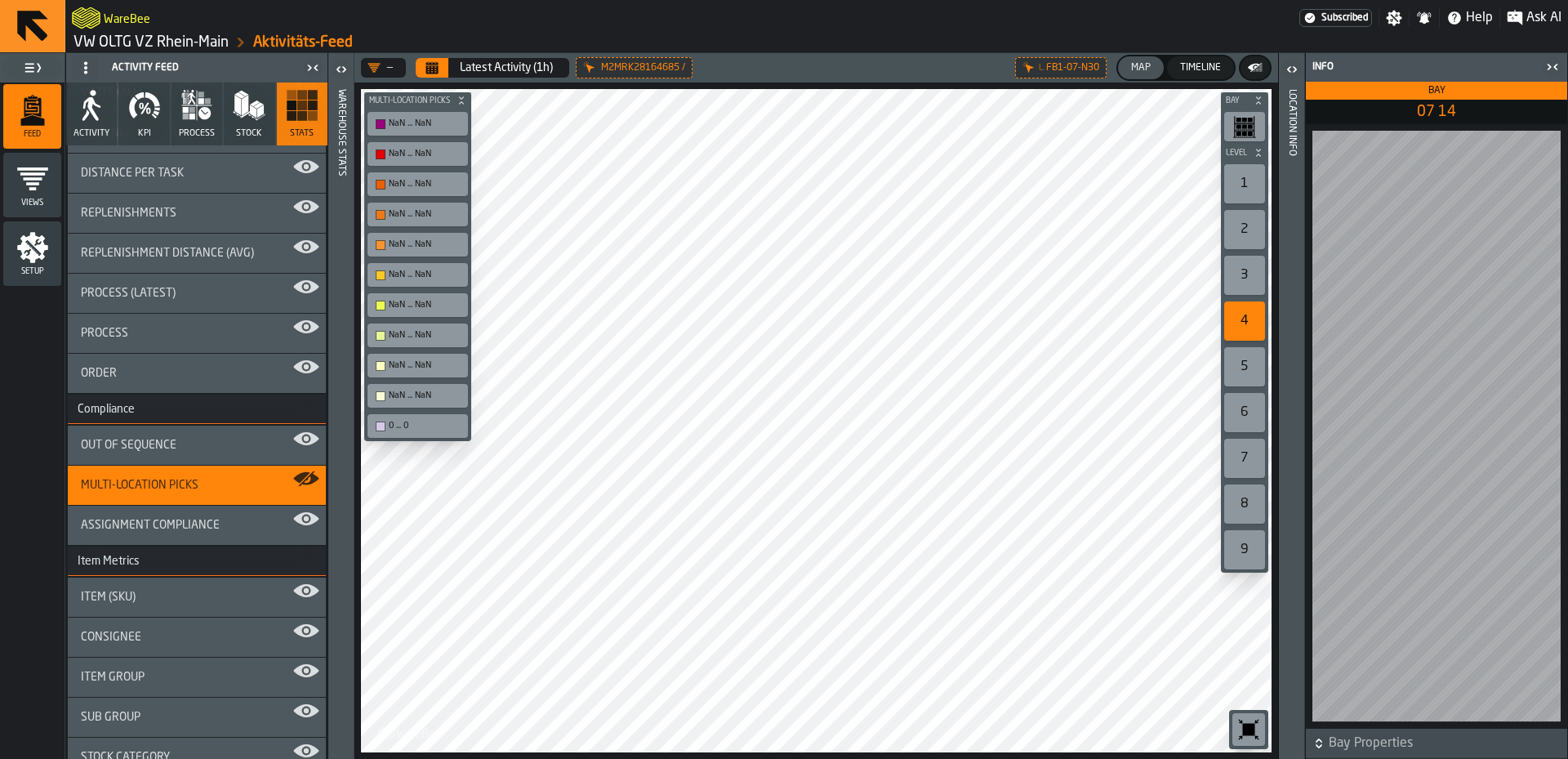
click at [213, 528] on span "Assignment Compliance" at bounding box center [150, 525] width 139 height 13
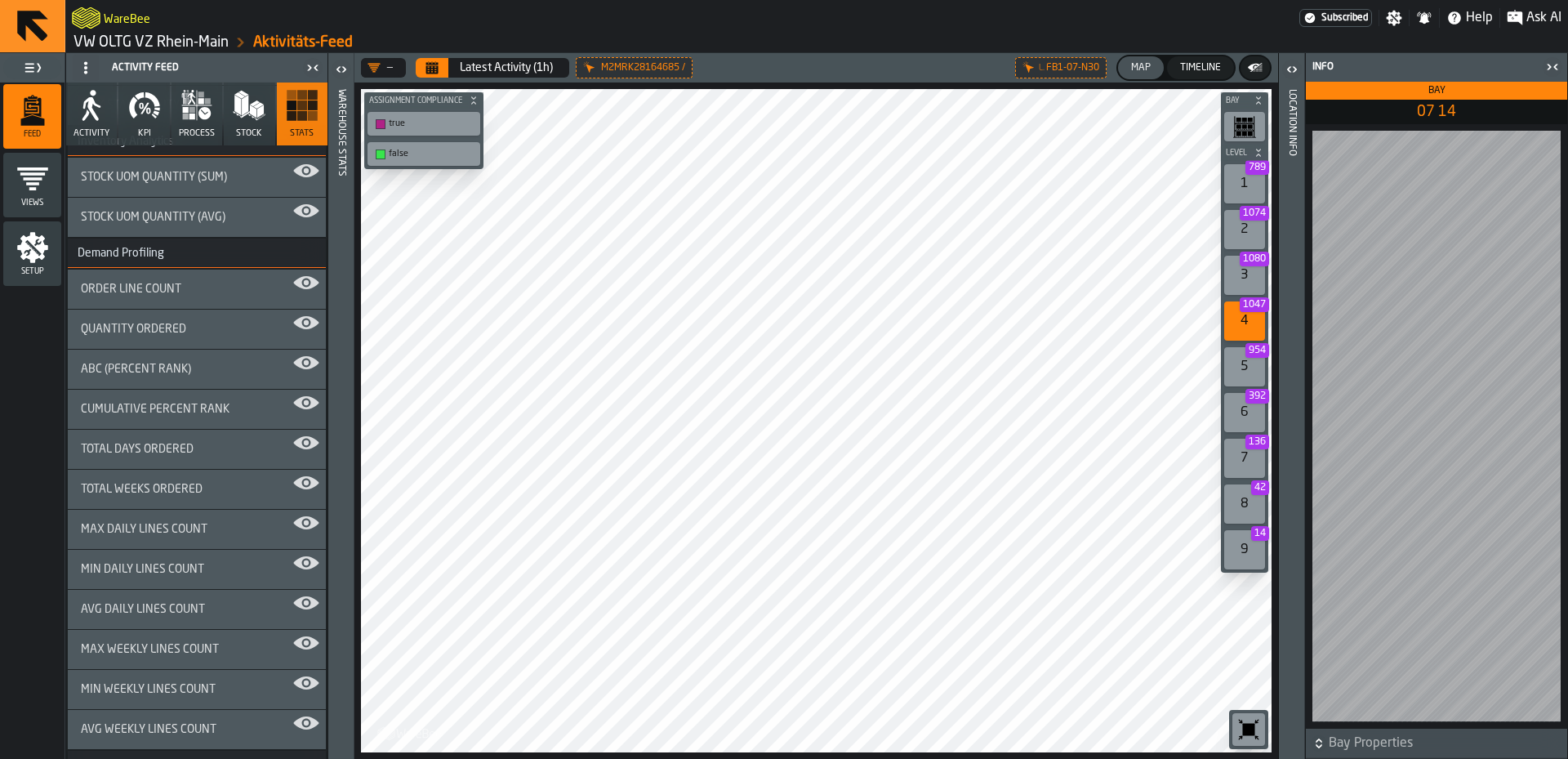
scroll to position [1226, 0]
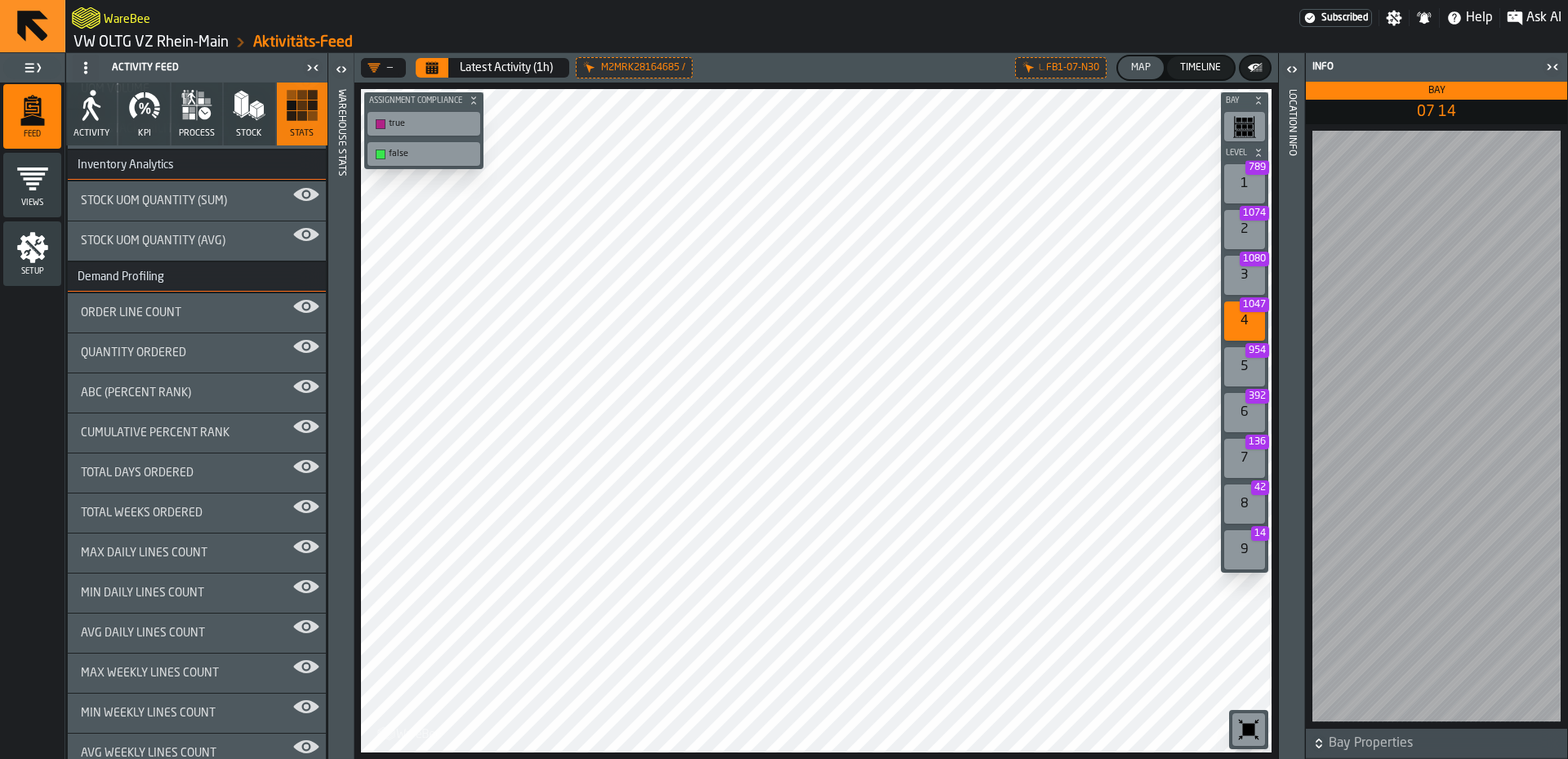
click at [189, 317] on div "Order Line Count" at bounding box center [197, 313] width 232 height 13
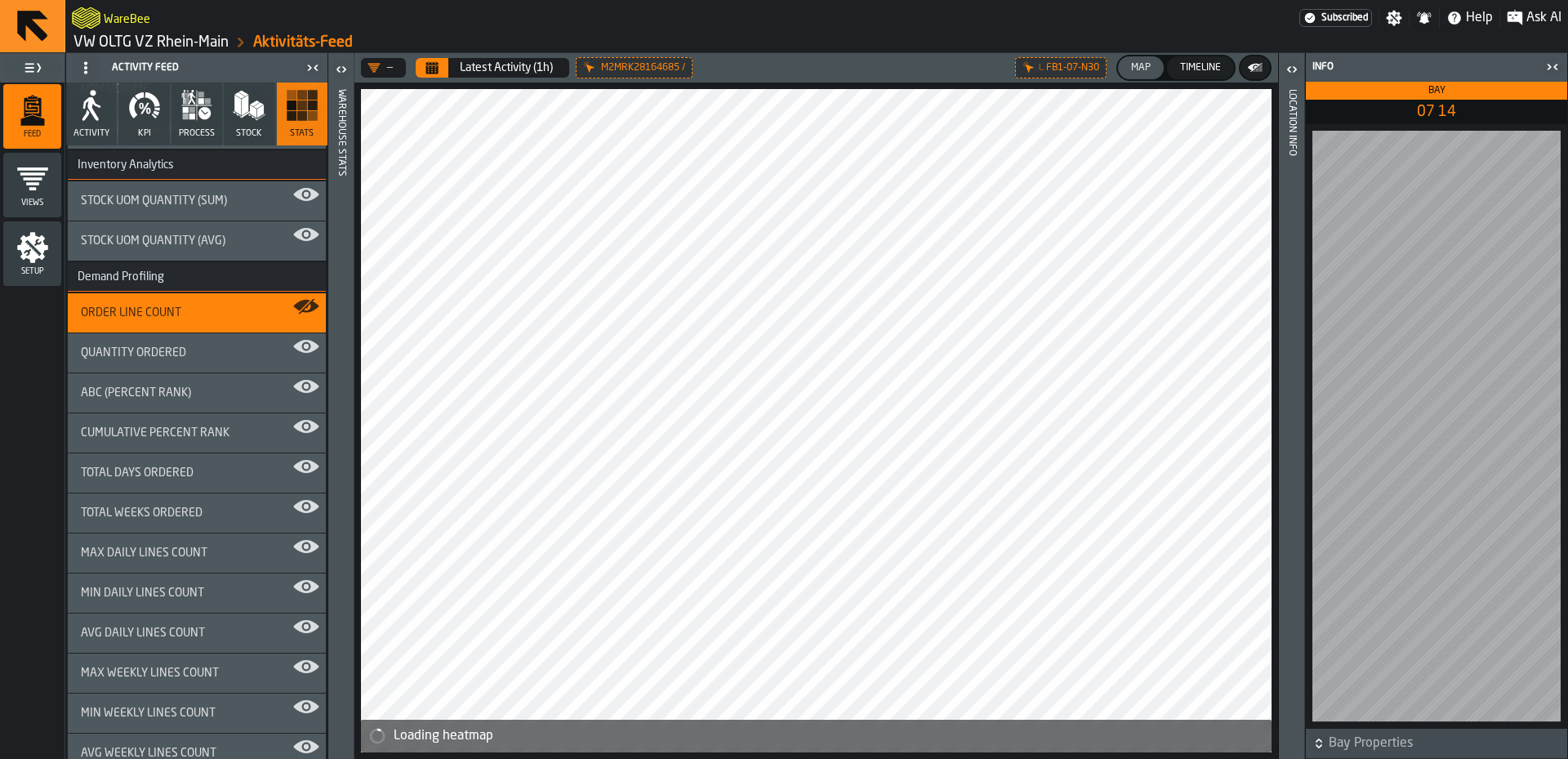
click at [638, 79] on div "— Latest Activity (1h) M2MRK28164685 / L. FB1-07-N30 Map Timeline Loading heatm…" at bounding box center [816, 406] width 924 height 706
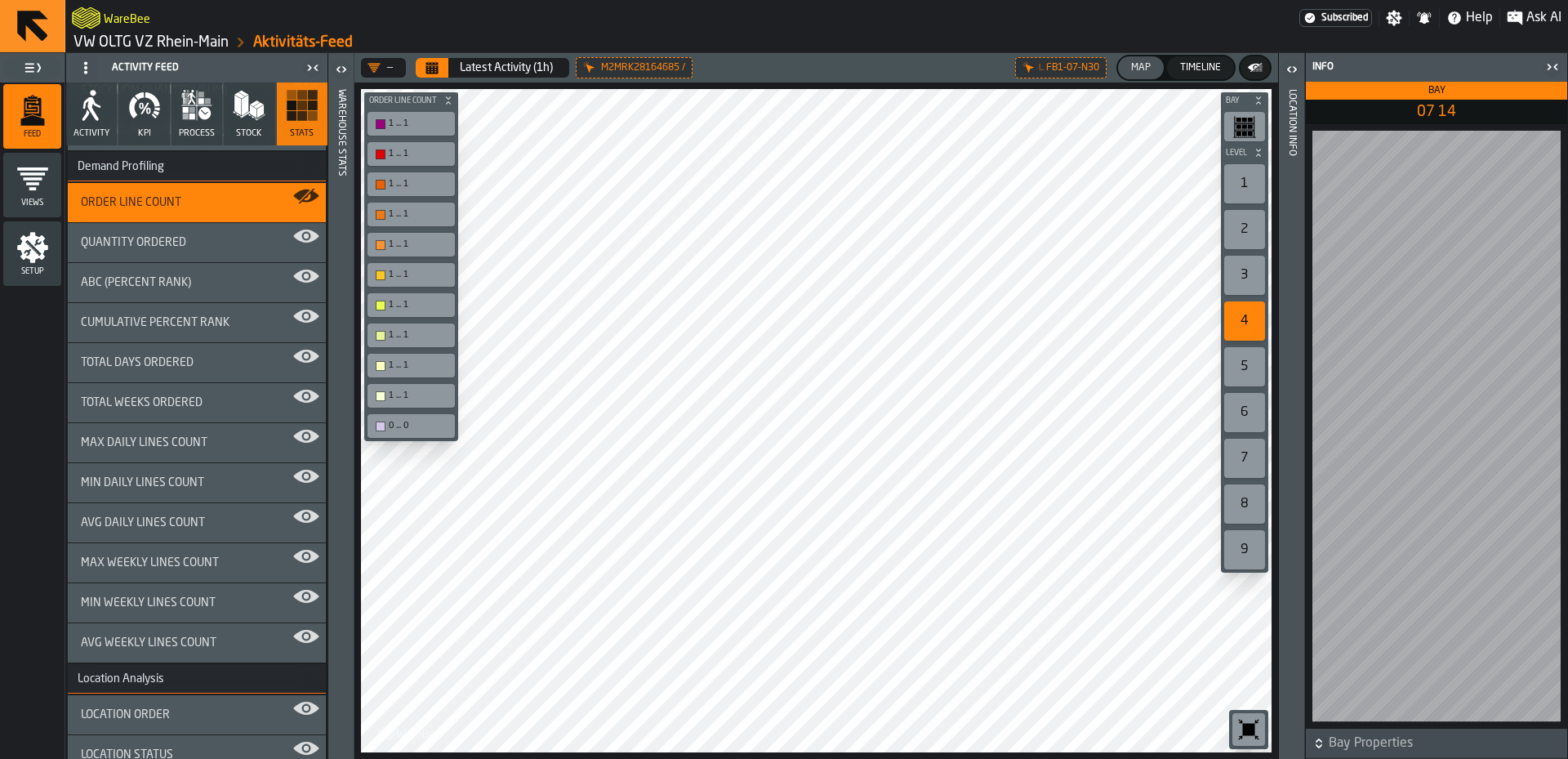
scroll to position [1307, 0]
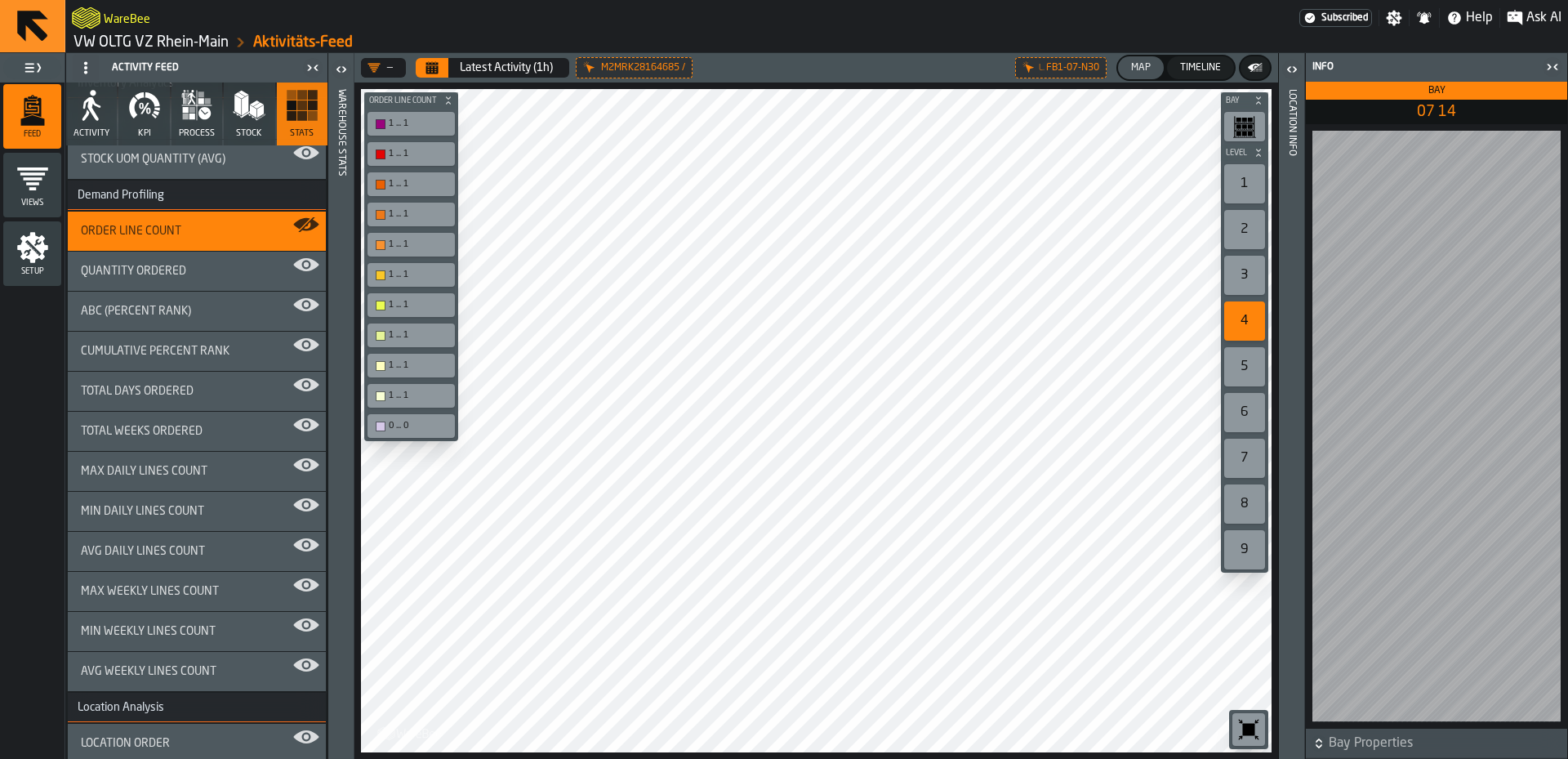
click at [223, 277] on div "Quantity Ordered" at bounding box center [197, 271] width 232 height 13
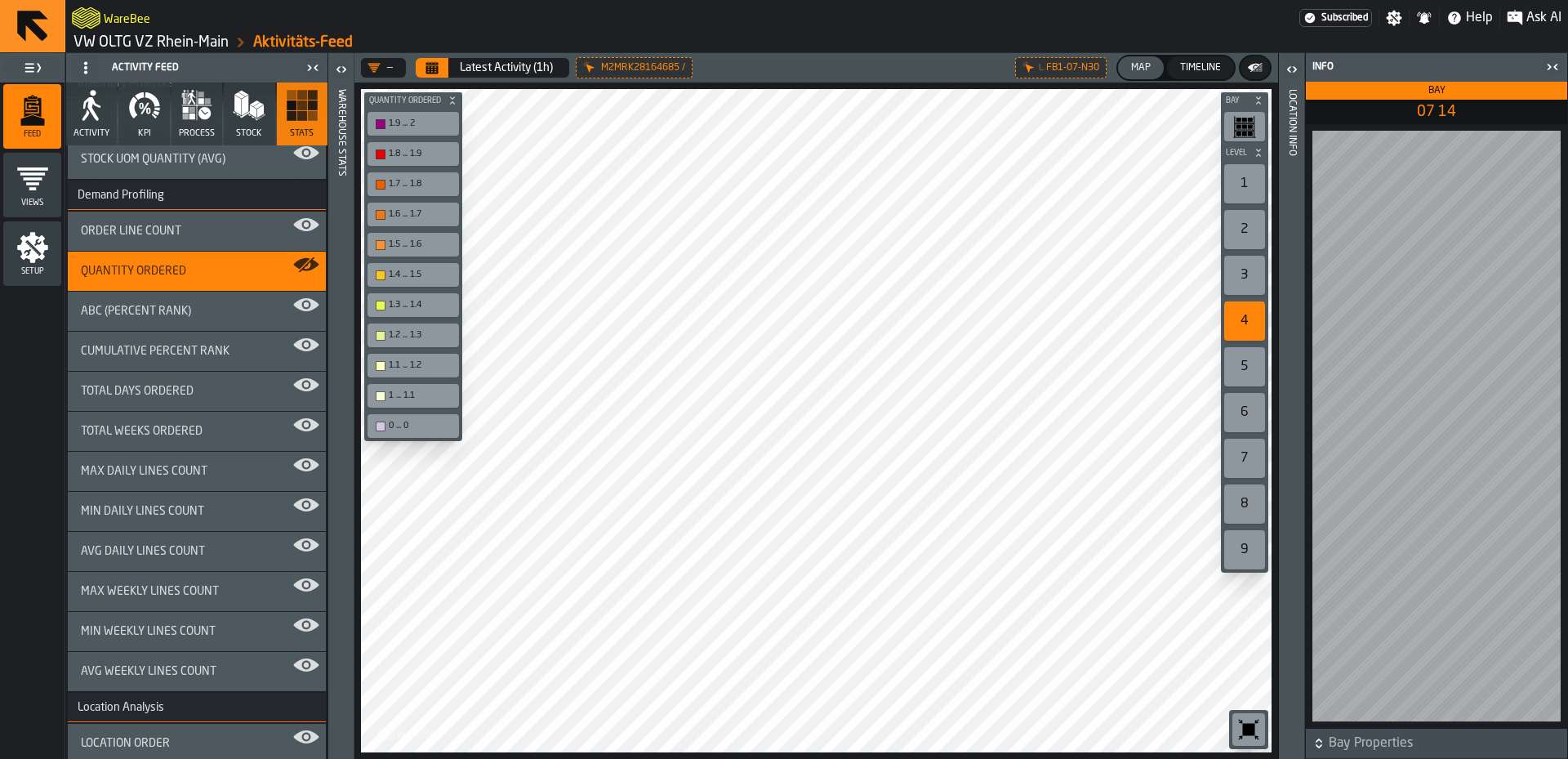
click at [517, 64] on div "Latest Activity (1h)" at bounding box center [506, 68] width 93 height 13
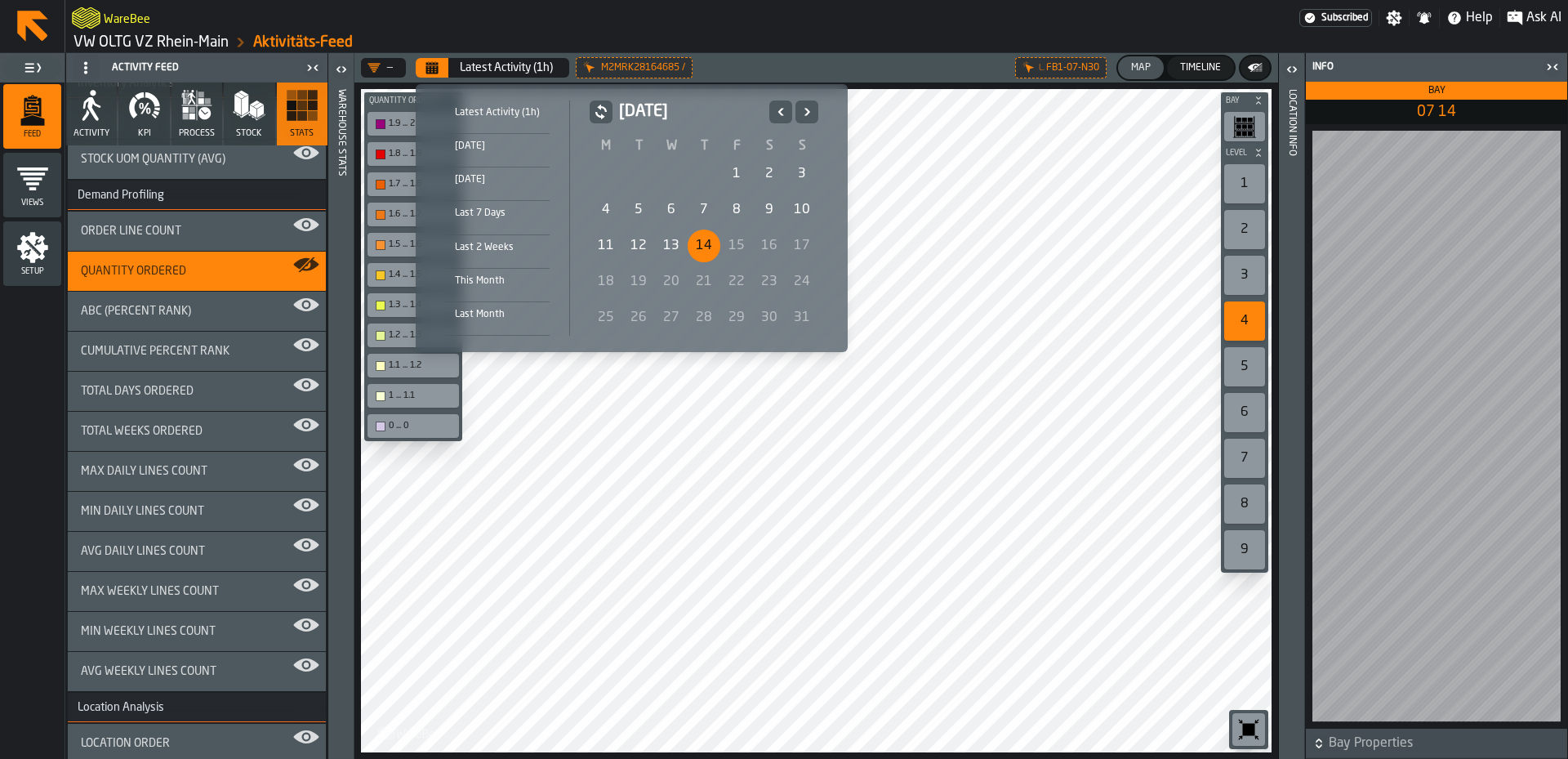
click at [488, 148] on div "[DATE]" at bounding box center [497, 146] width 105 height 18
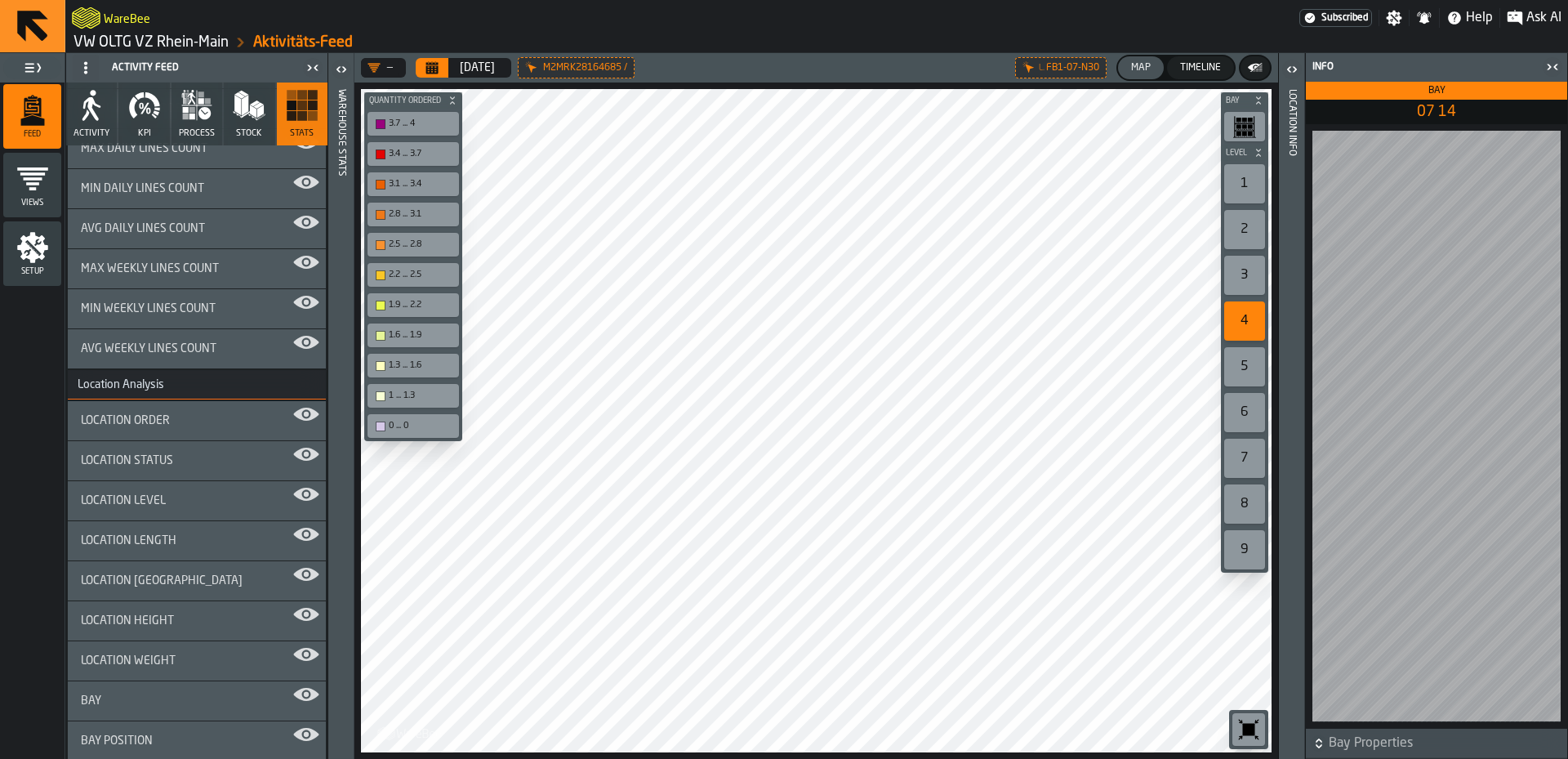
scroll to position [1634, 0]
click at [1203, 73] on div "Timeline" at bounding box center [1200, 68] width 54 height 11
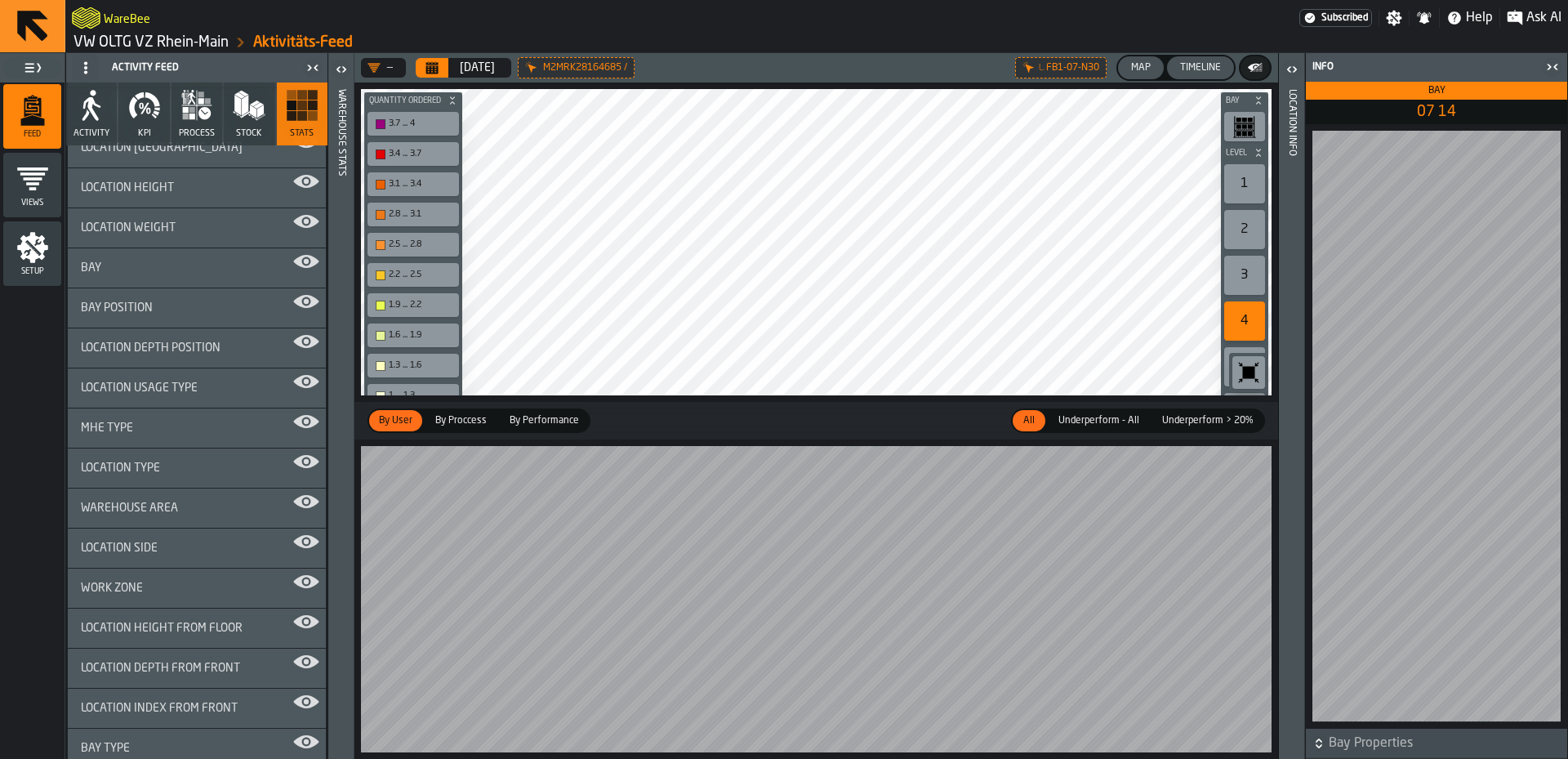
scroll to position [1777, 0]
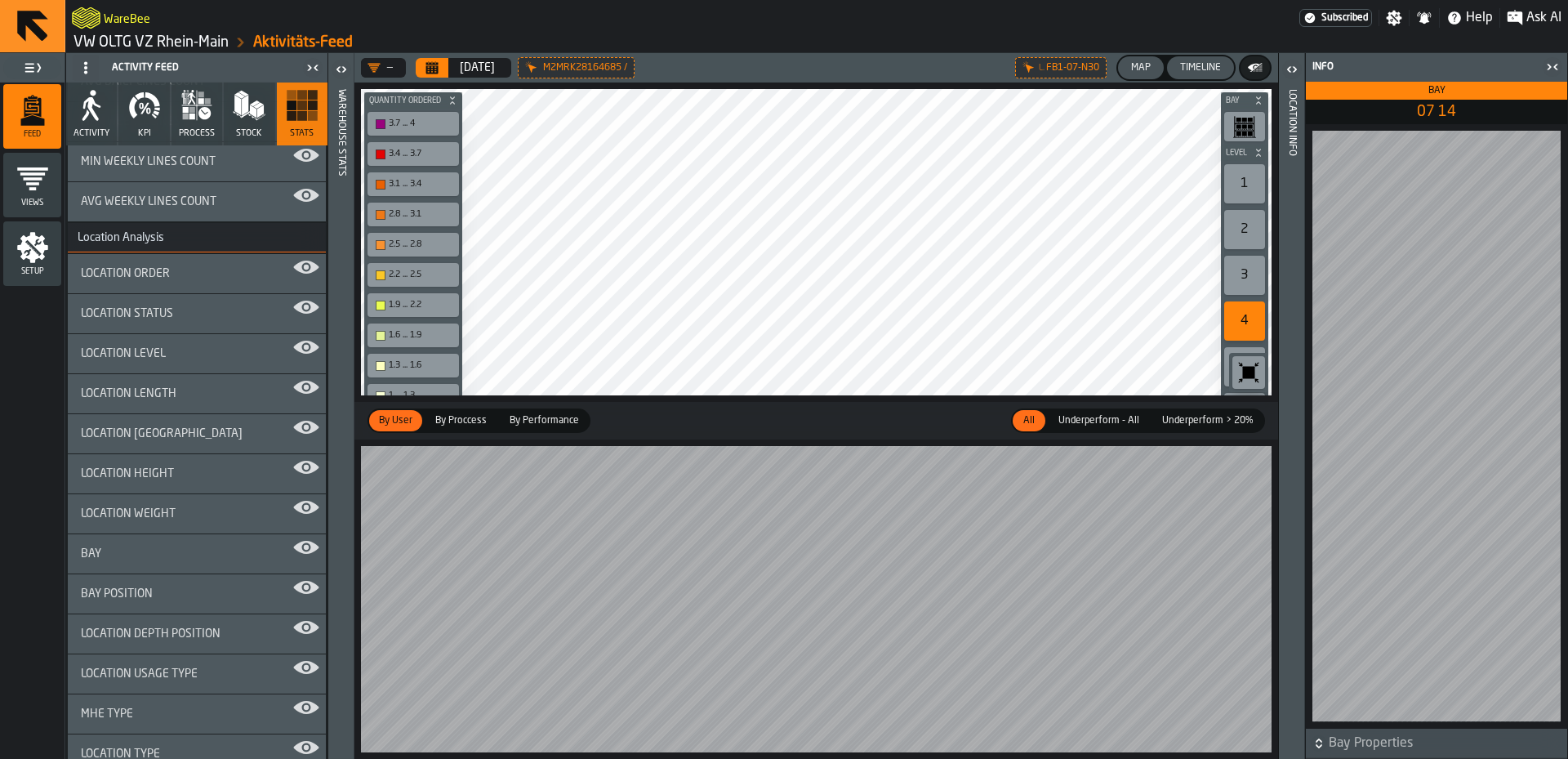
click at [257, 109] on polygon "button" at bounding box center [261, 112] width 7 height 13
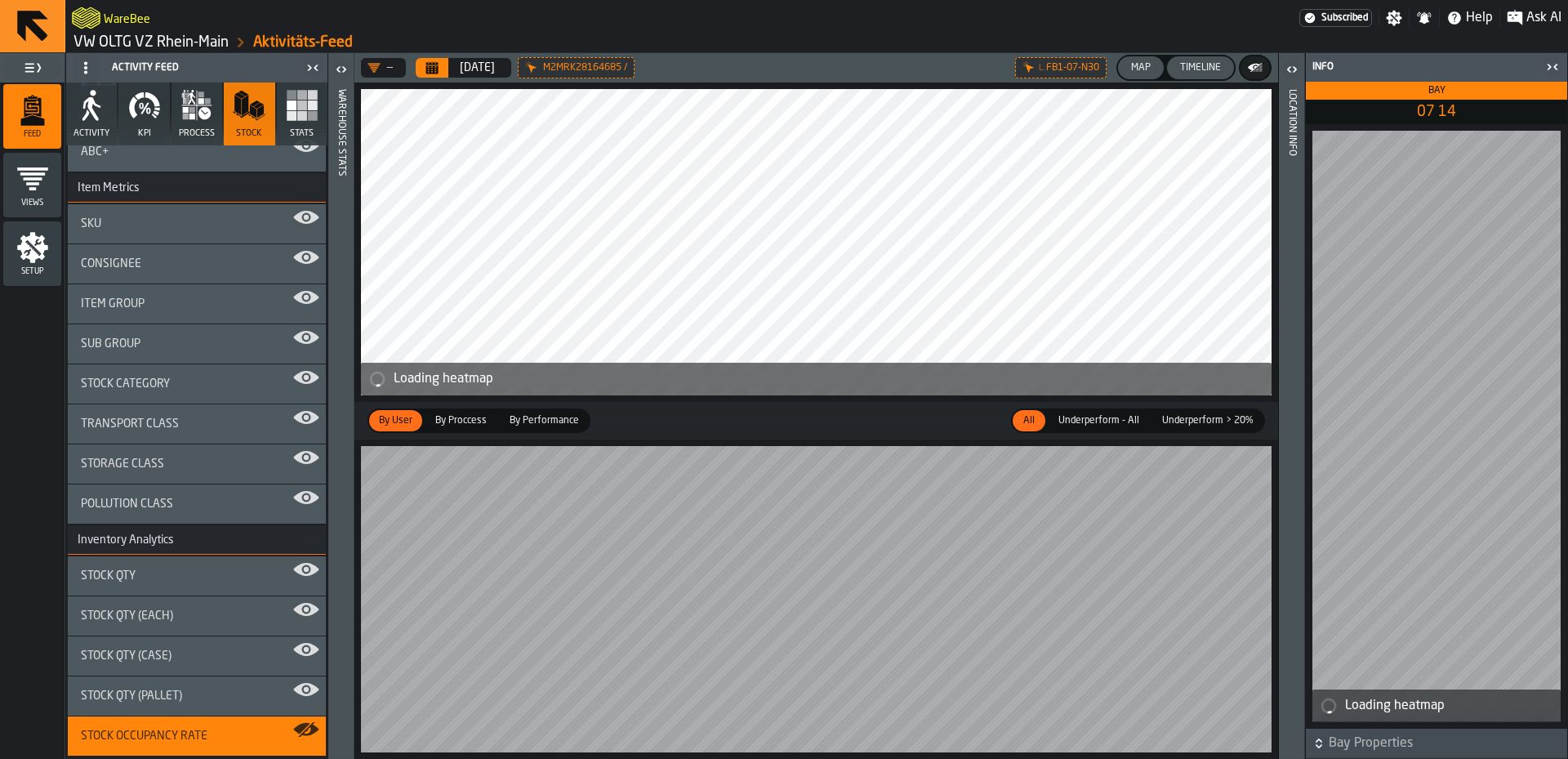
scroll to position [106, 0]
click at [200, 118] on icon "button" at bounding box center [204, 113] width 12 height 12
